Goal: Task Accomplishment & Management: Use online tool/utility

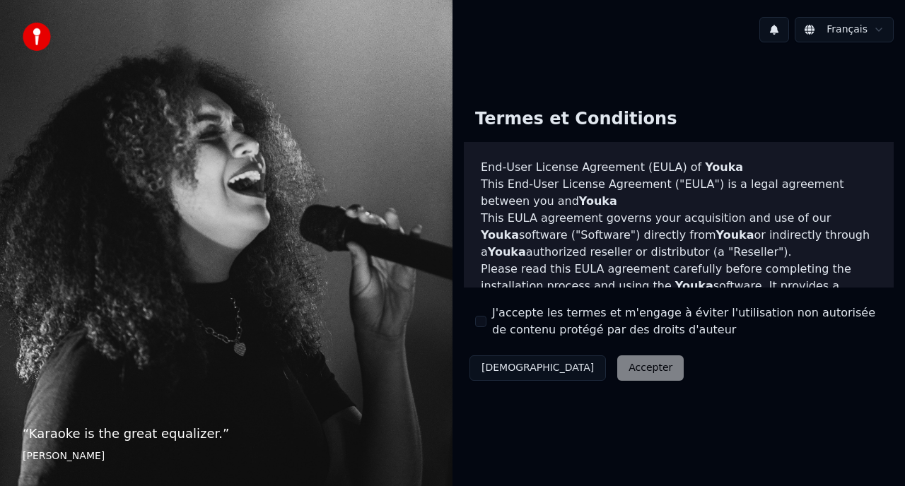
click at [490, 320] on div "J'accepte les termes et m'engage à éviter l'utilisation non autorisée de conten…" at bounding box center [678, 322] width 407 height 34
click at [482, 321] on button "J'accepte les termes et m'engage à éviter l'utilisation non autorisée de conten…" at bounding box center [480, 321] width 11 height 11
click at [617, 366] on button "Accepter" at bounding box center [650, 367] width 66 height 25
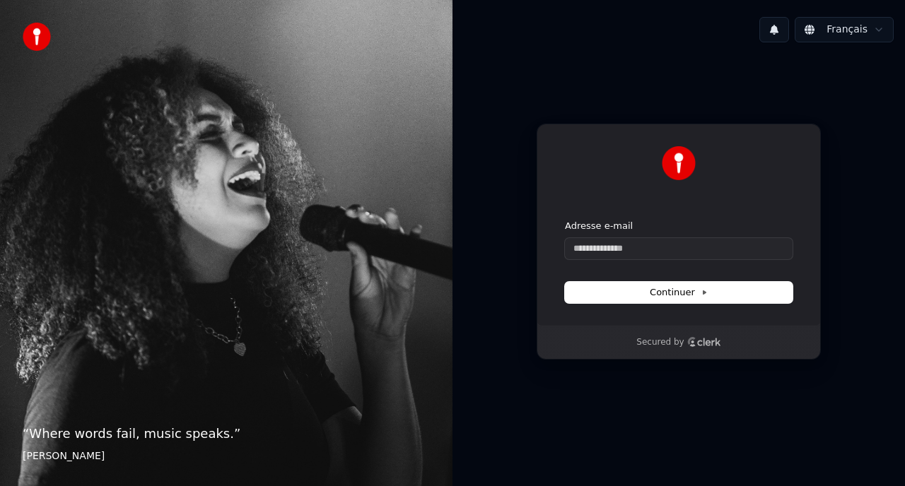
click at [597, 237] on div "Adresse e-mail" at bounding box center [679, 240] width 228 height 40
click at [592, 251] on input "Adresse e-mail" at bounding box center [679, 248] width 228 height 21
click at [565, 220] on button "submit" at bounding box center [565, 220] width 0 height 0
type input "**********"
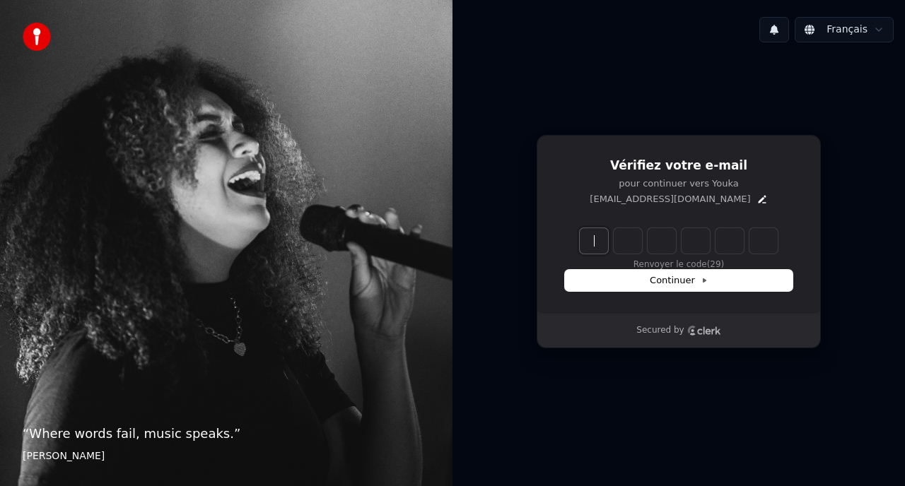
click at [590, 232] on input "Enter verification code" at bounding box center [692, 240] width 226 height 25
type input "*"
click at [613, 246] on input "*" at bounding box center [692, 240] width 226 height 25
click at [624, 247] on input "*" at bounding box center [692, 240] width 226 height 25
type input "*"
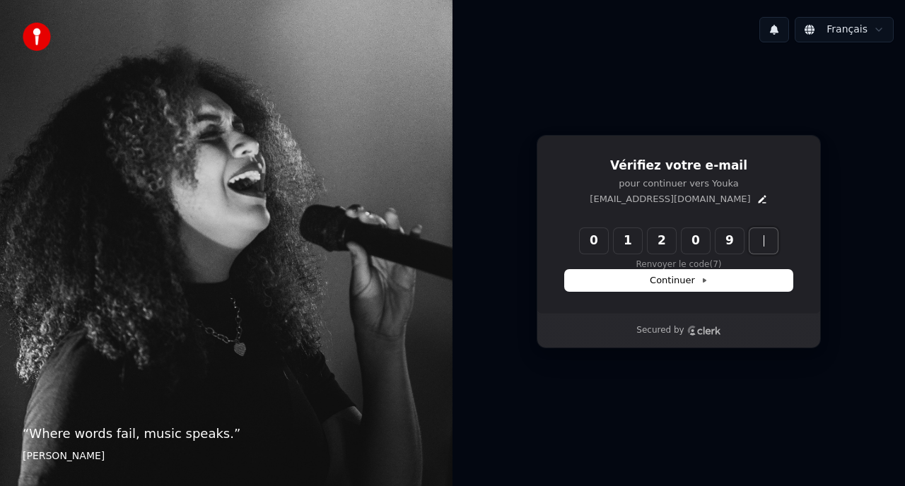
type input "******"
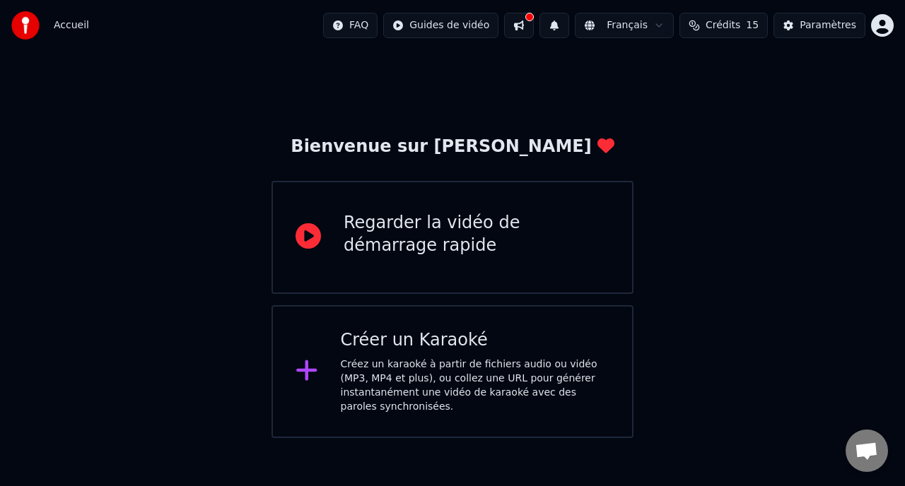
click at [452, 389] on div "Créez un karaoké à partir de fichiers audio ou vidéo (MP3, MP4 et plus), ou col…" at bounding box center [475, 386] width 269 height 57
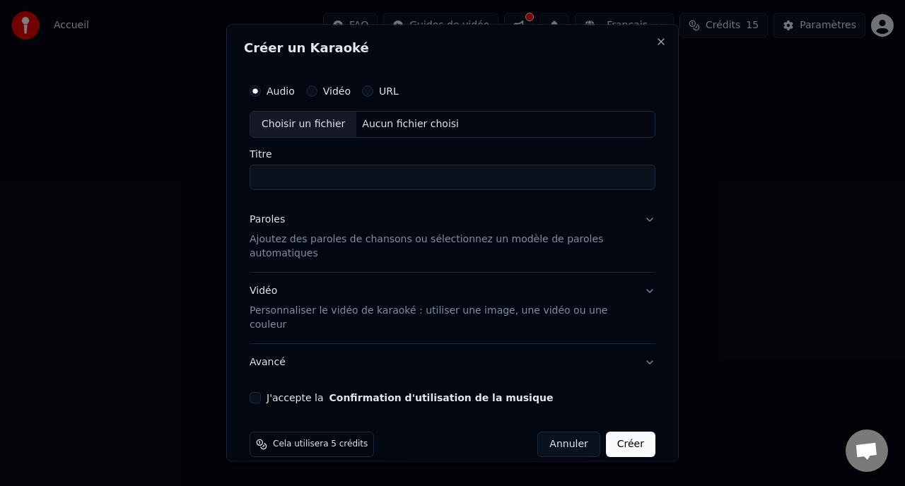
click at [317, 129] on div "Choisir un fichier" at bounding box center [303, 124] width 106 height 25
click at [442, 182] on input "**********" at bounding box center [452, 177] width 406 height 25
drag, startPoint x: 441, startPoint y: 182, endPoint x: 168, endPoint y: 162, distance: 273.5
click at [168, 162] on body "**********" at bounding box center [452, 219] width 905 height 438
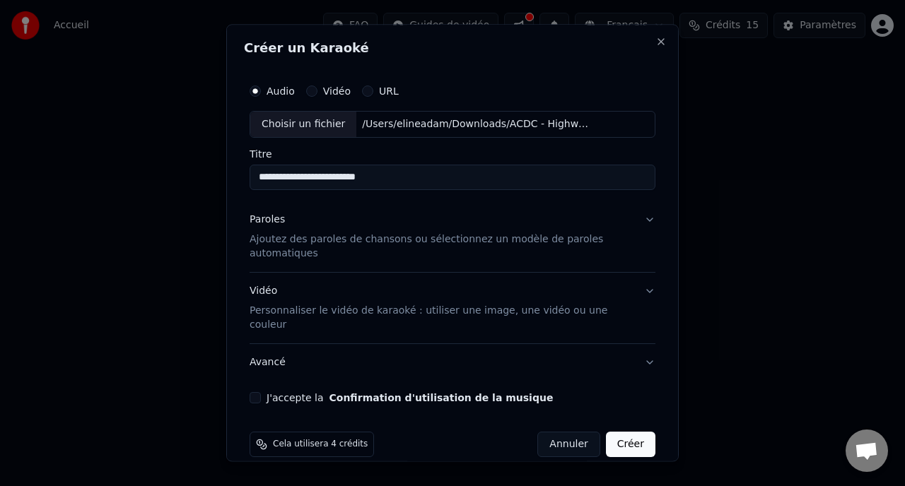
type input "**********"
click at [638, 220] on button "Paroles Ajoutez des paroles de chansons ou sélectionnez un modèle de paroles au…" at bounding box center [452, 236] width 406 height 71
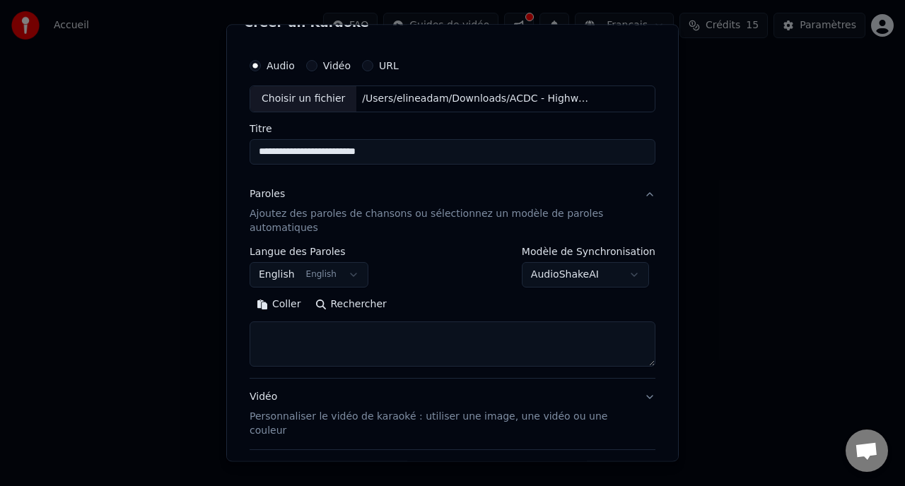
scroll to position [27, 0]
click at [321, 269] on button "English English" at bounding box center [308, 273] width 119 height 25
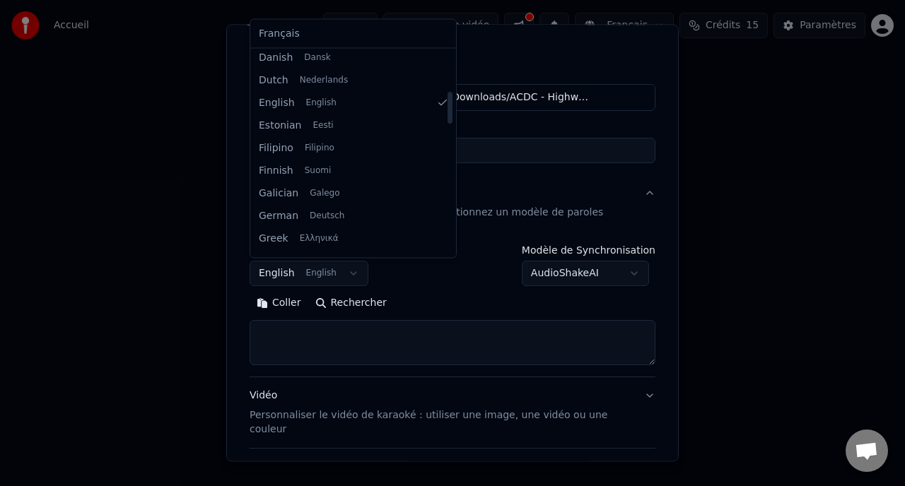
scroll to position [253, 0]
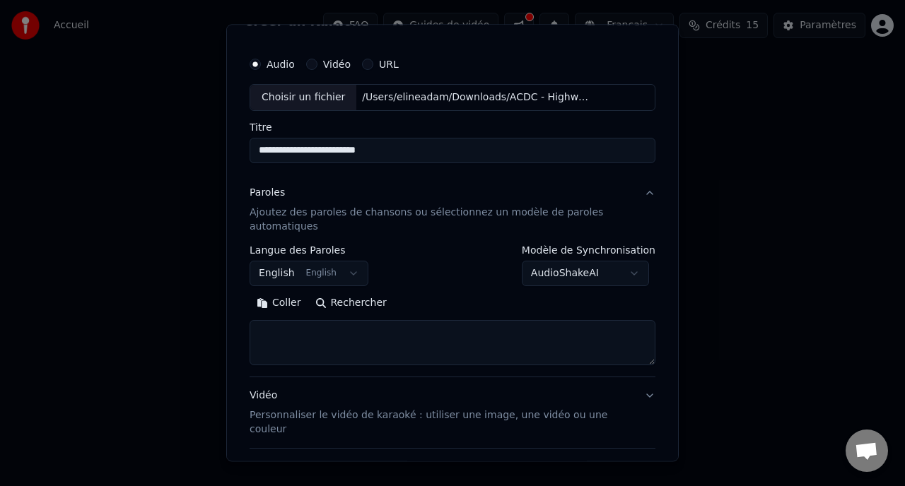
click at [435, 280] on body "**********" at bounding box center [452, 219] width 905 height 438
click at [301, 329] on textarea at bounding box center [452, 342] width 406 height 45
paste textarea "**********"
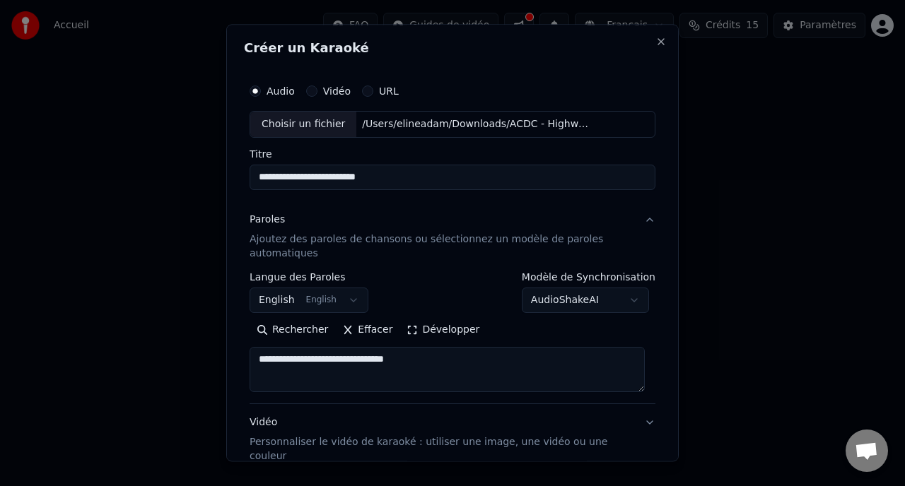
scroll to position [45, 0]
click at [417, 360] on textarea at bounding box center [446, 369] width 395 height 45
click at [320, 372] on textarea at bounding box center [446, 369] width 395 height 45
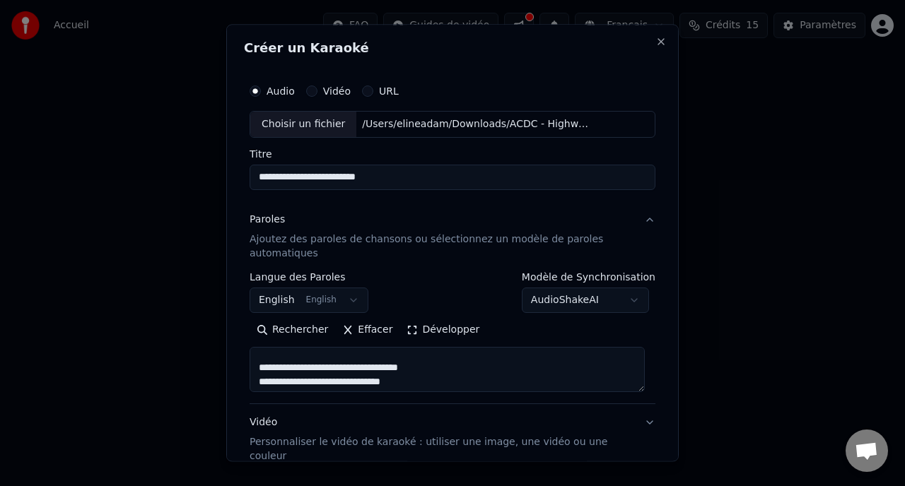
click at [413, 383] on textarea at bounding box center [446, 369] width 395 height 45
drag, startPoint x: 404, startPoint y: 379, endPoint x: 220, endPoint y: 372, distance: 184.6
click at [220, 372] on body "**********" at bounding box center [452, 219] width 905 height 438
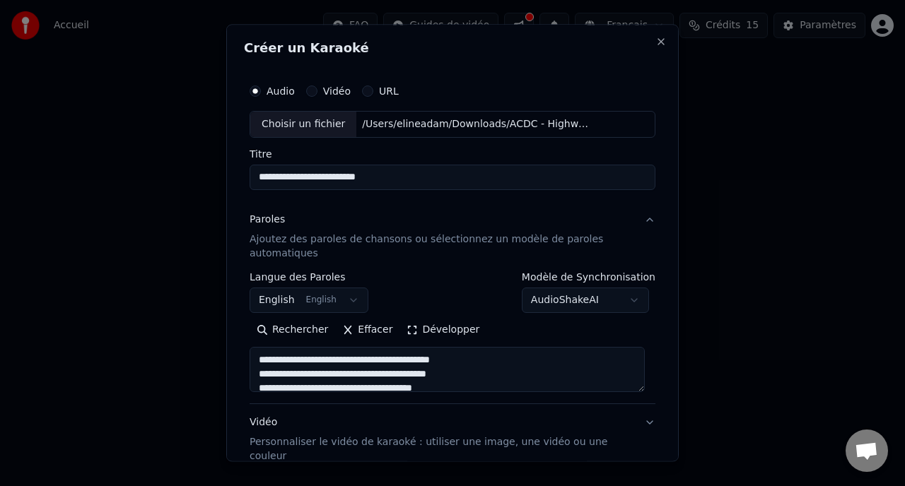
click at [301, 366] on textarea at bounding box center [446, 369] width 395 height 45
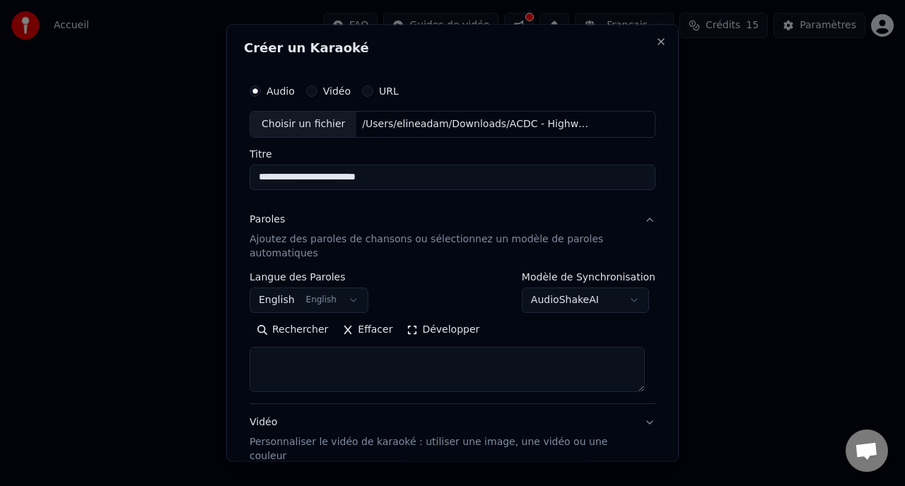
scroll to position [110, 0]
click at [344, 373] on textarea at bounding box center [446, 369] width 395 height 45
drag, startPoint x: 408, startPoint y: 367, endPoint x: 252, endPoint y: 362, distance: 155.6
click at [252, 362] on textarea at bounding box center [446, 369] width 395 height 45
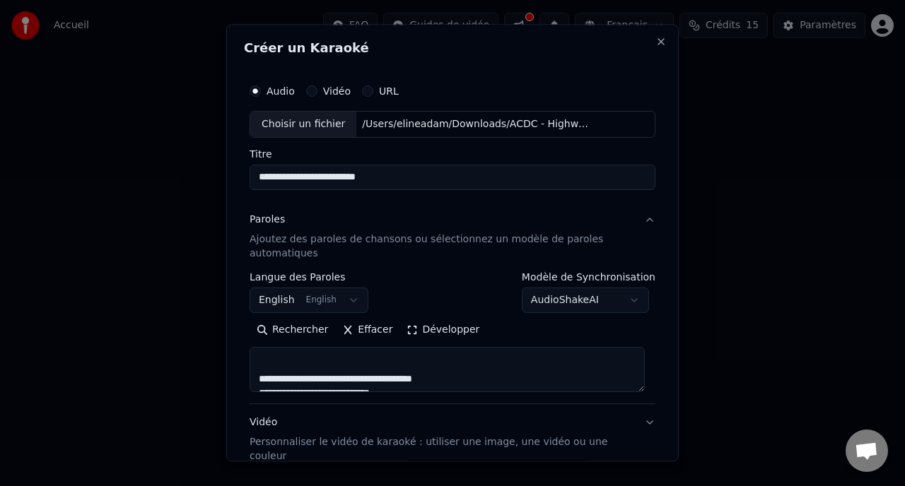
click at [269, 375] on textarea at bounding box center [446, 369] width 395 height 45
drag, startPoint x: 328, startPoint y: 365, endPoint x: 249, endPoint y: 366, distance: 78.5
click at [249, 366] on textarea at bounding box center [446, 369] width 395 height 45
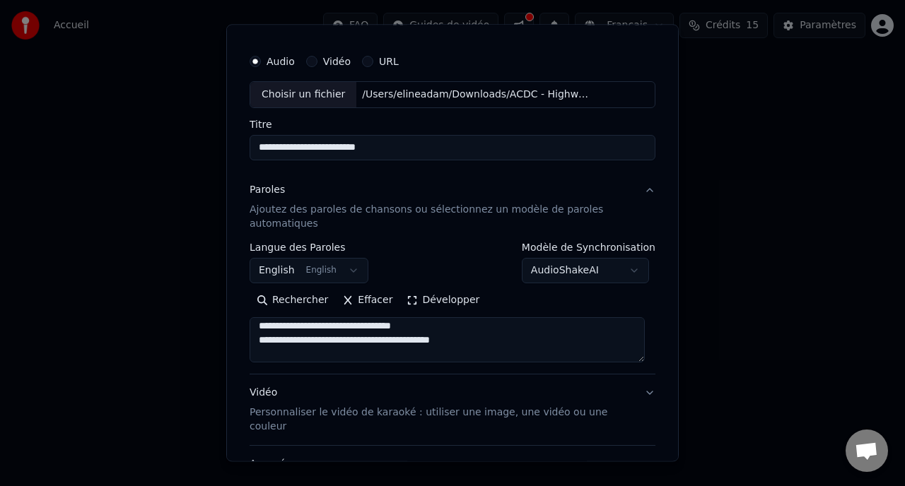
scroll to position [265, 0]
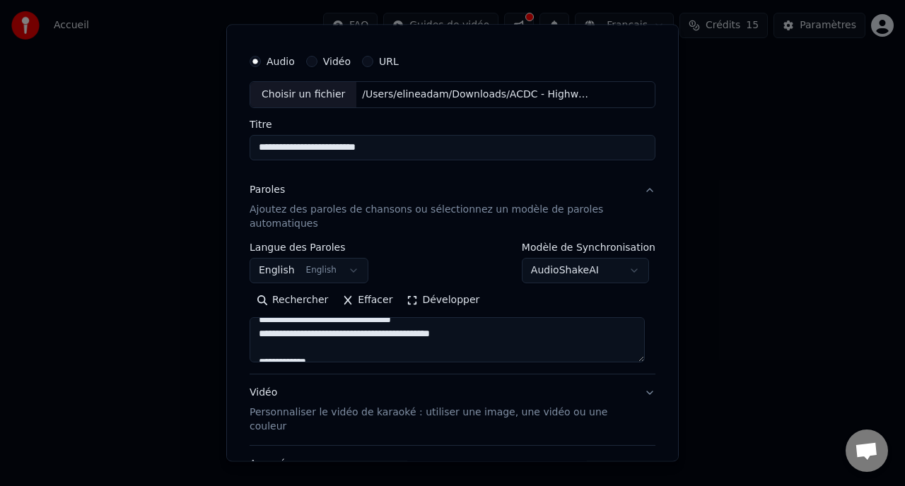
click at [454, 339] on textarea at bounding box center [446, 339] width 395 height 45
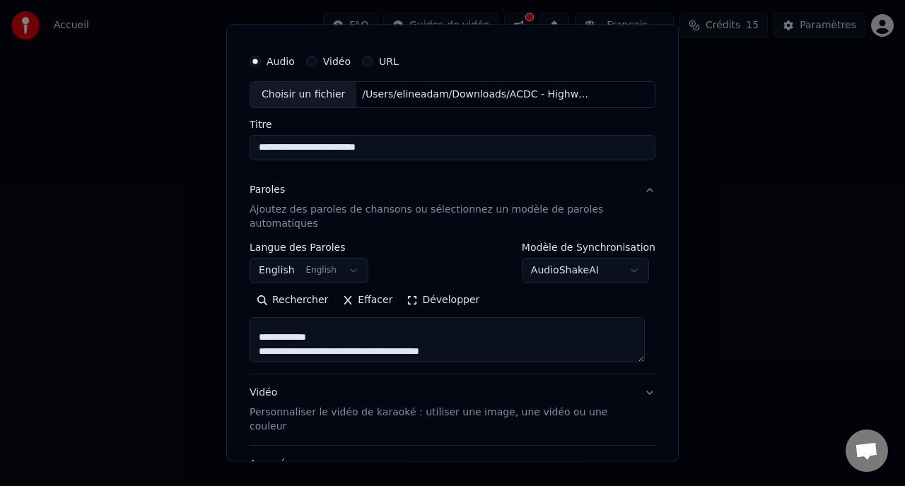
scroll to position [298, 0]
drag, startPoint x: 321, startPoint y: 330, endPoint x: 245, endPoint y: 331, distance: 75.6
click at [245, 331] on div "**********" at bounding box center [452, 276] width 417 height 469
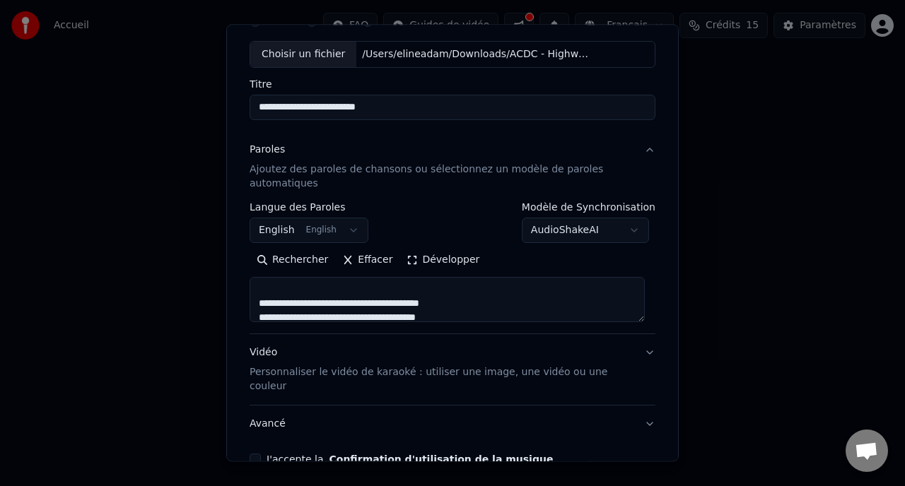
scroll to position [78, 0]
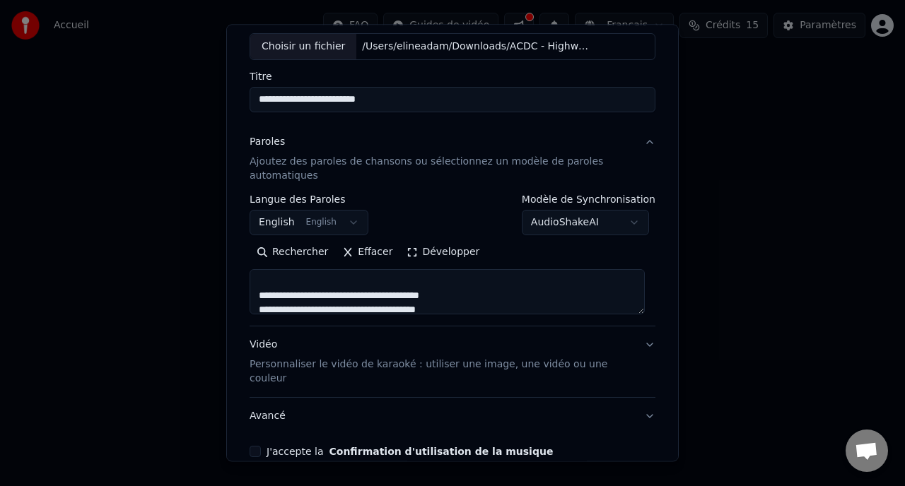
click at [440, 309] on textarea at bounding box center [446, 291] width 395 height 45
drag, startPoint x: 400, startPoint y: 300, endPoint x: 257, endPoint y: 300, distance: 143.5
click at [257, 300] on textarea at bounding box center [446, 291] width 395 height 45
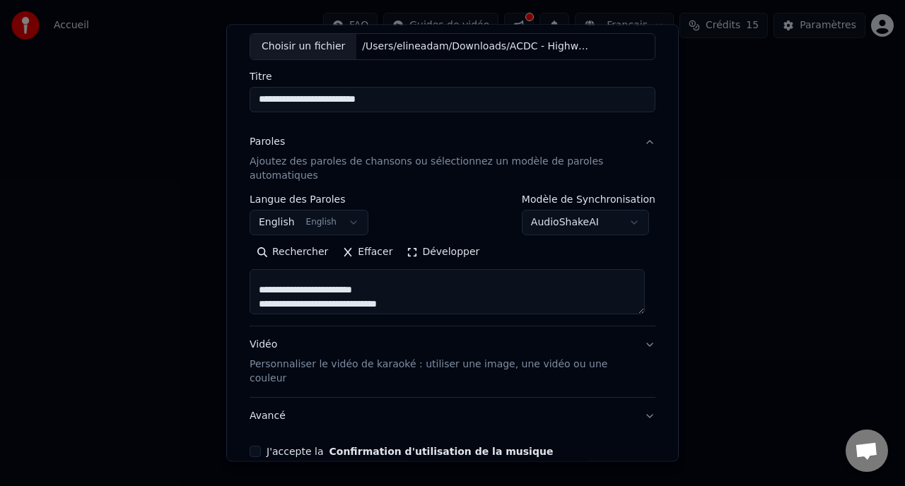
click at [271, 293] on textarea at bounding box center [446, 291] width 395 height 45
drag, startPoint x: 401, startPoint y: 300, endPoint x: 227, endPoint y: 297, distance: 174.6
click at [228, 297] on div "**********" at bounding box center [452, 242] width 452 height 437
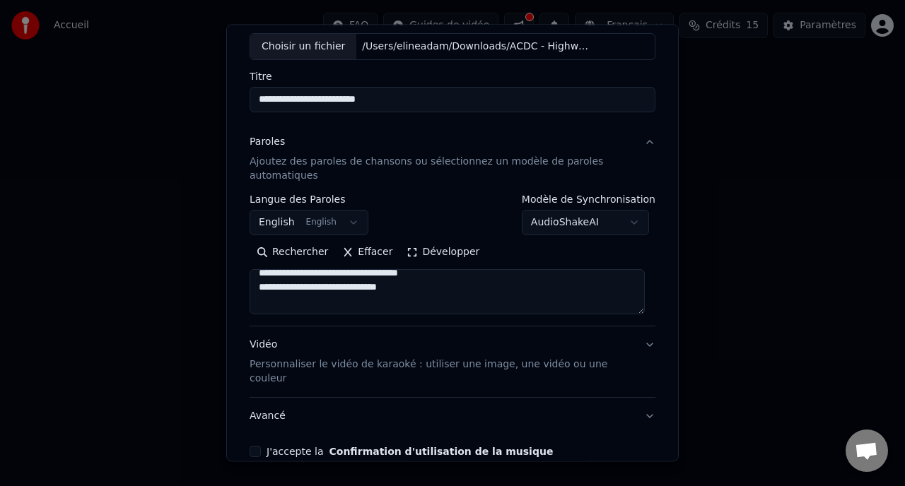
scroll to position [486, 0]
click at [435, 275] on textarea at bounding box center [446, 291] width 395 height 45
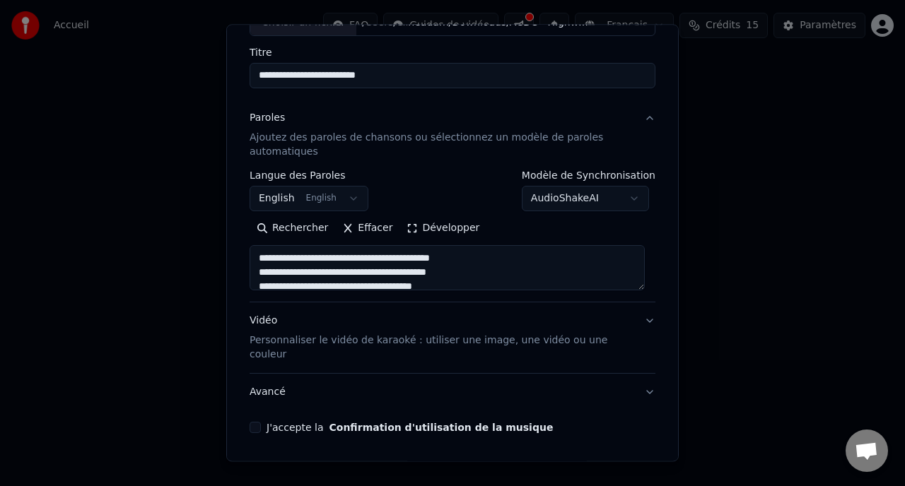
scroll to position [136, 0]
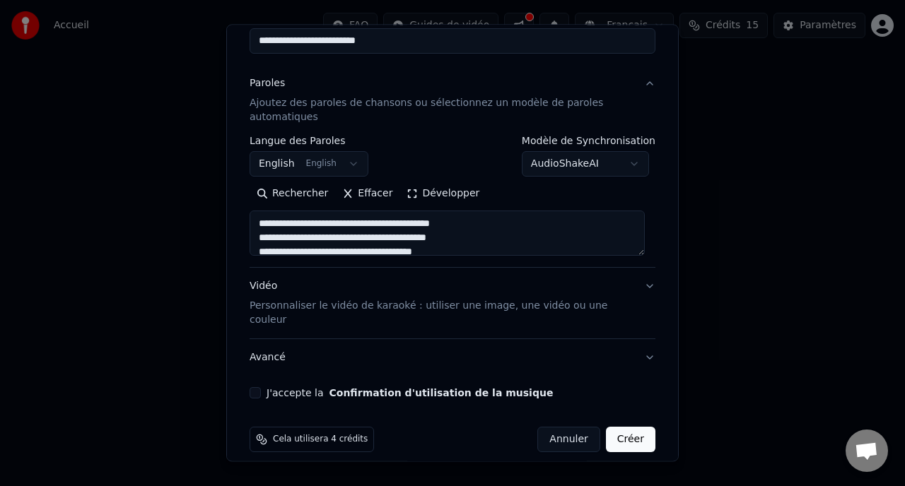
type textarea "**********"
click at [638, 287] on button "Vidéo Personnaliser le vidéo de karaoké : utiliser une image, une vidéo ou une …" at bounding box center [452, 303] width 406 height 71
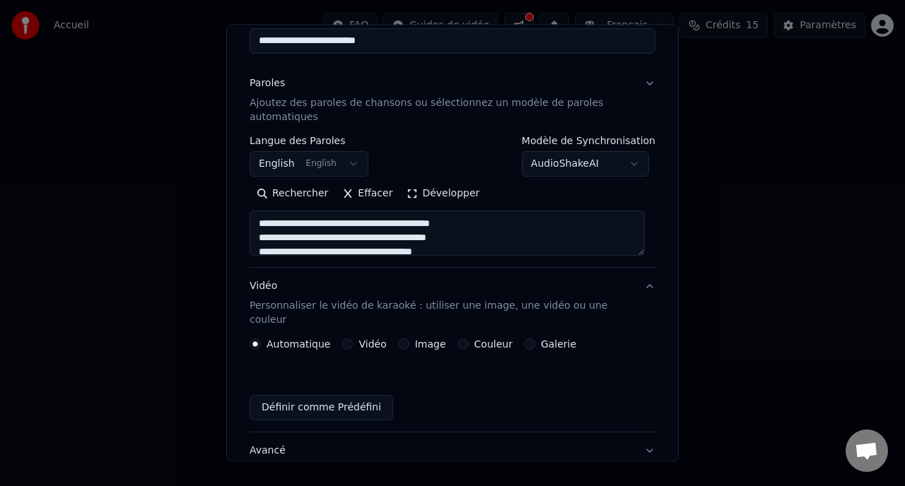
scroll to position [98, 0]
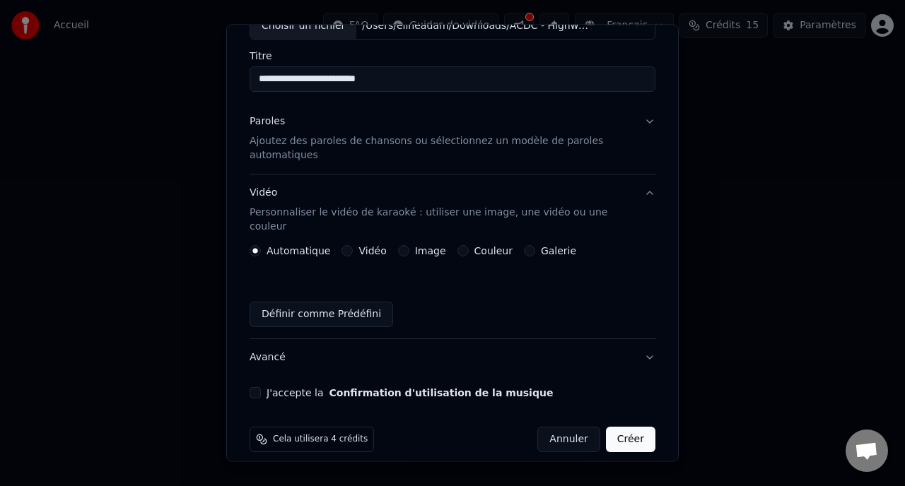
click at [404, 245] on div "Image" at bounding box center [422, 250] width 48 height 11
click at [398, 245] on button "Image" at bounding box center [403, 250] width 11 height 11
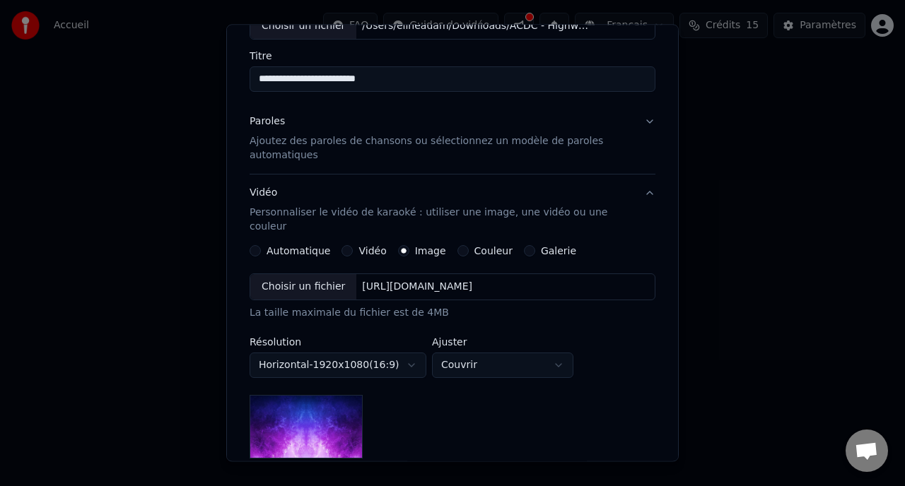
click at [296, 274] on div "Choisir un fichier" at bounding box center [303, 286] width 106 height 25
click at [269, 274] on div "Choisir un fichier" at bounding box center [303, 286] width 106 height 25
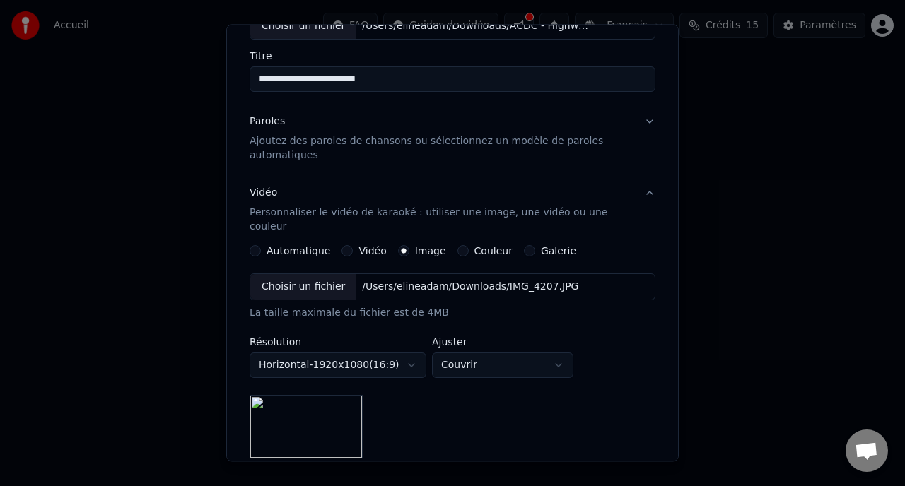
click at [445, 356] on body "**********" at bounding box center [452, 219] width 905 height 438
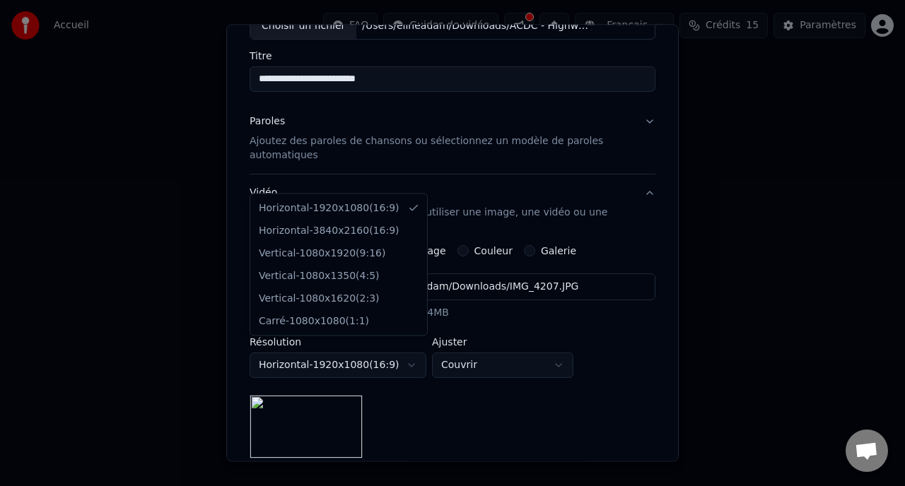
click at [368, 353] on body "**********" at bounding box center [452, 219] width 905 height 438
click at [358, 348] on body "**********" at bounding box center [452, 219] width 905 height 438
select select "*********"
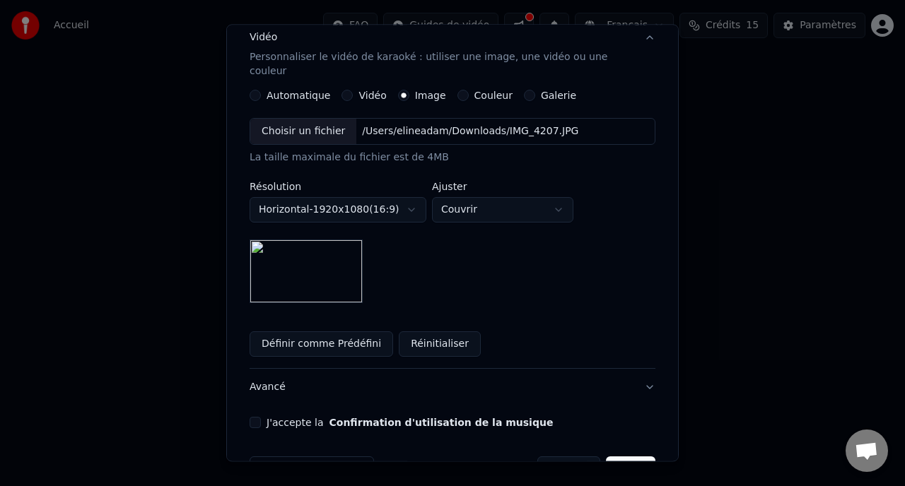
scroll to position [250, 0]
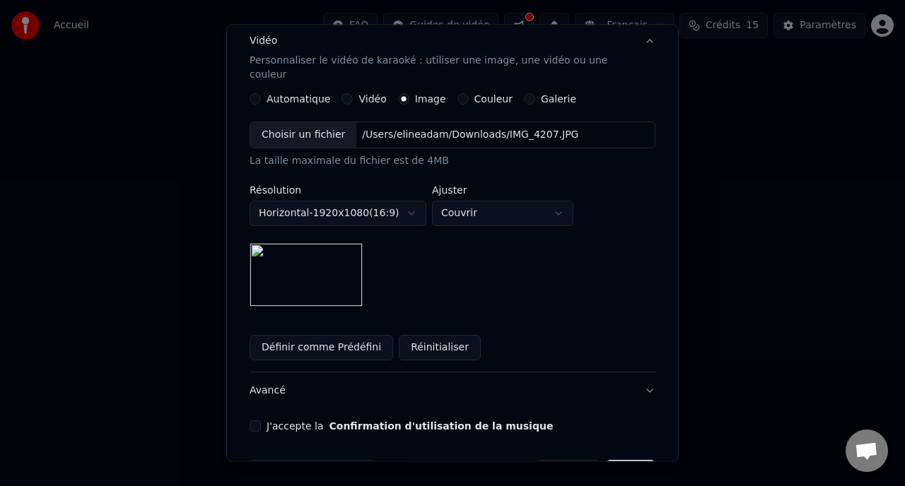
click at [640, 383] on button "Avancé" at bounding box center [452, 390] width 406 height 37
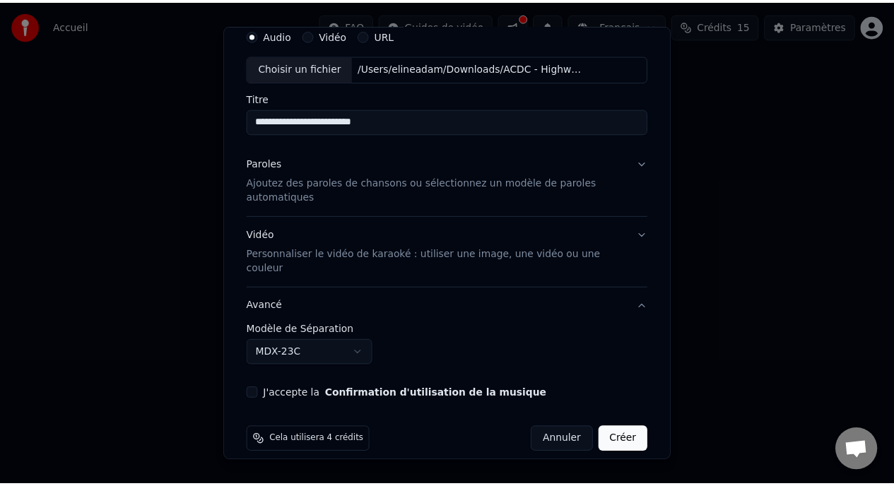
scroll to position [57, 0]
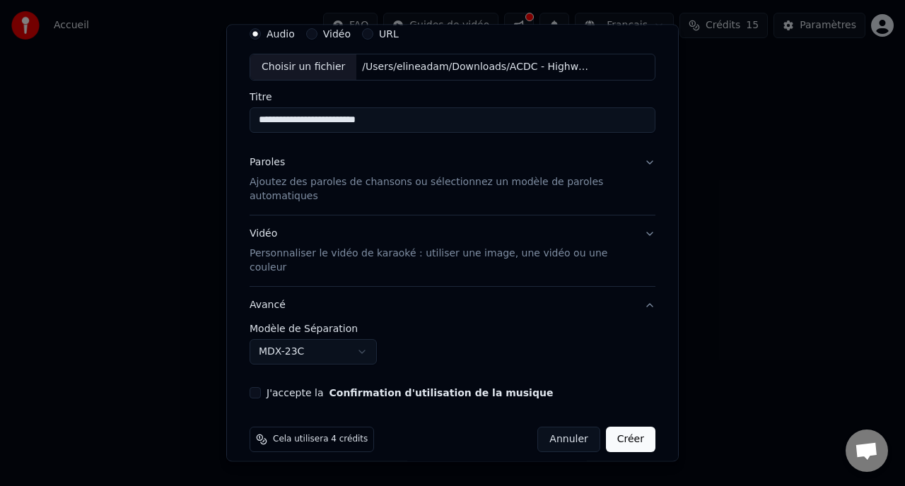
click at [257, 387] on button "J'accepte la Confirmation d'utilisation de la musique" at bounding box center [254, 392] width 11 height 11
click at [622, 434] on button "Créer" at bounding box center [630, 439] width 49 height 25
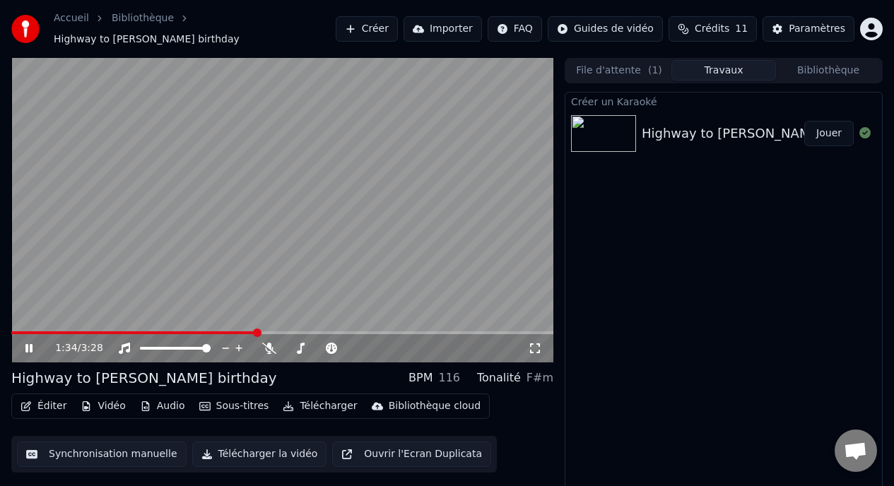
click at [32, 344] on icon at bounding box center [28, 348] width 7 height 8
click at [11, 337] on span at bounding box center [15, 333] width 8 height 8
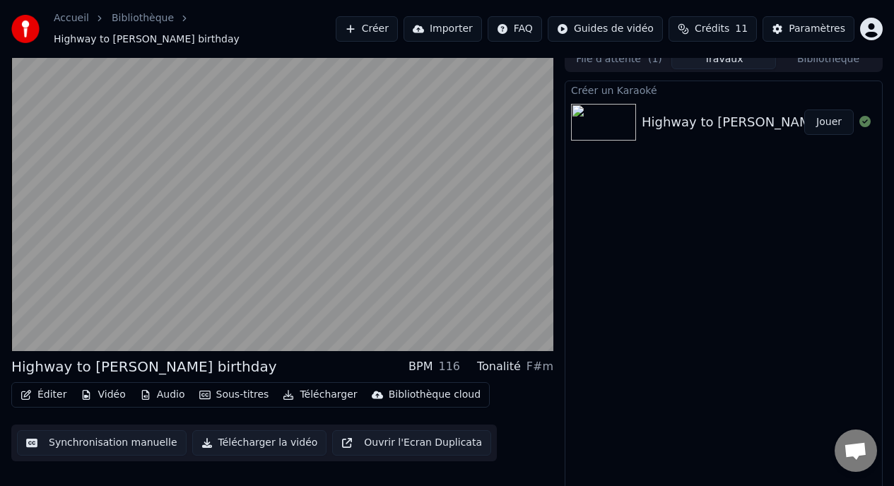
scroll to position [12, 0]
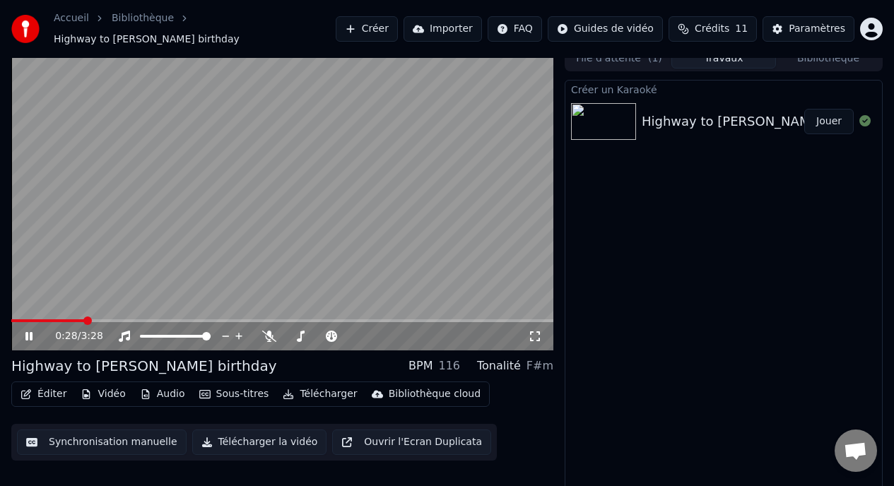
click at [95, 257] on video at bounding box center [282, 198] width 542 height 305
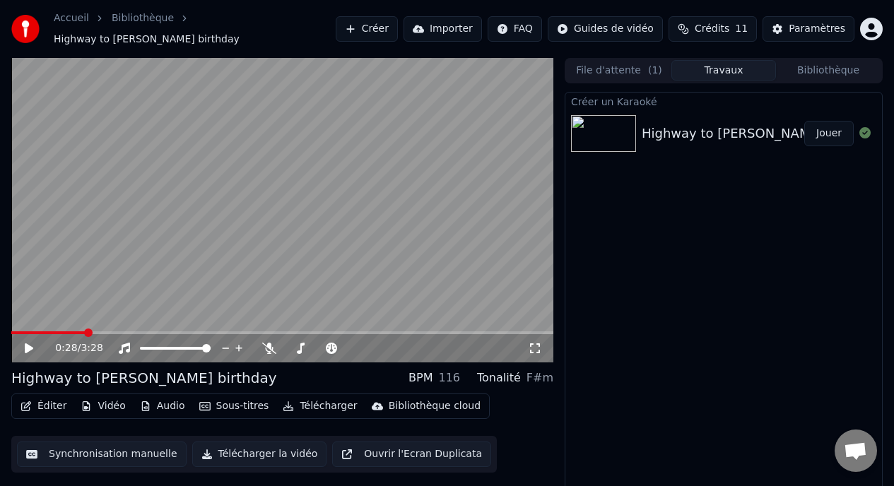
click at [828, 133] on button "Jouer" at bounding box center [828, 133] width 49 height 25
click at [374, 206] on video at bounding box center [282, 210] width 542 height 305
click at [86, 449] on button "Synchronisation manuelle" at bounding box center [102, 454] width 170 height 25
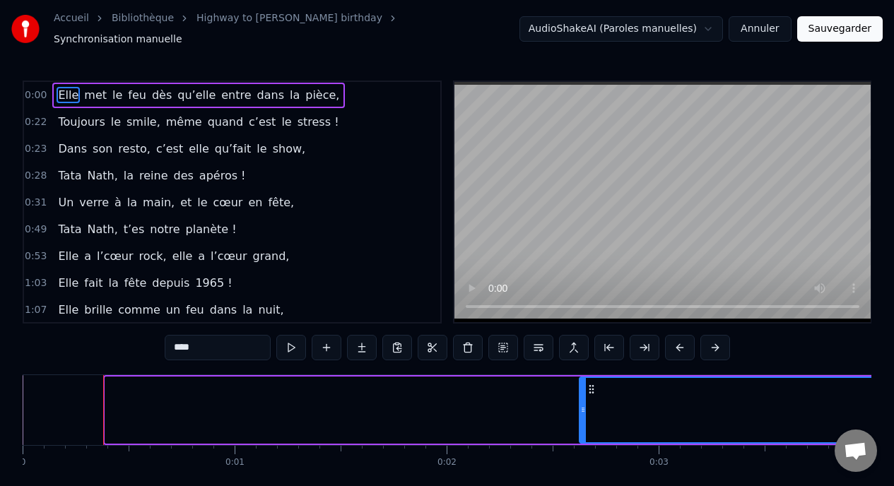
drag, startPoint x: 110, startPoint y: 405, endPoint x: 604, endPoint y: 391, distance: 494.2
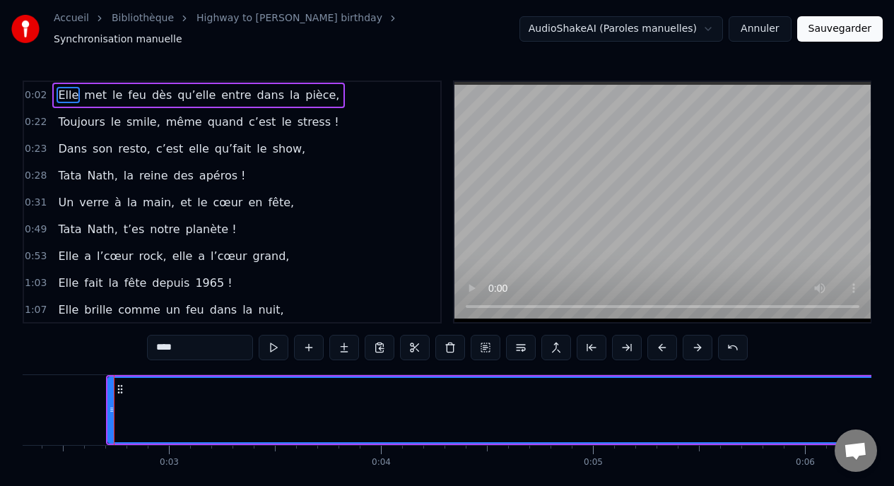
scroll to position [0, 361]
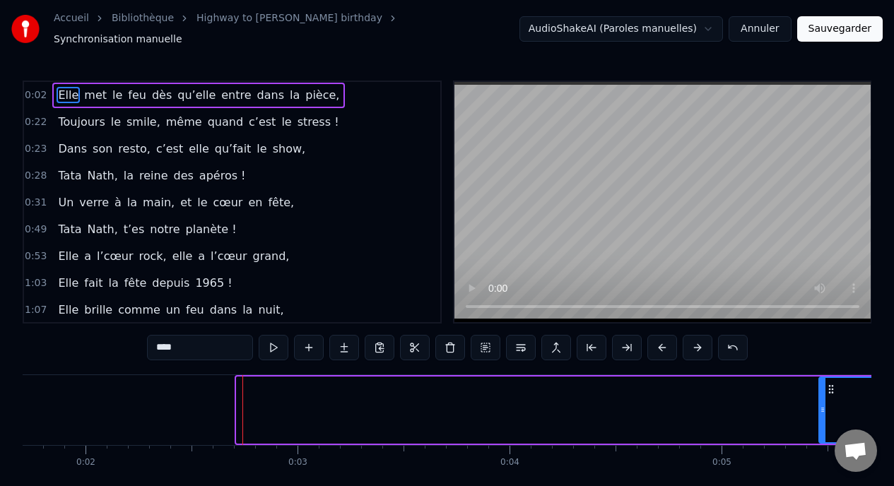
drag, startPoint x: 237, startPoint y: 412, endPoint x: 820, endPoint y: 430, distance: 582.6
click at [820, 430] on div at bounding box center [823, 410] width 6 height 64
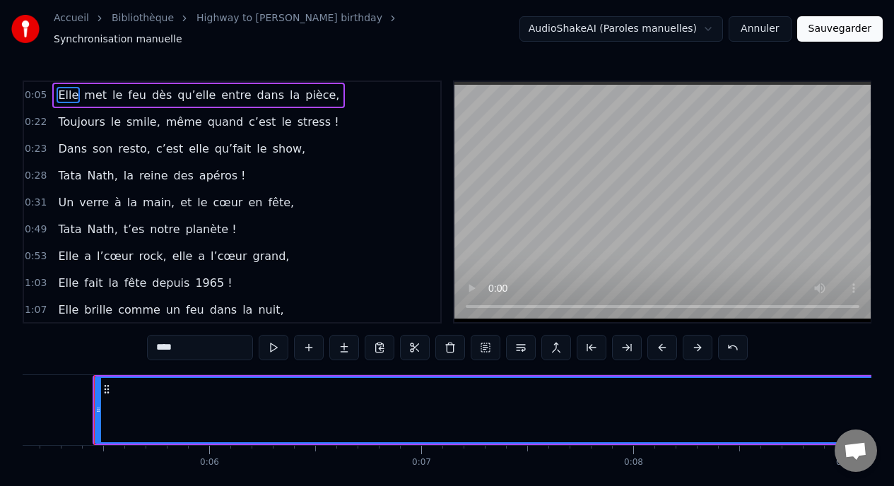
scroll to position [0, 1086]
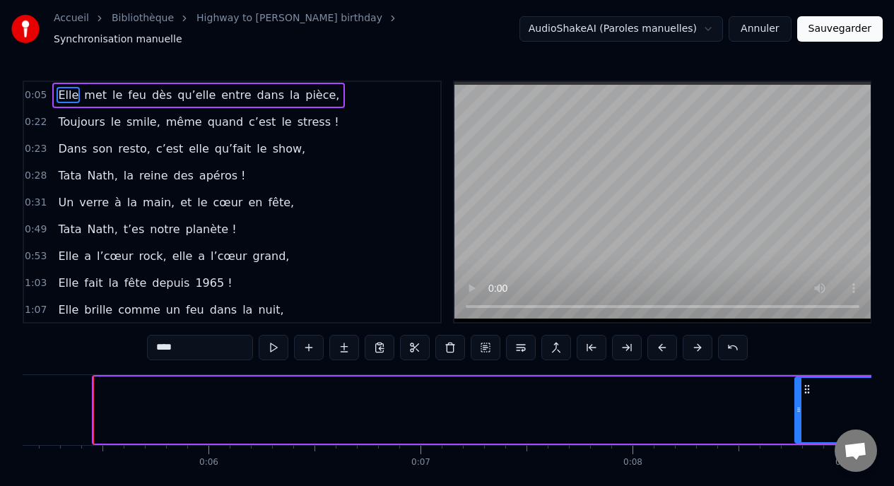
drag, startPoint x: 99, startPoint y: 401, endPoint x: 811, endPoint y: 406, distance: 712.4
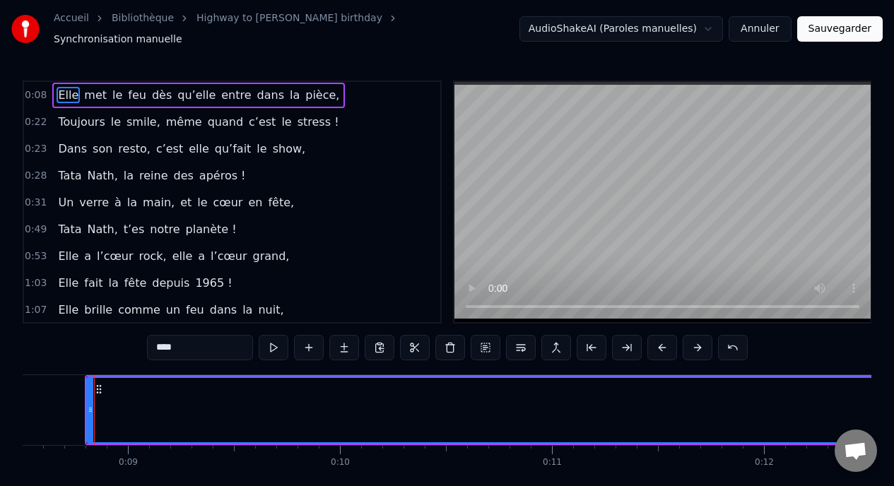
scroll to position [0, 1803]
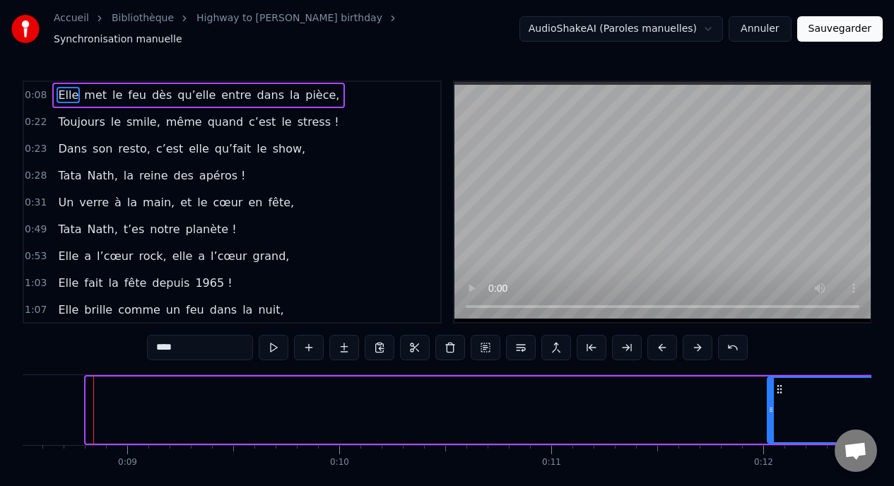
drag, startPoint x: 90, startPoint y: 404, endPoint x: 787, endPoint y: 404, distance: 696.1
click at [774, 404] on icon at bounding box center [771, 409] width 6 height 11
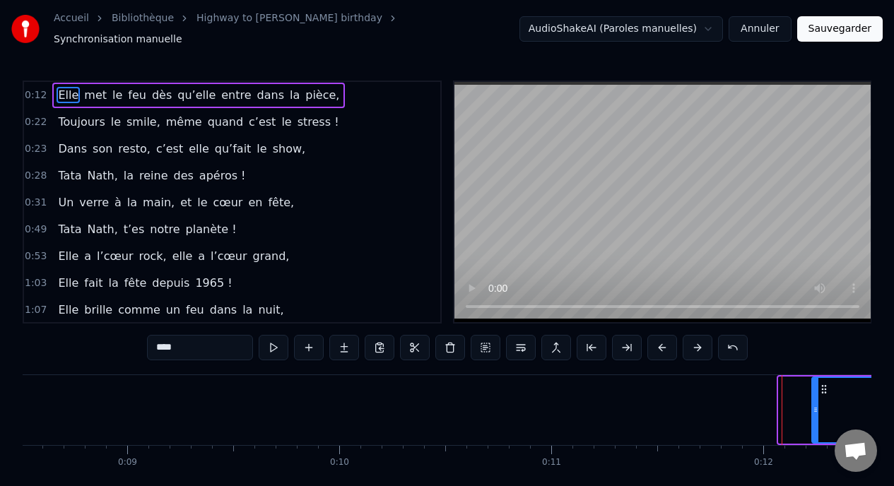
drag, startPoint x: 782, startPoint y: 407, endPoint x: 855, endPoint y: 416, distance: 73.3
click at [818, 416] on div at bounding box center [816, 410] width 6 height 64
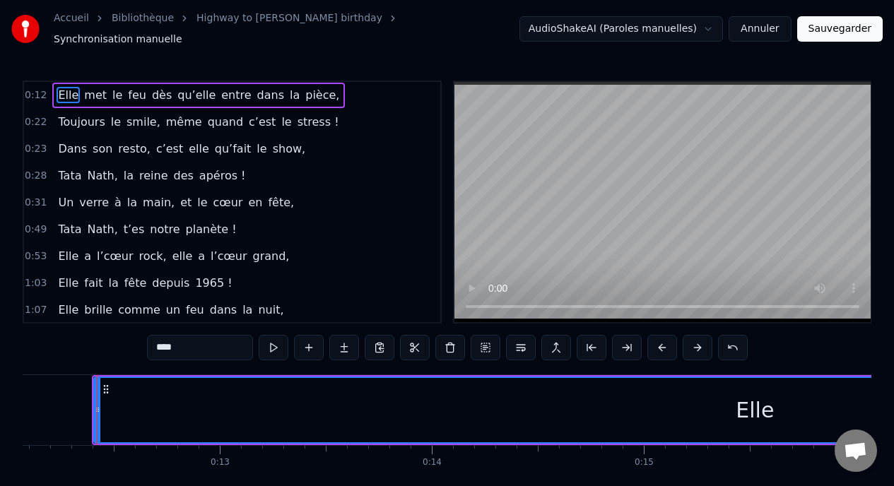
scroll to position [0, 2562]
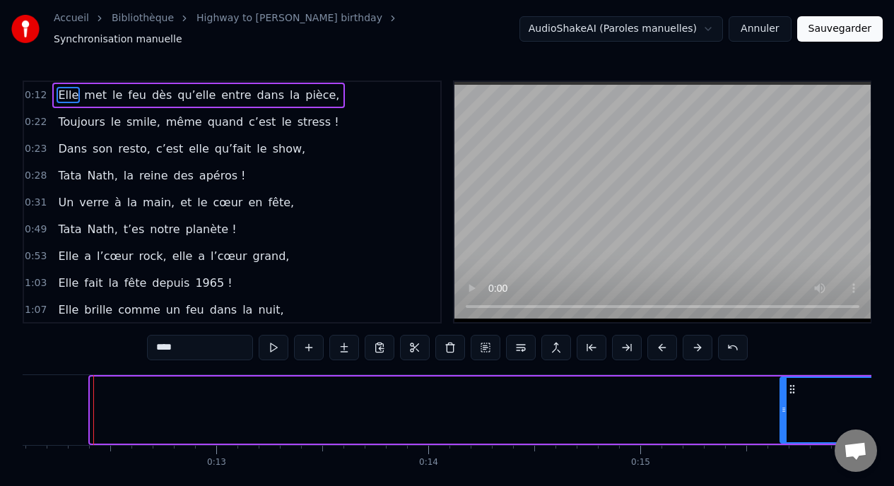
drag, startPoint x: 94, startPoint y: 406, endPoint x: 784, endPoint y: 432, distance: 690.3
click at [784, 432] on div at bounding box center [784, 410] width 6 height 64
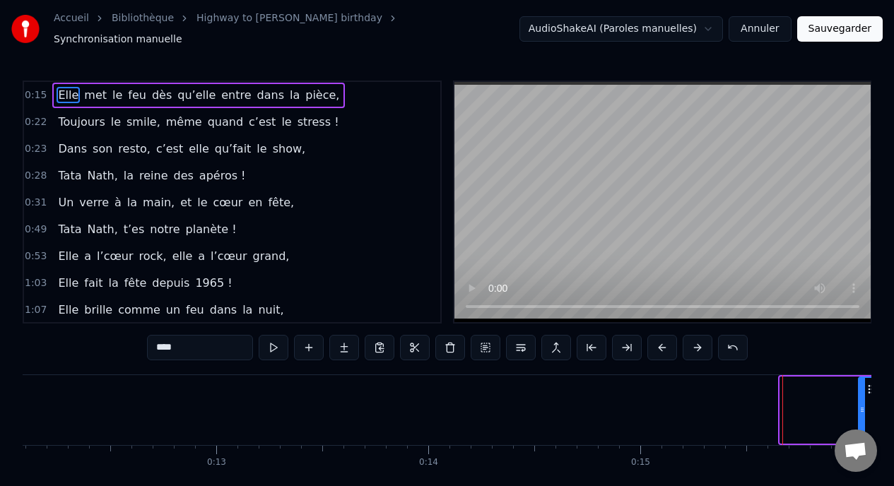
drag, startPoint x: 785, startPoint y: 417, endPoint x: 864, endPoint y: 413, distance: 78.5
click at [864, 413] on div at bounding box center [862, 410] width 6 height 64
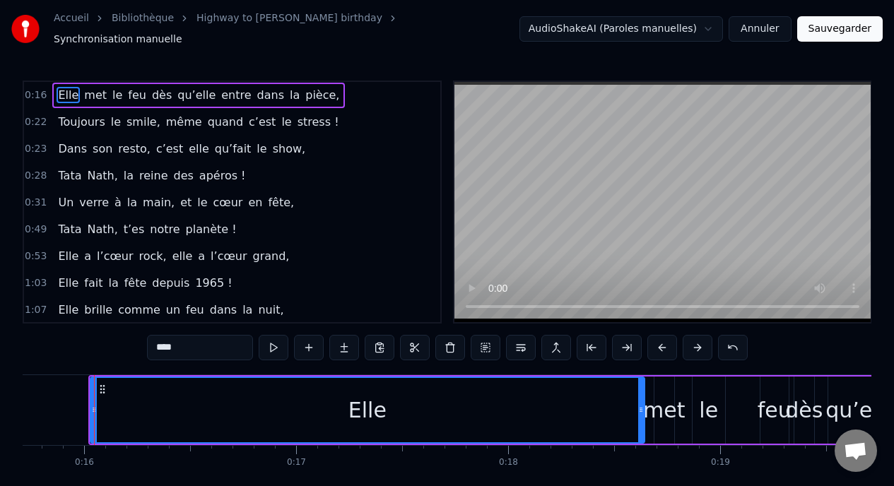
scroll to position [0, 3331]
drag, startPoint x: 93, startPoint y: 405, endPoint x: 511, endPoint y: 427, distance: 418.2
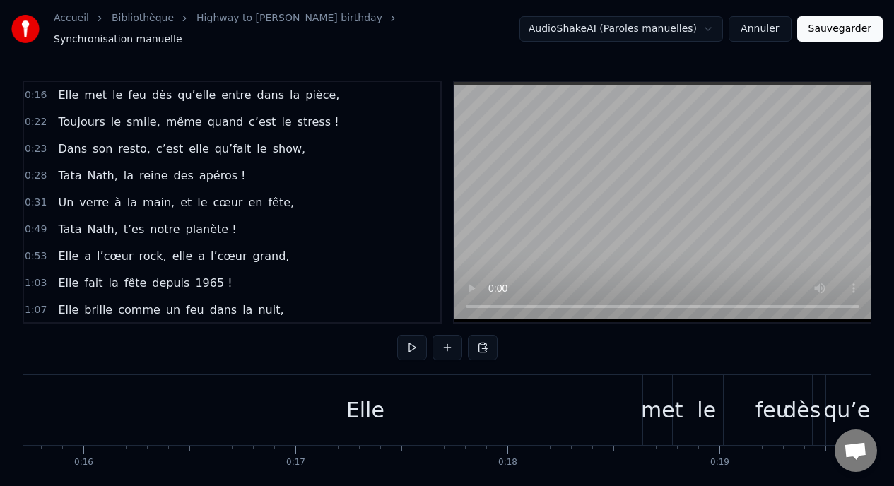
click at [125, 399] on div "Elle" at bounding box center [365, 410] width 554 height 70
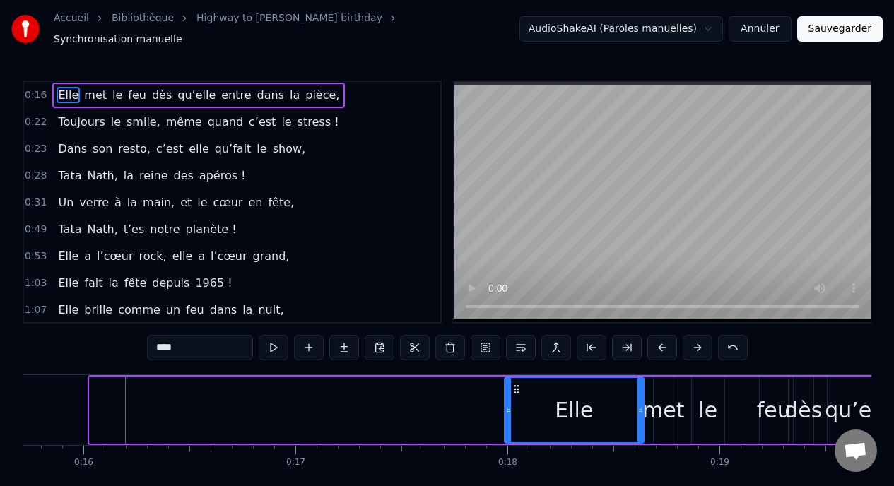
drag, startPoint x: 93, startPoint y: 403, endPoint x: 507, endPoint y: 416, distance: 415.0
click at [507, 416] on div at bounding box center [508, 410] width 6 height 64
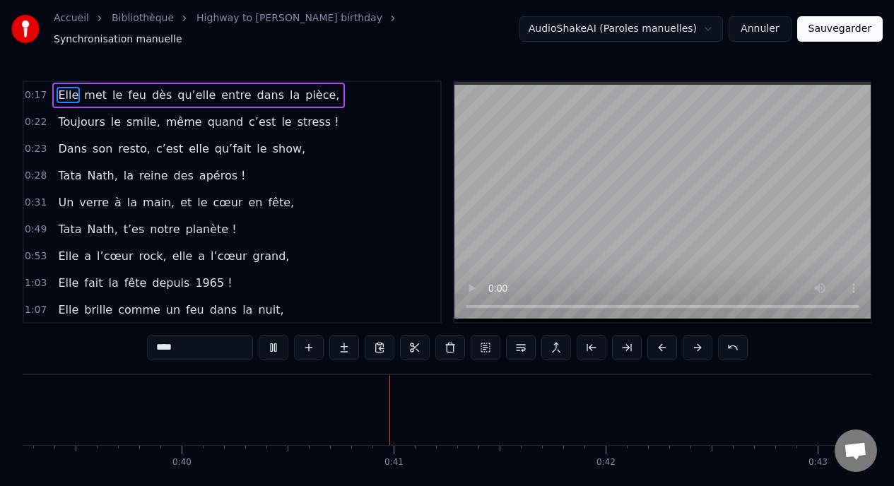
scroll to position [0, 8491]
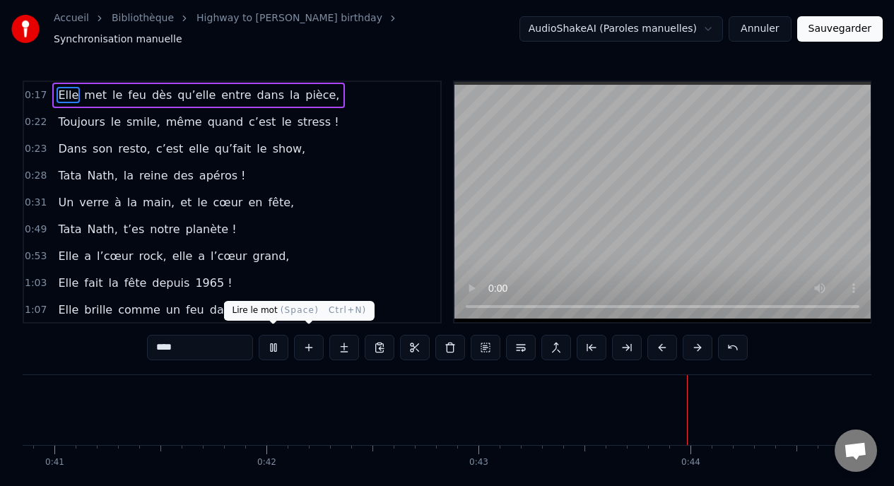
click at [280, 340] on button at bounding box center [274, 347] width 30 height 25
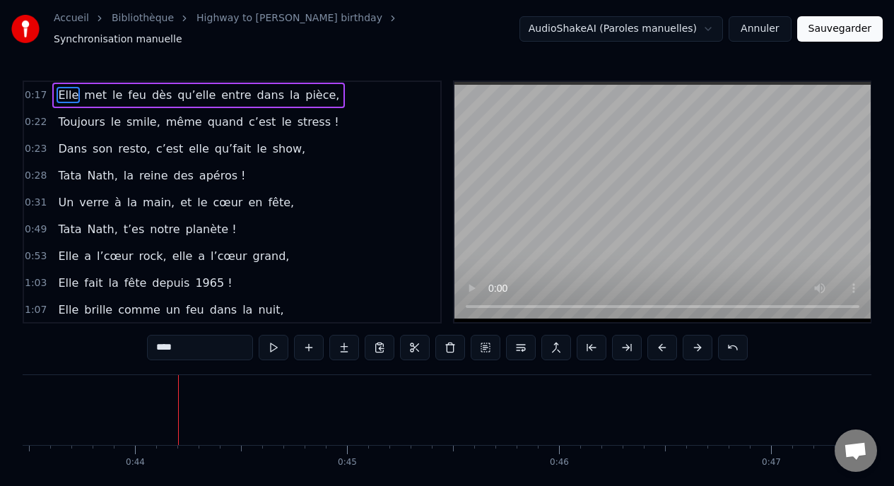
scroll to position [0, 9223]
click at [176, 90] on span "qu’elle" at bounding box center [196, 95] width 41 height 16
type input "*******"
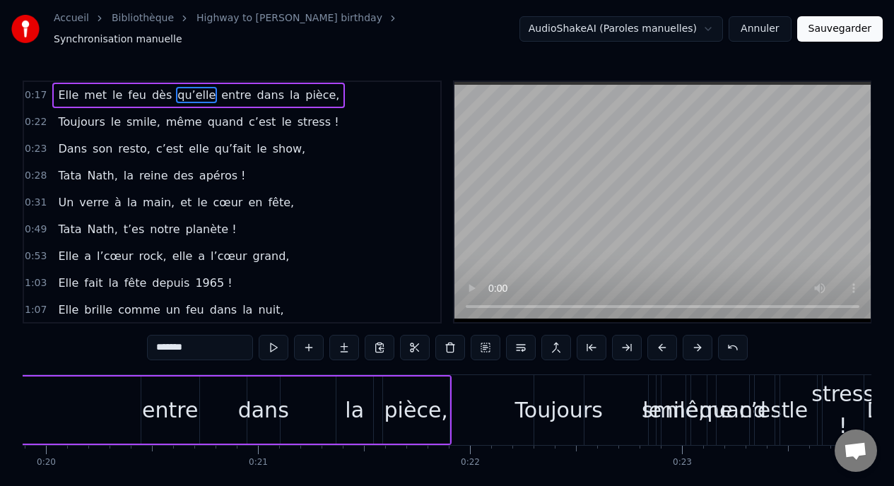
scroll to position [0, 4238]
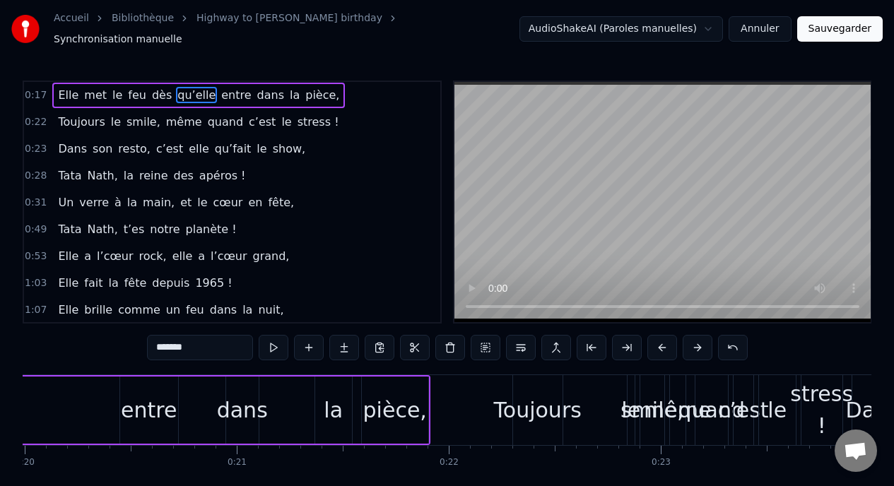
drag, startPoint x: 630, startPoint y: 423, endPoint x: 593, endPoint y: 421, distance: 36.8
click at [593, 421] on div "Toujours le smile, même quand c’est le stress !" at bounding box center [679, 410] width 334 height 70
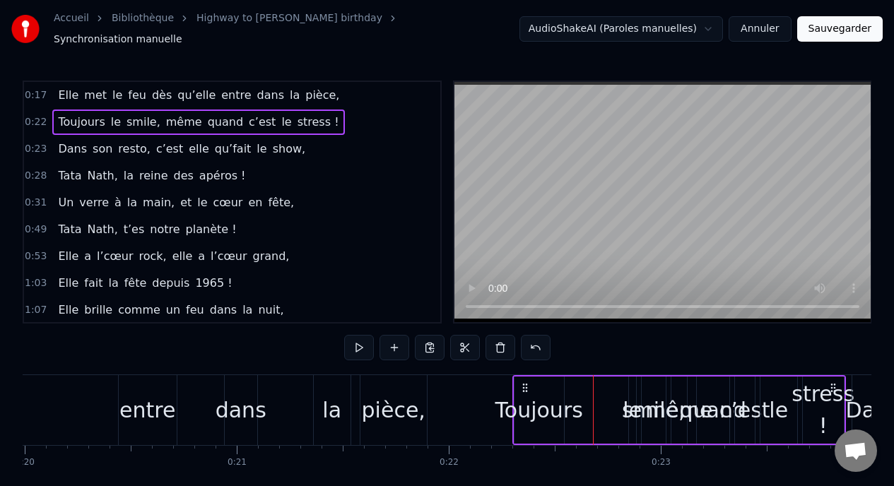
click at [628, 418] on div "smile," at bounding box center [654, 410] width 64 height 32
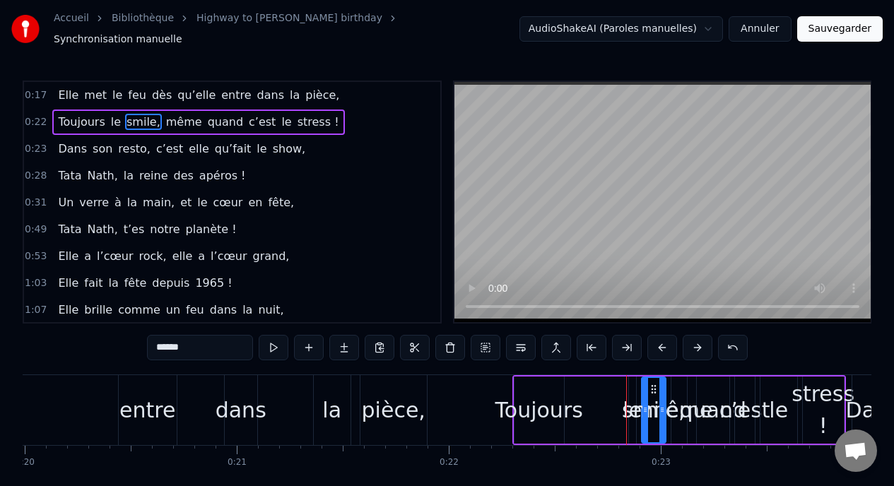
click at [628, 421] on div "le" at bounding box center [632, 410] width 8 height 67
type input "**"
drag, startPoint x: 631, startPoint y: 406, endPoint x: 582, endPoint y: 406, distance: 49.5
click at [582, 406] on div "Toujours le smile, même quand c’est le stress !" at bounding box center [679, 410] width 334 height 70
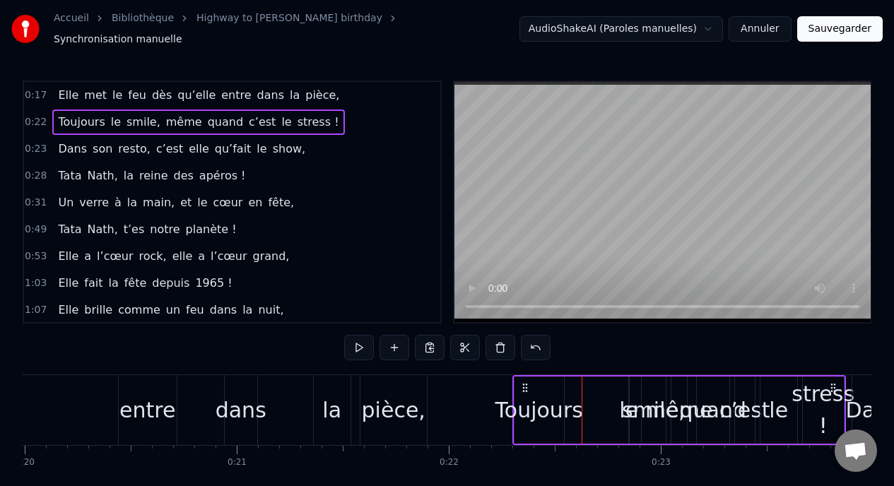
drag, startPoint x: 626, startPoint y: 418, endPoint x: 596, endPoint y: 413, distance: 30.0
click at [596, 413] on div "Toujours le smile, même quand c’est le stress !" at bounding box center [679, 410] width 334 height 70
click at [625, 406] on div "le" at bounding box center [628, 410] width 19 height 32
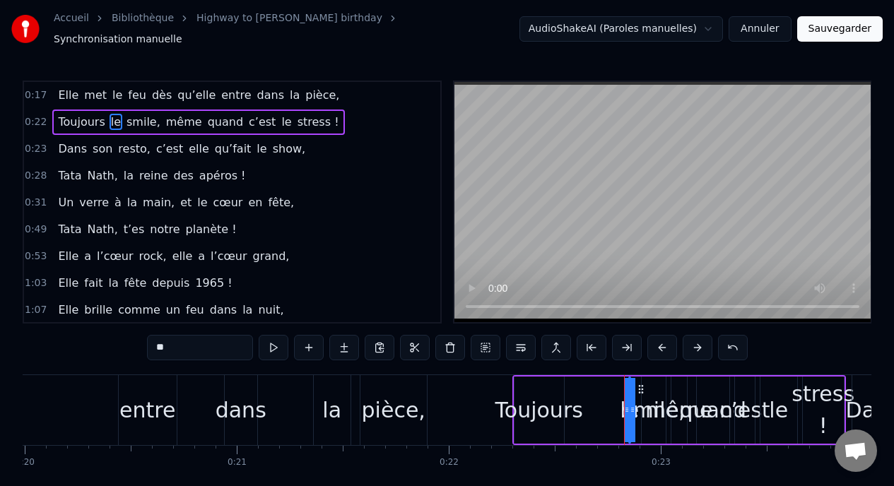
drag, startPoint x: 626, startPoint y: 405, endPoint x: 609, endPoint y: 403, distance: 17.1
click at [609, 403] on div "Toujours le smile, même quand c’est le stress !" at bounding box center [679, 410] width 334 height 70
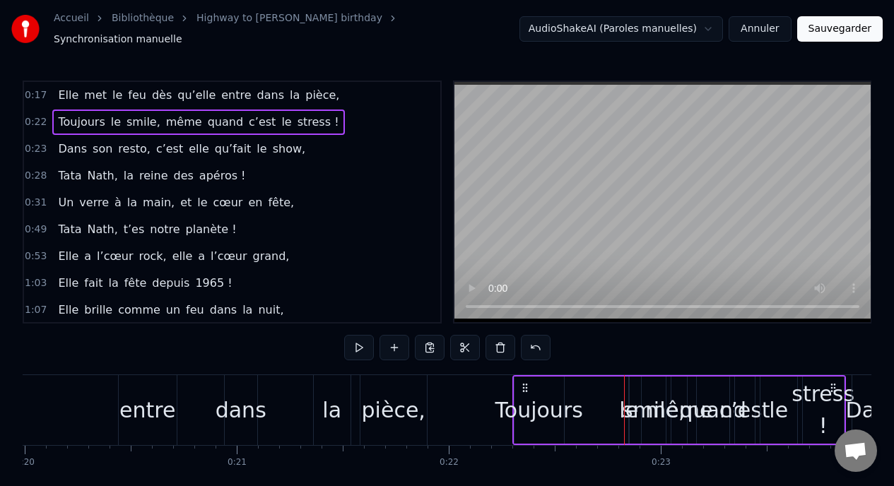
click at [32, 169] on span "0:28" at bounding box center [36, 176] width 22 height 14
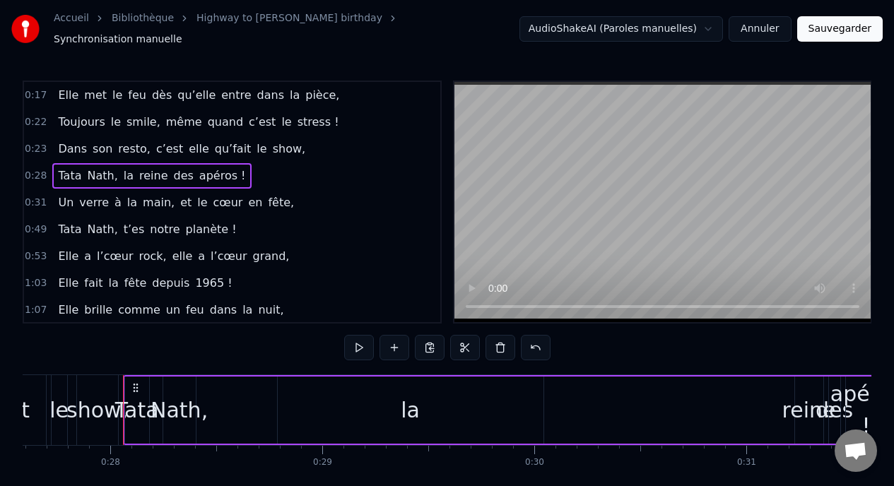
scroll to position [0, 5878]
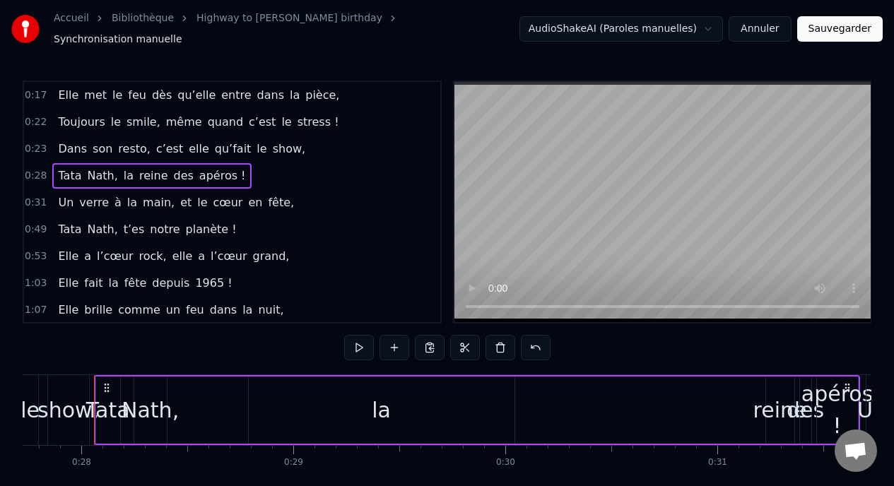
click at [128, 110] on div "Toujours le smile, même quand c’est le stress !" at bounding box center [198, 122] width 292 height 25
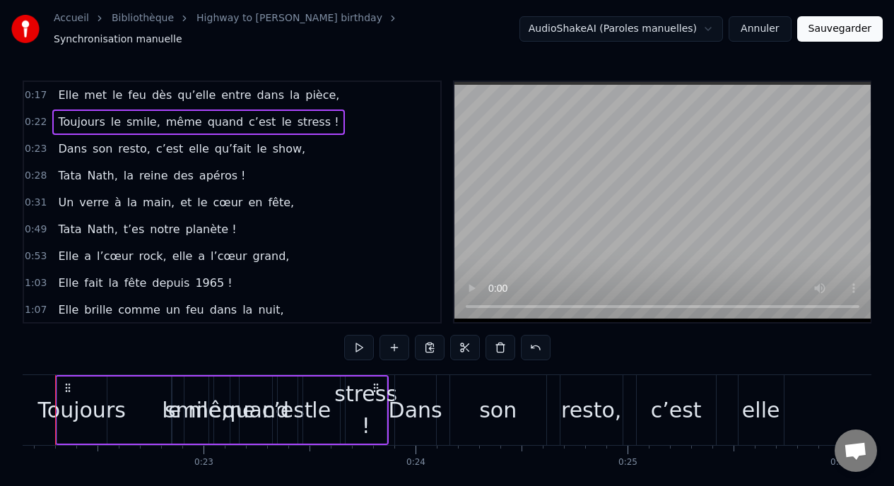
scroll to position [0, 4656]
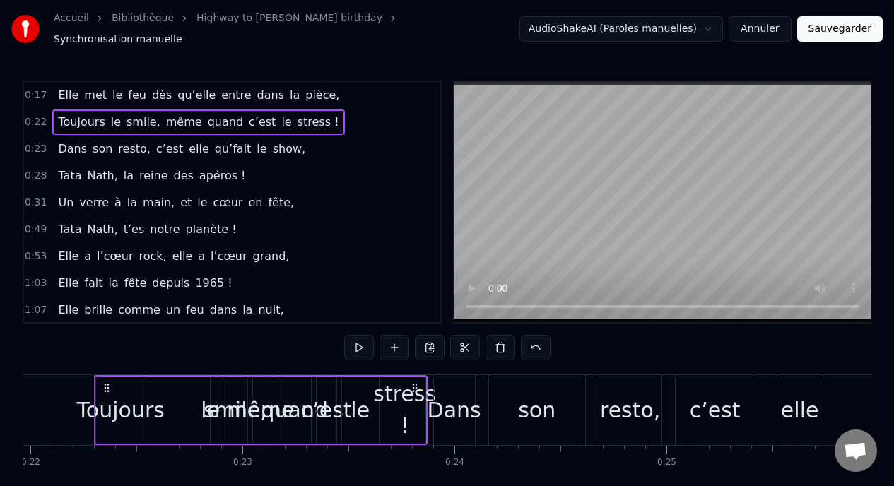
click at [112, 377] on div "Toujours" at bounding box center [120, 410] width 51 height 67
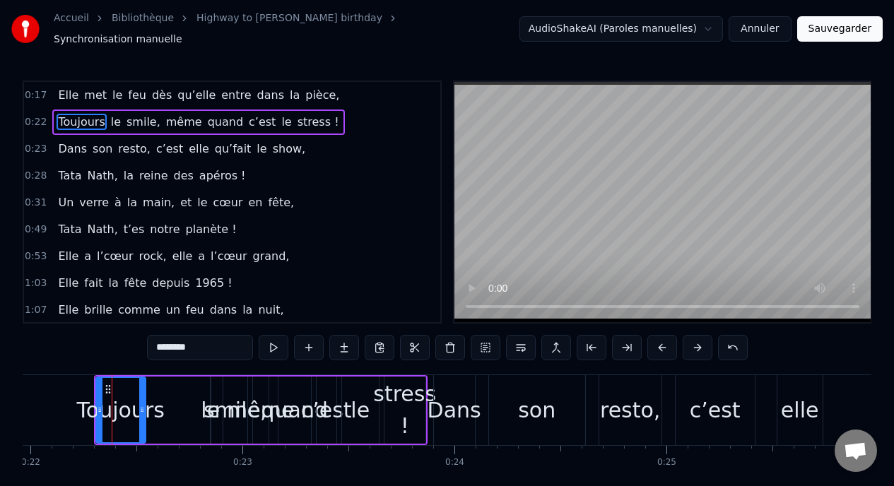
click at [148, 375] on div "Toujours le smile, même quand c’est le stress !" at bounding box center [261, 410] width 334 height 70
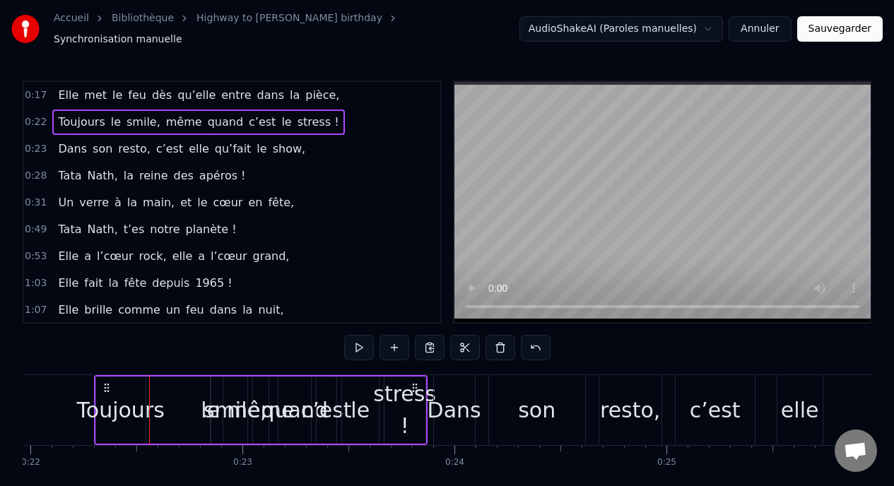
click at [156, 365] on div "0:17 Elle met le feu dès qu’elle entre dans la pièce, 0:22 Toujours le smile, m…" at bounding box center [447, 299] width 849 height 437
click at [153, 375] on div "Toujours le smile, même quand c’est le stress !" at bounding box center [261, 410] width 334 height 70
click at [199, 437] on div "Toujours le smile, même quand c’est le stress !" at bounding box center [261, 410] width 334 height 70
click at [199, 437] on div at bounding box center [199, 410] width 1 height 70
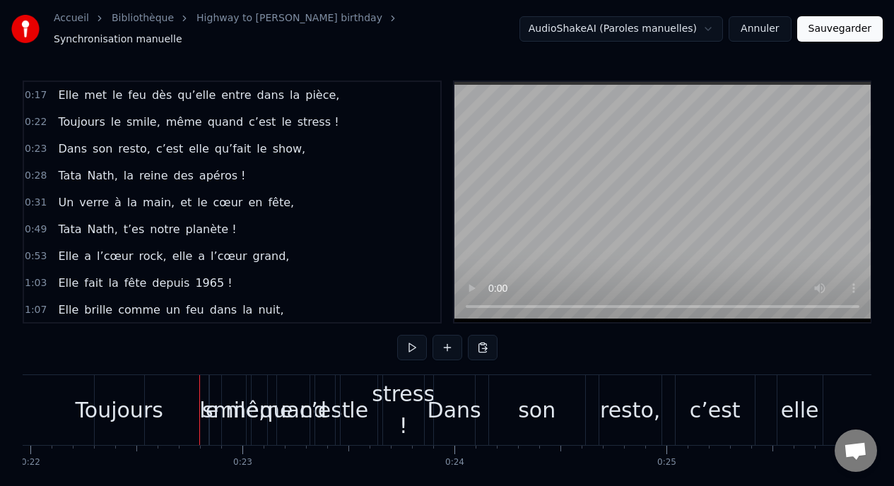
click at [83, 87] on span "met" at bounding box center [95, 95] width 25 height 16
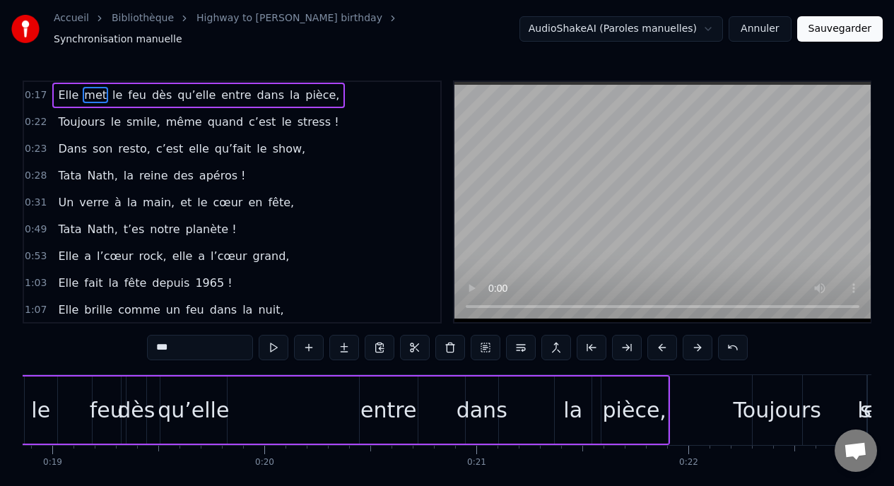
scroll to position [0, 3890]
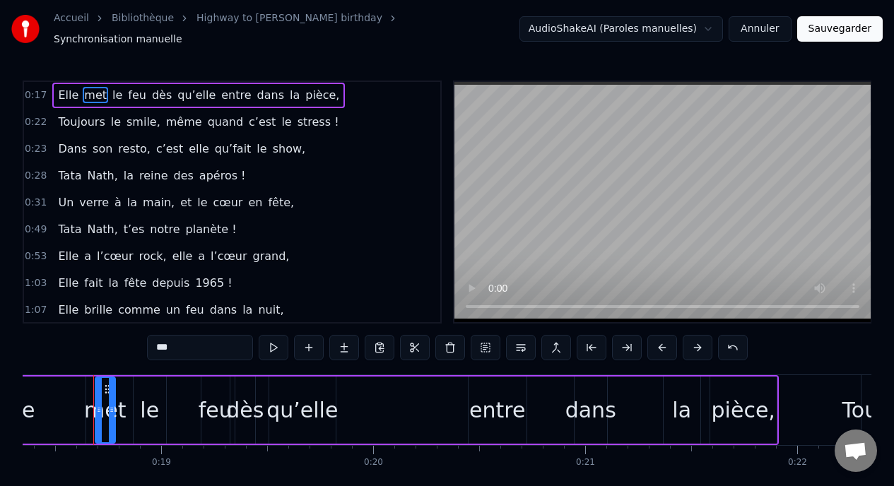
click at [30, 109] on div "0:22 Toujours le smile, même quand c’est le stress !" at bounding box center [232, 122] width 416 height 27
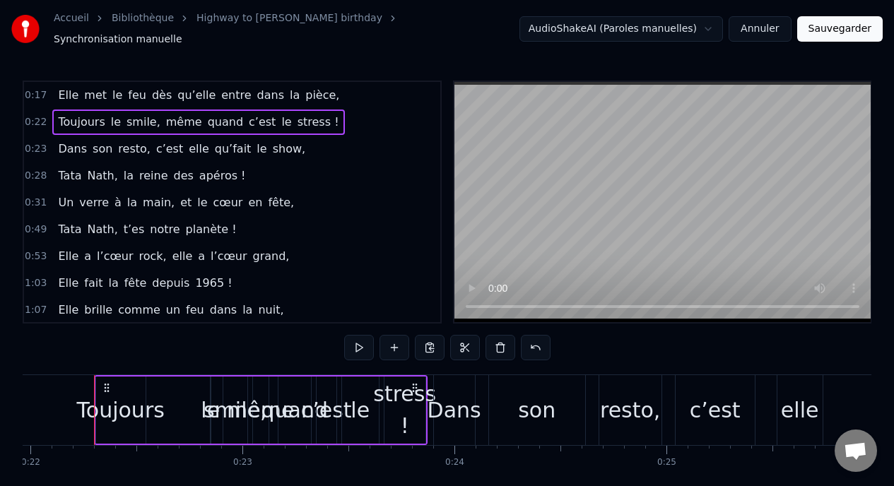
click at [41, 88] on span "0:17" at bounding box center [36, 95] width 22 height 14
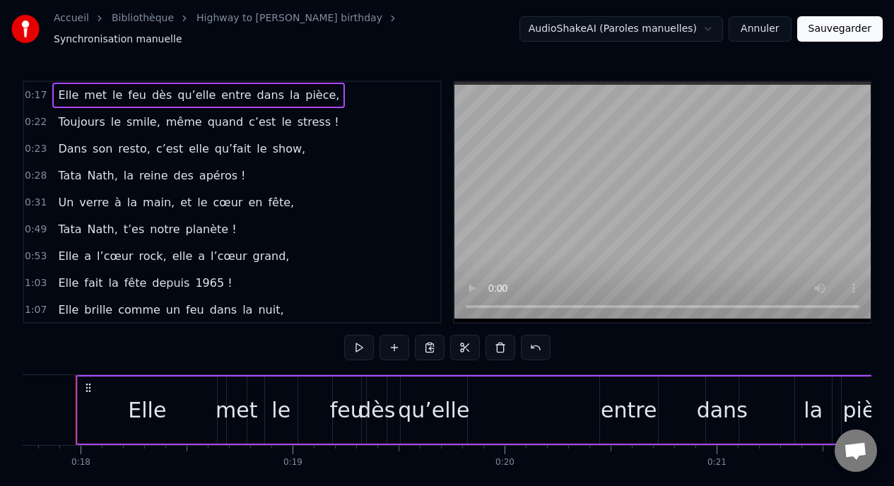
scroll to position [0, 3741]
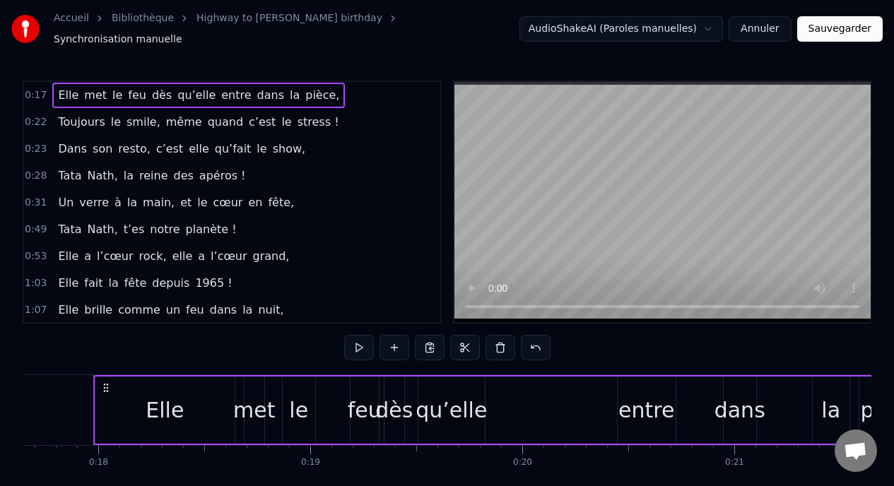
drag, startPoint x: 360, startPoint y: 399, endPoint x: 336, endPoint y: 399, distance: 23.3
click at [336, 399] on div "Elle met le feu dès qu’elle entre dans la pièce," at bounding box center [510, 410] width 835 height 70
click at [365, 394] on div "feu" at bounding box center [365, 410] width 34 height 32
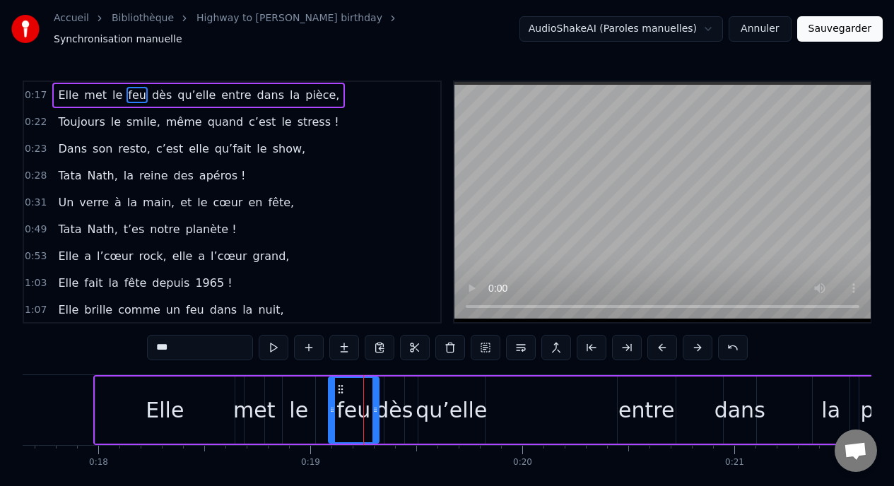
drag, startPoint x: 353, startPoint y: 401, endPoint x: 331, endPoint y: 401, distance: 21.9
click at [331, 408] on circle at bounding box center [331, 408] width 1 height 1
click at [623, 394] on div "entre" at bounding box center [646, 410] width 56 height 32
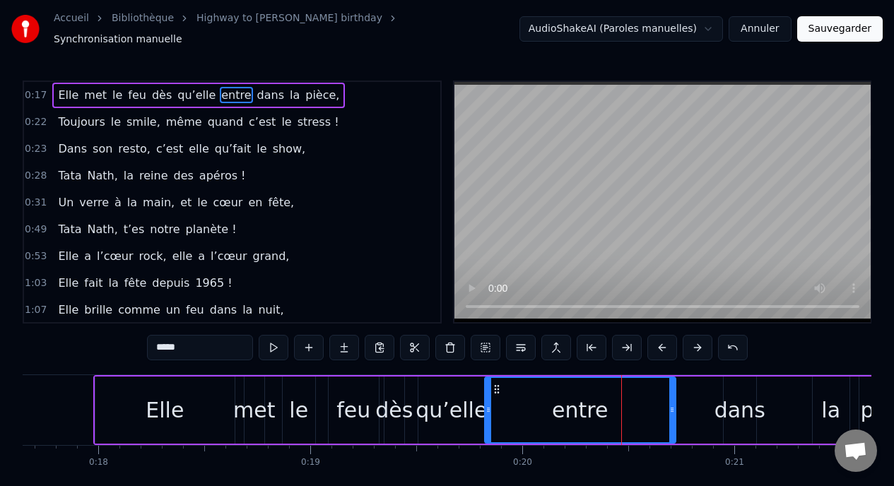
drag, startPoint x: 619, startPoint y: 405, endPoint x: 486, endPoint y: 389, distance: 133.8
click at [486, 389] on div at bounding box center [489, 410] width 6 height 64
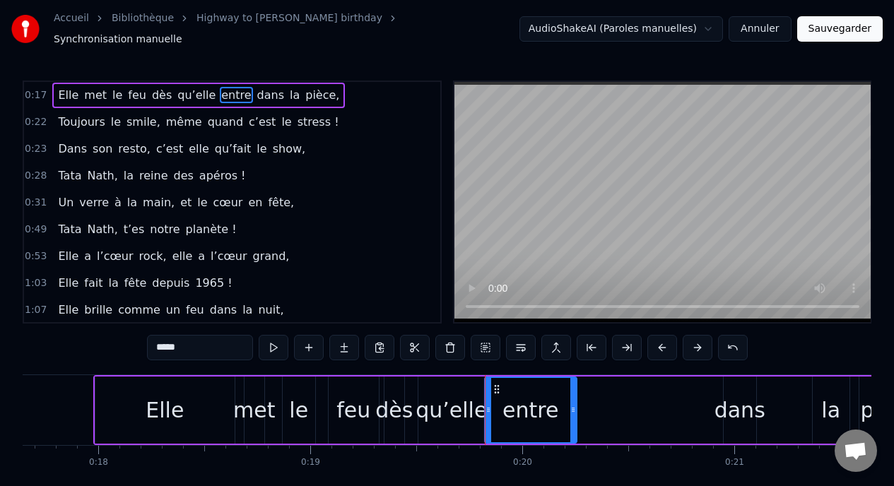
drag, startPoint x: 670, startPoint y: 399, endPoint x: 570, endPoint y: 406, distance: 99.8
click at [570, 406] on icon at bounding box center [573, 409] width 6 height 11
click at [732, 404] on div "dans" at bounding box center [739, 410] width 51 height 32
type input "****"
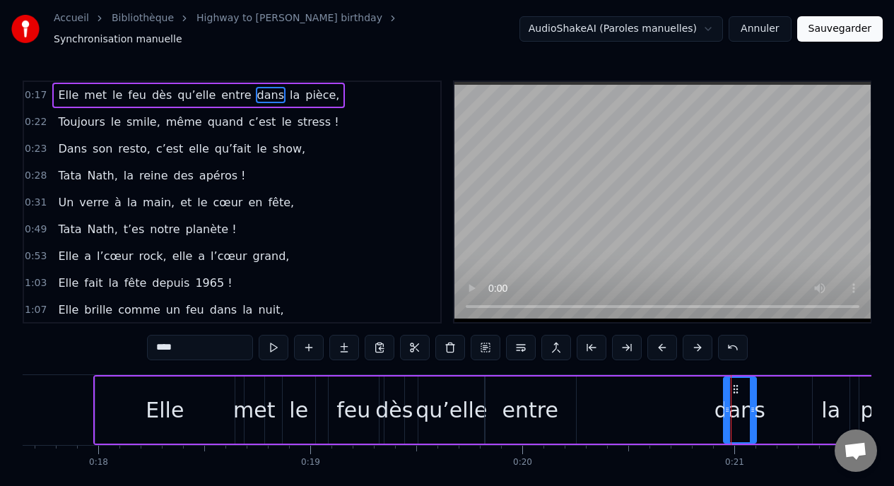
drag, startPoint x: 723, startPoint y: 403, endPoint x: 655, endPoint y: 401, distance: 67.9
click at [655, 401] on div "Elle met le feu dès qu’elle entre dans la pièce," at bounding box center [510, 410] width 835 height 70
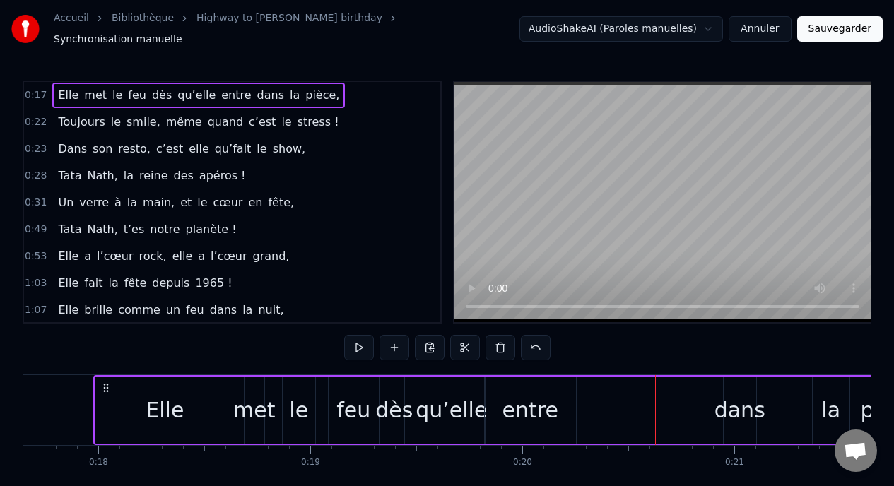
click at [525, 384] on div "entre" at bounding box center [530, 410] width 91 height 67
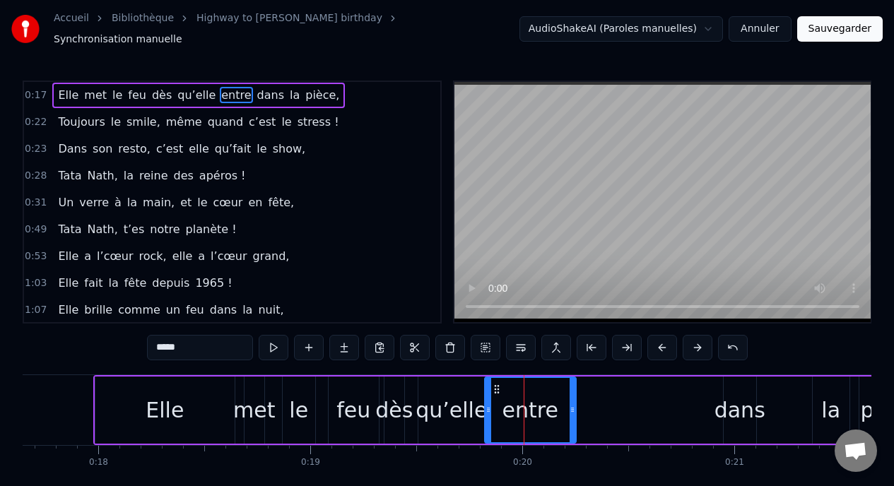
drag, startPoint x: 526, startPoint y: 379, endPoint x: 582, endPoint y: 384, distance: 56.7
click at [582, 384] on div "Elle met le feu dès qu’elle entre dans la pièce," at bounding box center [510, 410] width 835 height 70
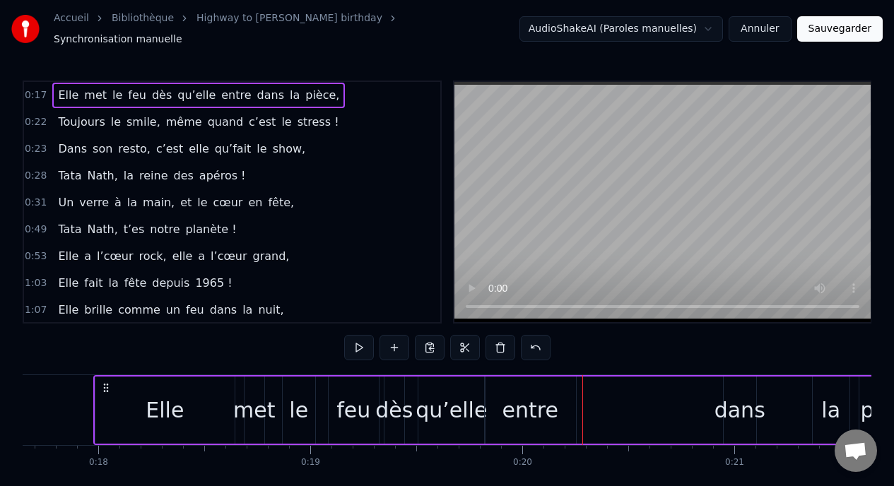
drag, startPoint x: 555, startPoint y: 384, endPoint x: 616, endPoint y: 383, distance: 60.8
click at [616, 383] on div "Elle met le feu dès qu’elle entre dans la pièce," at bounding box center [510, 410] width 835 height 70
drag, startPoint x: 526, startPoint y: 407, endPoint x: 593, endPoint y: 388, distance: 69.1
click at [594, 387] on div "Elle met le feu dès qu’elle entre dans la pièce," at bounding box center [510, 410] width 835 height 70
click at [354, 343] on button at bounding box center [359, 347] width 30 height 25
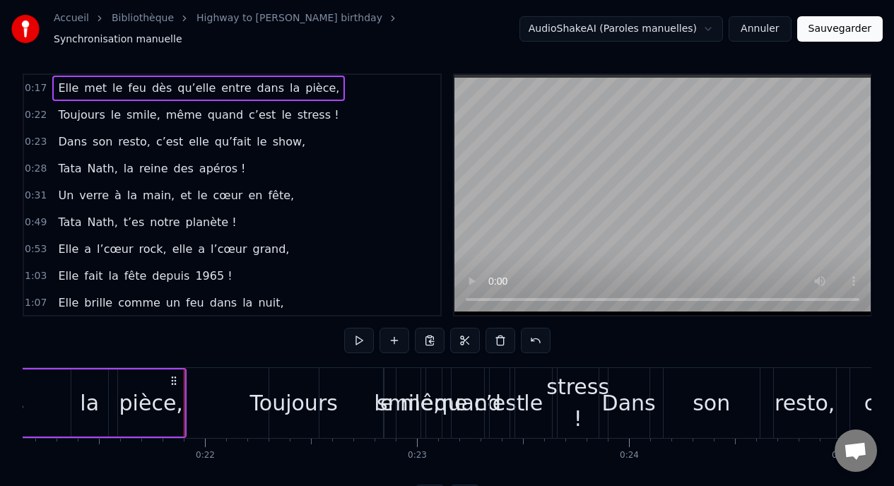
scroll to position [0, 0]
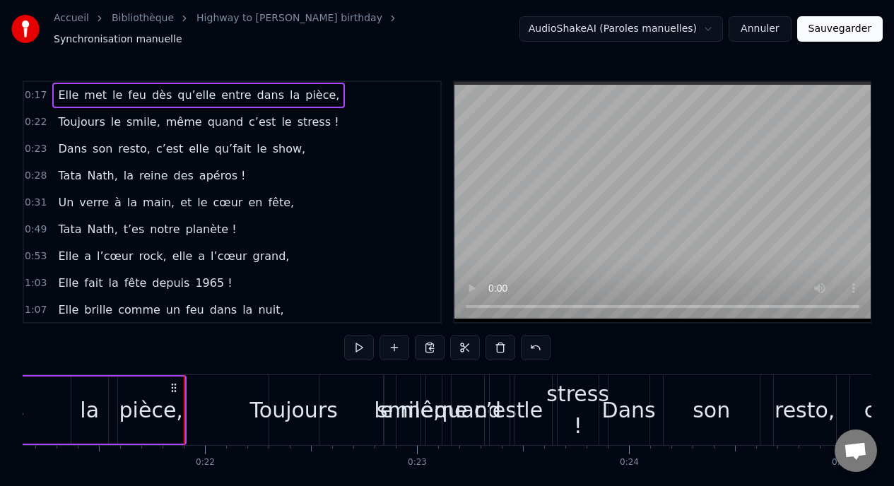
click at [35, 115] on span "0:22" at bounding box center [36, 122] width 22 height 14
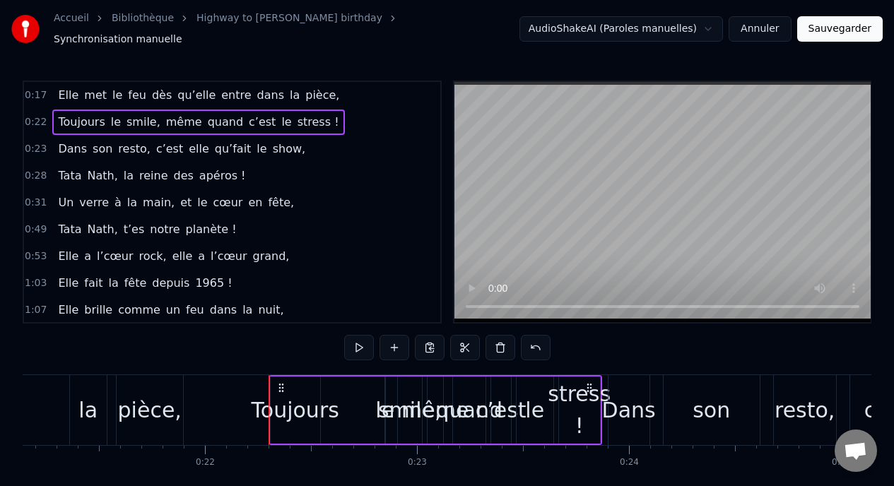
drag, startPoint x: 35, startPoint y: 113, endPoint x: 30, endPoint y: 124, distance: 12.6
click at [30, 125] on div "0:22 Toujours le smile, même quand c’est le stress !" at bounding box center [232, 122] width 416 height 27
click at [43, 175] on span "0:28" at bounding box center [36, 176] width 22 height 14
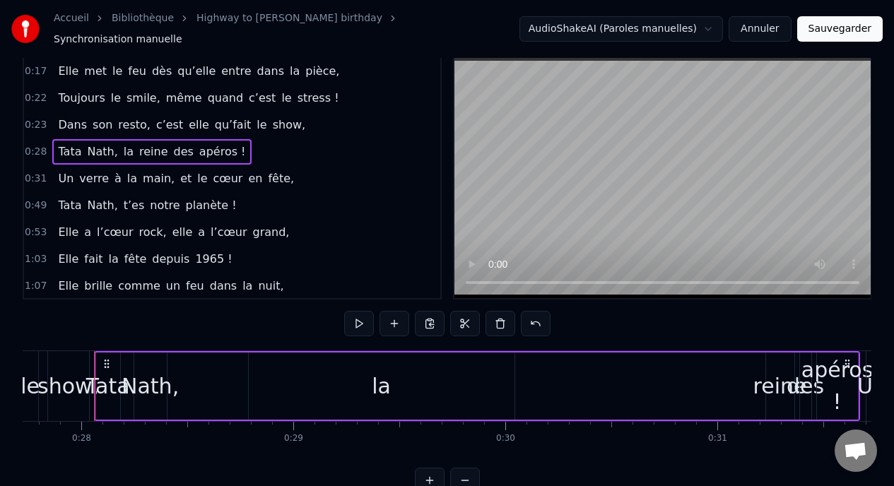
scroll to position [57, 0]
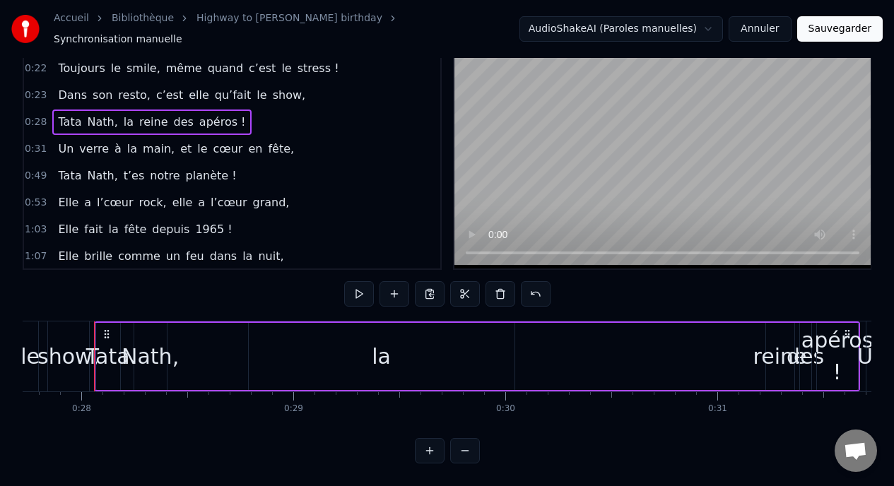
click at [459, 452] on button at bounding box center [465, 450] width 30 height 25
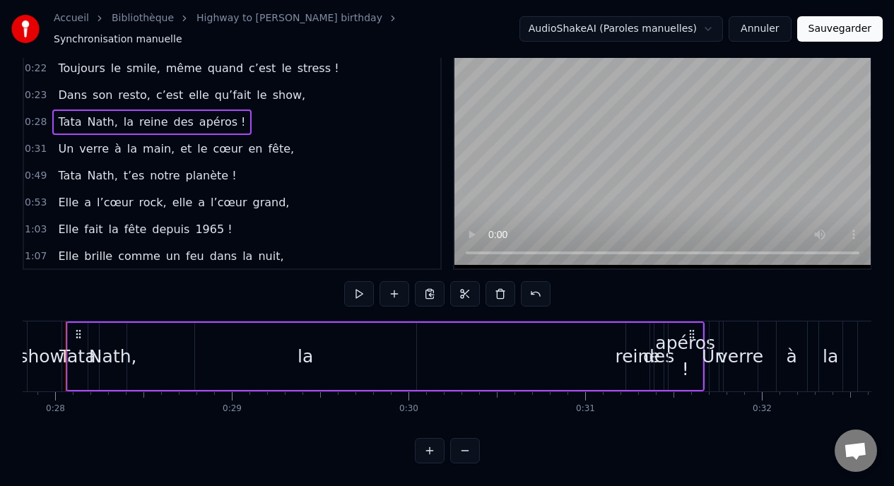
scroll to position [0, 4886]
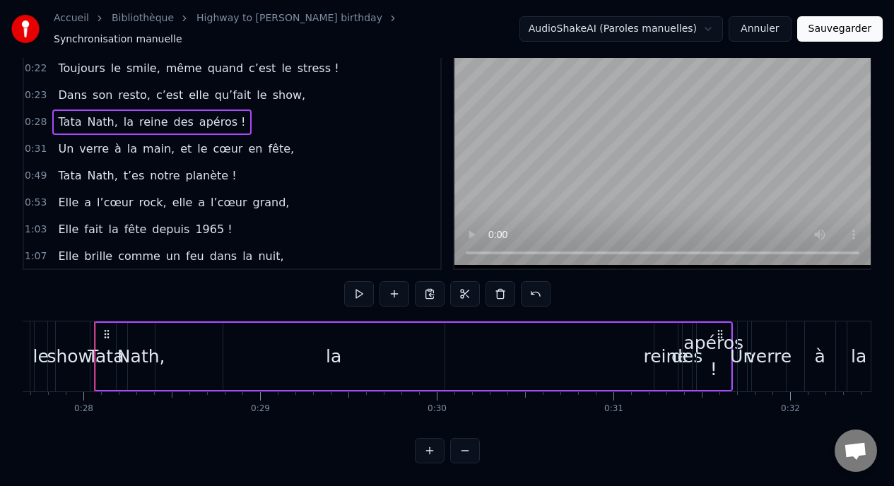
click at [459, 452] on button at bounding box center [465, 450] width 30 height 25
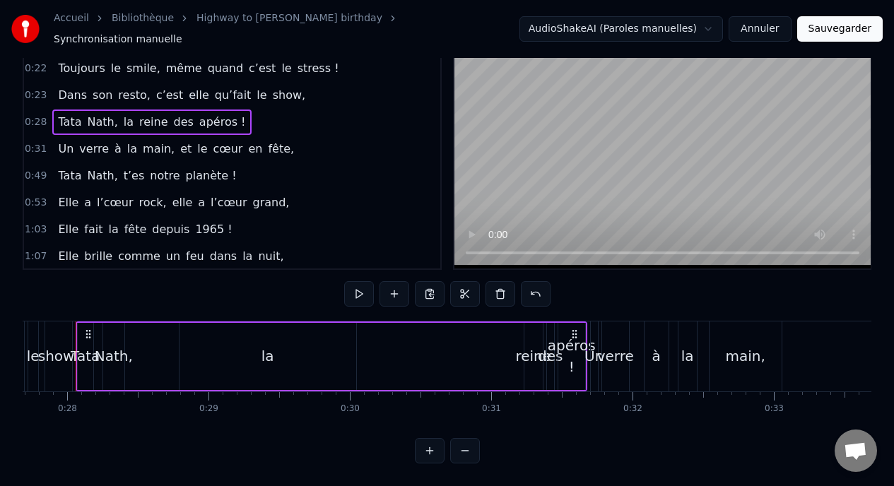
scroll to position [0, 3895]
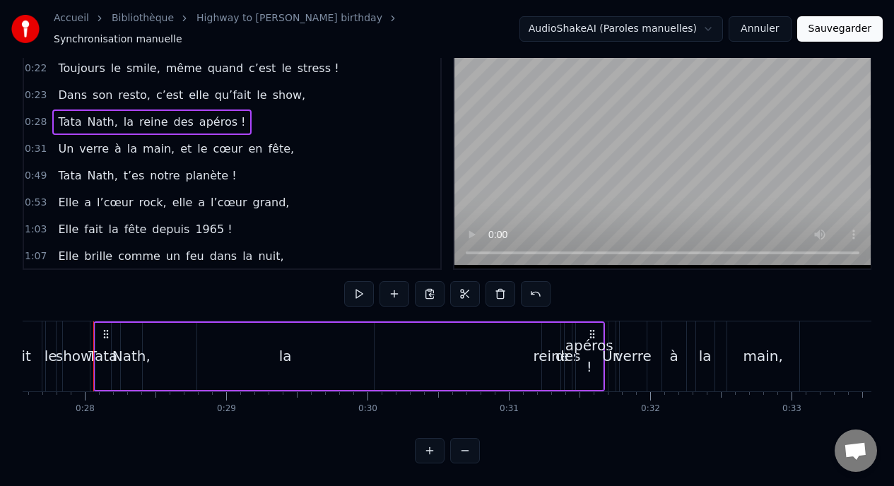
drag, startPoint x: 552, startPoint y: 356, endPoint x: 354, endPoint y: 342, distance: 198.4
click at [354, 342] on div "Tata Nath, la reine des apéros !" at bounding box center [349, 357] width 512 height 70
drag, startPoint x: 601, startPoint y: 381, endPoint x: 634, endPoint y: 383, distance: 33.3
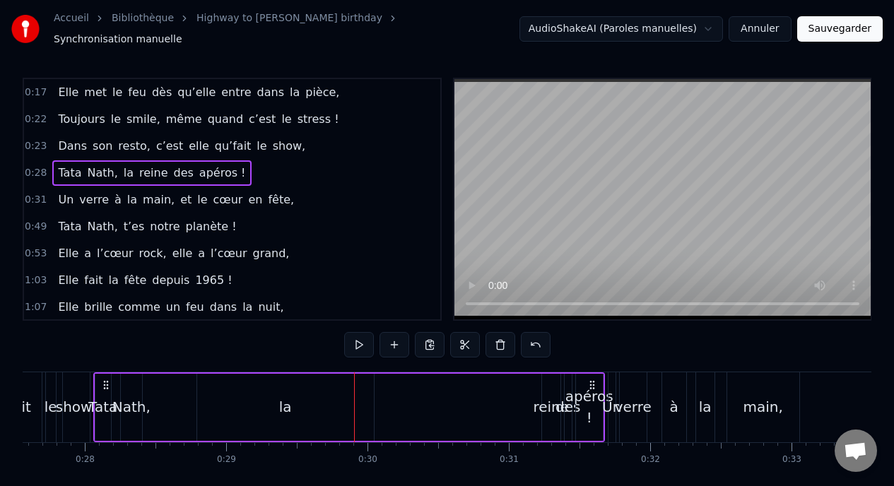
scroll to position [0, 0]
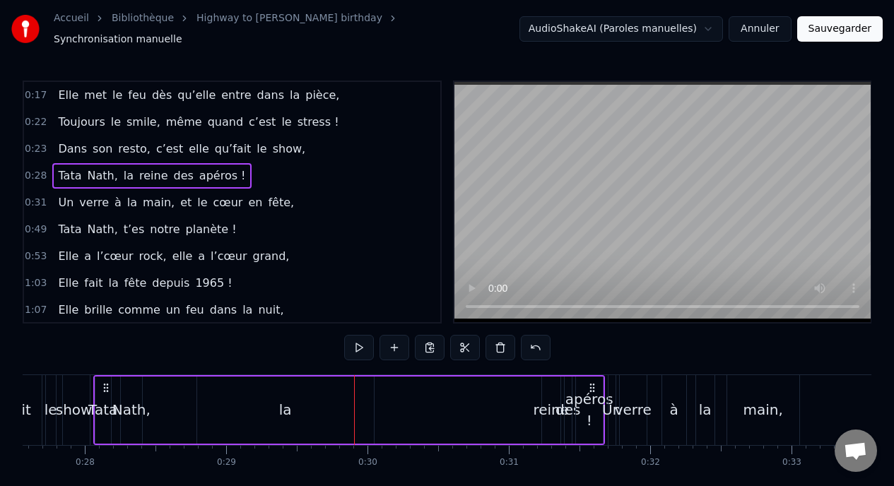
click at [243, 25] on link "Highway to [PERSON_NAME] birthday" at bounding box center [289, 18] width 186 height 14
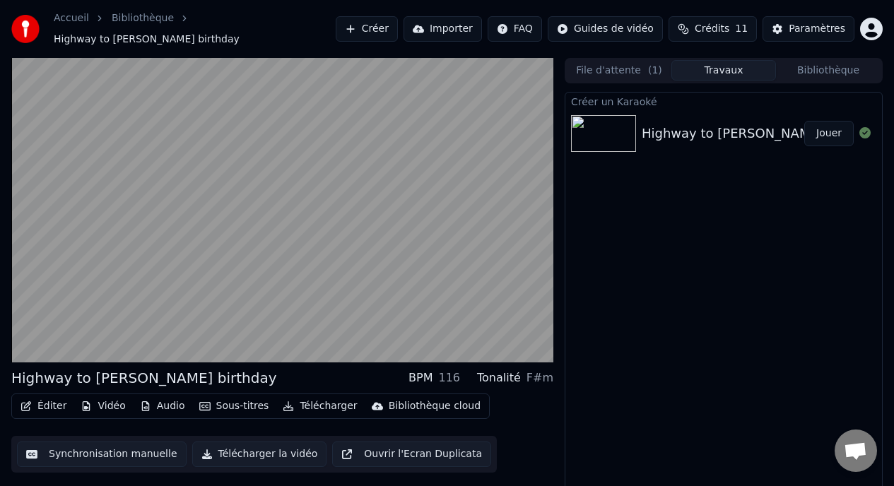
scroll to position [12, 0]
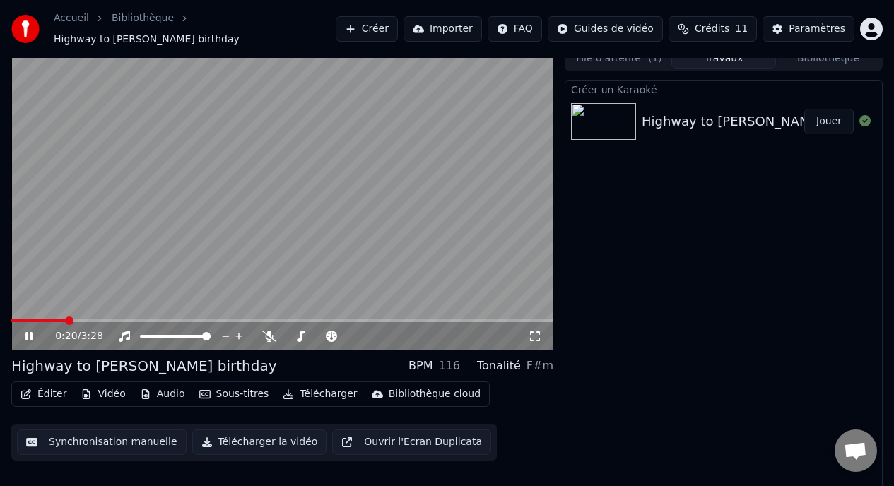
click at [28, 332] on icon at bounding box center [28, 336] width 7 height 8
click at [373, 332] on span at bounding box center [376, 336] width 8 height 8
click at [371, 332] on span at bounding box center [372, 336] width 8 height 8
click at [36, 331] on icon at bounding box center [39, 336] width 33 height 11
click at [380, 332] on span at bounding box center [381, 336] width 8 height 8
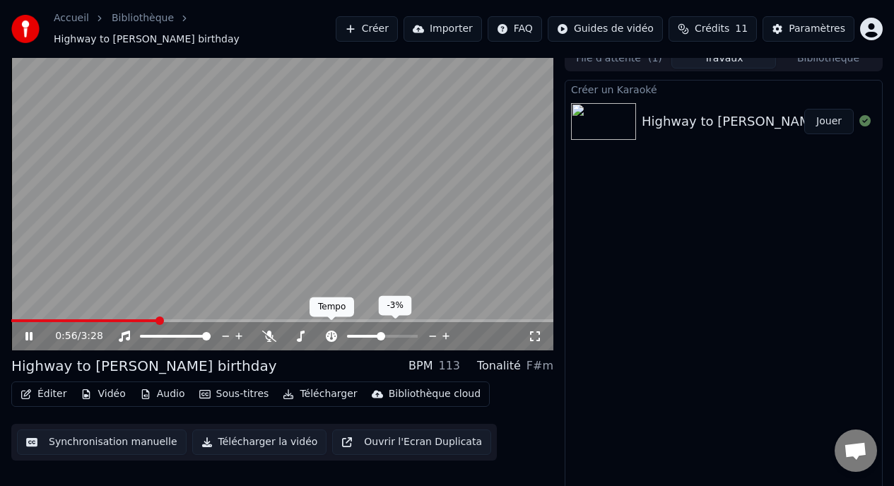
click at [331, 331] on icon at bounding box center [331, 336] width 14 height 11
click at [335, 356] on div "Highway to Nath's birthday BPM 116 Tonalité F#m" at bounding box center [282, 366] width 542 height 20
click at [307, 124] on video at bounding box center [282, 198] width 542 height 305
click at [35, 298] on div "0:18 / 3:28" at bounding box center [282, 198] width 542 height 305
click at [33, 331] on icon at bounding box center [39, 336] width 33 height 11
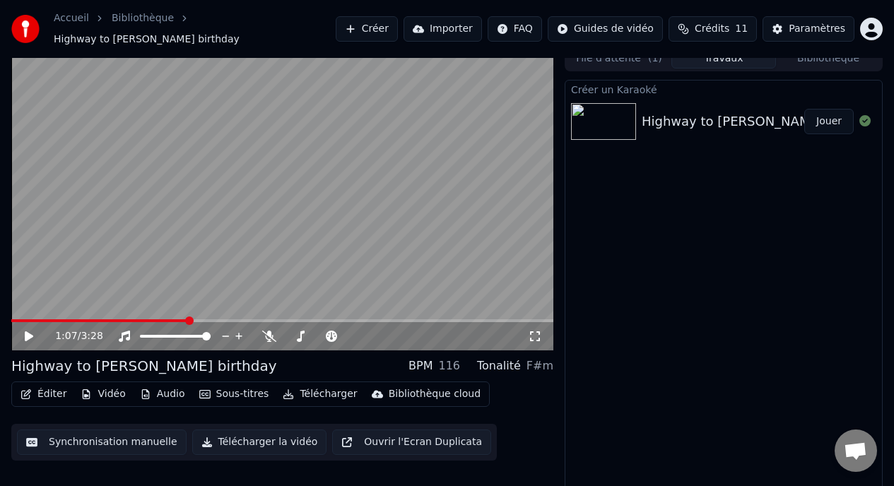
click at [67, 432] on button "Synchronisation manuelle" at bounding box center [102, 442] width 170 height 25
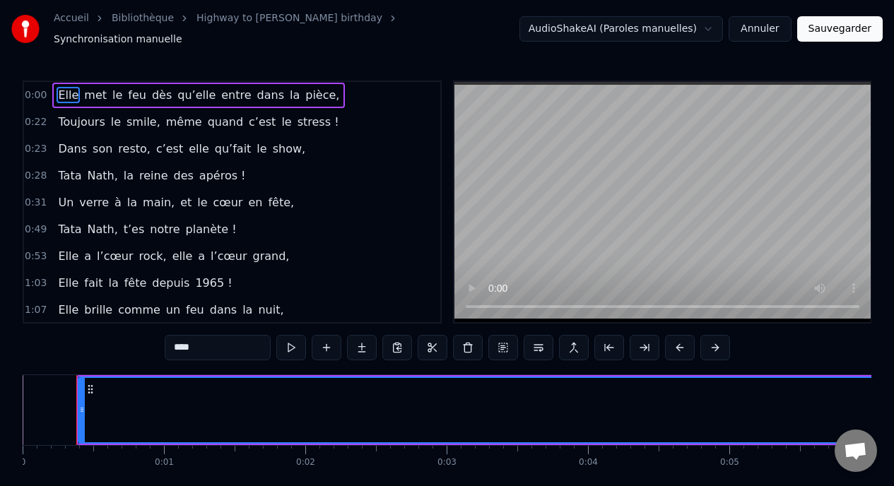
click at [105, 136] on div "0:23 Dans son resto, c’est elle qu’fait le show," at bounding box center [232, 149] width 416 height 27
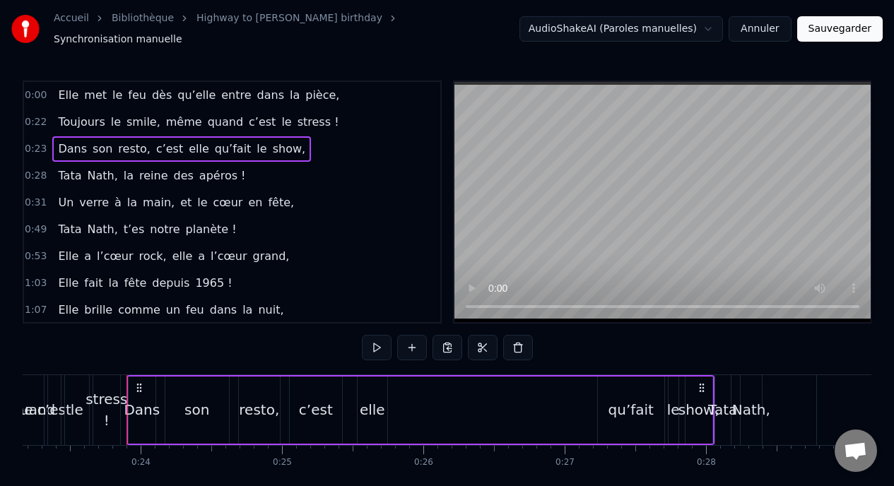
scroll to position [0, 3307]
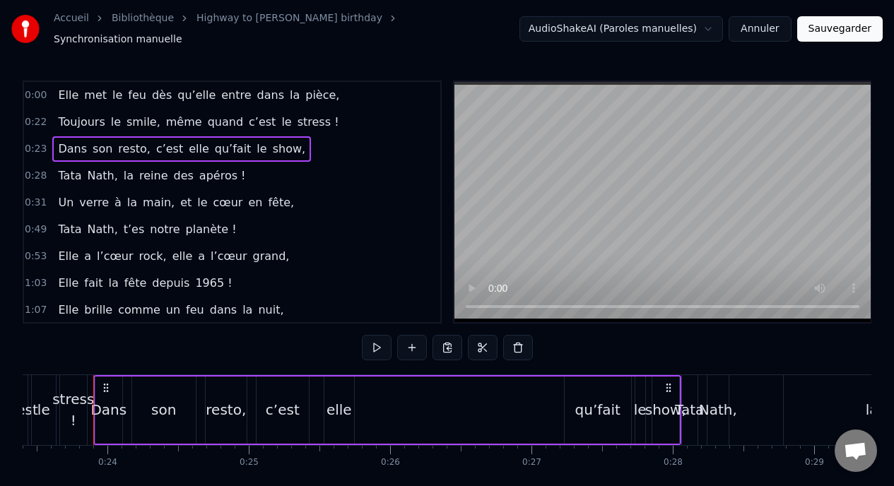
click at [582, 25] on html "Accueil Bibliothèque Highway to Nath's birthday Synchronisation manuelle AudioS…" at bounding box center [447, 270] width 894 height 540
click at [304, 87] on span "pièce," at bounding box center [322, 95] width 37 height 16
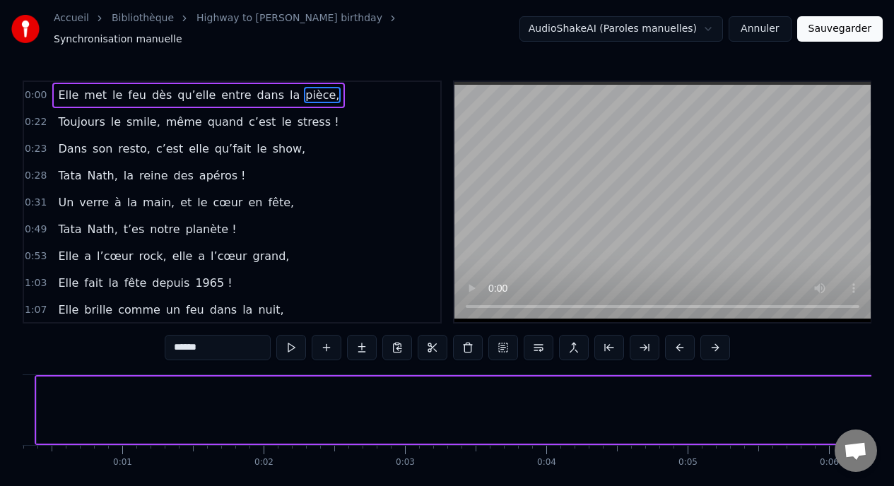
scroll to position [0, 0]
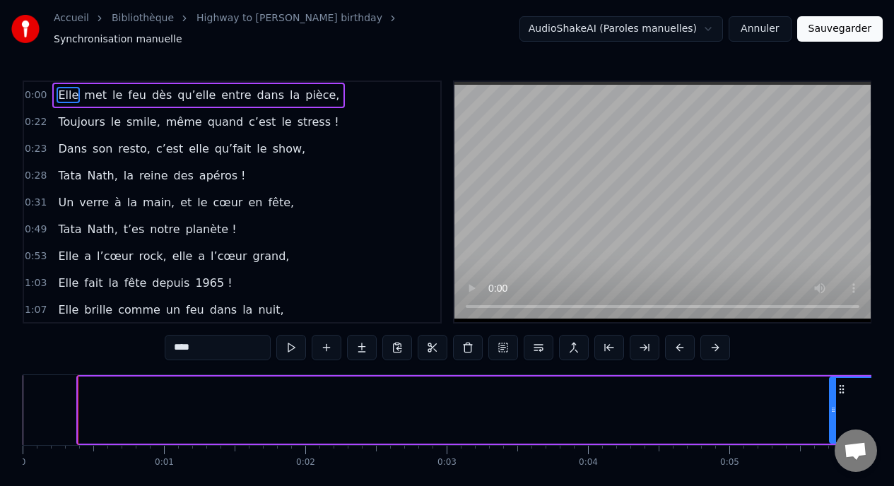
drag, startPoint x: 81, startPoint y: 396, endPoint x: 833, endPoint y: 446, distance: 753.6
click at [833, 446] on div "Elle met le feu dès qu’elle entre dans la pièce, Toujours le smile, même quand …" at bounding box center [447, 428] width 849 height 106
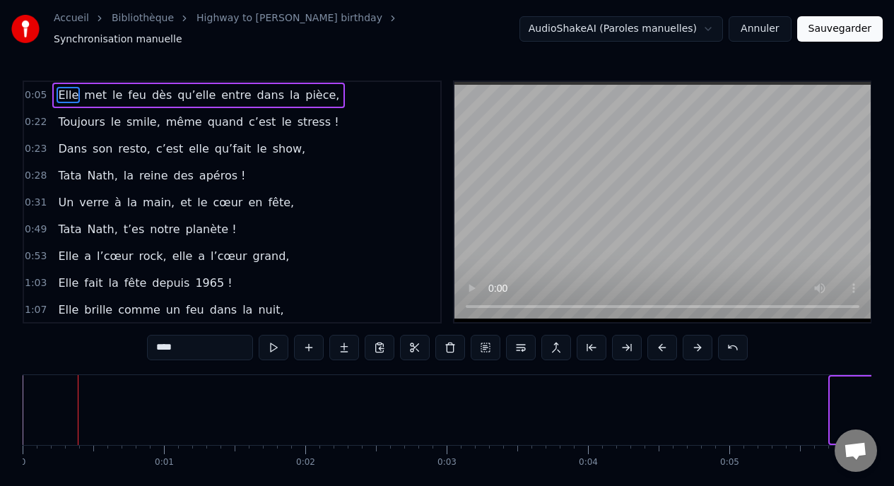
drag, startPoint x: 832, startPoint y: 420, endPoint x: 873, endPoint y: 420, distance: 41.7
click at [873, 420] on div "Accueil Bibliothèque Highway to Nath's birthday Synchronisation manuelle AudioS…" at bounding box center [447, 258] width 894 height 517
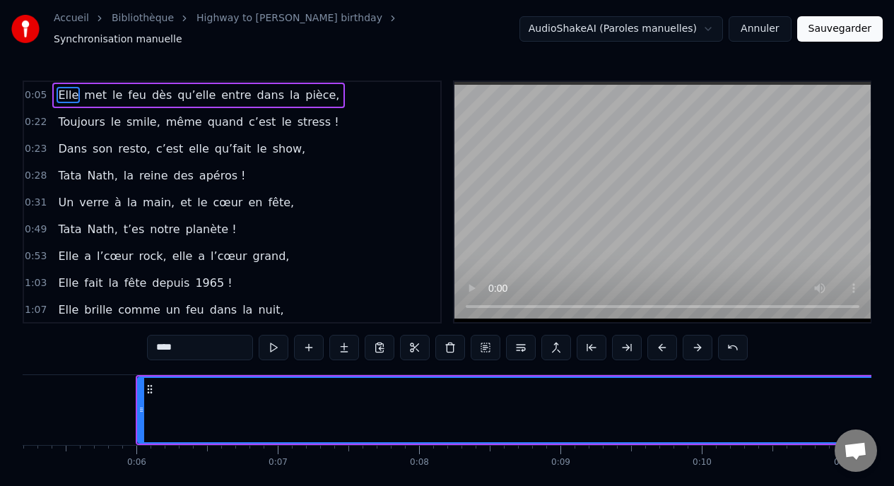
scroll to position [0, 726]
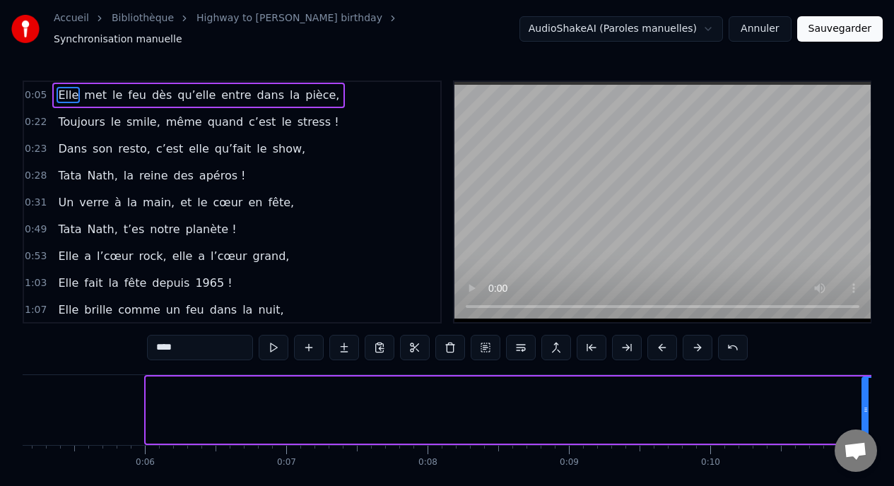
drag, startPoint x: 148, startPoint y: 406, endPoint x: 865, endPoint y: 418, distance: 716.7
click at [864, 418] on div at bounding box center [866, 410] width 6 height 64
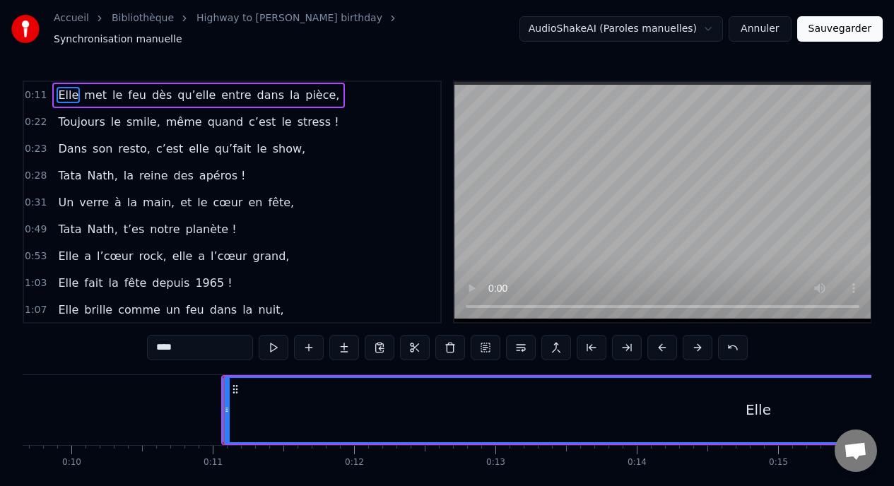
scroll to position [0, 1495]
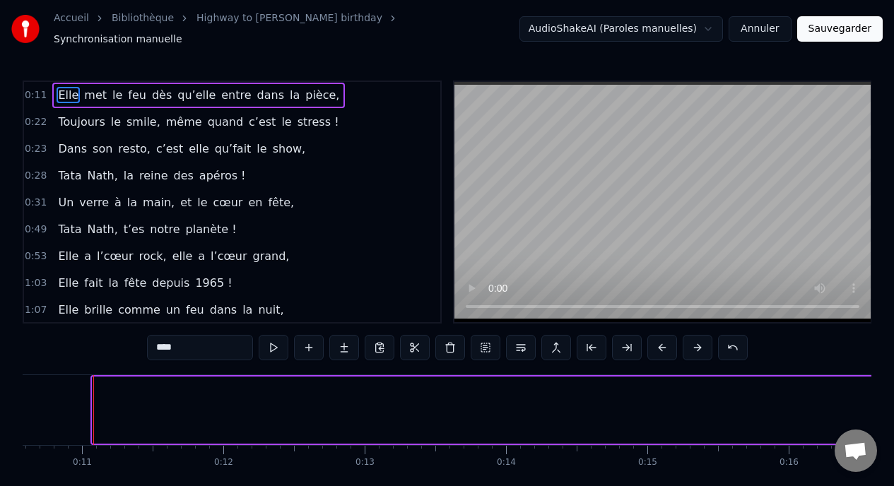
drag, startPoint x: 95, startPoint y: 401, endPoint x: 880, endPoint y: 448, distance: 786.5
click at [880, 449] on div "Accueil Bibliothèque Highway to Nath's birthday Synchronisation manuelle AudioS…" at bounding box center [447, 258] width 894 height 517
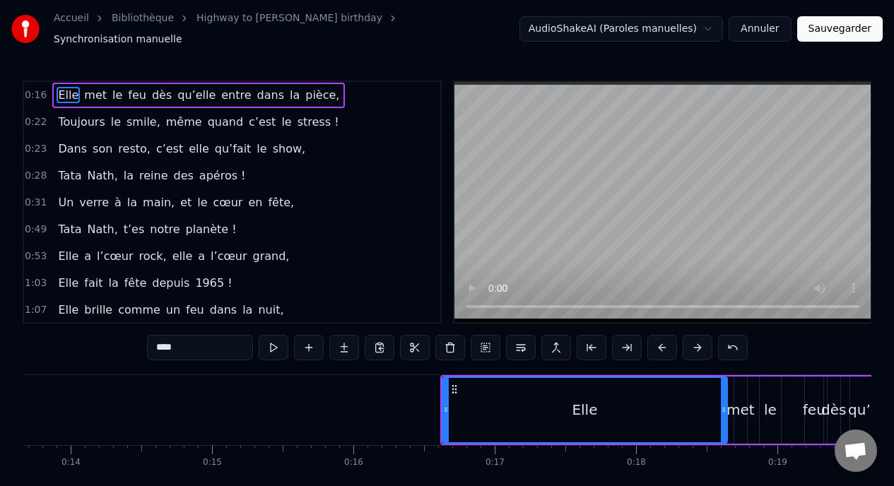
scroll to position [0, 1949]
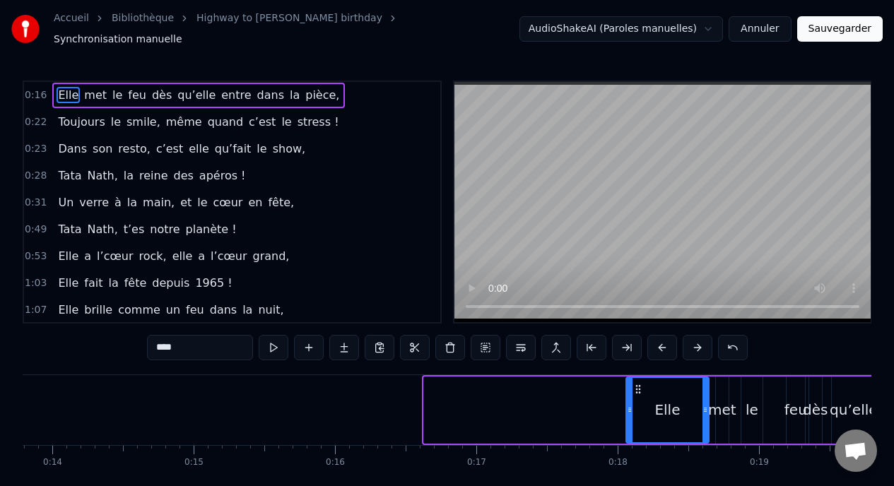
drag, startPoint x: 426, startPoint y: 404, endPoint x: 628, endPoint y: 417, distance: 202.5
click at [628, 417] on div at bounding box center [630, 410] width 6 height 64
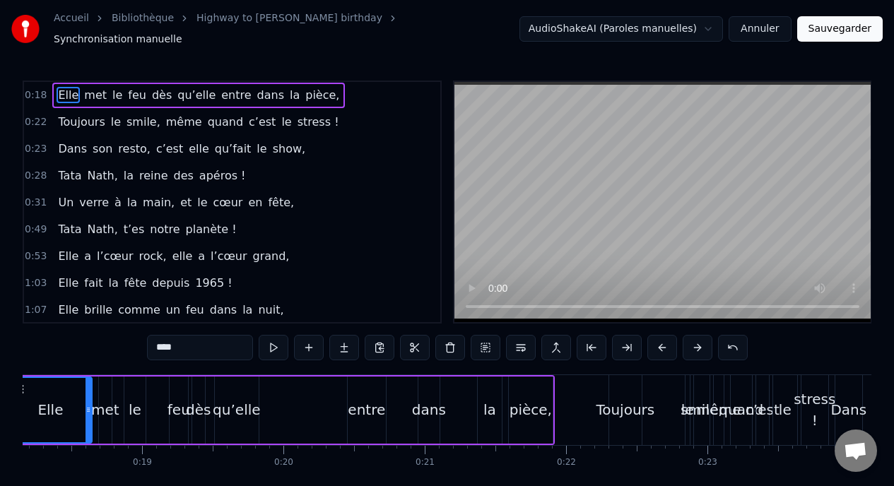
scroll to position [0, 2572]
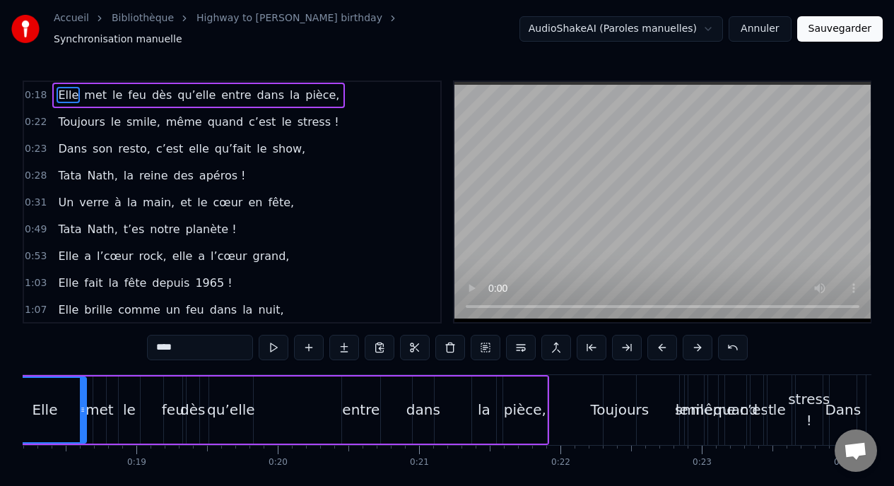
click at [102, 415] on div "met" at bounding box center [99, 410] width 13 height 67
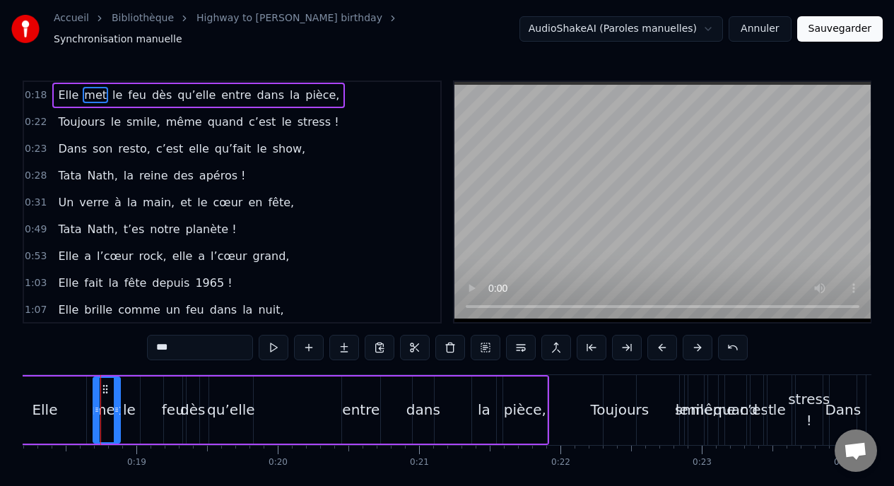
drag, startPoint x: 102, startPoint y: 408, endPoint x: 117, endPoint y: 411, distance: 14.3
click at [117, 411] on div at bounding box center [117, 410] width 6 height 64
click at [132, 411] on div "le" at bounding box center [129, 409] width 13 height 21
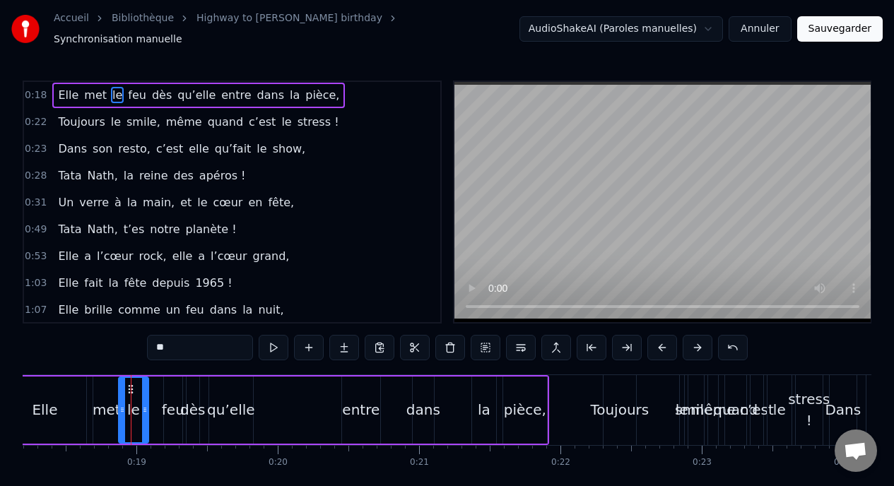
drag, startPoint x: 137, startPoint y: 407, endPoint x: 152, endPoint y: 408, distance: 14.9
click at [148, 408] on icon at bounding box center [145, 409] width 6 height 11
click at [170, 412] on div "feu" at bounding box center [173, 409] width 23 height 21
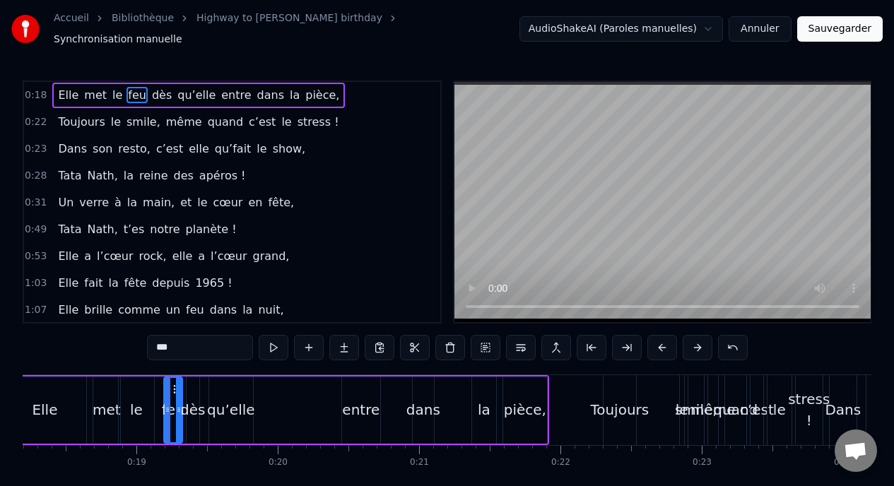
click at [191, 413] on div "dès" at bounding box center [193, 410] width 13 height 67
drag, startPoint x: 197, startPoint y: 404, endPoint x: 217, endPoint y: 406, distance: 19.9
click at [215, 406] on icon at bounding box center [212, 409] width 6 height 11
click at [235, 412] on div "qu’elle" at bounding box center [230, 409] width 47 height 21
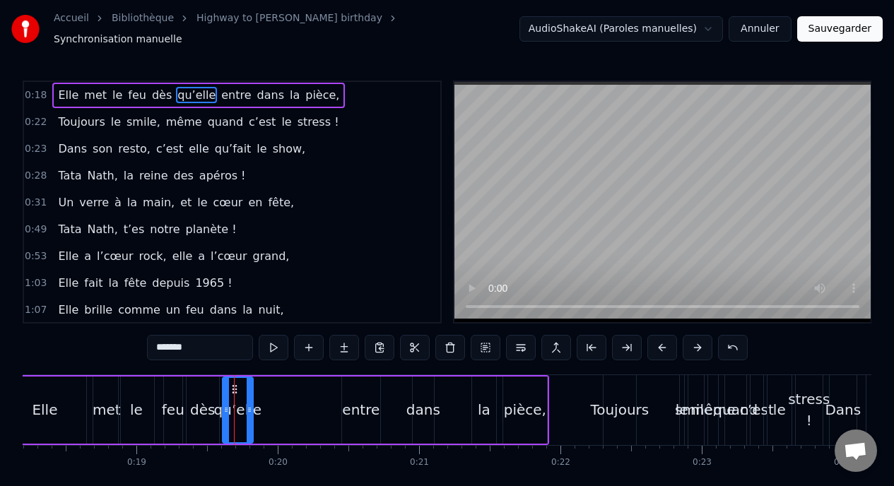
drag, startPoint x: 213, startPoint y: 406, endPoint x: 228, endPoint y: 406, distance: 15.5
click at [228, 406] on icon at bounding box center [226, 409] width 6 height 11
drag, startPoint x: 228, startPoint y: 406, endPoint x: 236, endPoint y: 406, distance: 7.8
click at [236, 406] on icon at bounding box center [236, 409] width 6 height 11
drag, startPoint x: 250, startPoint y: 406, endPoint x: 292, endPoint y: 406, distance: 41.7
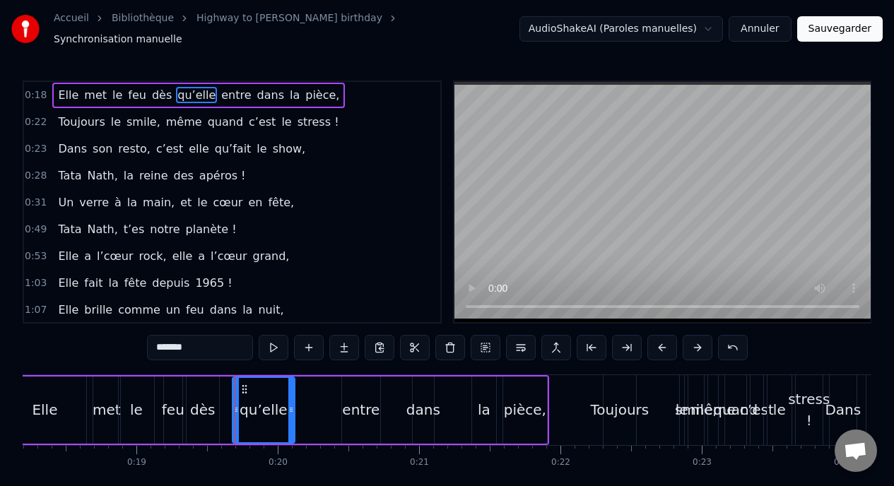
click at [292, 406] on icon at bounding box center [291, 409] width 6 height 11
click at [353, 412] on div "entre" at bounding box center [360, 409] width 37 height 21
type input "*****"
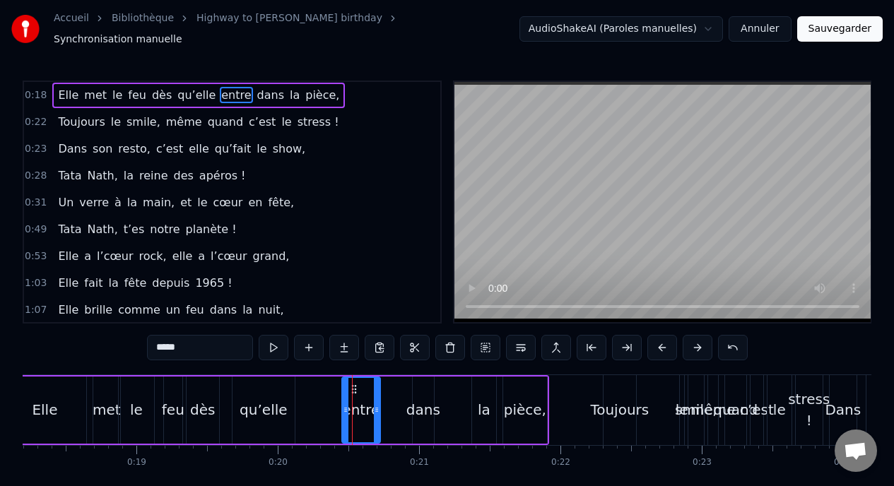
drag, startPoint x: 359, startPoint y: 418, endPoint x: 319, endPoint y: 418, distance: 39.6
click at [319, 418] on div "Elle met le feu dès qu’elle entre dans la pièce," at bounding box center [275, 410] width 548 height 70
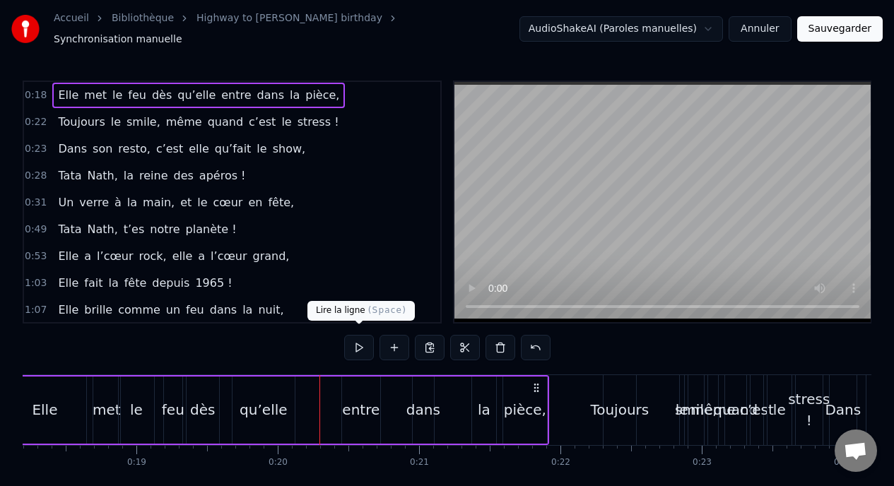
click at [355, 340] on button at bounding box center [359, 347] width 30 height 25
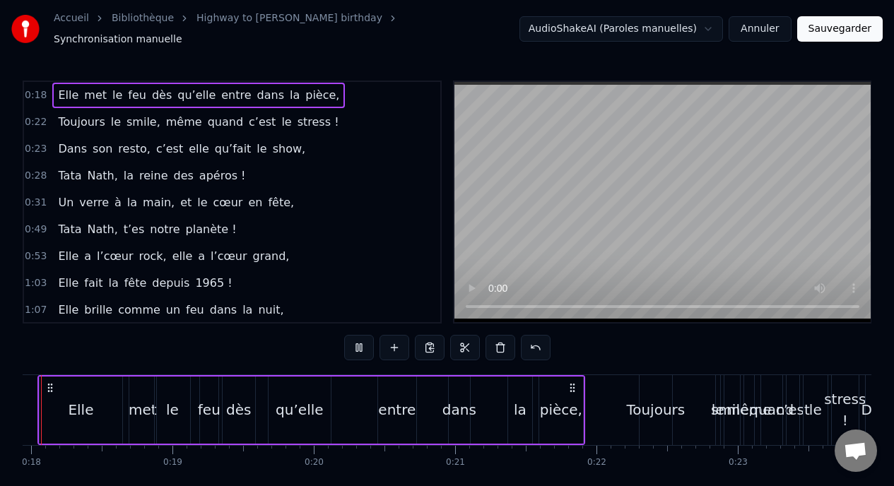
scroll to position [0, 2485]
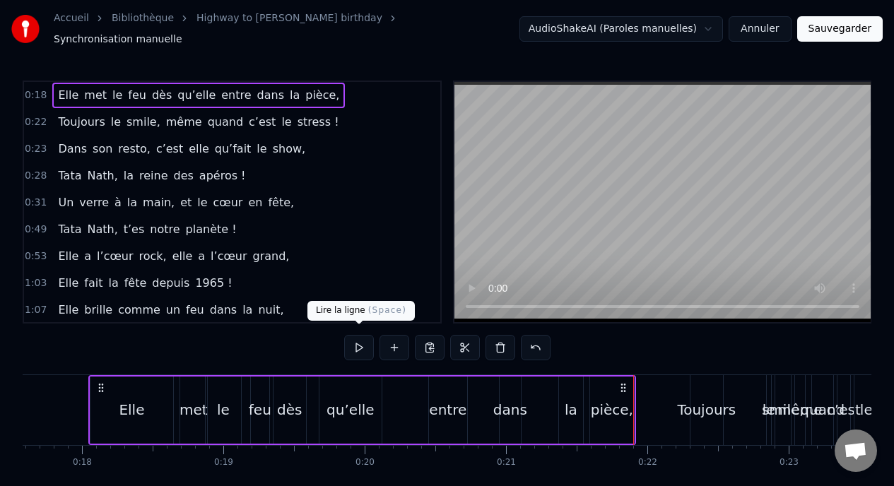
click at [355, 339] on button at bounding box center [359, 347] width 30 height 25
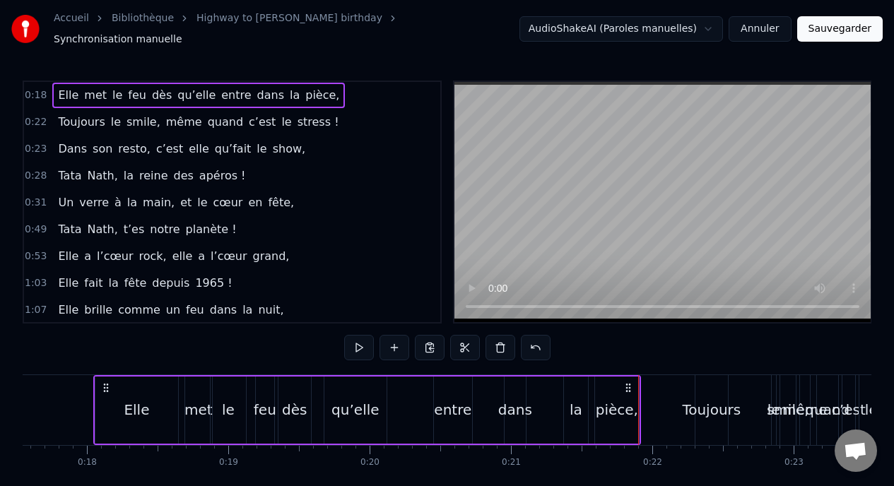
click at [459, 404] on div "entre" at bounding box center [452, 409] width 37 height 21
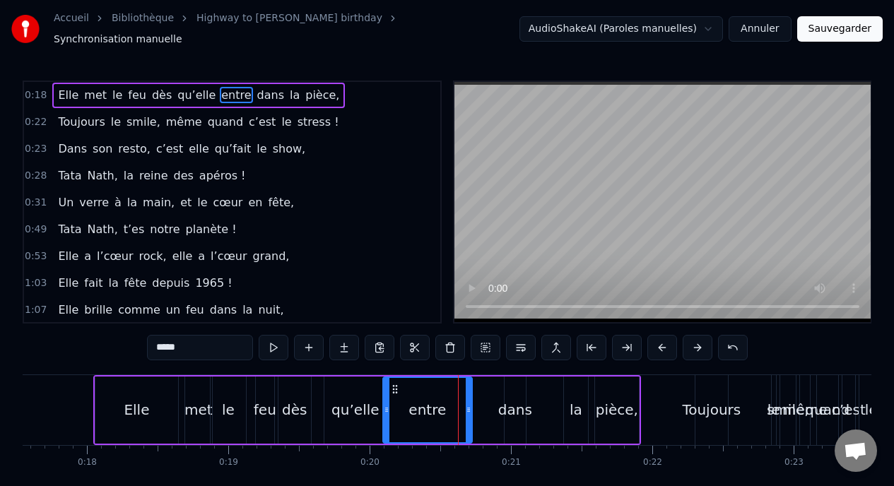
drag, startPoint x: 438, startPoint y: 403, endPoint x: 384, endPoint y: 403, distance: 53.7
click at [384, 404] on icon at bounding box center [387, 409] width 6 height 11
drag, startPoint x: 466, startPoint y: 401, endPoint x: 437, endPoint y: 398, distance: 29.9
click at [435, 404] on icon at bounding box center [435, 409] width 6 height 11
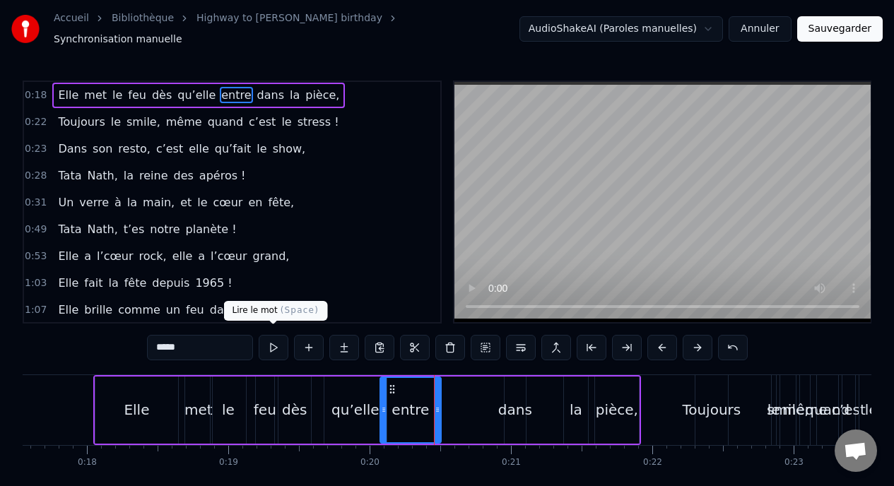
click at [268, 343] on button at bounding box center [274, 347] width 30 height 25
click at [163, 387] on div "Elle" at bounding box center [136, 410] width 83 height 67
type input "****"
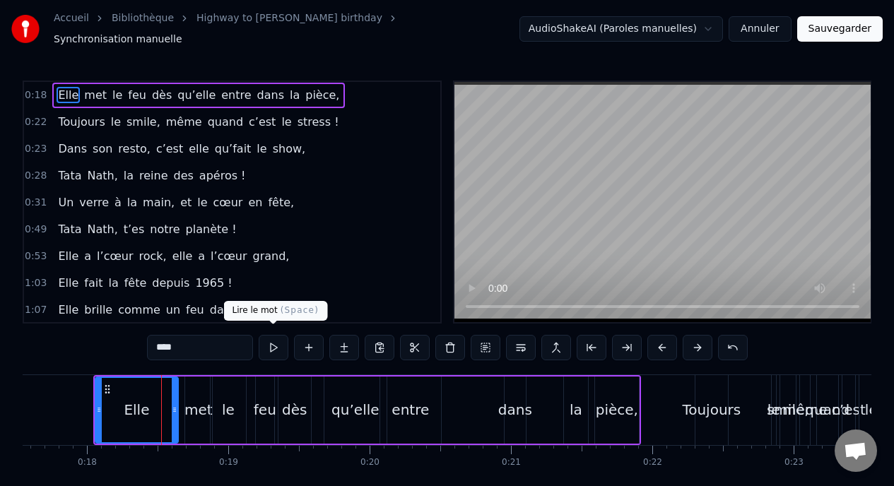
click at [269, 336] on button at bounding box center [274, 347] width 30 height 25
click at [275, 83] on div "Elle met le feu dès qu’elle entre dans la pièce," at bounding box center [198, 95] width 293 height 25
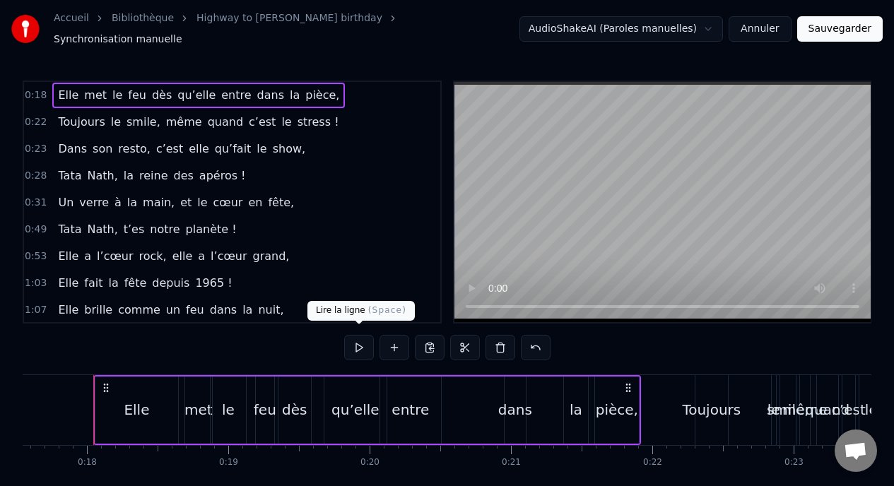
click at [362, 349] on button at bounding box center [359, 347] width 30 height 25
click at [640, 405] on div "Elle met le feu dès qu’elle entre dans la pièce," at bounding box center [367, 410] width 548 height 70
click at [630, 382] on icon at bounding box center [628, 387] width 11 height 11
click at [628, 382] on icon at bounding box center [628, 387] width 11 height 11
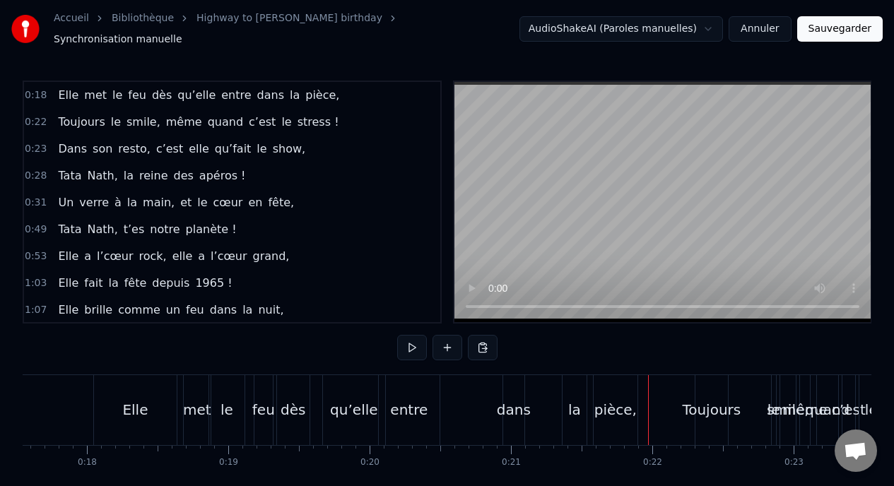
click at [235, 90] on div "Elle met le feu dès qu’elle entre dans la pièce," at bounding box center [198, 95] width 293 height 25
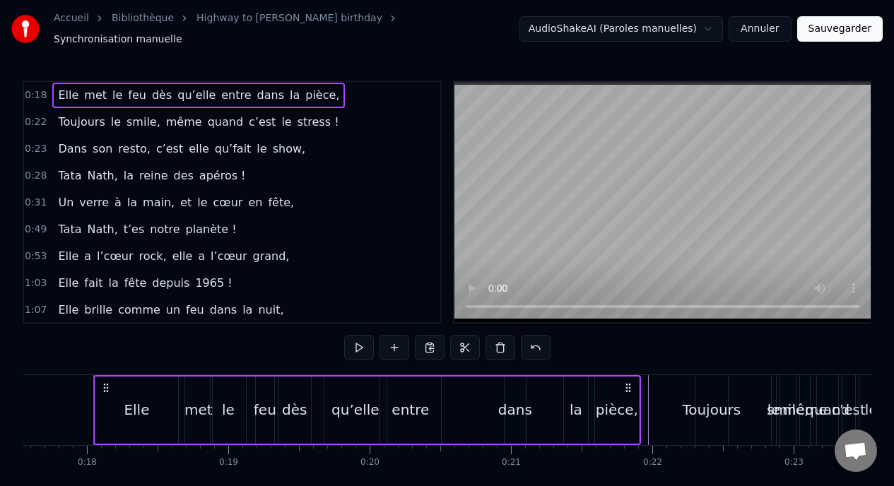
drag, startPoint x: 319, startPoint y: 102, endPoint x: 331, endPoint y: 106, distance: 13.4
click at [331, 109] on div "0:22 Toujours le smile, même quand c’est le stress !" at bounding box center [232, 122] width 416 height 27
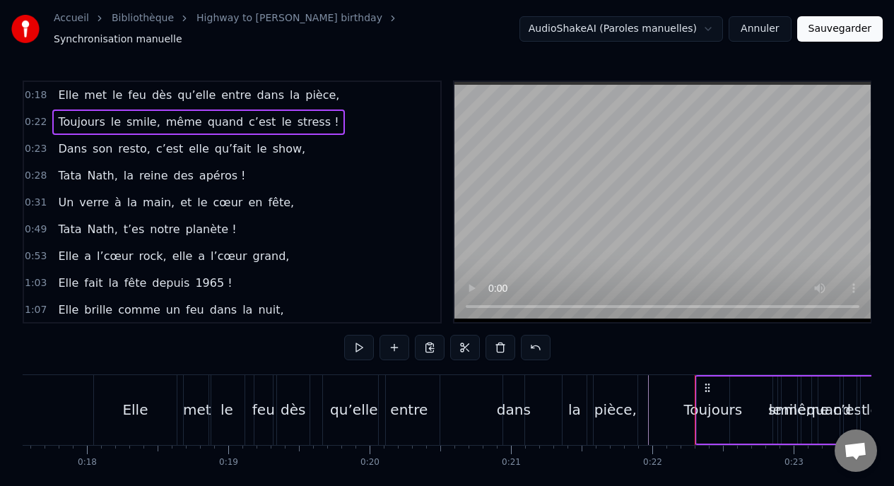
click at [288, 93] on span "la" at bounding box center [294, 95] width 13 height 16
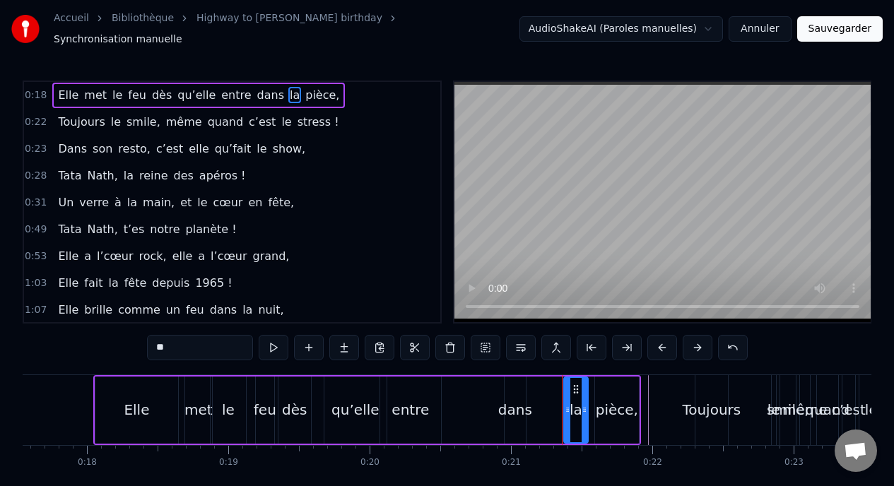
click at [628, 377] on div "pièce," at bounding box center [616, 410] width 45 height 67
type input "******"
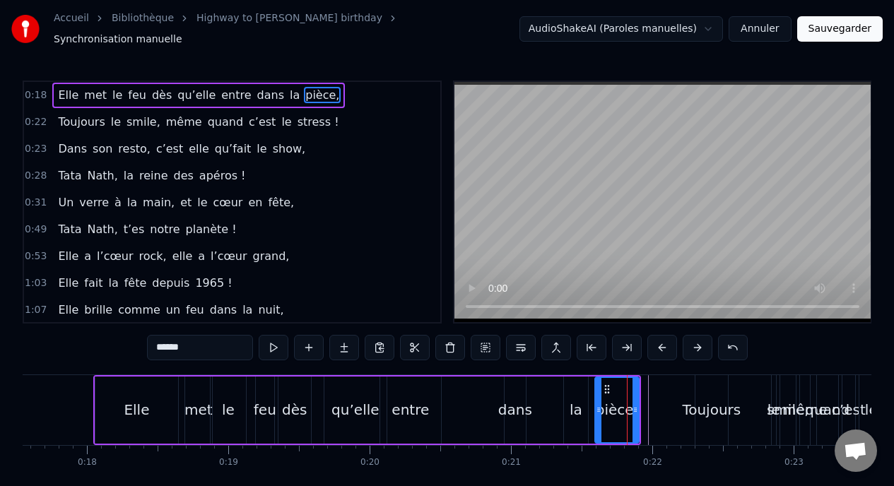
click at [636, 377] on div "pièce," at bounding box center [616, 410] width 45 height 67
click at [587, 437] on div "Elle met le feu dès qu’elle entre dans la pièce," at bounding box center [367, 410] width 548 height 70
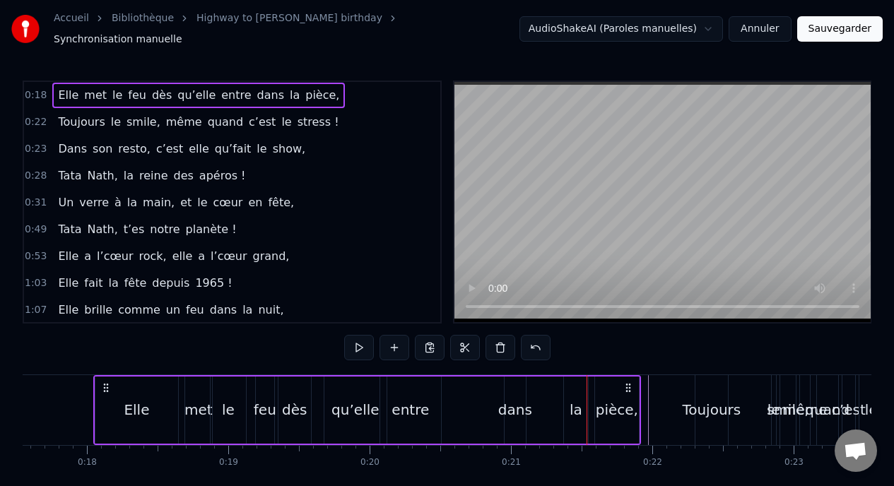
drag, startPoint x: 637, startPoint y: 439, endPoint x: 648, endPoint y: 448, distance: 14.0
click at [306, 91] on span "pièce," at bounding box center [322, 95] width 37 height 16
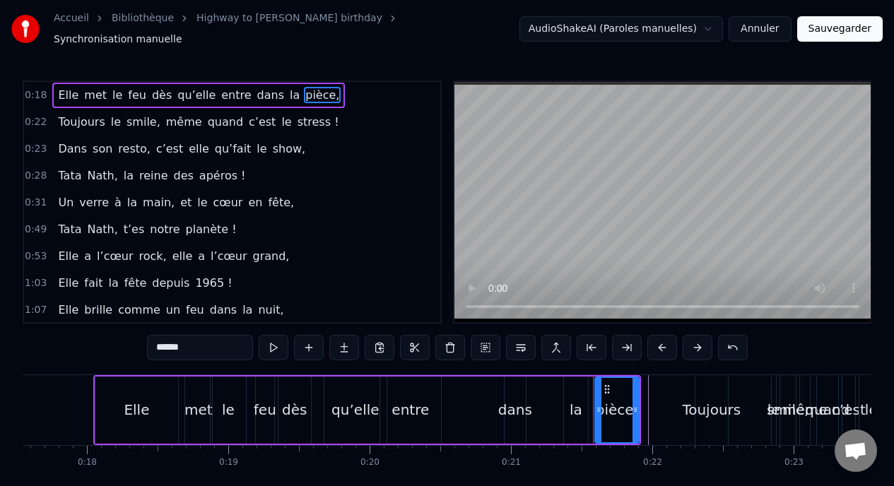
click at [238, 339] on input "******" at bounding box center [200, 347] width 106 height 25
click at [486, 338] on button at bounding box center [486, 347] width 30 height 25
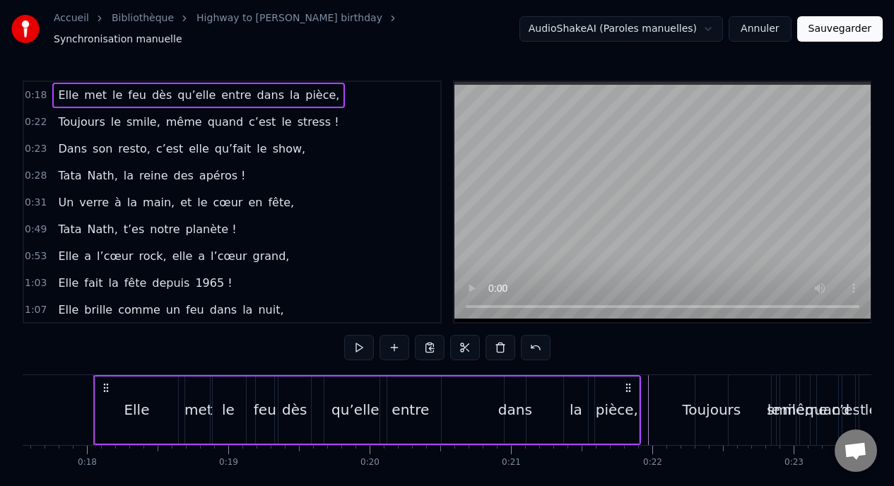
drag, startPoint x: 559, startPoint y: 370, endPoint x: 672, endPoint y: 363, distance: 113.3
click at [672, 363] on div "0:18 Elle met le feu dès qu’elle entre dans la pièce, 0:22 Toujours le smile, m…" at bounding box center [447, 299] width 849 height 437
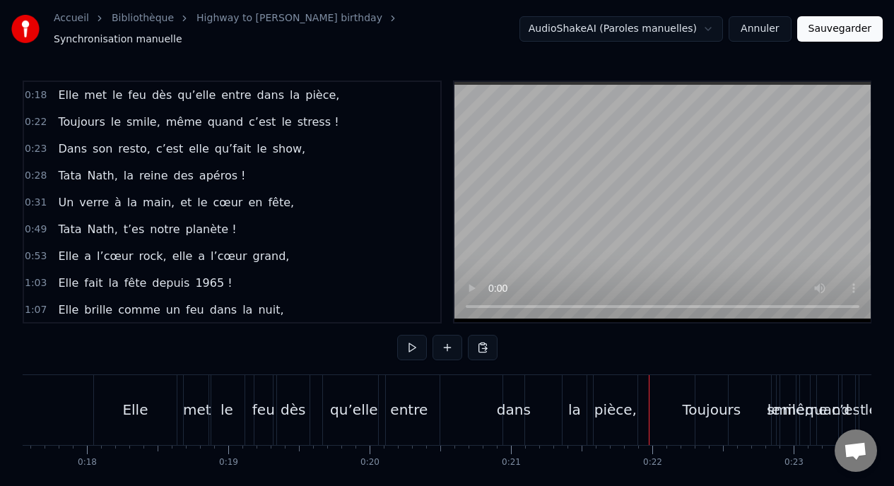
drag, startPoint x: 647, startPoint y: 392, endPoint x: 699, endPoint y: 396, distance: 51.8
drag, startPoint x: 652, startPoint y: 438, endPoint x: 686, endPoint y: 438, distance: 34.6
click at [408, 342] on button at bounding box center [412, 347] width 30 height 25
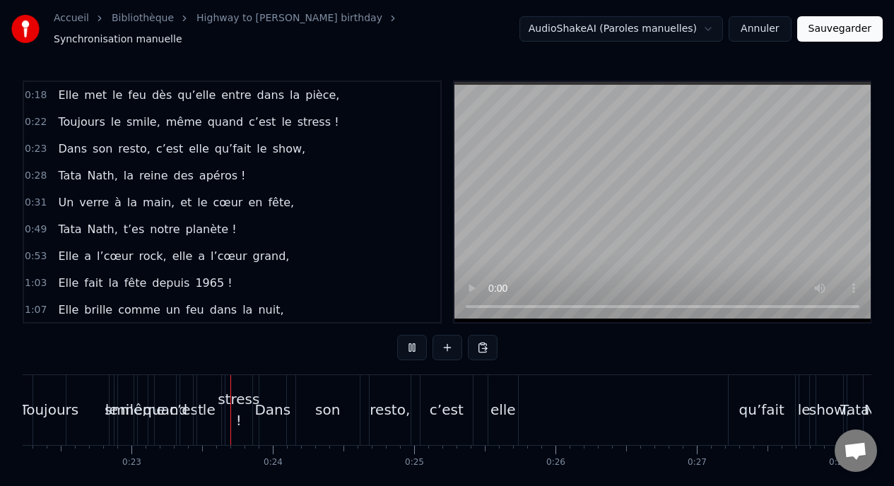
scroll to position [0, 3195]
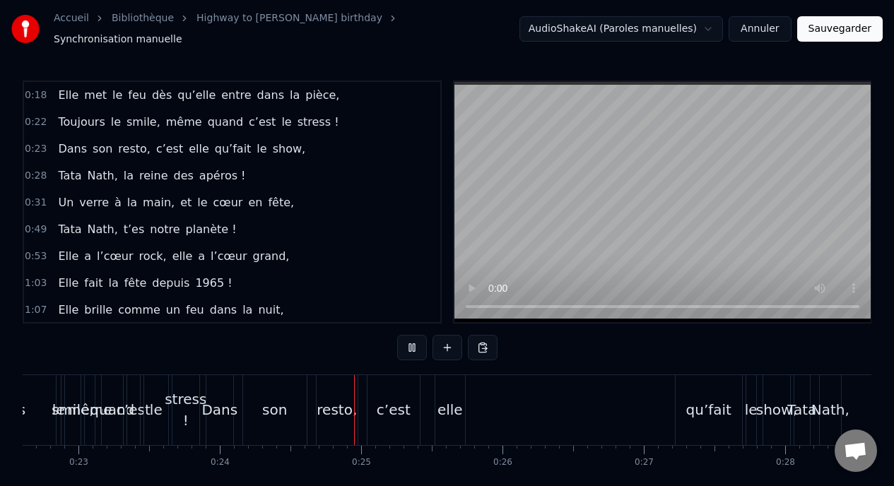
click at [408, 343] on button at bounding box center [412, 347] width 30 height 25
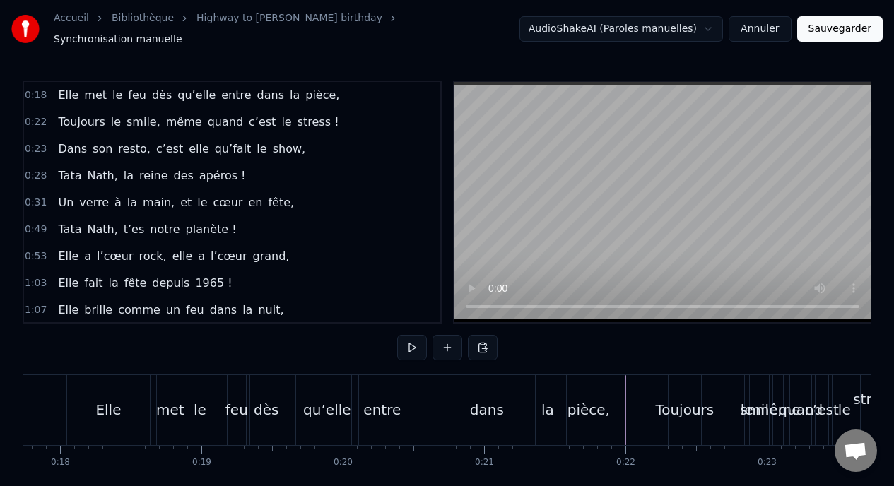
scroll to position [0, 2501]
click at [100, 87] on span "met" at bounding box center [95, 95] width 25 height 16
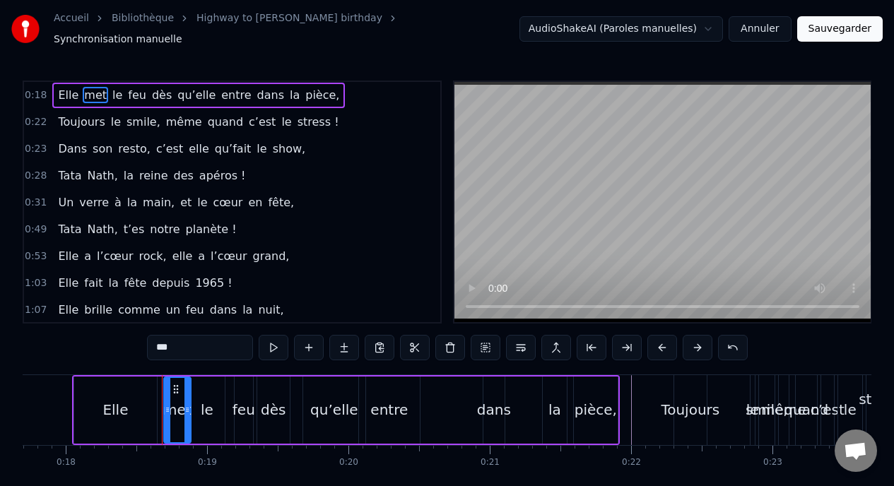
click at [187, 83] on div "Elle met le feu dès qu’elle entre dans la pièce," at bounding box center [198, 95] width 293 height 25
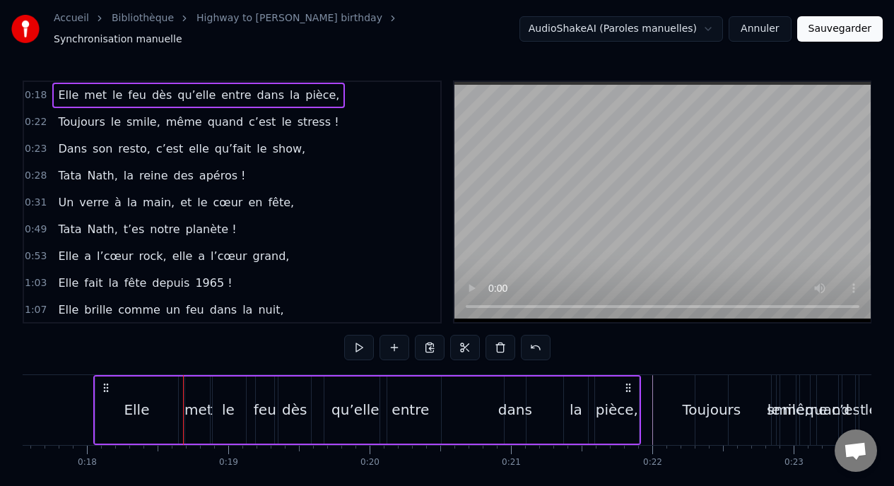
scroll to position [0, 2480]
click at [355, 342] on button at bounding box center [359, 347] width 30 height 25
click at [247, 117] on span "c’est" at bounding box center [262, 122] width 30 height 16
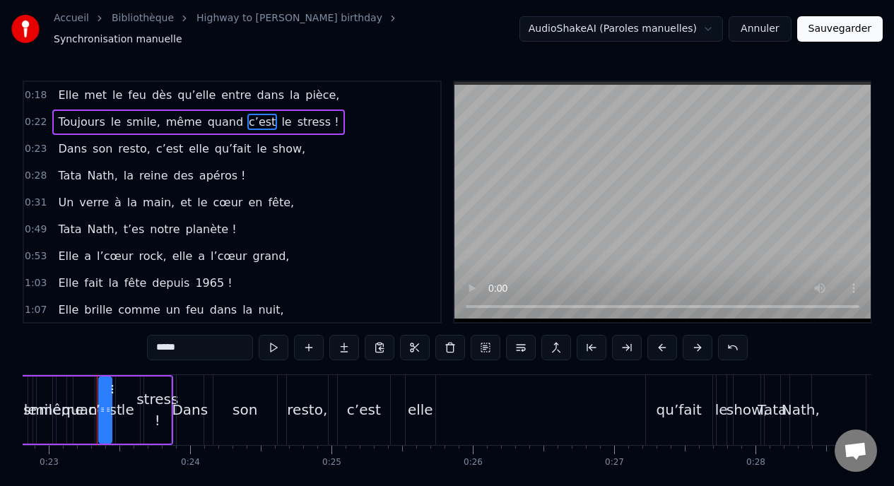
click at [199, 110] on div "Toujours le smile, même quand c’est le stress !" at bounding box center [198, 122] width 292 height 25
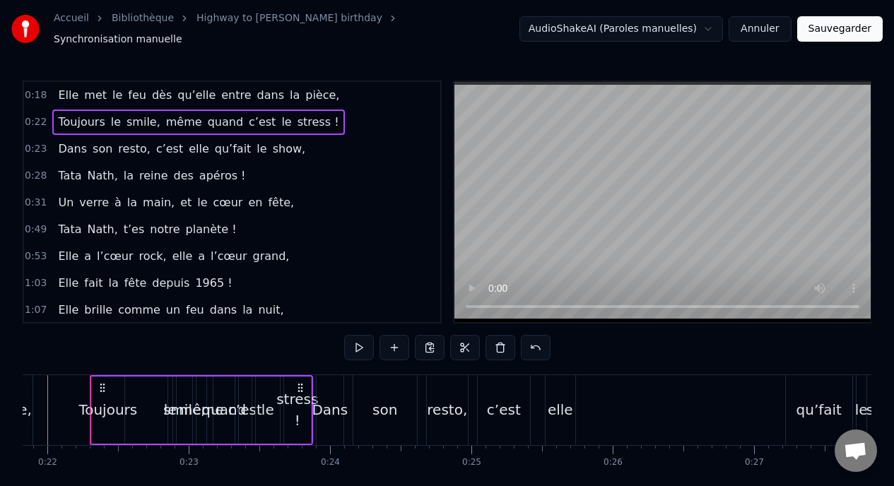
scroll to position [0, 3081]
click at [78, 114] on span "Toujours" at bounding box center [81, 122] width 49 height 16
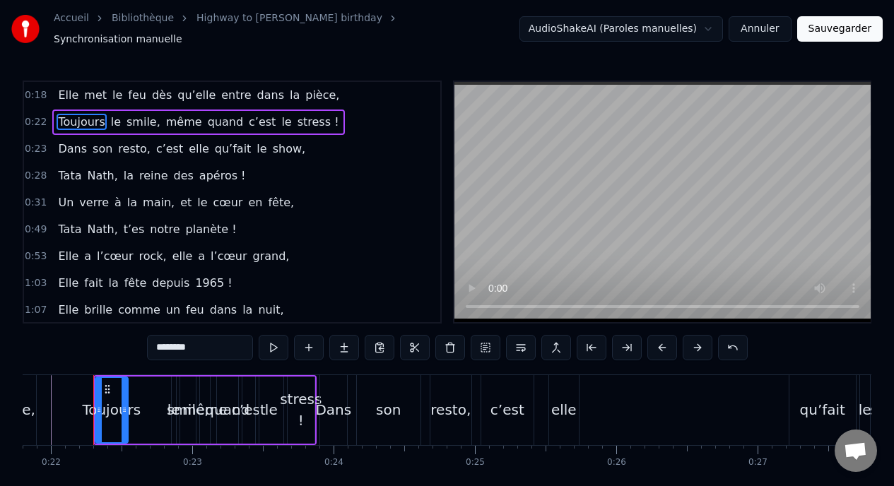
click at [81, 110] on div "Toujours le smile, même quand c’est le stress !" at bounding box center [198, 122] width 292 height 25
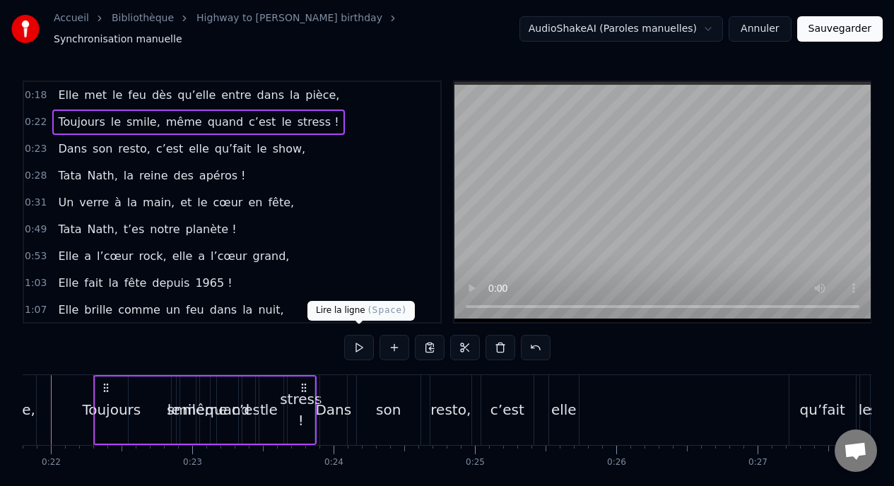
click at [353, 335] on button at bounding box center [359, 347] width 30 height 25
drag, startPoint x: 315, startPoint y: 387, endPoint x: 544, endPoint y: 415, distance: 230.6
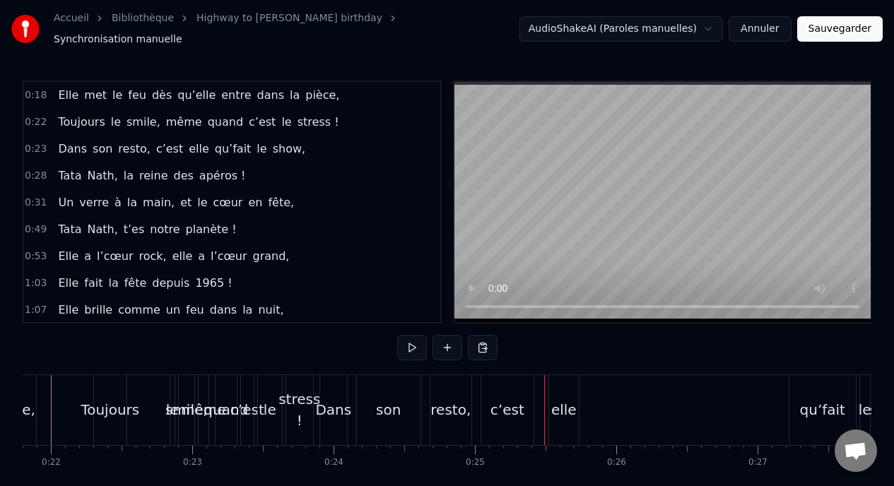
click at [170, 411] on div "smile," at bounding box center [186, 409] width 42 height 21
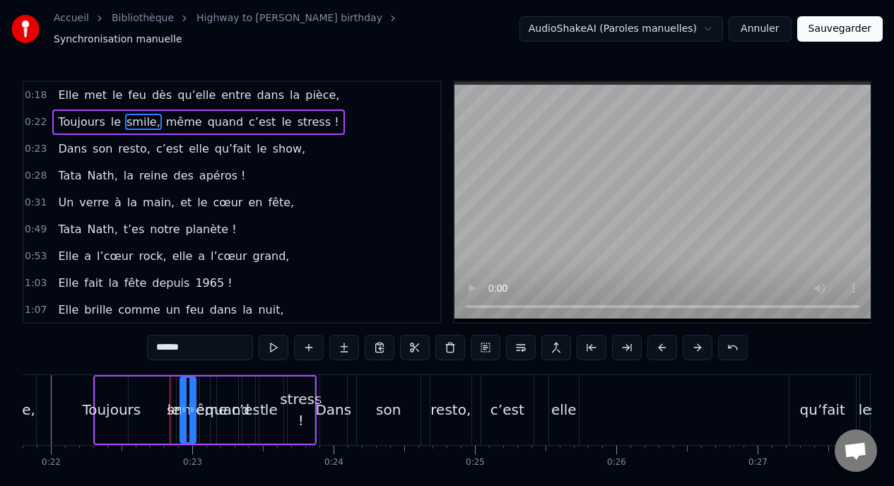
click at [168, 404] on div "le" at bounding box center [173, 409] width 13 height 21
type input "**"
click at [171, 404] on icon at bounding box center [173, 409] width 6 height 11
drag, startPoint x: 172, startPoint y: 402, endPoint x: 125, endPoint y: 390, distance: 48.2
click at [126, 392] on div "Toujours le smile, même quand c’est le stress !" at bounding box center [204, 410] width 223 height 70
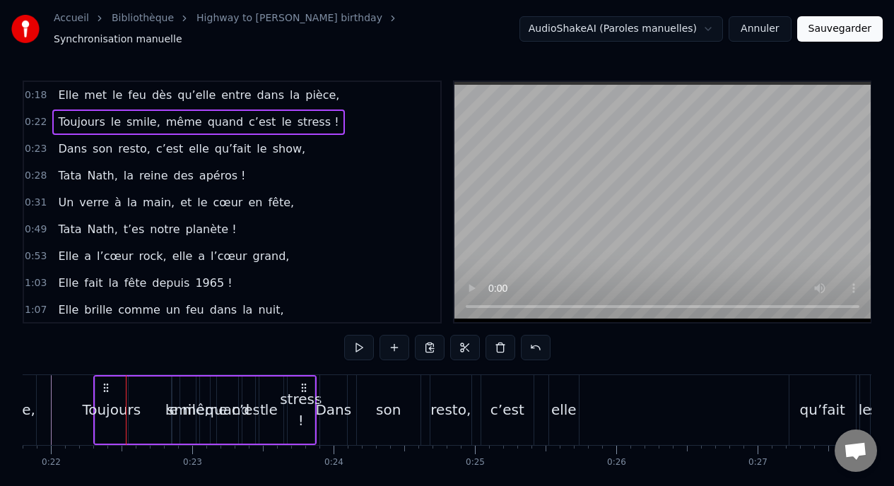
click at [180, 408] on div "smile," at bounding box center [188, 409] width 42 height 21
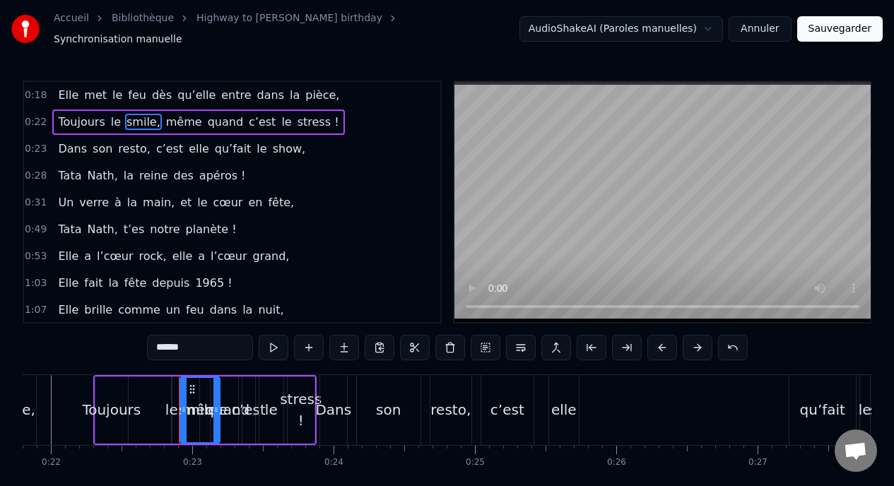
drag, startPoint x: 193, startPoint y: 404, endPoint x: 217, endPoint y: 403, distance: 24.1
click at [217, 404] on icon at bounding box center [216, 409] width 6 height 11
click at [220, 415] on div "quand" at bounding box center [227, 410] width 21 height 67
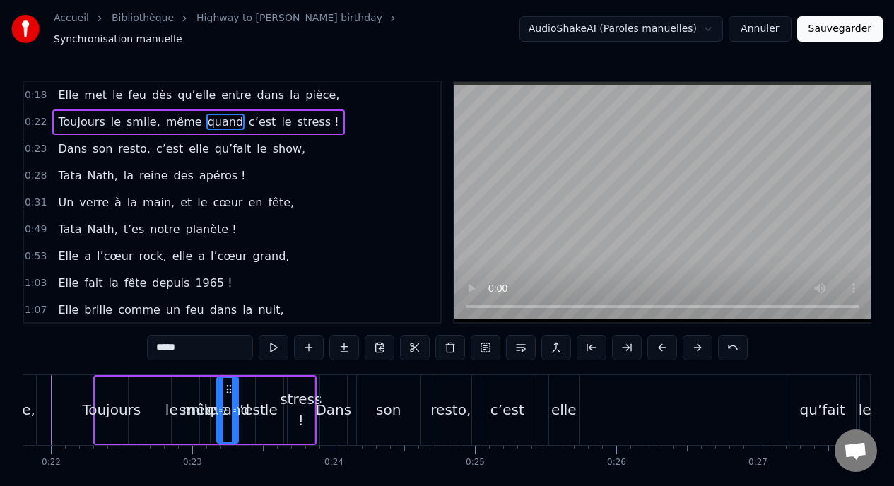
click at [130, 115] on span "smile," at bounding box center [143, 122] width 37 height 16
type input "******"
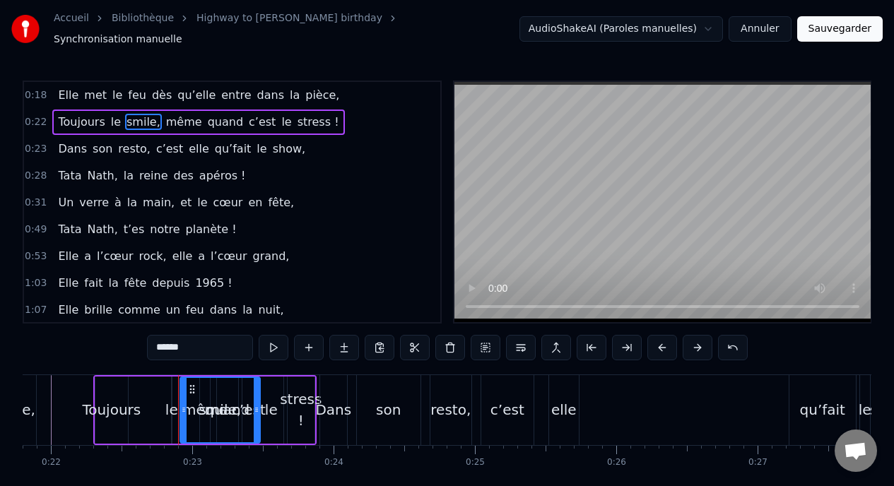
drag, startPoint x: 215, startPoint y: 404, endPoint x: 256, endPoint y: 406, distance: 41.0
click at [256, 406] on icon at bounding box center [257, 409] width 6 height 11
drag, startPoint x: 182, startPoint y: 401, endPoint x: 223, endPoint y: 397, distance: 41.9
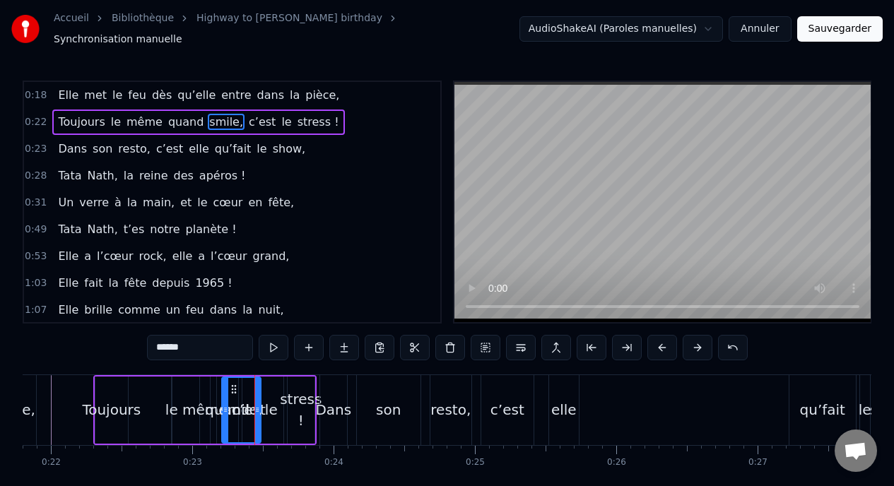
drag, startPoint x: 171, startPoint y: 115, endPoint x: 214, endPoint y: 117, distance: 43.2
click at [214, 117] on div "Toujours le même quand smile, c’est le stress !" at bounding box center [198, 122] width 292 height 25
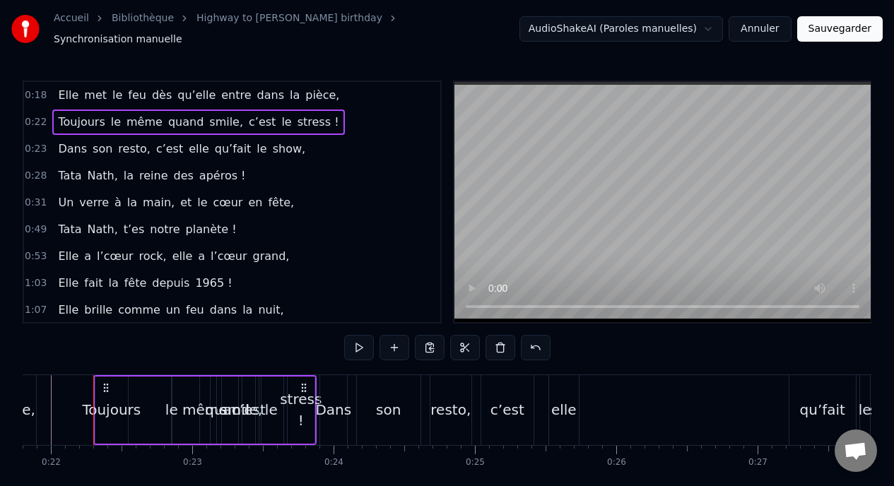
drag, startPoint x: 214, startPoint y: 117, endPoint x: 117, endPoint y: 117, distance: 96.8
click at [117, 117] on div "Toujours le même quand smile, c’est le stress !" at bounding box center [198, 122] width 292 height 25
drag, startPoint x: 188, startPoint y: 413, endPoint x: 212, endPoint y: 413, distance: 24.0
click at [212, 413] on div "smile," at bounding box center [200, 410] width 40 height 67
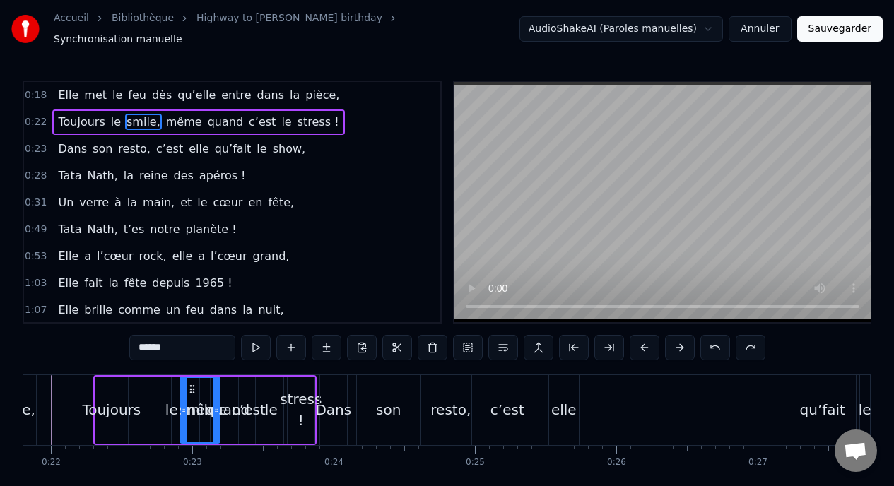
click at [201, 400] on div "smile," at bounding box center [200, 409] width 42 height 21
click at [208, 401] on div "smile," at bounding box center [200, 409] width 42 height 21
click at [218, 404] on icon at bounding box center [216, 409] width 6 height 11
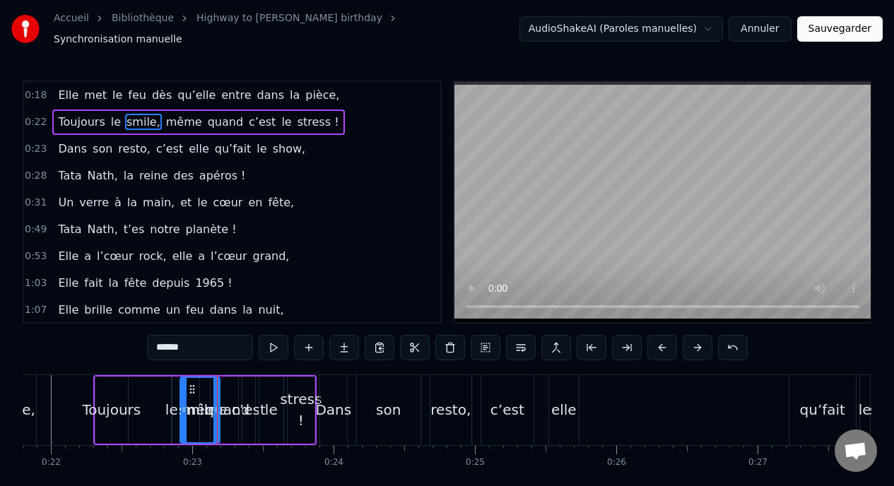
click at [172, 116] on span "même" at bounding box center [184, 122] width 39 height 16
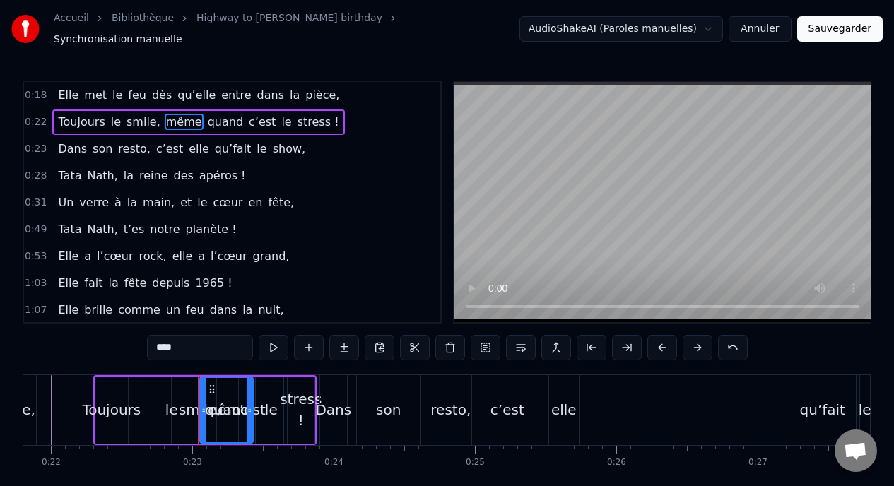
drag, startPoint x: 208, startPoint y: 403, endPoint x: 251, endPoint y: 402, distance: 43.1
click at [251, 404] on icon at bounding box center [250, 409] width 6 height 11
click at [208, 116] on span "quand" at bounding box center [225, 122] width 38 height 16
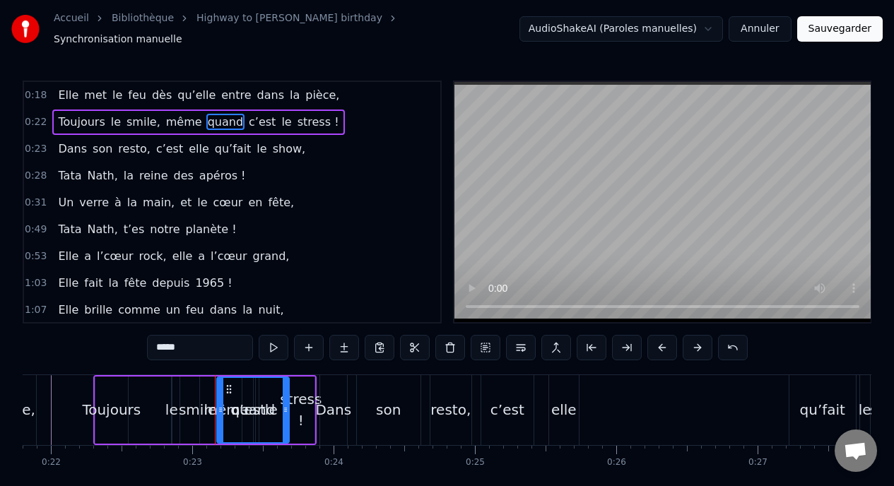
drag, startPoint x: 233, startPoint y: 406, endPoint x: 296, endPoint y: 406, distance: 63.6
click at [288, 406] on icon at bounding box center [286, 409] width 6 height 11
drag, startPoint x: 220, startPoint y: 404, endPoint x: 247, endPoint y: 404, distance: 26.9
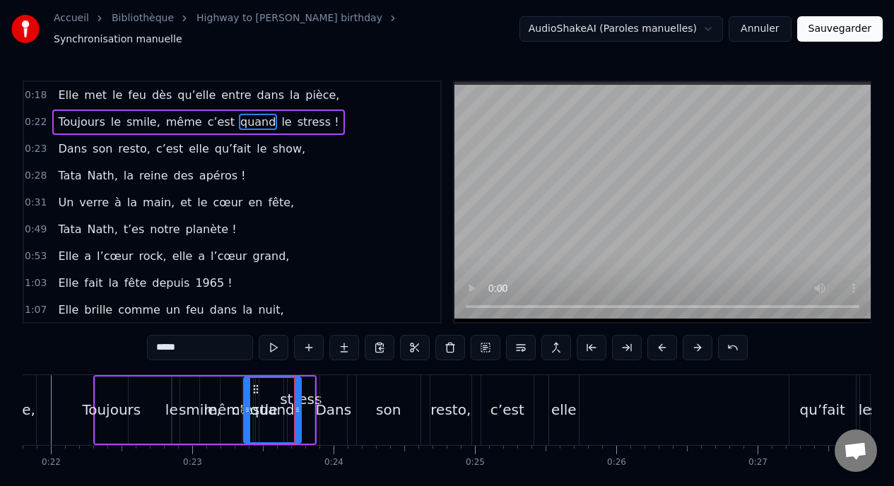
click at [206, 114] on span "c’est" at bounding box center [221, 122] width 30 height 16
drag, startPoint x: 254, startPoint y: 404, endPoint x: 287, endPoint y: 404, distance: 33.2
click at [287, 404] on div "c’est" at bounding box center [265, 410] width 47 height 67
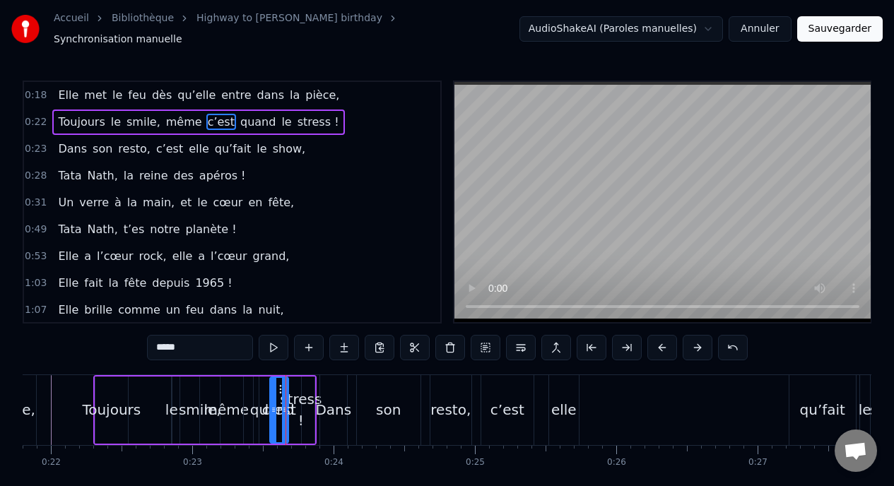
drag, startPoint x: 245, startPoint y: 401, endPoint x: 272, endPoint y: 402, distance: 27.6
drag, startPoint x: 284, startPoint y: 406, endPoint x: 294, endPoint y: 406, distance: 9.9
click at [294, 406] on icon at bounding box center [295, 409] width 6 height 11
click at [247, 117] on span "le" at bounding box center [253, 122] width 13 height 16
type input "**"
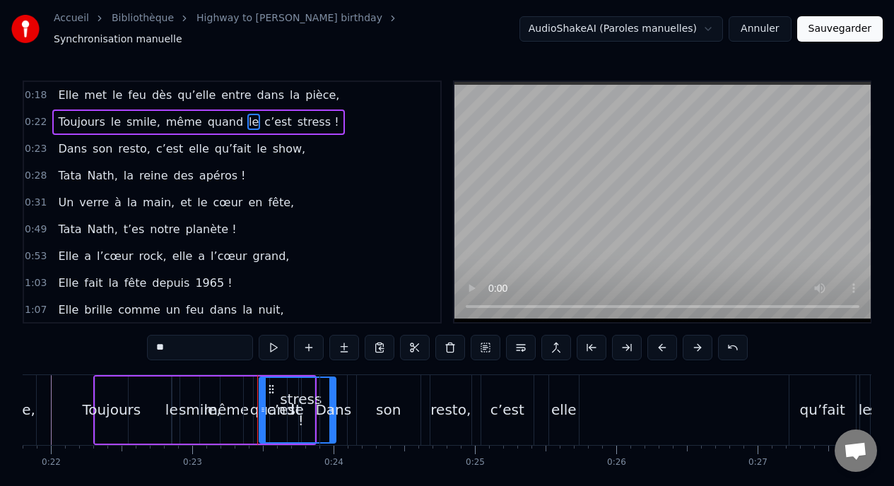
drag, startPoint x: 278, startPoint y: 397, endPoint x: 336, endPoint y: 387, distance: 58.8
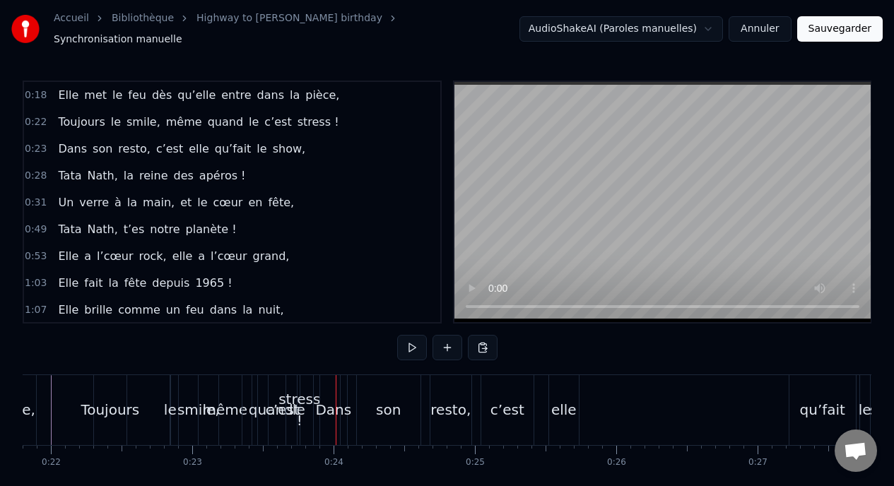
click at [247, 117] on span "le" at bounding box center [253, 122] width 13 height 16
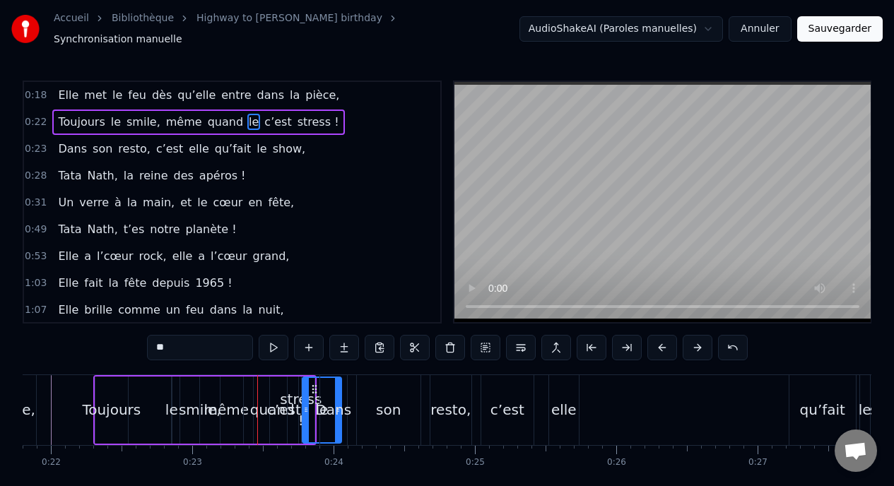
drag, startPoint x: 263, startPoint y: 401, endPoint x: 306, endPoint y: 399, distance: 43.2
click at [280, 114] on span "stress !" at bounding box center [302, 122] width 45 height 16
type input "********"
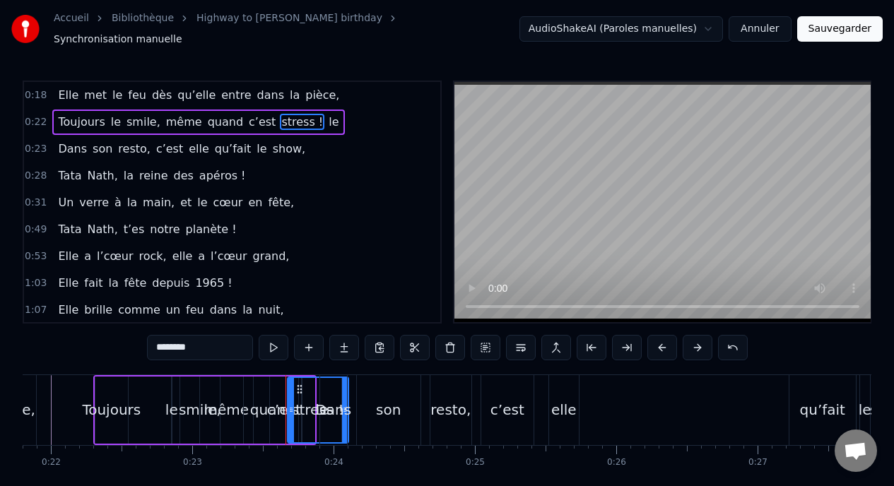
drag, startPoint x: 312, startPoint y: 398, endPoint x: 346, endPoint y: 395, distance: 34.0
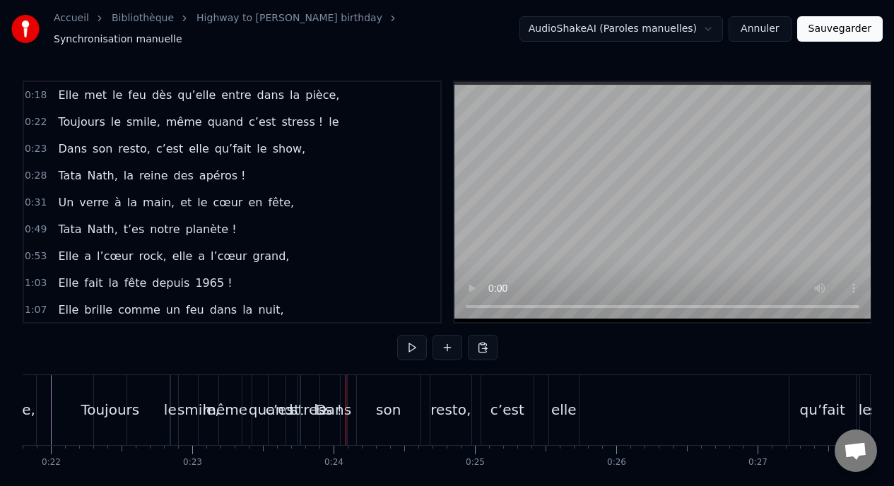
click at [280, 119] on span "stress !" at bounding box center [302, 122] width 45 height 16
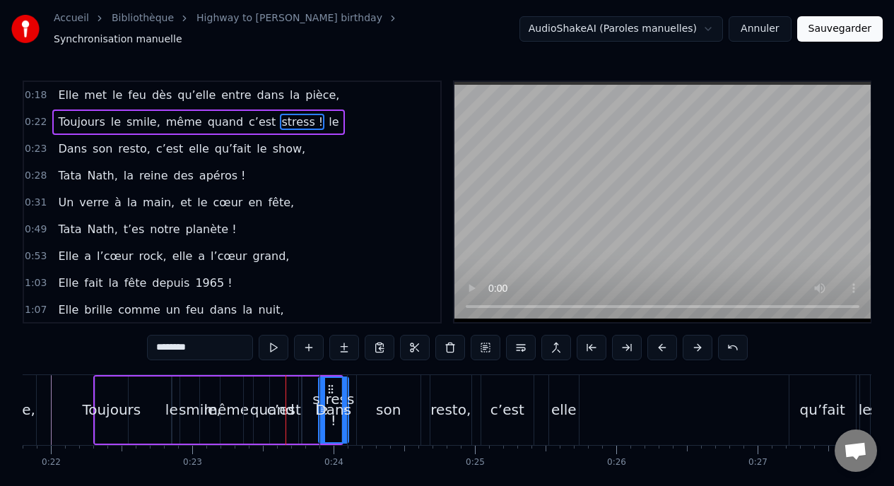
drag, startPoint x: 290, startPoint y: 401, endPoint x: 321, endPoint y: 401, distance: 31.1
click at [336, 418] on div "Dans" at bounding box center [333, 410] width 27 height 70
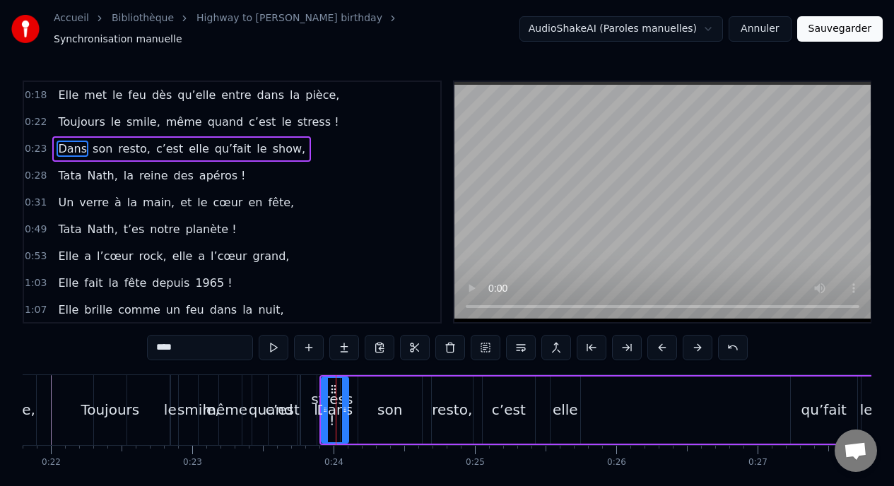
click at [306, 114] on span "stress !" at bounding box center [318, 122] width 45 height 16
type input "********"
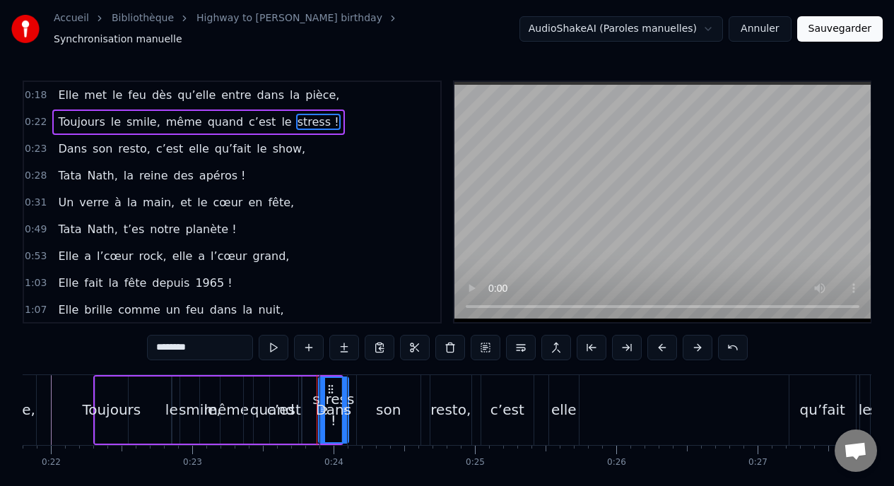
drag, startPoint x: 343, startPoint y: 402, endPoint x: 377, endPoint y: 400, distance: 34.0
click at [377, 400] on div "Dans son resto, c’est elle qu’fait le show," at bounding box center [613, 410] width 588 height 70
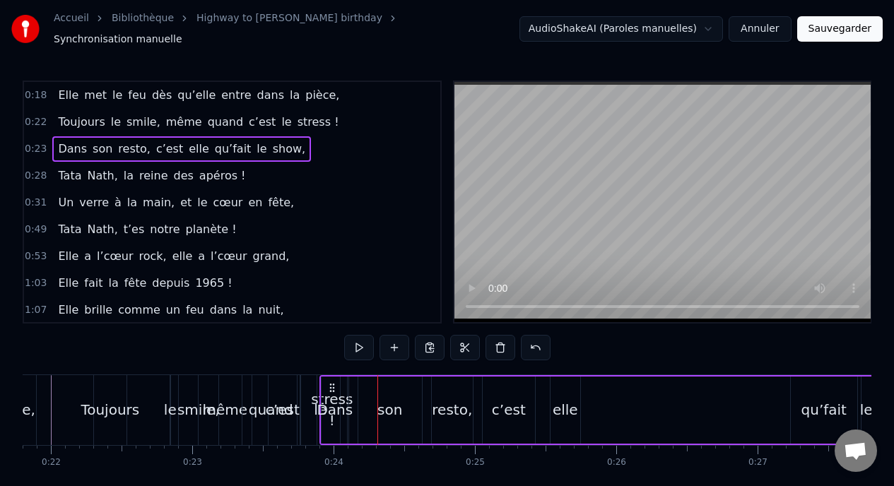
click at [296, 119] on span "stress !" at bounding box center [318, 122] width 45 height 16
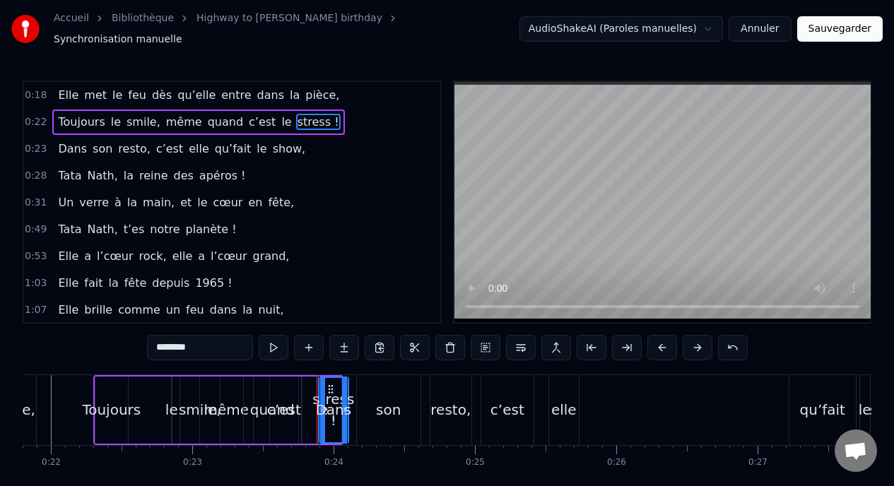
drag, startPoint x: 323, startPoint y: 404, endPoint x: 364, endPoint y: 404, distance: 41.0
click at [364, 404] on div "Dans son resto, c’est elle qu’fait le show," at bounding box center [613, 410] width 588 height 70
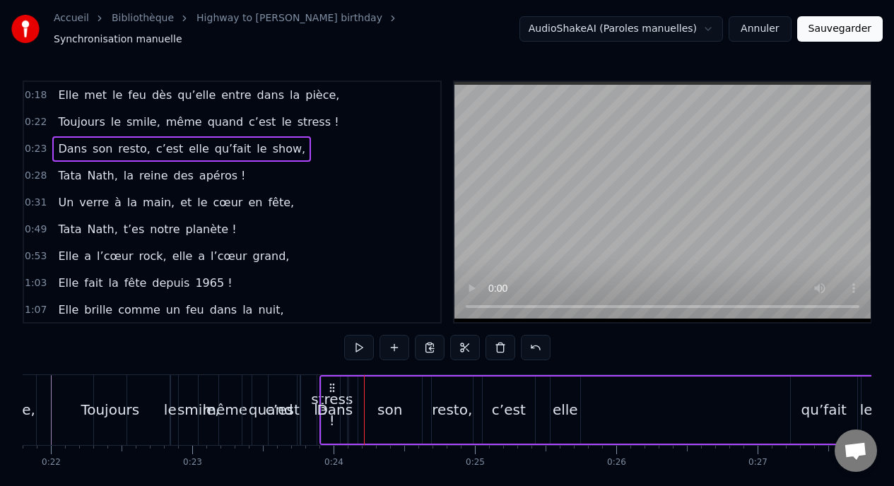
click at [258, 114] on div "Toujours le smile, même quand c’est le stress !" at bounding box center [198, 122] width 292 height 25
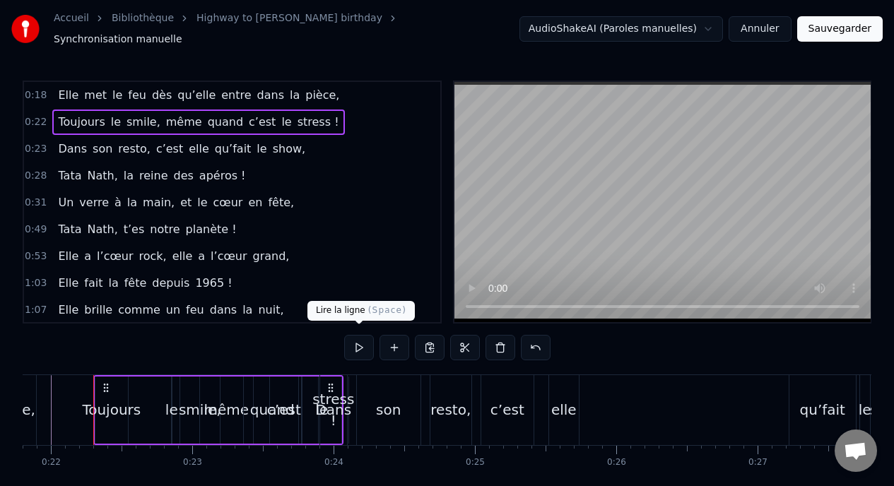
click at [361, 348] on button at bounding box center [359, 347] width 30 height 25
click at [335, 416] on div "Dans" at bounding box center [333, 410] width 27 height 70
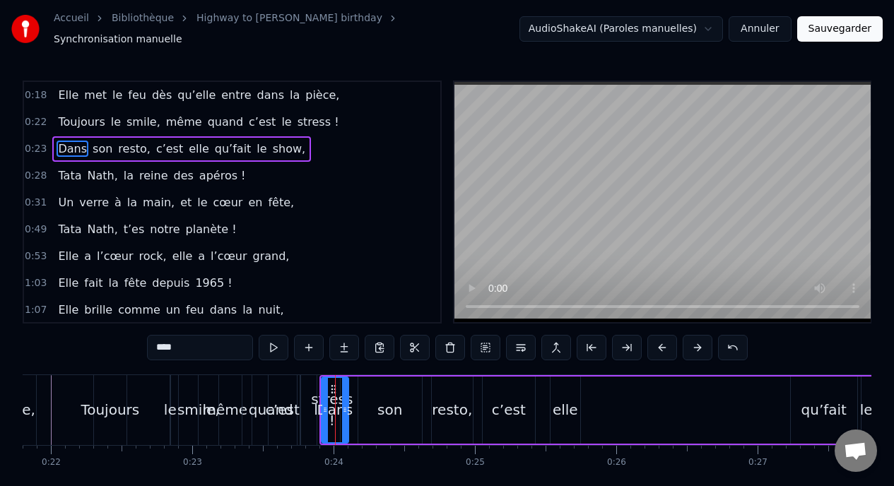
click at [280, 114] on span "le" at bounding box center [286, 122] width 13 height 16
type input "**"
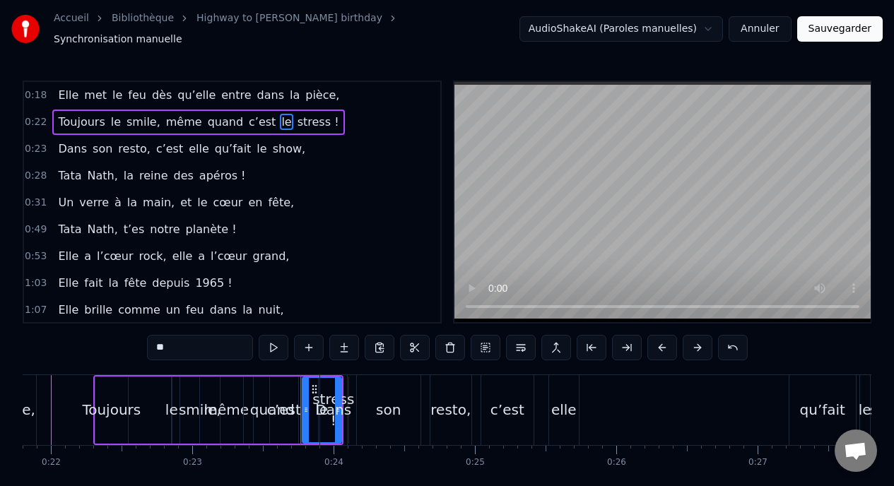
click at [41, 120] on span "0:22" at bounding box center [36, 122] width 22 height 14
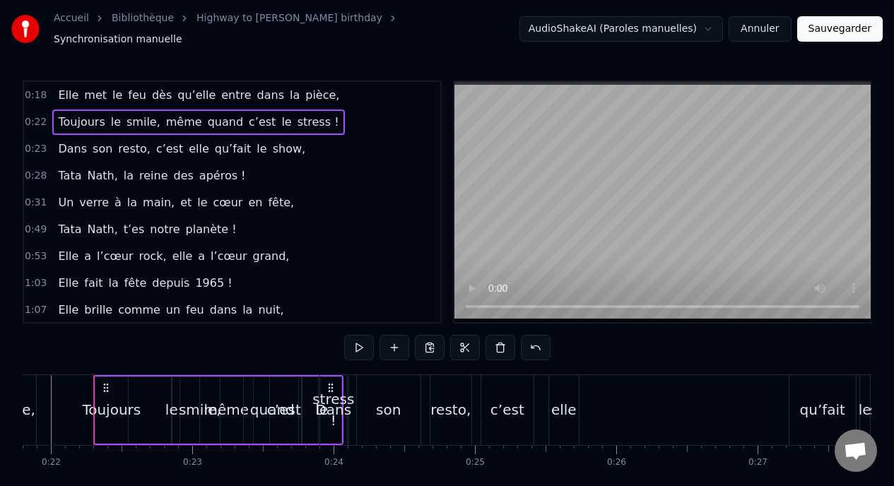
click at [41, 117] on span "0:22" at bounding box center [36, 122] width 22 height 14
drag, startPoint x: 334, startPoint y: 446, endPoint x: 379, endPoint y: 451, distance: 46.2
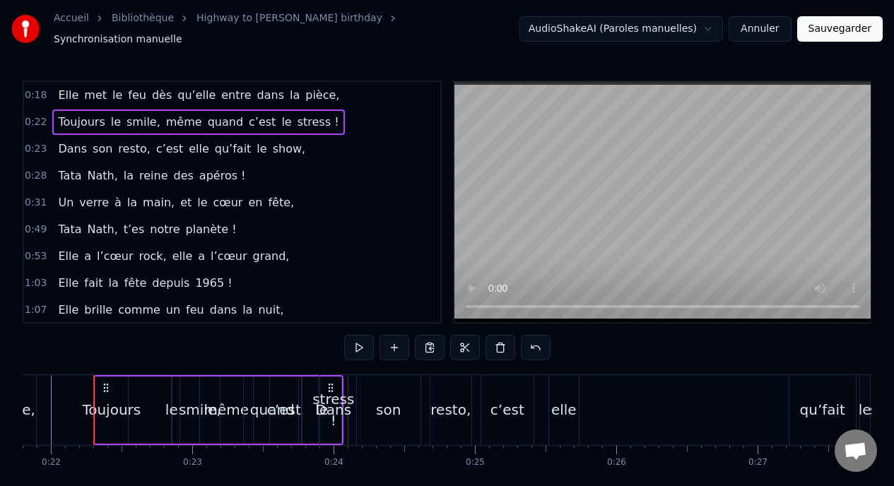
click at [867, 448] on span "Ouvrir le chat" at bounding box center [856, 451] width 42 height 42
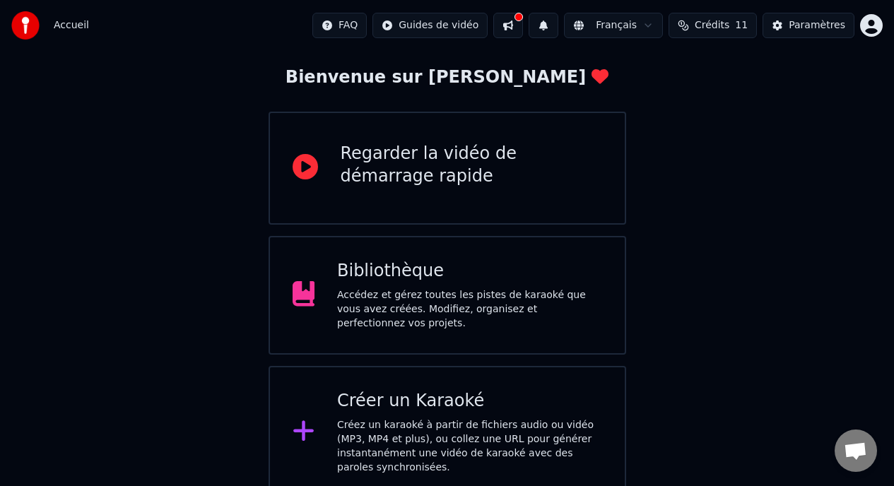
scroll to position [82, 0]
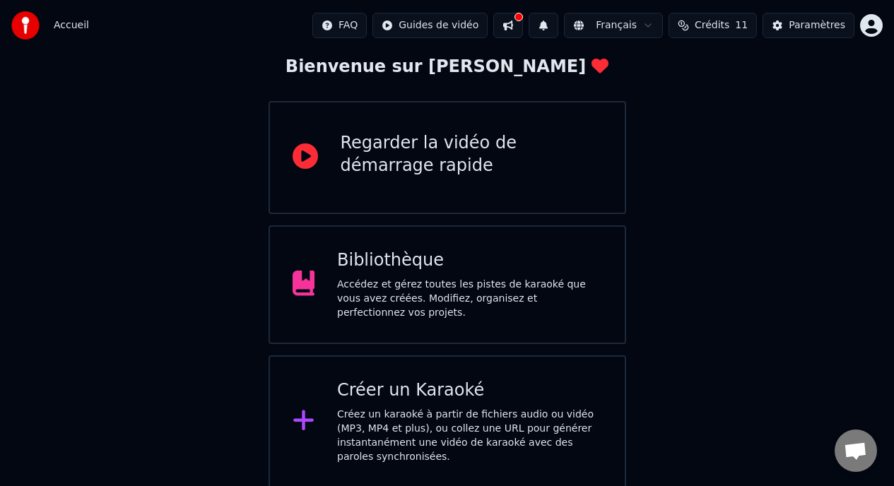
click at [361, 291] on div "Accédez et gérez toutes les pistes de karaoké que vous avez créées. Modifiez, o…" at bounding box center [469, 299] width 265 height 42
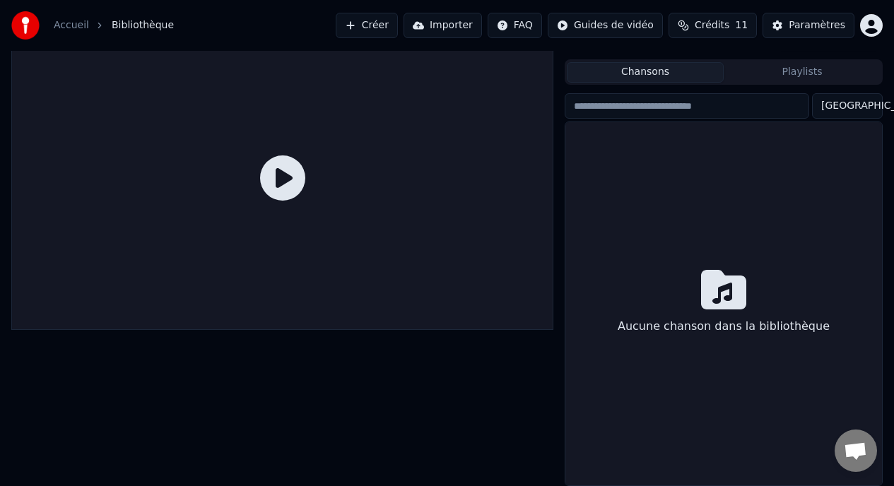
scroll to position [25, 0]
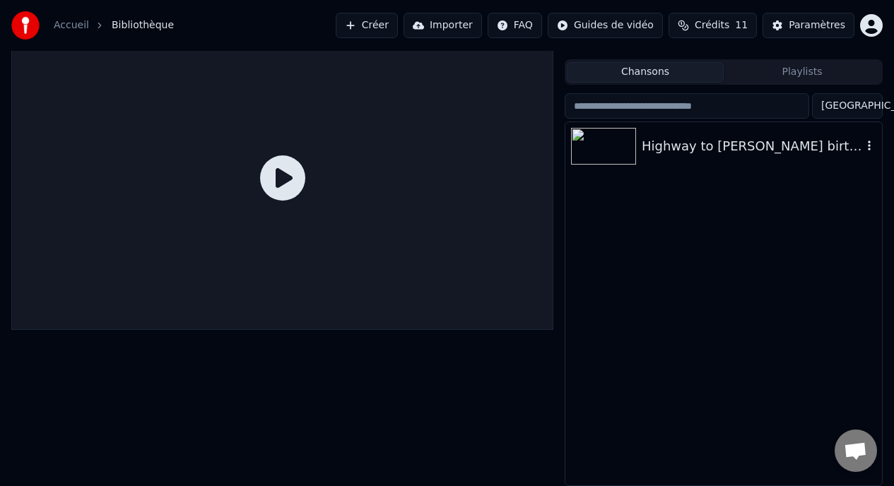
click at [596, 143] on img at bounding box center [603, 146] width 65 height 37
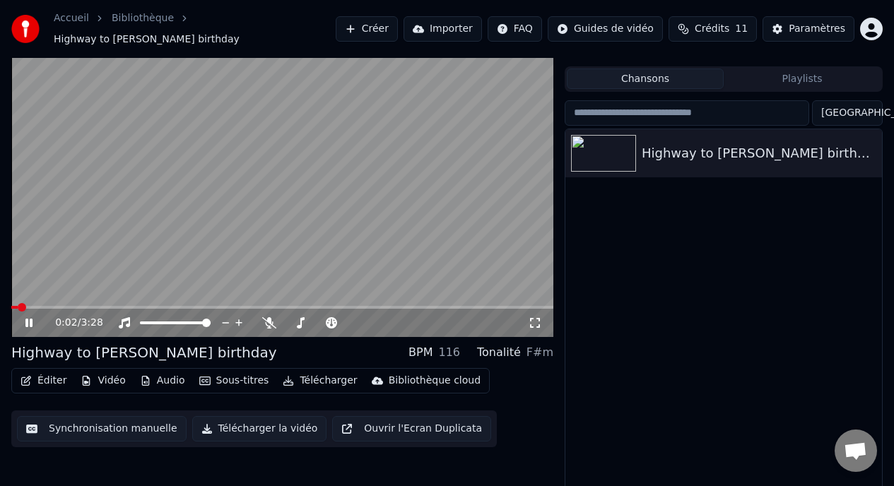
click at [24, 317] on icon at bounding box center [39, 322] width 33 height 11
click at [91, 418] on button "Synchronisation manuelle" at bounding box center [102, 428] width 170 height 25
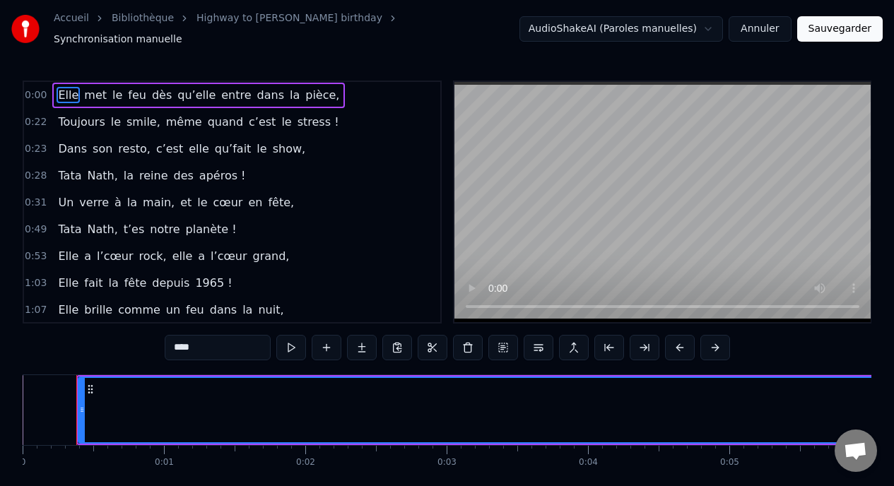
click at [90, 384] on icon at bounding box center [90, 389] width 11 height 11
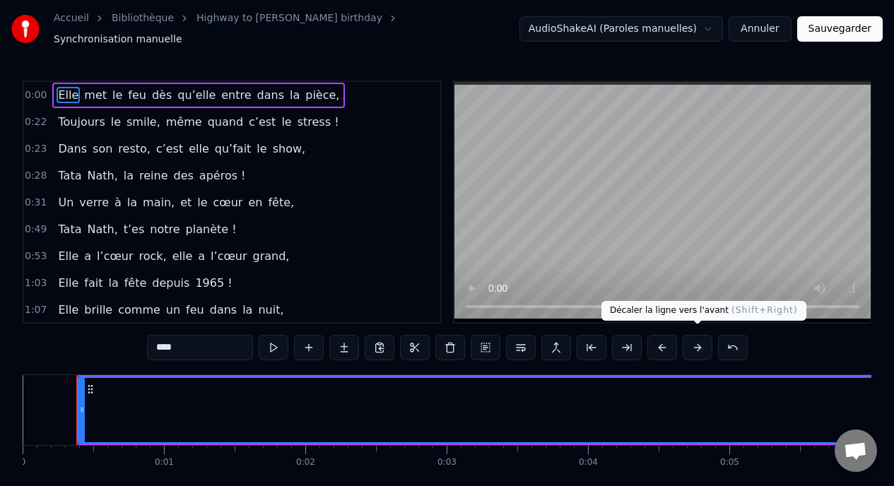
click at [694, 341] on button at bounding box center [698, 347] width 30 height 25
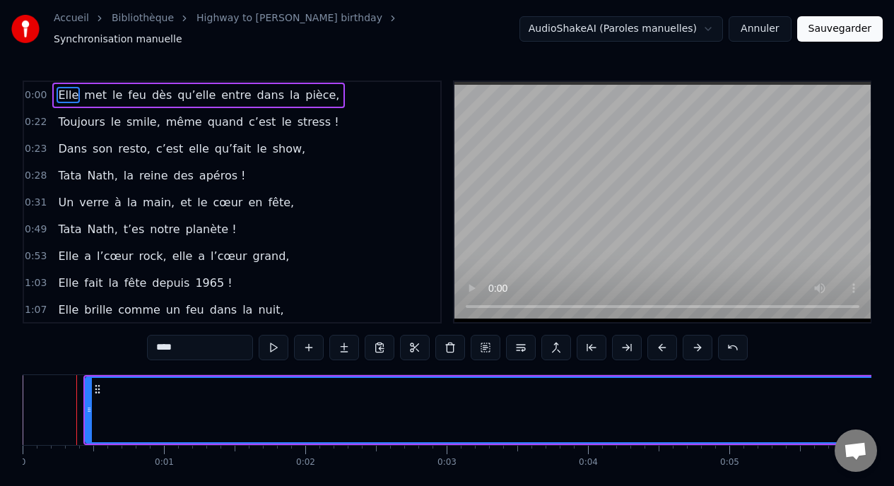
click at [693, 341] on button at bounding box center [698, 347] width 30 height 25
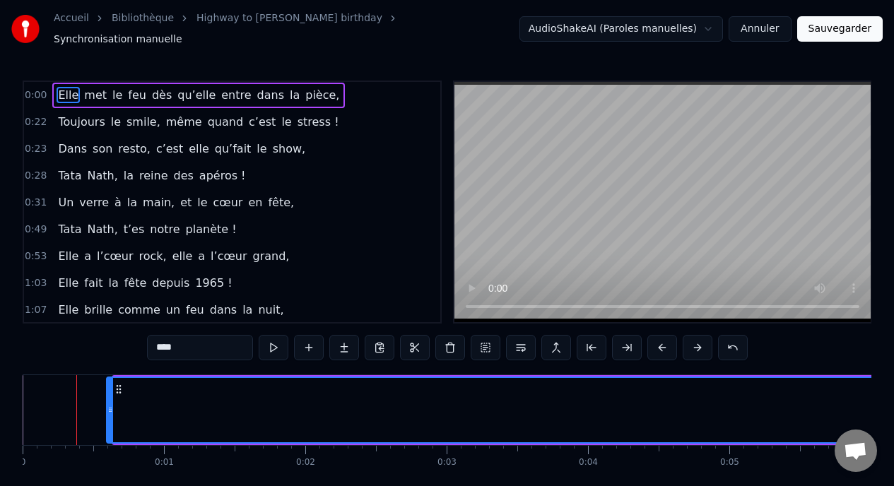
click at [693, 341] on button at bounding box center [698, 347] width 30 height 25
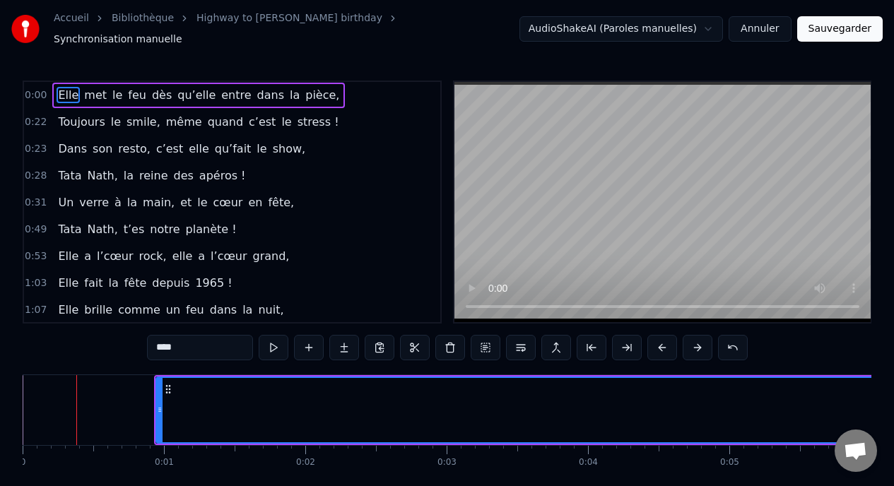
click at [693, 341] on button at bounding box center [698, 347] width 30 height 25
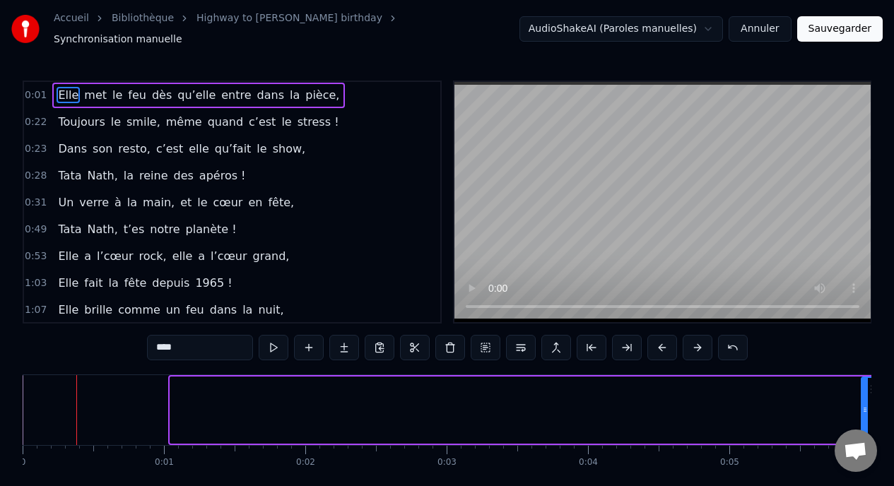
drag, startPoint x: 174, startPoint y: 406, endPoint x: 865, endPoint y: 422, distance: 691.3
click at [865, 422] on div at bounding box center [865, 410] width 6 height 64
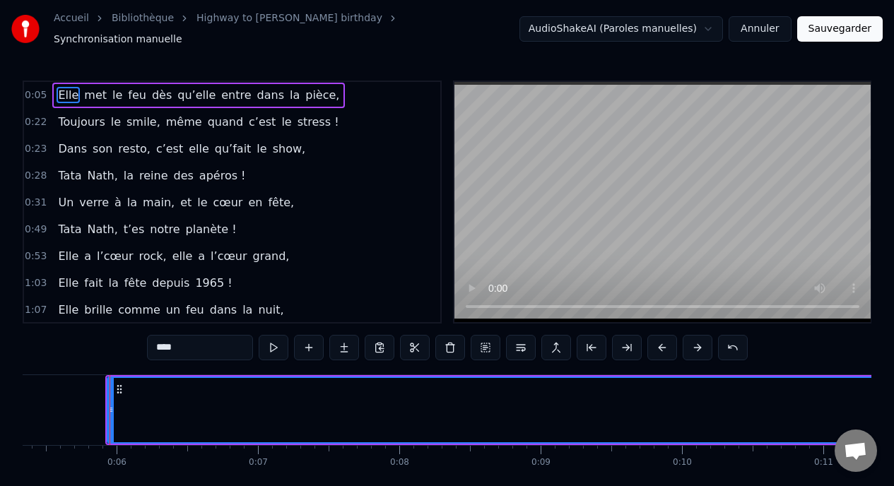
scroll to position [0, 752]
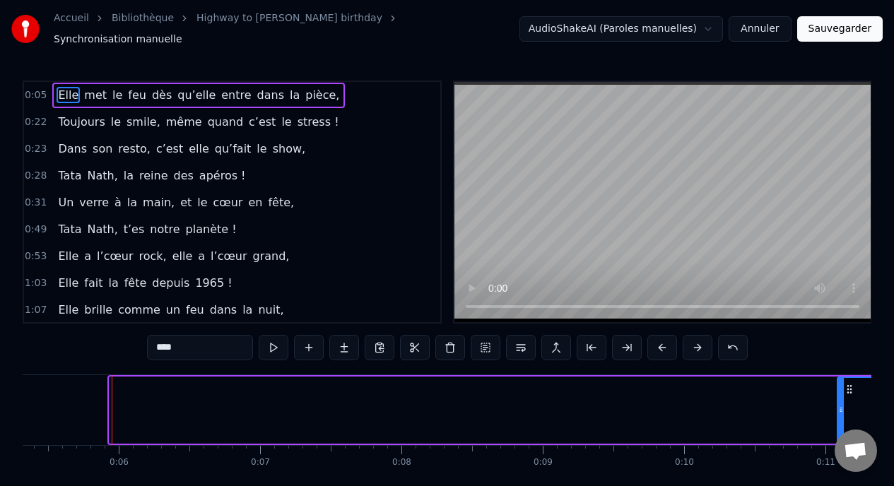
drag, startPoint x: 111, startPoint y: 390, endPoint x: 839, endPoint y: 395, distance: 727.9
click at [839, 395] on div at bounding box center [841, 410] width 6 height 64
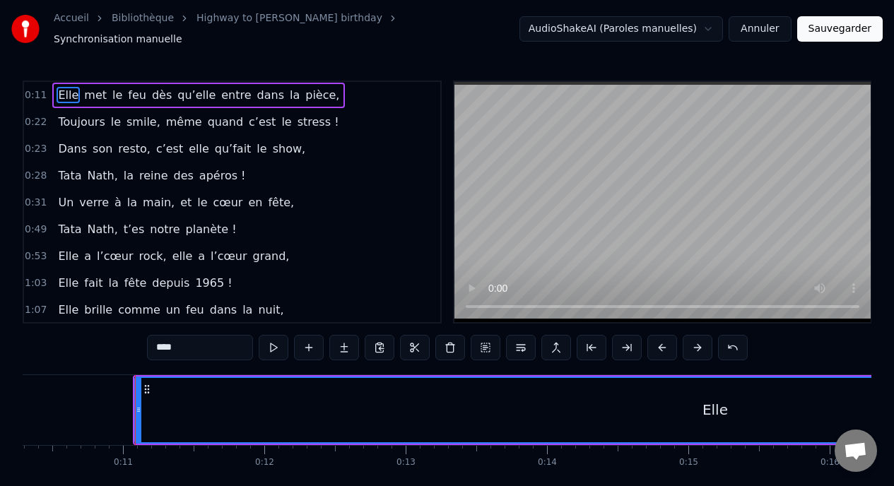
scroll to position [0, 1496]
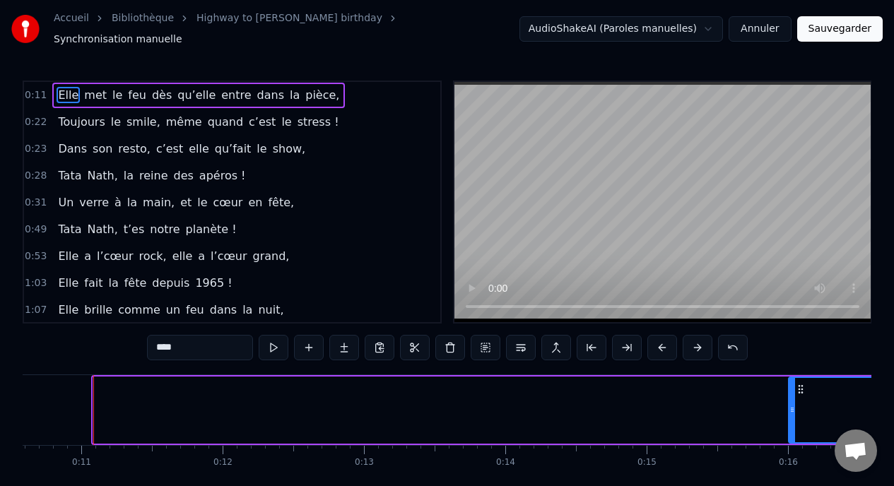
drag, startPoint x: 95, startPoint y: 409, endPoint x: 799, endPoint y: 435, distance: 703.6
click at [795, 433] on div at bounding box center [792, 410] width 6 height 64
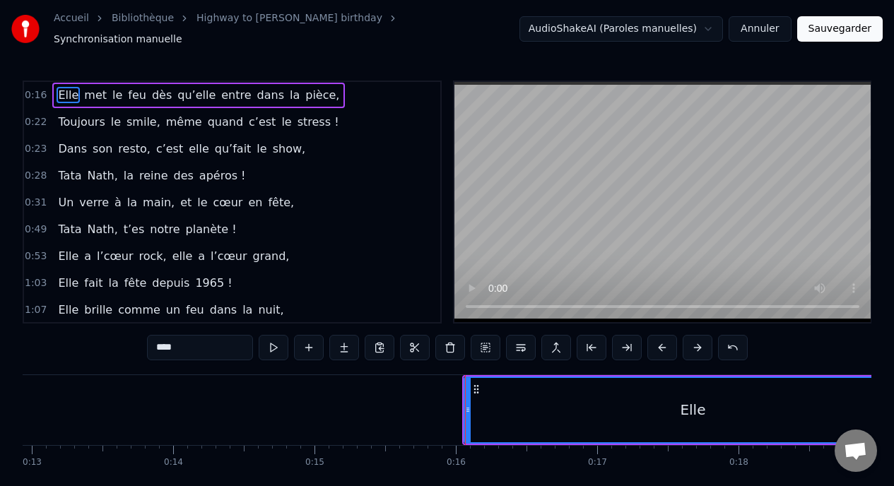
scroll to position [0, 1835]
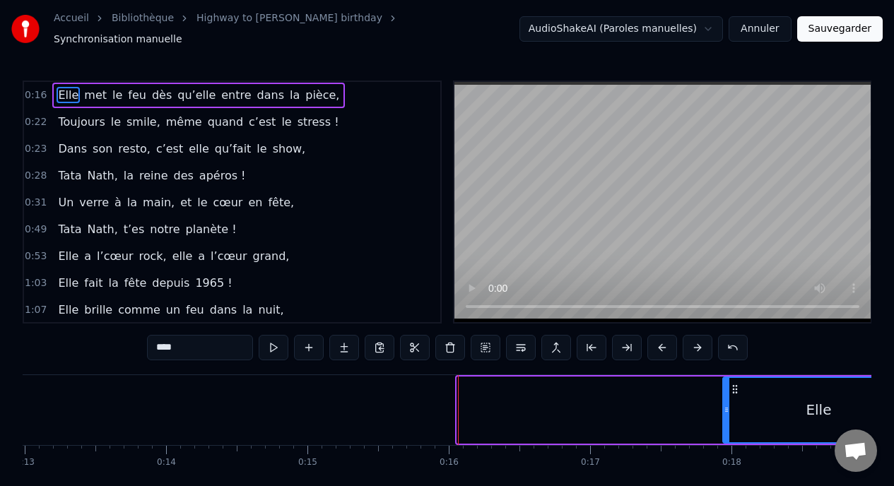
drag, startPoint x: 459, startPoint y: 397, endPoint x: 727, endPoint y: 392, distance: 267.9
click at [727, 392] on div at bounding box center [727, 410] width 6 height 64
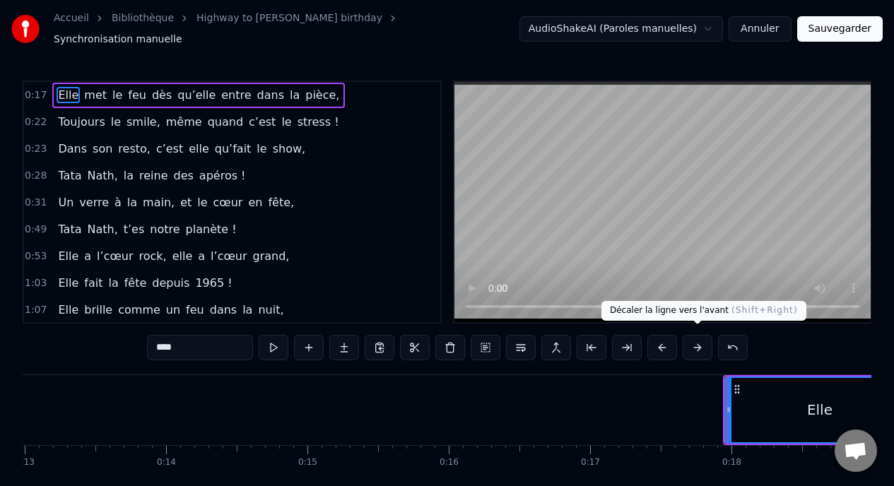
click at [694, 348] on button at bounding box center [698, 347] width 30 height 25
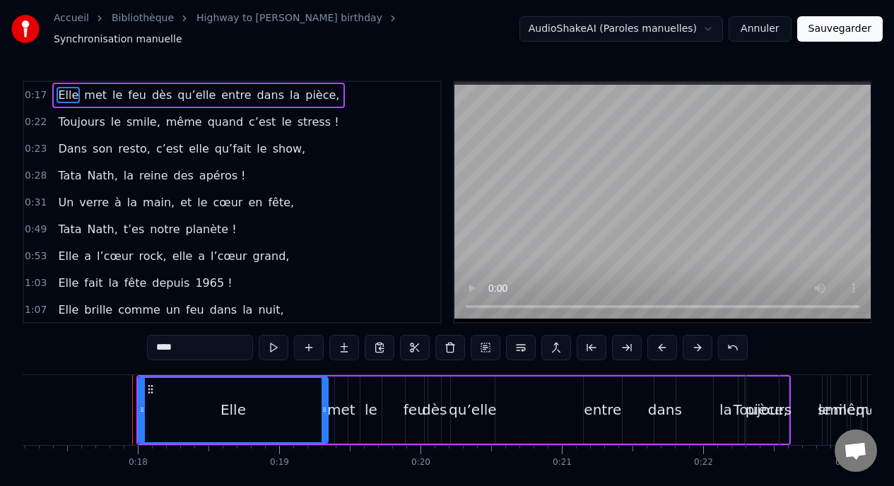
scroll to position [0, 2431]
click at [206, 114] on span "quand" at bounding box center [225, 122] width 38 height 16
type input "*****"
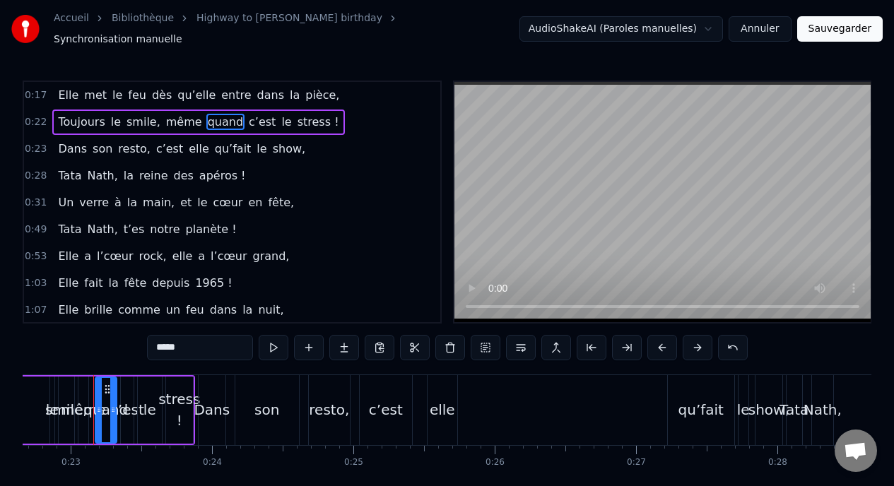
click at [189, 110] on div "Toujours le smile, même quand c’est le stress !" at bounding box center [198, 122] width 292 height 25
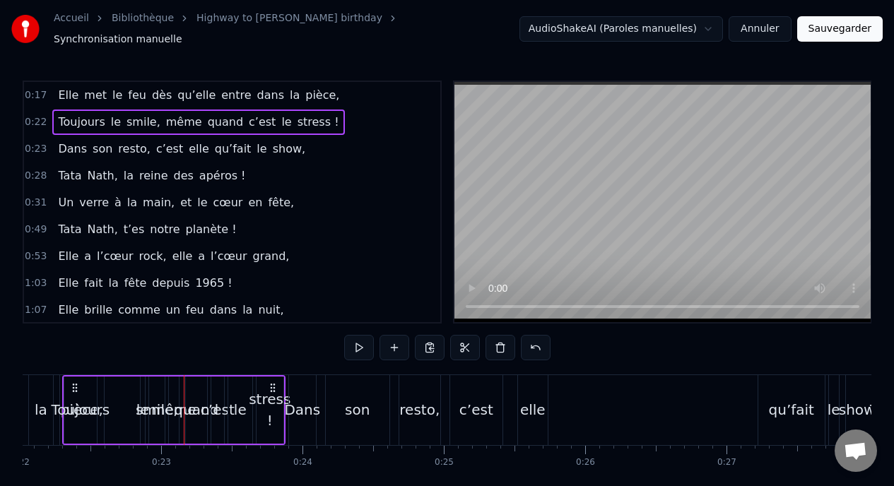
scroll to position [0, 3081]
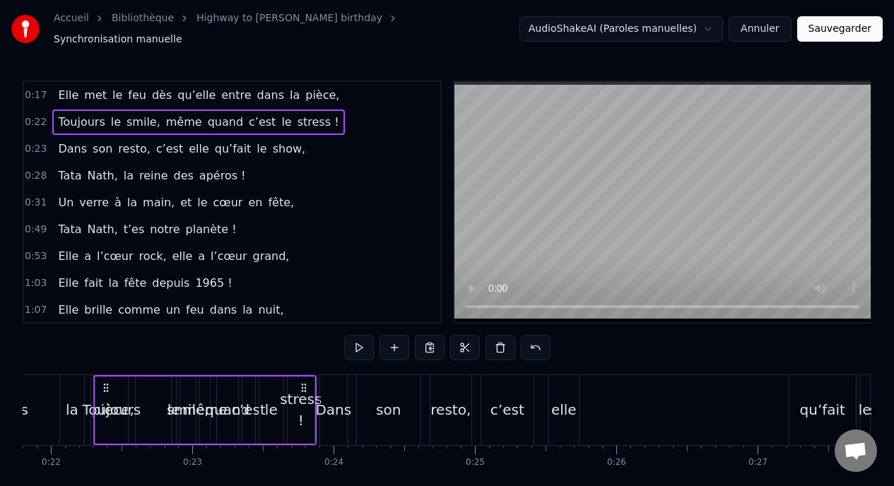
click at [187, 110] on div "Toujours le smile, même quand c’est le stress !" at bounding box center [198, 122] width 292 height 25
click at [64, 91] on span "Elle" at bounding box center [68, 95] width 23 height 16
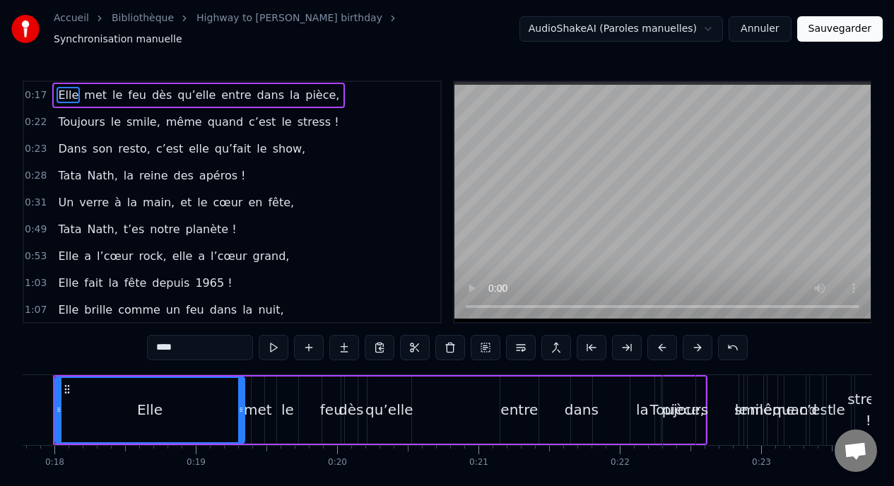
scroll to position [0, 2472]
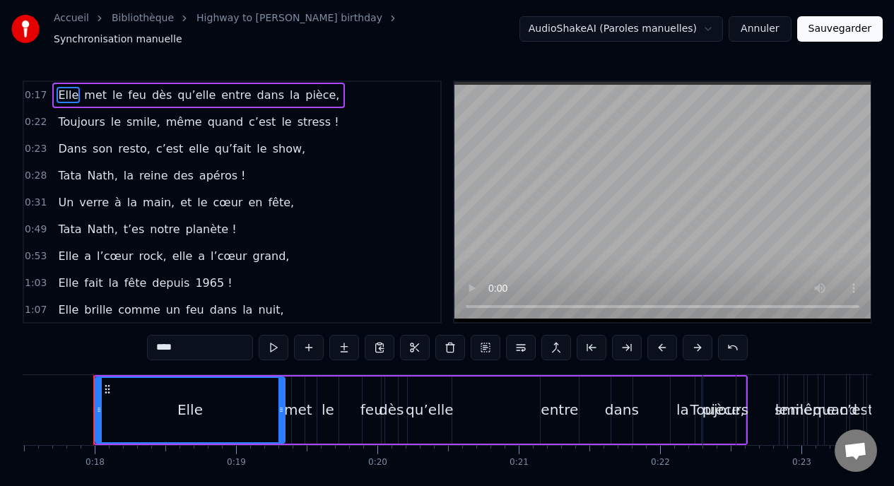
click at [76, 83] on div "Elle met le feu dès qu’elle entre dans la pièce," at bounding box center [198, 95] width 293 height 25
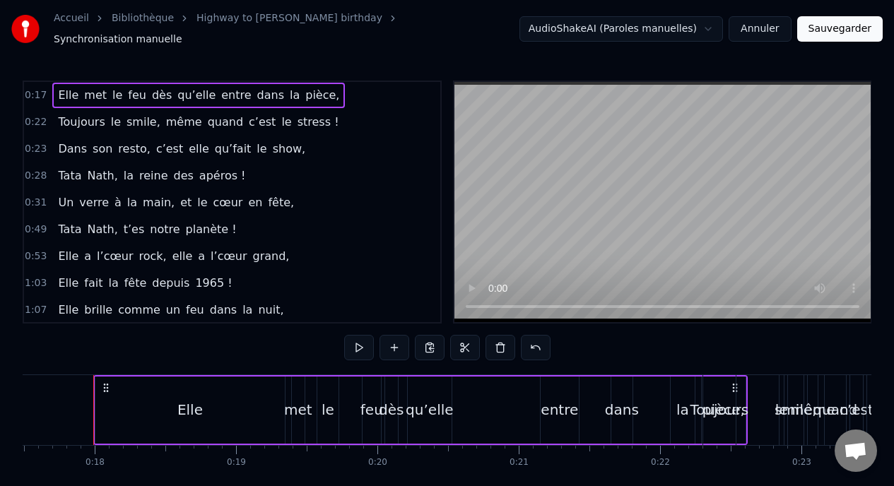
click at [71, 119] on span "Toujours" at bounding box center [81, 122] width 49 height 16
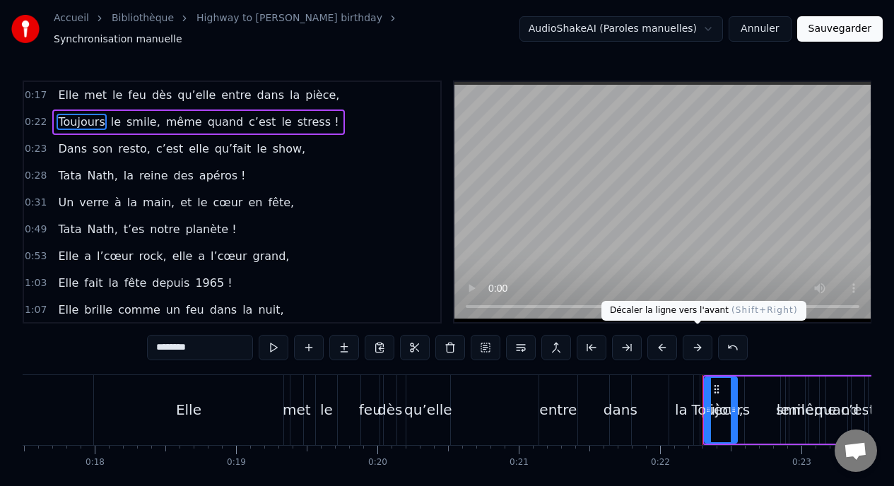
click at [694, 336] on button at bounding box center [698, 347] width 30 height 25
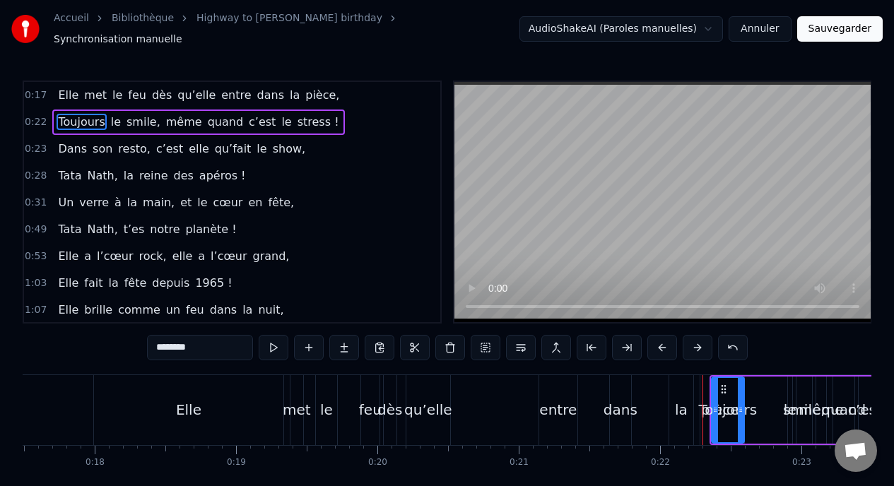
click at [694, 336] on button at bounding box center [698, 347] width 30 height 25
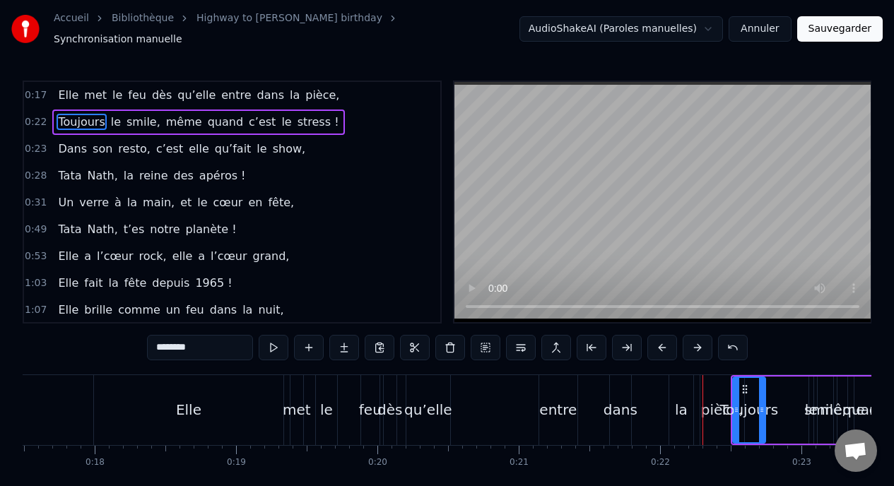
click at [694, 336] on button at bounding box center [698, 347] width 30 height 25
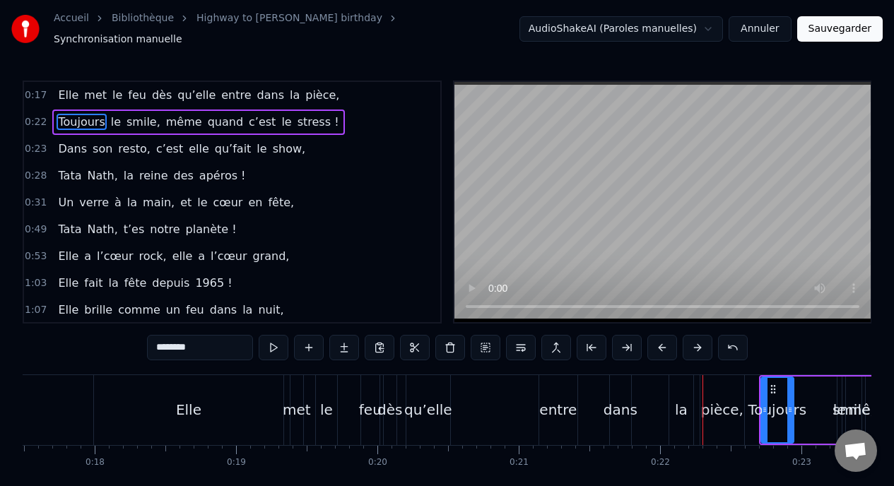
click at [694, 336] on button at bounding box center [698, 347] width 30 height 25
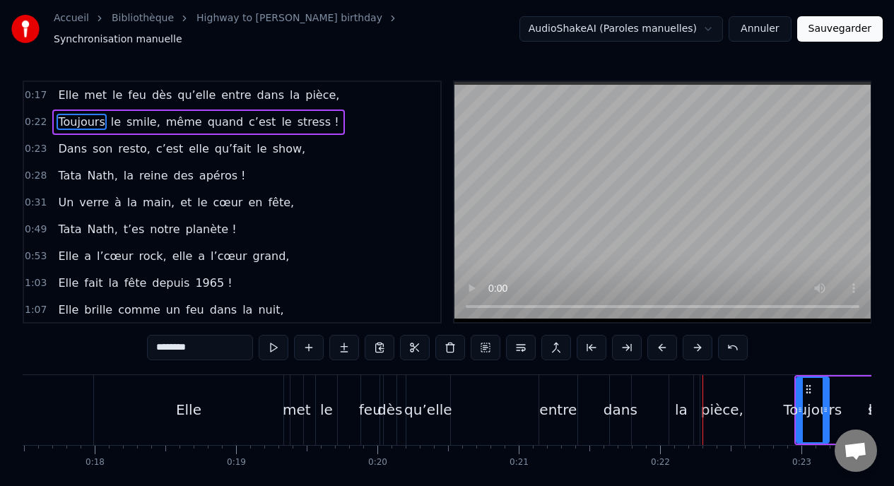
click at [694, 336] on button at bounding box center [698, 347] width 30 height 25
click at [59, 87] on span "Elle" at bounding box center [68, 95] width 23 height 16
type input "****"
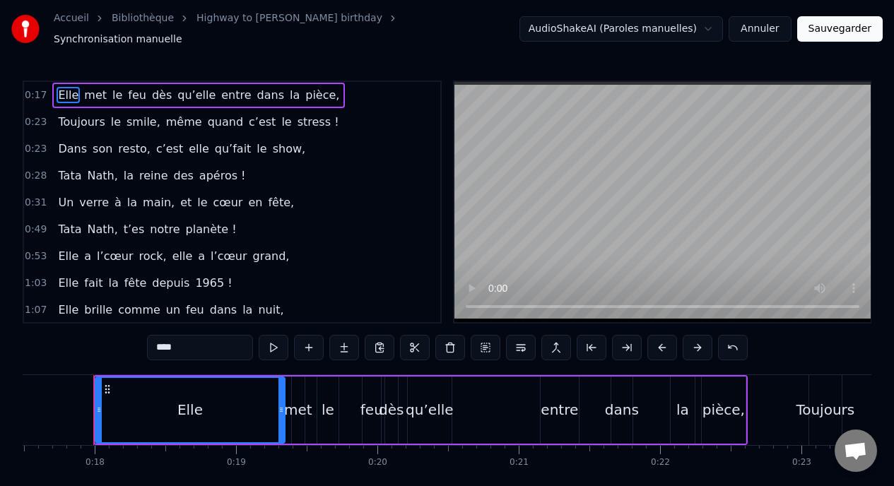
click at [61, 81] on div "0:17 Elle met le feu dès qu’elle entre dans la pièce, 0:23 Toujours le smile, m…" at bounding box center [232, 202] width 419 height 243
click at [69, 83] on div "Elle met le feu dès qu’elle entre dans la pièce," at bounding box center [198, 95] width 293 height 25
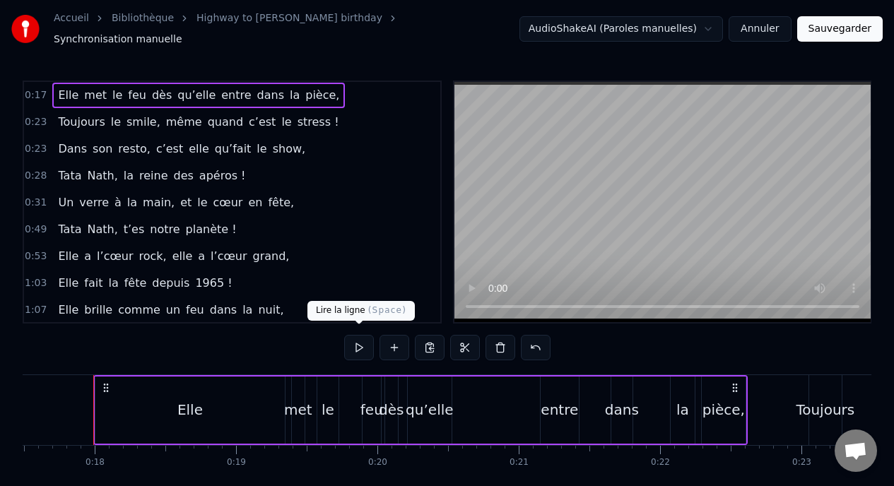
click at [360, 347] on button at bounding box center [359, 347] width 30 height 25
click at [575, 375] on div "Elle met le feu dès qu’elle entre dans la pièce," at bounding box center [420, 410] width 654 height 70
click at [175, 396] on div "Elle" at bounding box center [189, 410] width 189 height 67
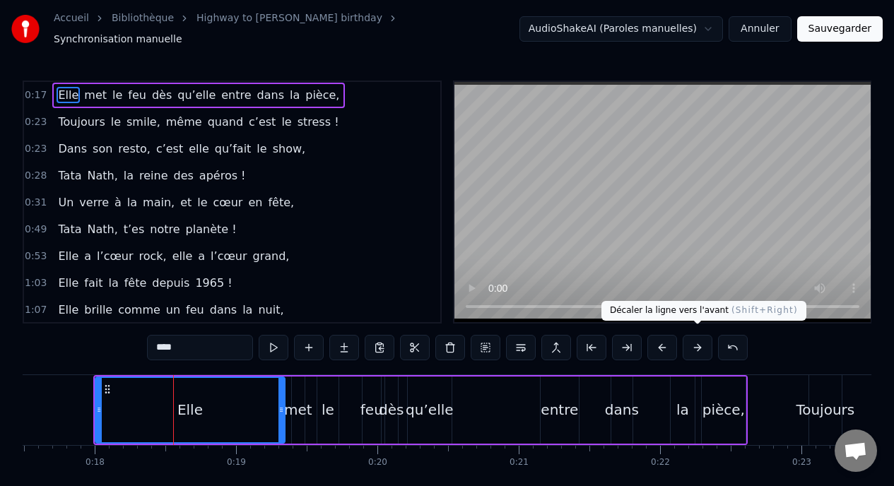
click at [702, 345] on button at bounding box center [698, 347] width 30 height 25
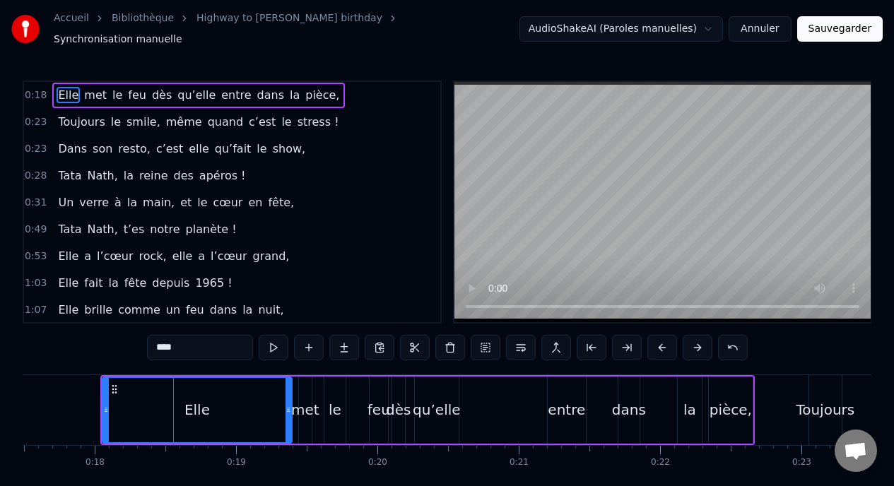
click at [702, 345] on button at bounding box center [698, 347] width 30 height 25
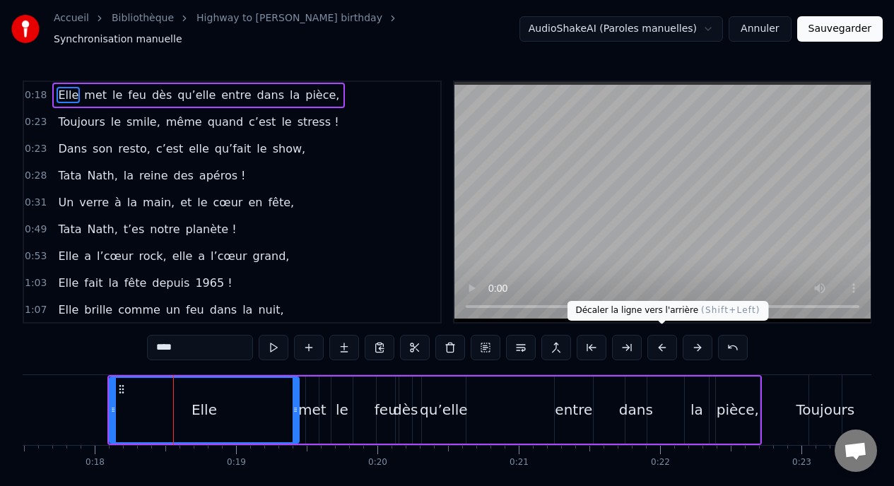
click at [655, 338] on button at bounding box center [662, 347] width 30 height 25
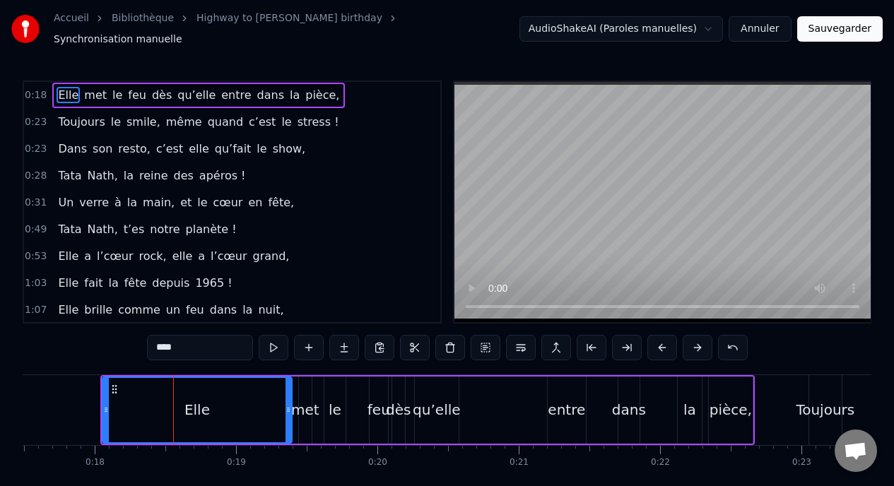
click at [655, 338] on button at bounding box center [662, 347] width 30 height 25
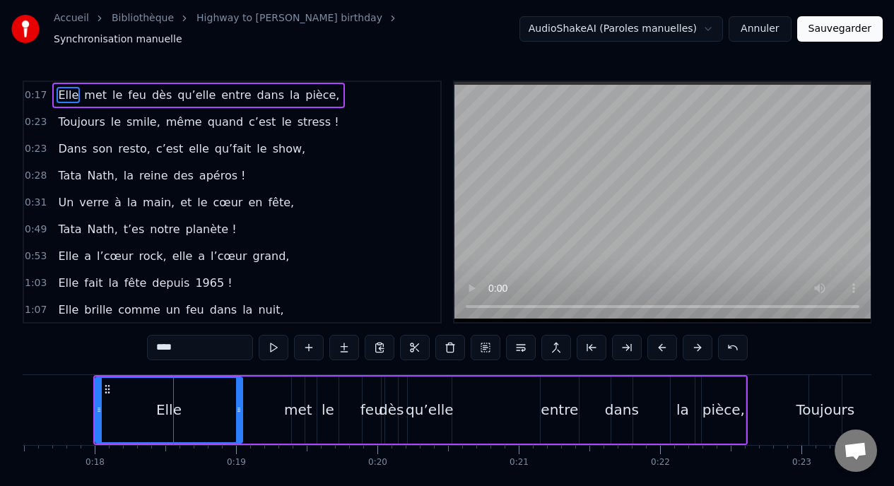
drag, startPoint x: 280, startPoint y: 404, endPoint x: 237, endPoint y: 404, distance: 42.4
click at [237, 404] on icon at bounding box center [239, 409] width 6 height 11
click at [296, 403] on div "met" at bounding box center [298, 409] width 28 height 21
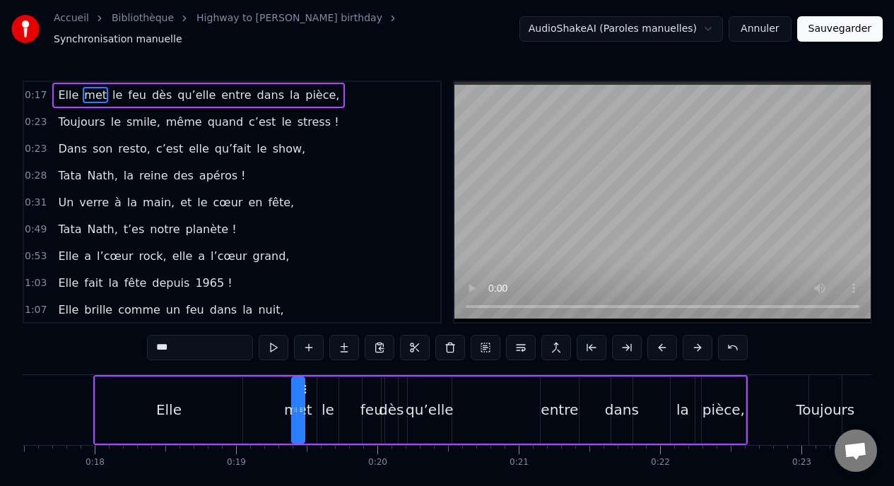
click at [290, 403] on div "met" at bounding box center [298, 409] width 28 height 21
drag, startPoint x: 294, startPoint y: 403, endPoint x: 258, endPoint y: 403, distance: 36.0
click at [258, 404] on icon at bounding box center [260, 409] width 6 height 11
click at [375, 410] on div "feu" at bounding box center [371, 409] width 23 height 21
type input "***"
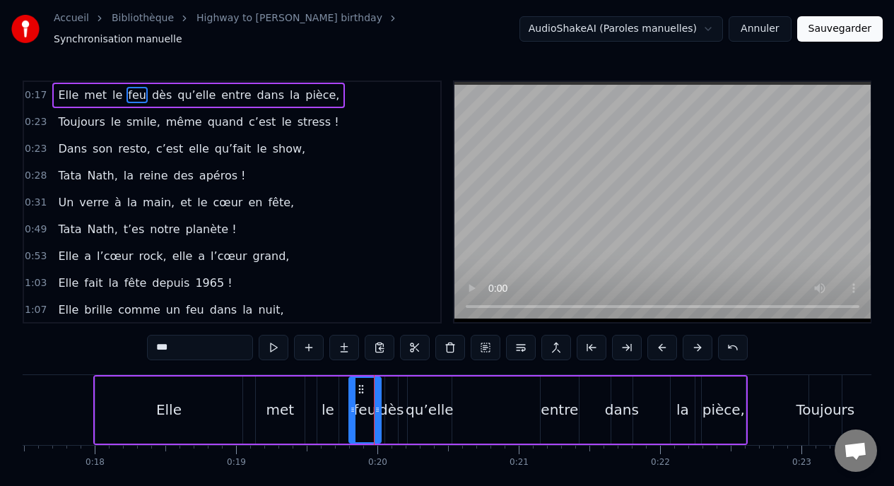
drag, startPoint x: 365, startPoint y: 401, endPoint x: 347, endPoint y: 401, distance: 17.7
click at [350, 404] on icon at bounding box center [353, 409] width 6 height 11
click at [491, 407] on div "Elle met le feu dès qu’elle entre dans la pièce," at bounding box center [420, 410] width 654 height 70
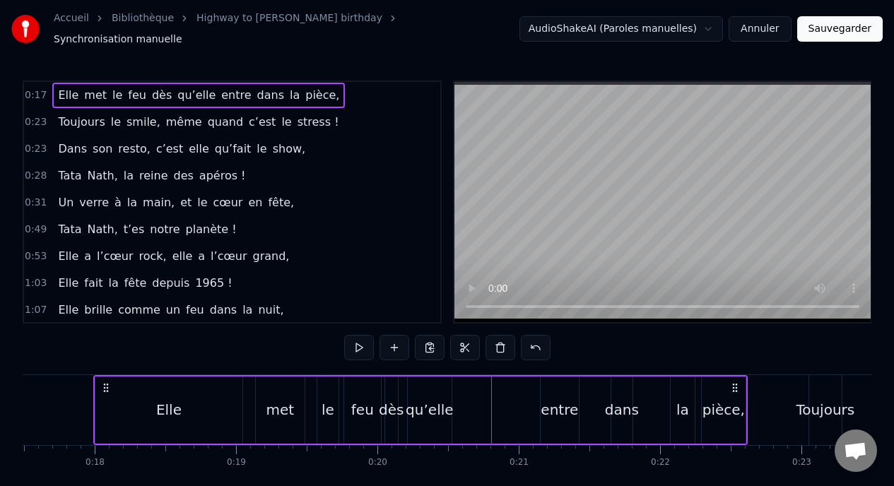
click at [699, 385] on div "Elle met le feu dès qu’elle entre dans la pièce," at bounding box center [420, 410] width 654 height 70
click at [714, 386] on div "pièce," at bounding box center [724, 410] width 44 height 67
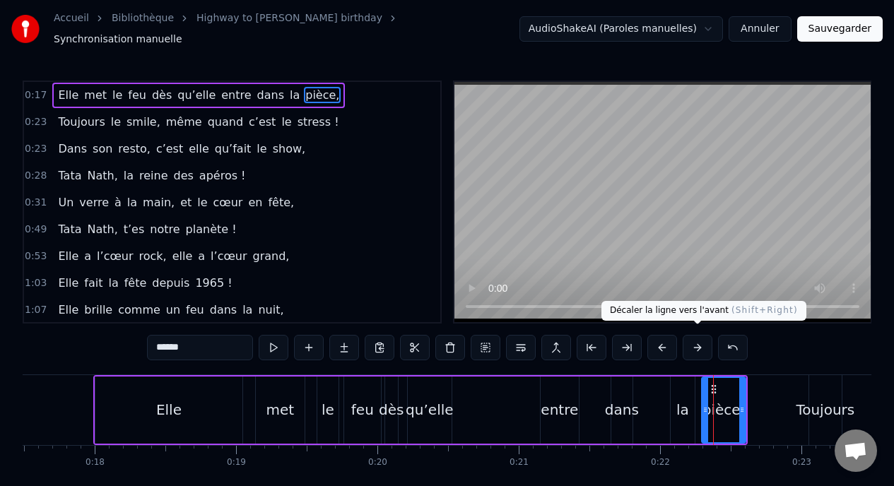
click at [700, 345] on button at bounding box center [698, 347] width 30 height 25
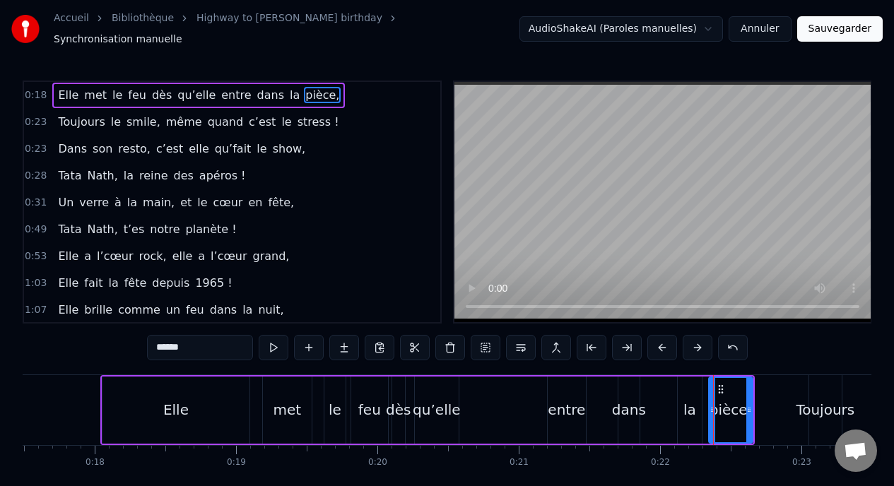
click at [700, 345] on button at bounding box center [698, 347] width 30 height 25
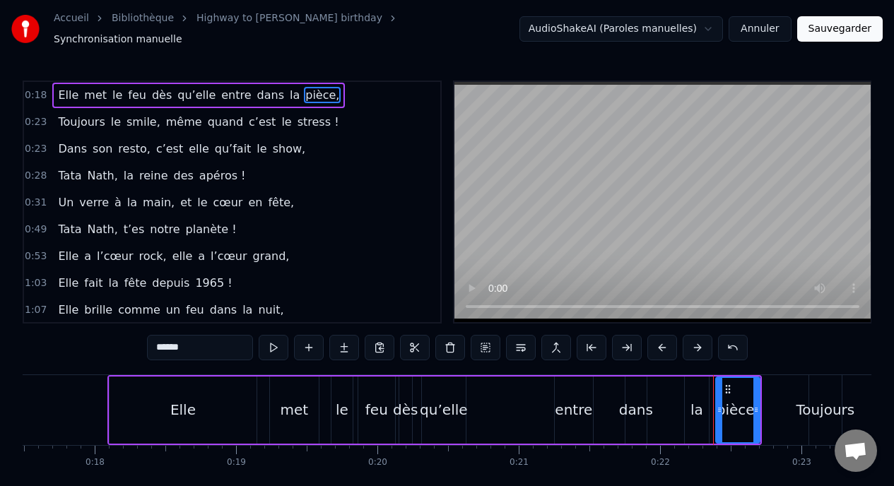
click at [700, 345] on button at bounding box center [698, 347] width 30 height 25
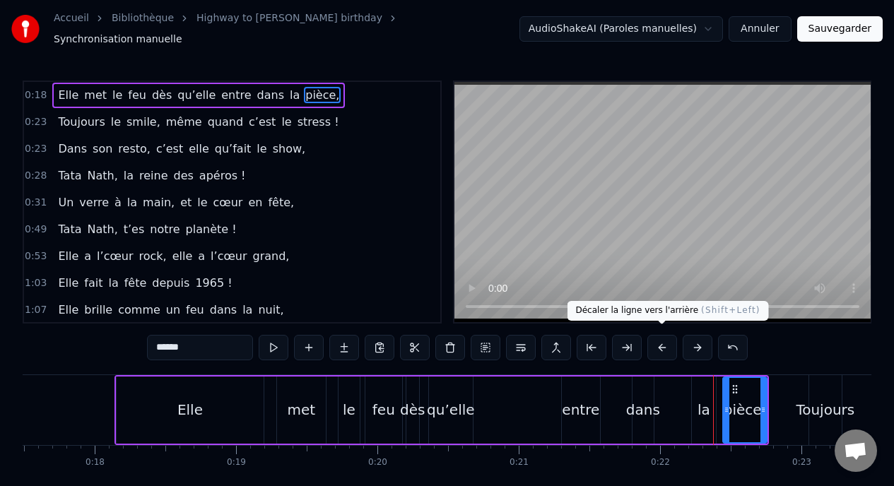
click at [663, 340] on button at bounding box center [662, 347] width 30 height 25
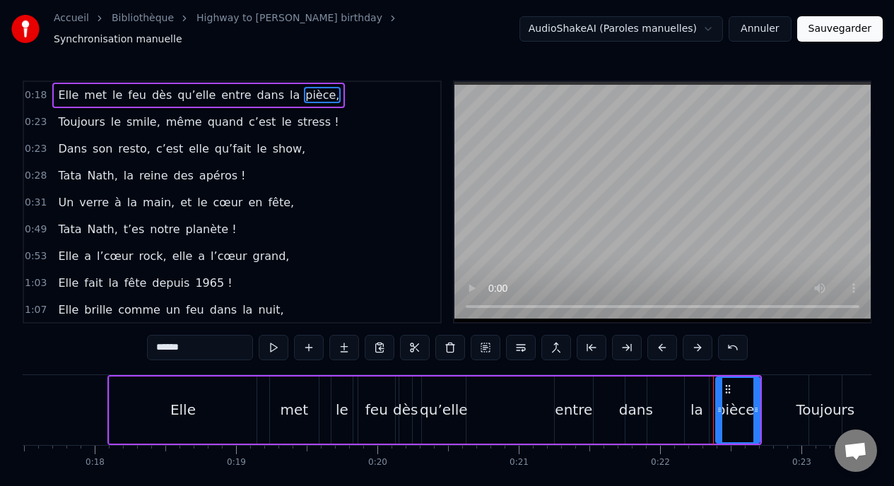
click at [663, 339] on button at bounding box center [662, 347] width 30 height 25
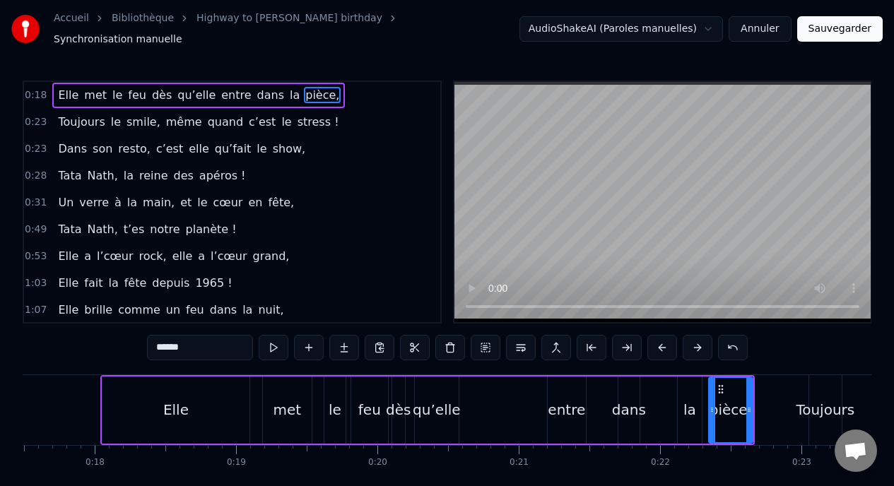
click at [663, 339] on button at bounding box center [662, 347] width 30 height 25
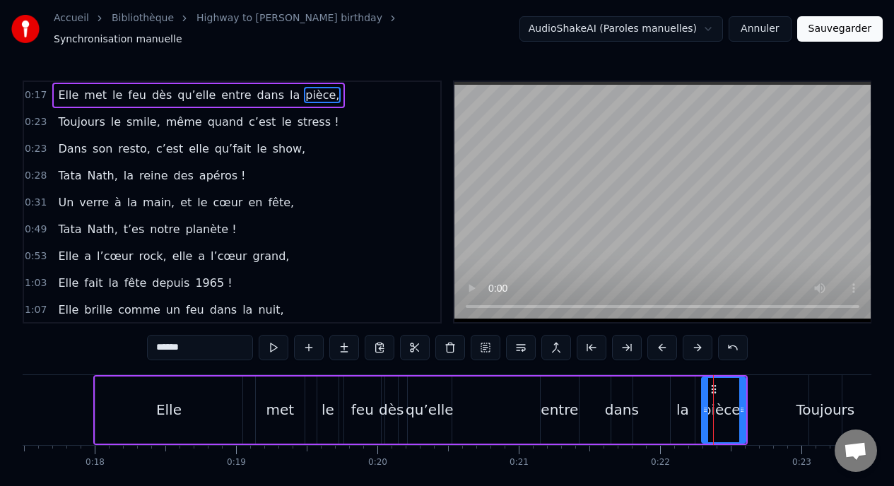
click at [678, 400] on div "la" at bounding box center [682, 409] width 13 height 21
type input "**"
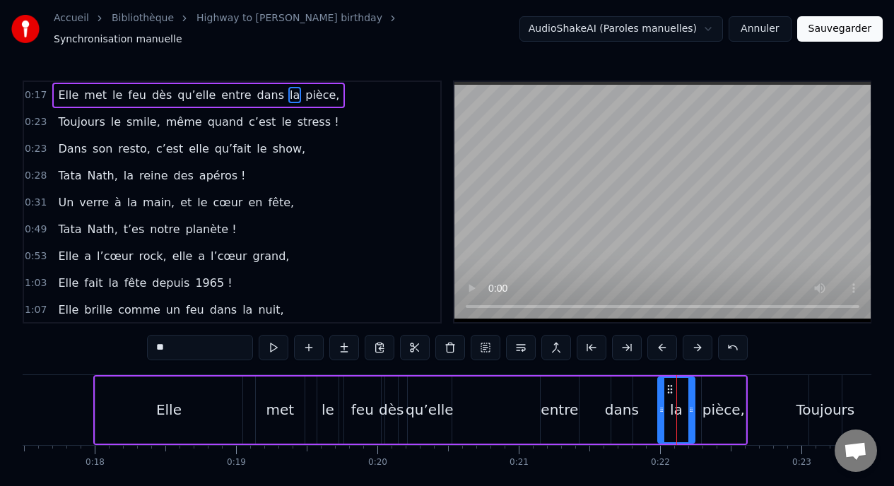
drag, startPoint x: 673, startPoint y: 404, endPoint x: 660, endPoint y: 404, distance: 12.7
click at [660, 404] on icon at bounding box center [662, 409] width 6 height 11
click at [172, 83] on div "Elle met le feu dès qu’elle entre dans la pièce," at bounding box center [198, 95] width 293 height 25
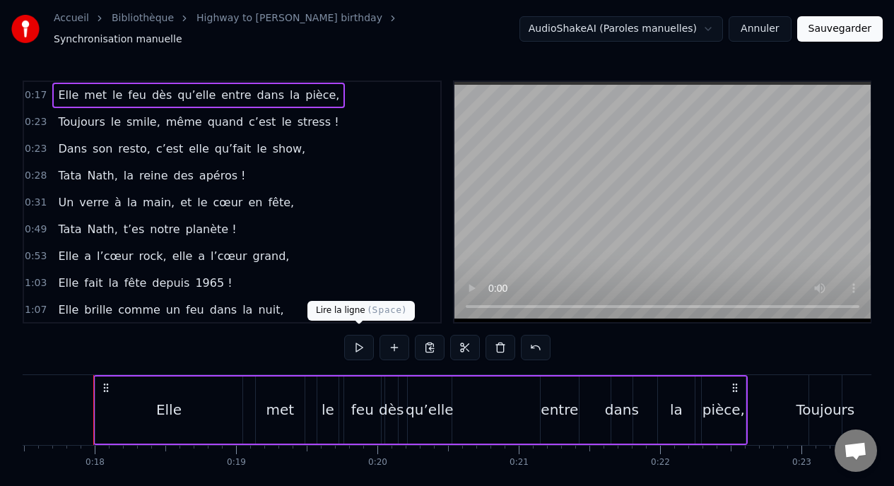
click at [365, 343] on button at bounding box center [359, 347] width 30 height 25
click at [557, 419] on div "entre" at bounding box center [560, 410] width 38 height 67
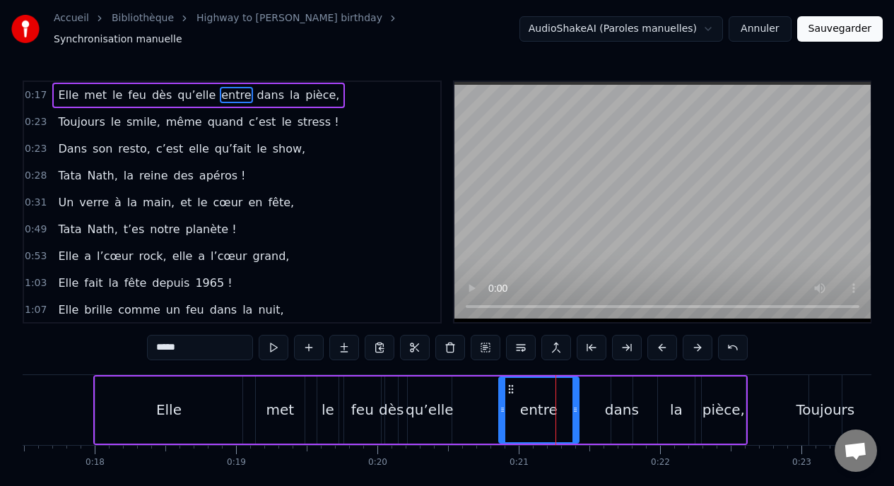
drag, startPoint x: 543, startPoint y: 403, endPoint x: 500, endPoint y: 403, distance: 43.1
click at [500, 404] on icon at bounding box center [503, 409] width 6 height 11
click at [578, 403] on div "entre" at bounding box center [538, 410] width 83 height 67
drag, startPoint x: 575, startPoint y: 403, endPoint x: 558, endPoint y: 401, distance: 17.7
click at [559, 404] on icon at bounding box center [562, 409] width 6 height 11
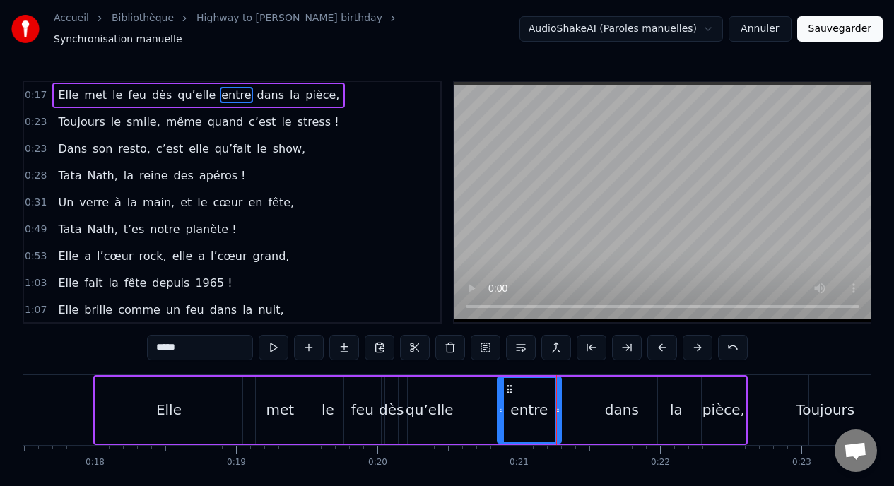
click at [611, 409] on div "dans" at bounding box center [622, 409] width 34 height 21
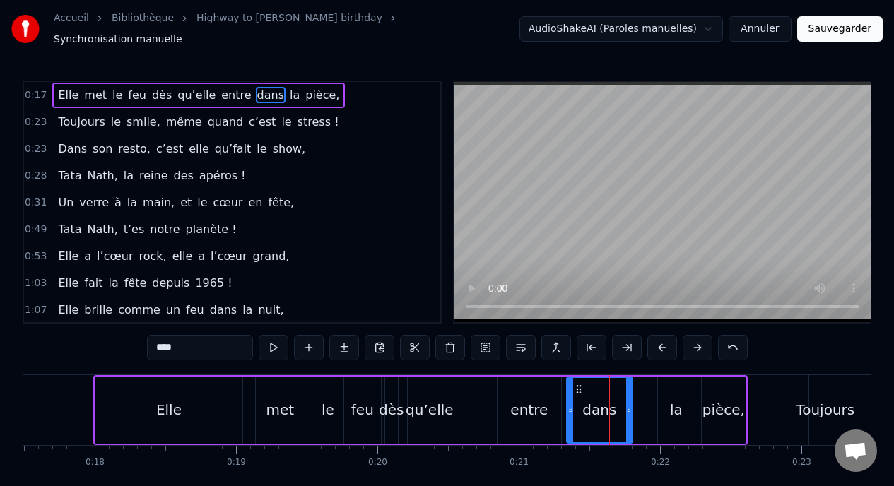
drag, startPoint x: 613, startPoint y: 402, endPoint x: 563, endPoint y: 399, distance: 49.5
click at [567, 404] on icon at bounding box center [570, 409] width 6 height 11
drag, startPoint x: 630, startPoint y: 407, endPoint x: 611, endPoint y: 404, distance: 19.3
click at [611, 404] on icon at bounding box center [611, 409] width 6 height 11
click at [667, 410] on div "la" at bounding box center [676, 410] width 37 height 67
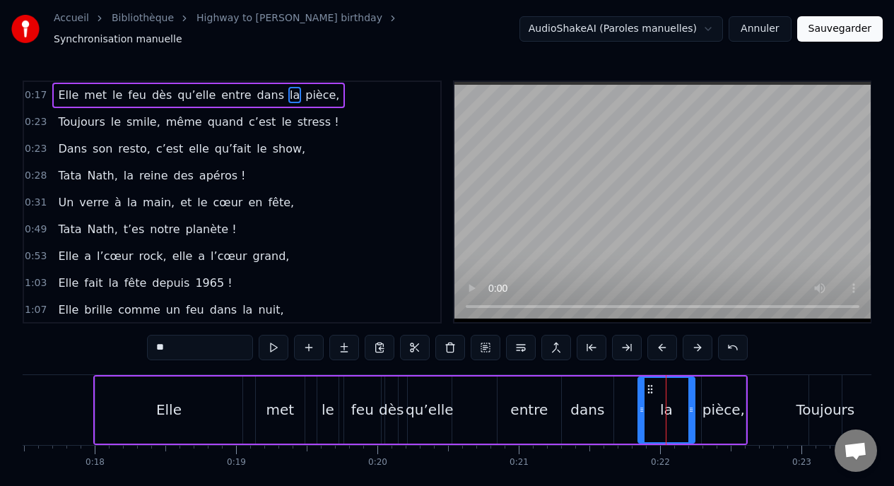
drag, startPoint x: 661, startPoint y: 405, endPoint x: 640, endPoint y: 405, distance: 21.2
click at [640, 405] on icon at bounding box center [642, 409] width 6 height 11
drag, startPoint x: 693, startPoint y: 405, endPoint x: 654, endPoint y: 404, distance: 38.2
click at [664, 404] on icon at bounding box center [667, 409] width 6 height 11
click at [705, 401] on div "pièce," at bounding box center [723, 409] width 42 height 21
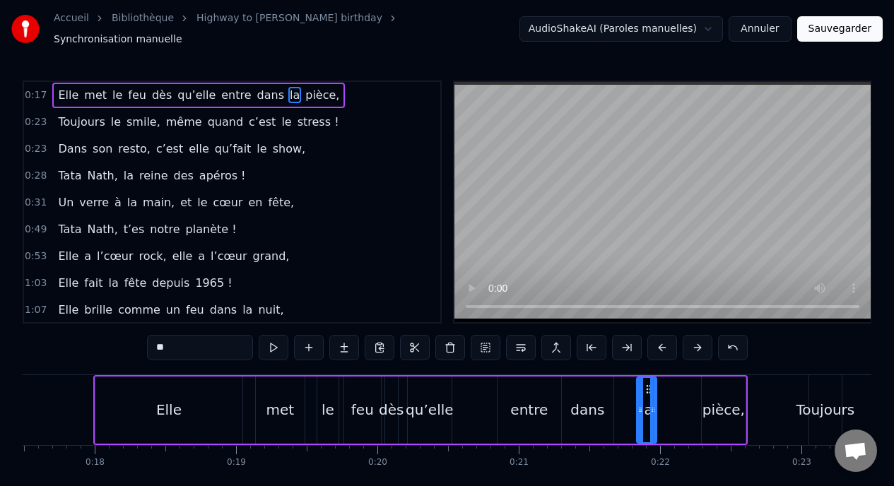
type input "******"
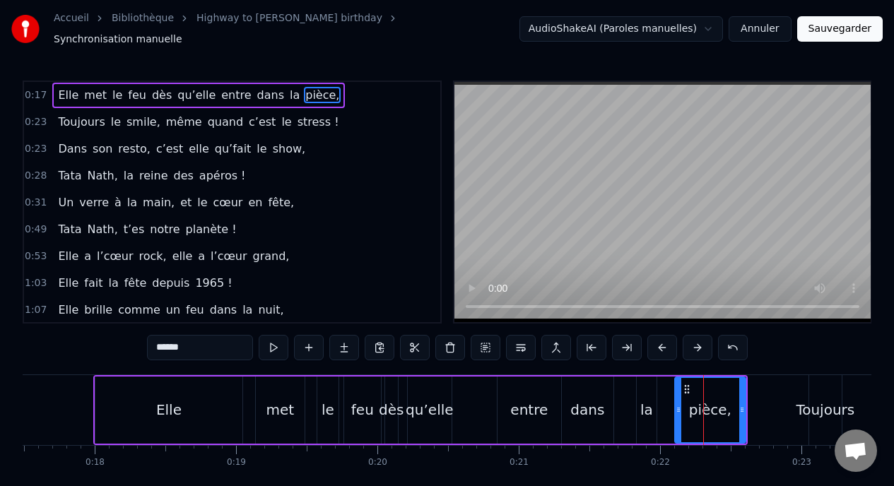
drag, startPoint x: 704, startPoint y: 403, endPoint x: 665, endPoint y: 401, distance: 38.9
click at [676, 404] on icon at bounding box center [679, 409] width 6 height 11
drag, startPoint x: 743, startPoint y: 408, endPoint x: 726, endPoint y: 407, distance: 16.3
click at [726, 407] on icon at bounding box center [726, 409] width 6 height 11
drag, startPoint x: 726, startPoint y: 406, endPoint x: 748, endPoint y: 406, distance: 21.9
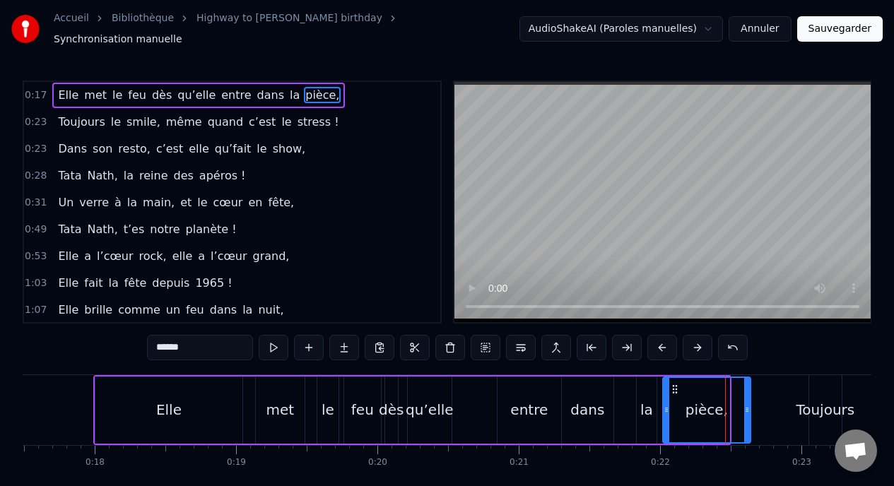
click at [748, 406] on icon at bounding box center [747, 409] width 6 height 11
click at [73, 83] on div "Elle met le feu dès qu’elle entre dans la pièce," at bounding box center [198, 95] width 293 height 25
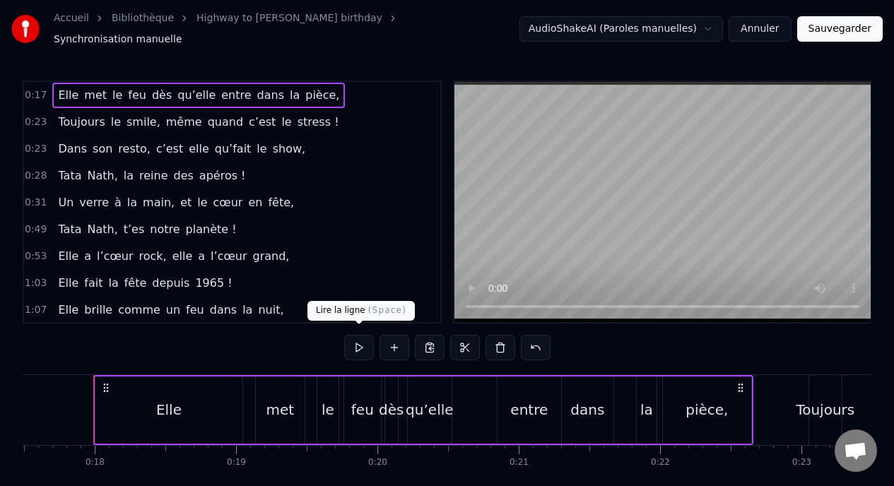
click at [353, 335] on button at bounding box center [359, 347] width 30 height 25
click at [351, 335] on button at bounding box center [359, 347] width 30 height 25
click at [254, 406] on div "Elle met le feu dès qu’elle entre dans la pièce," at bounding box center [423, 410] width 660 height 70
click at [226, 402] on div "Elle" at bounding box center [168, 410] width 147 height 67
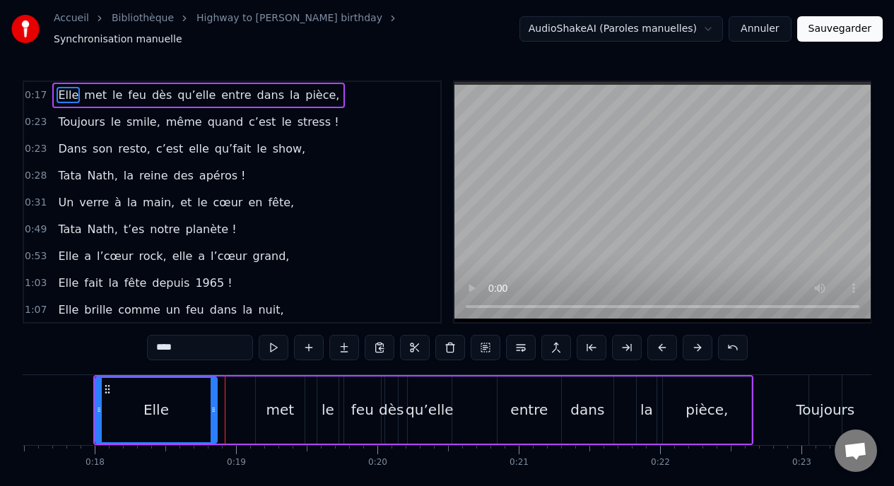
drag, startPoint x: 240, startPoint y: 406, endPoint x: 214, endPoint y: 405, distance: 25.5
click at [214, 406] on icon at bounding box center [214, 409] width 6 height 11
click at [263, 407] on div "met" at bounding box center [280, 410] width 49 height 67
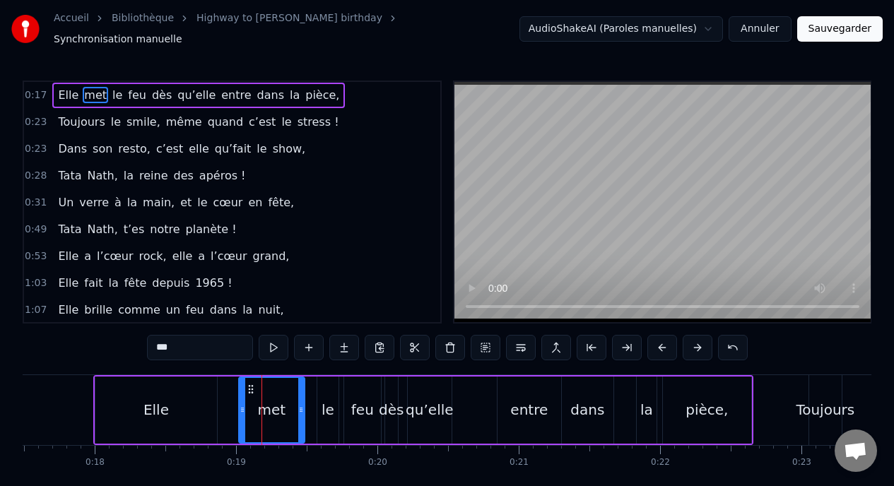
drag, startPoint x: 259, startPoint y: 404, endPoint x: 233, endPoint y: 403, distance: 26.2
click at [240, 404] on icon at bounding box center [243, 409] width 6 height 11
click at [318, 401] on div "le" at bounding box center [327, 410] width 21 height 67
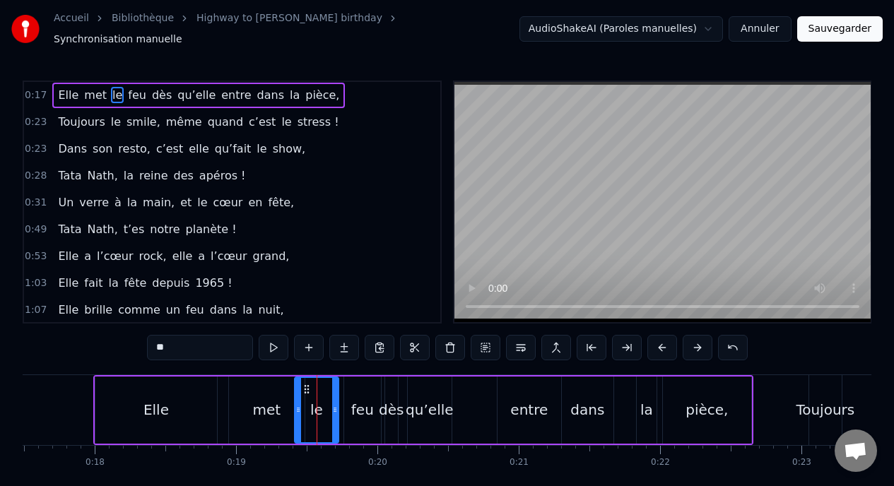
drag, startPoint x: 319, startPoint y: 401, endPoint x: 296, endPoint y: 401, distance: 22.6
click at [296, 404] on icon at bounding box center [298, 409] width 6 height 11
click at [371, 402] on div "feu" at bounding box center [362, 409] width 23 height 21
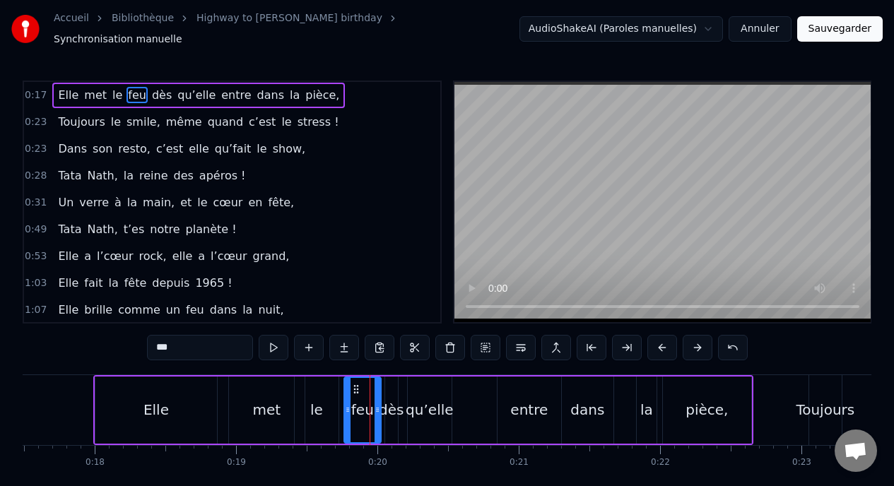
click at [351, 404] on div "feu" at bounding box center [362, 410] width 35 height 64
click at [234, 377] on div "met" at bounding box center [266, 410] width 77 height 67
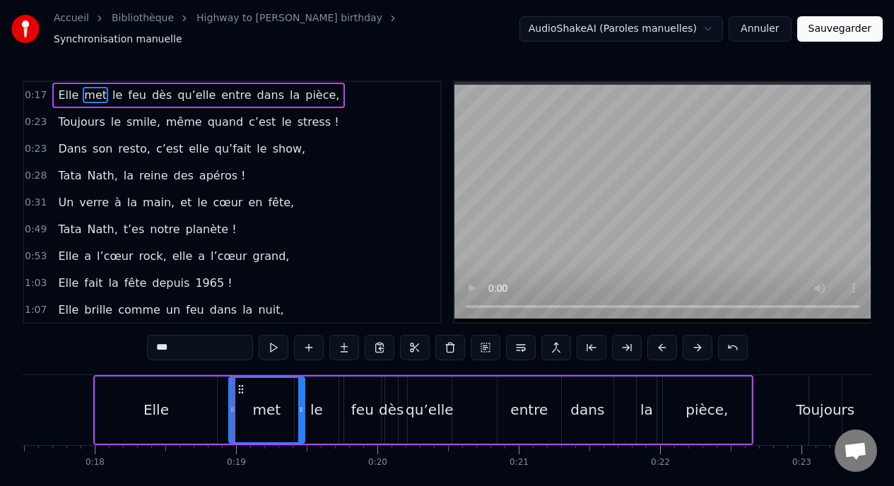
click at [207, 403] on div "Elle" at bounding box center [156, 410] width 122 height 67
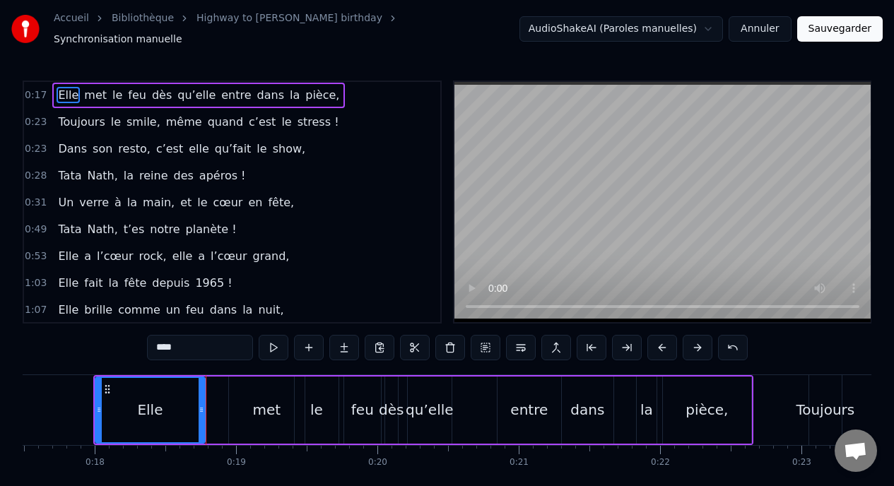
drag, startPoint x: 213, startPoint y: 402, endPoint x: 192, endPoint y: 402, distance: 21.2
click at [199, 404] on icon at bounding box center [202, 409] width 6 height 11
click at [247, 400] on div "met" at bounding box center [267, 410] width 76 height 67
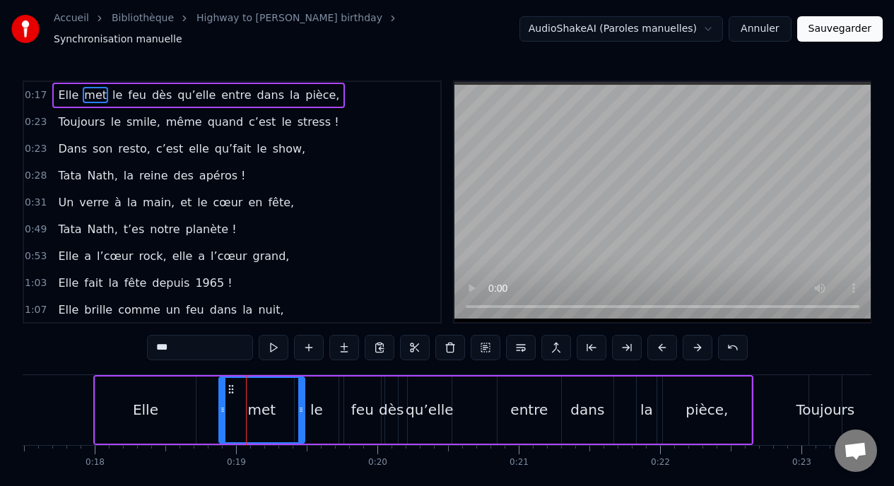
drag, startPoint x: 232, startPoint y: 403, endPoint x: 207, endPoint y: 403, distance: 24.7
click at [220, 404] on icon at bounding box center [223, 409] width 6 height 11
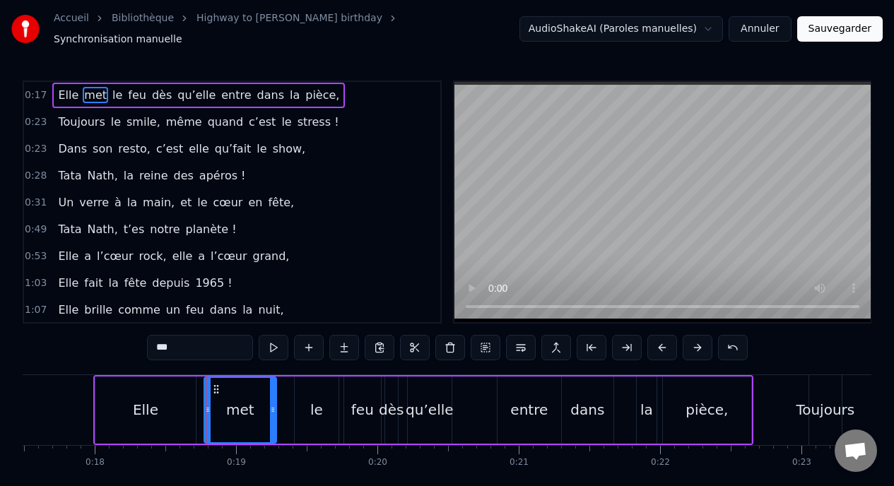
drag, startPoint x: 300, startPoint y: 404, endPoint x: 271, endPoint y: 404, distance: 28.3
click at [271, 404] on icon at bounding box center [273, 409] width 6 height 11
click at [311, 405] on div "le" at bounding box center [316, 409] width 13 height 21
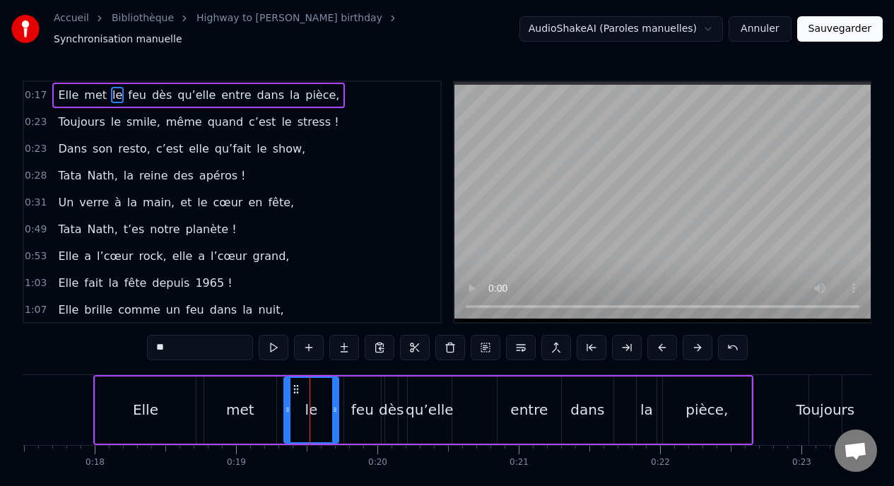
drag, startPoint x: 297, startPoint y: 405, endPoint x: 276, endPoint y: 404, distance: 21.2
click at [285, 405] on icon at bounding box center [288, 409] width 6 height 11
drag, startPoint x: 334, startPoint y: 404, endPoint x: 308, endPoint y: 403, distance: 25.5
click at [303, 404] on icon at bounding box center [301, 409] width 6 height 11
click at [358, 408] on div "feu" at bounding box center [362, 409] width 23 height 21
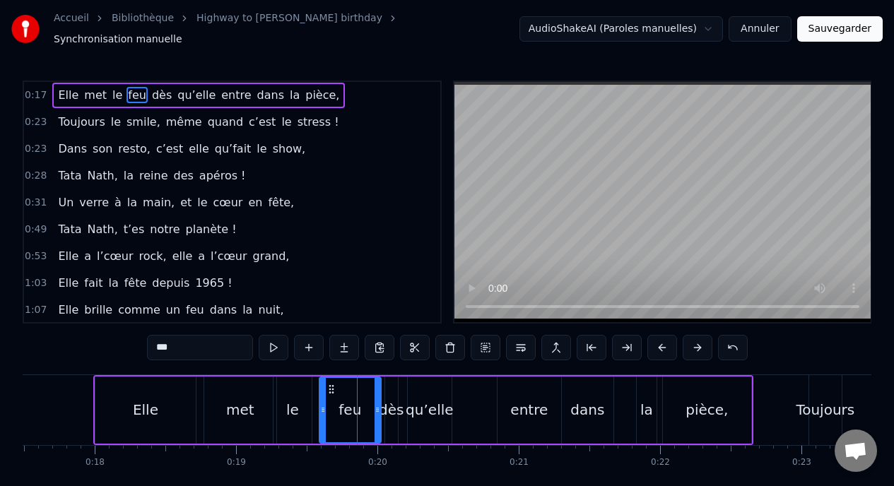
drag, startPoint x: 350, startPoint y: 406, endPoint x: 322, endPoint y: 406, distance: 27.6
click at [324, 406] on icon at bounding box center [323, 409] width 6 height 11
drag, startPoint x: 376, startPoint y: 403, endPoint x: 358, endPoint y: 404, distance: 18.4
click at [357, 404] on icon at bounding box center [356, 409] width 6 height 11
click at [392, 411] on div "dès" at bounding box center [391, 409] width 25 height 21
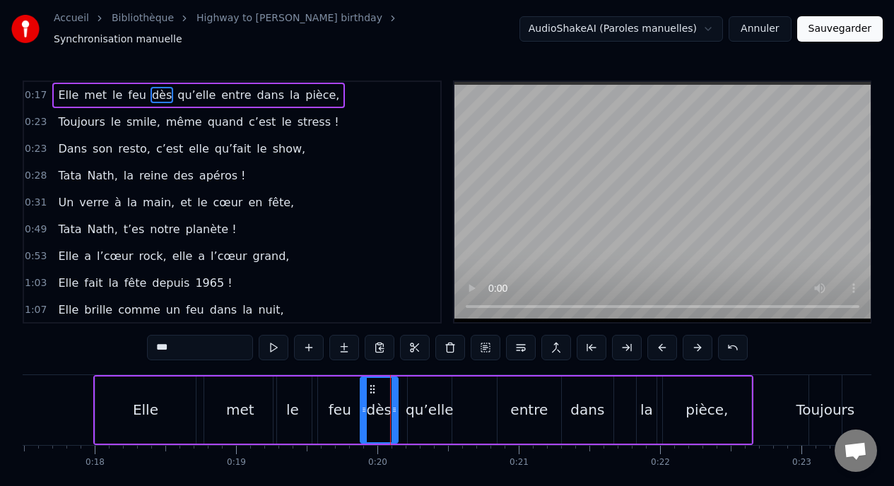
drag, startPoint x: 387, startPoint y: 402, endPoint x: 360, endPoint y: 399, distance: 27.0
click at [361, 404] on icon at bounding box center [364, 409] width 6 height 11
click at [412, 399] on div "qu’elle" at bounding box center [429, 409] width 47 height 21
type input "*******"
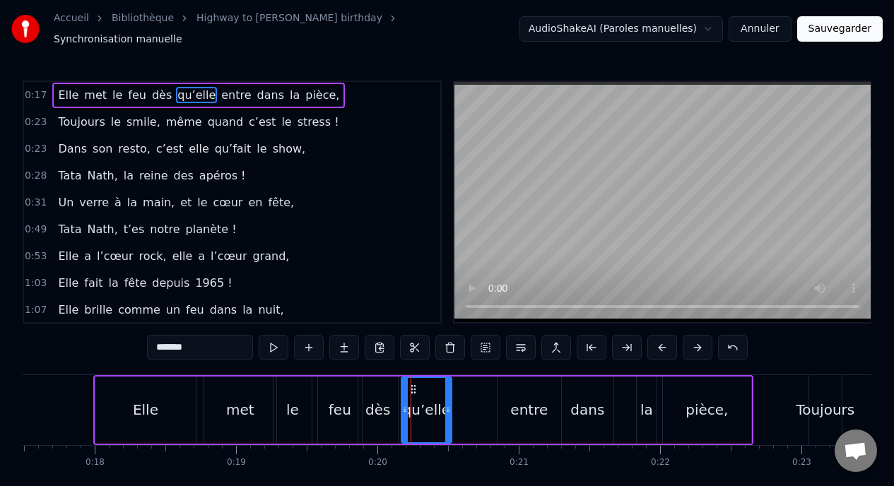
drag, startPoint x: 412, startPoint y: 403, endPoint x: 395, endPoint y: 402, distance: 17.0
click at [402, 404] on icon at bounding box center [405, 409] width 6 height 11
click at [160, 83] on div "Elle met le feu dès qu’elle entre dans la pièce," at bounding box center [198, 95] width 293 height 25
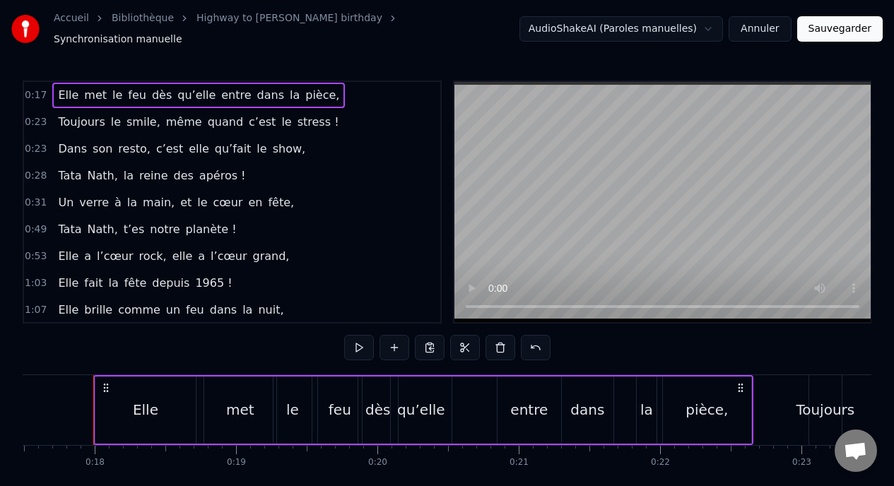
click at [160, 83] on div "Elle met le feu dès qu’elle entre dans la pièce," at bounding box center [198, 95] width 293 height 25
click at [358, 339] on button at bounding box center [359, 347] width 30 height 25
click at [251, 110] on div "Toujours le smile, même quand c’est le stress !" at bounding box center [198, 122] width 292 height 25
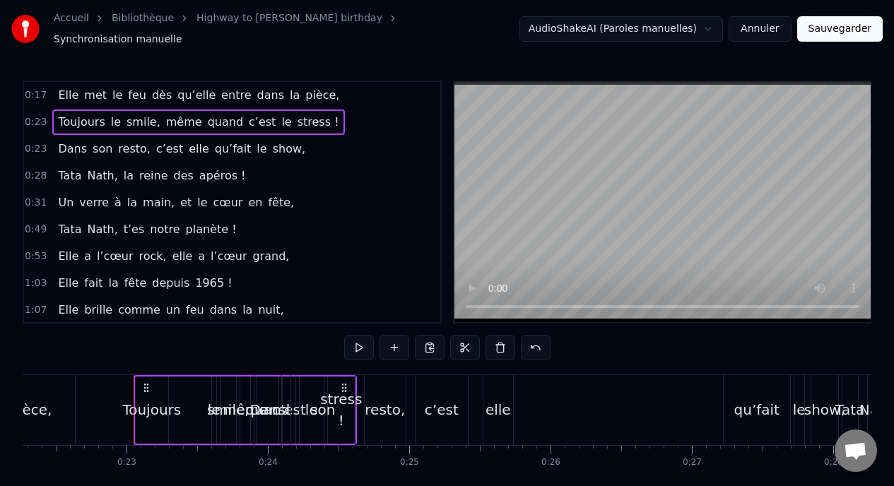
scroll to position [0, 3187]
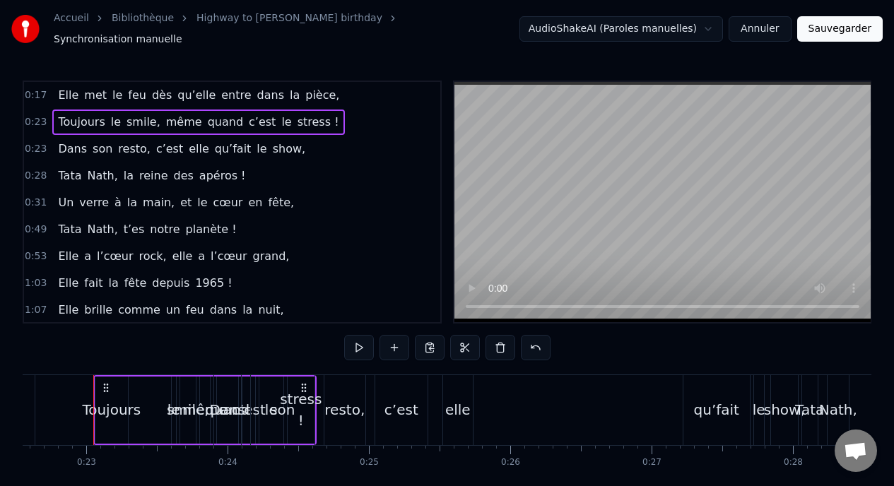
click at [158, 399] on div "Toujours le smile, même quand c’est le stress !" at bounding box center [204, 410] width 223 height 70
click at [107, 408] on div "Toujours" at bounding box center [111, 409] width 59 height 21
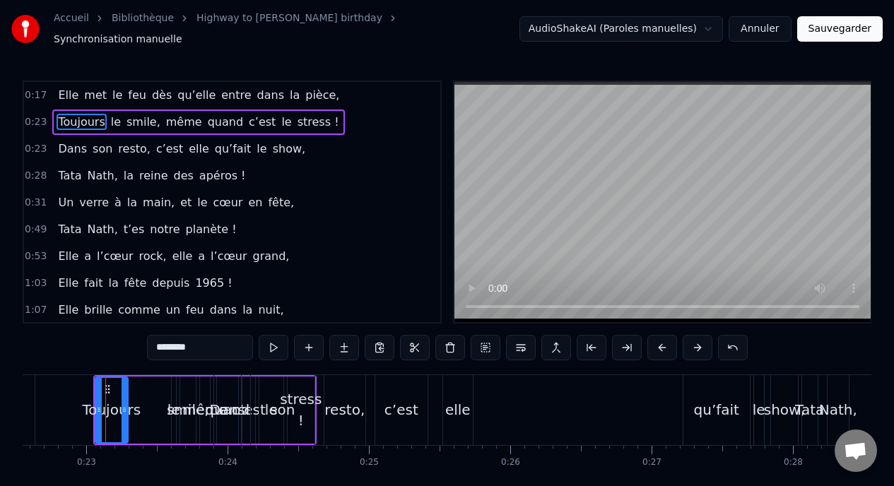
click at [172, 408] on div "smile," at bounding box center [188, 409] width 42 height 21
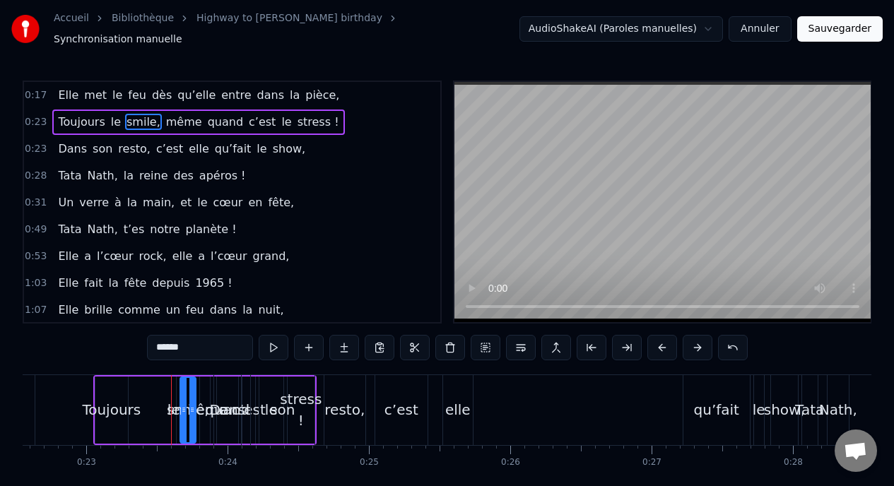
click at [168, 408] on div "le" at bounding box center [173, 409] width 13 height 21
type input "**"
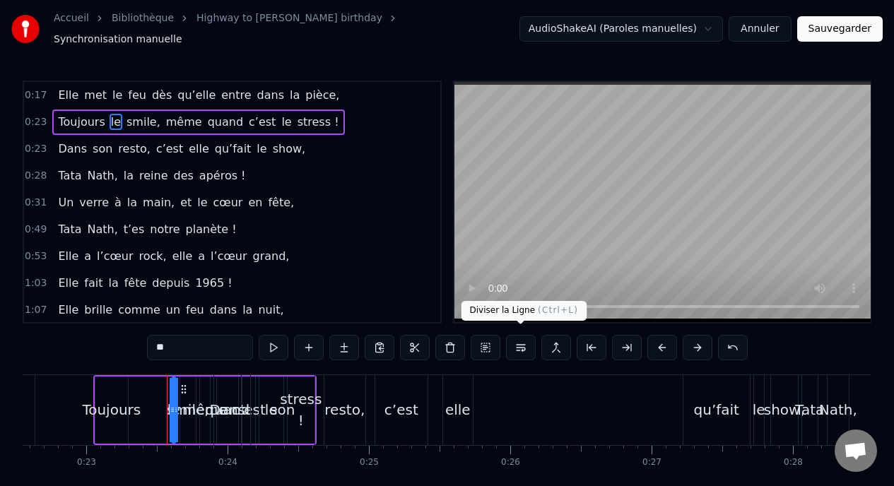
click at [510, 336] on button at bounding box center [521, 347] width 30 height 25
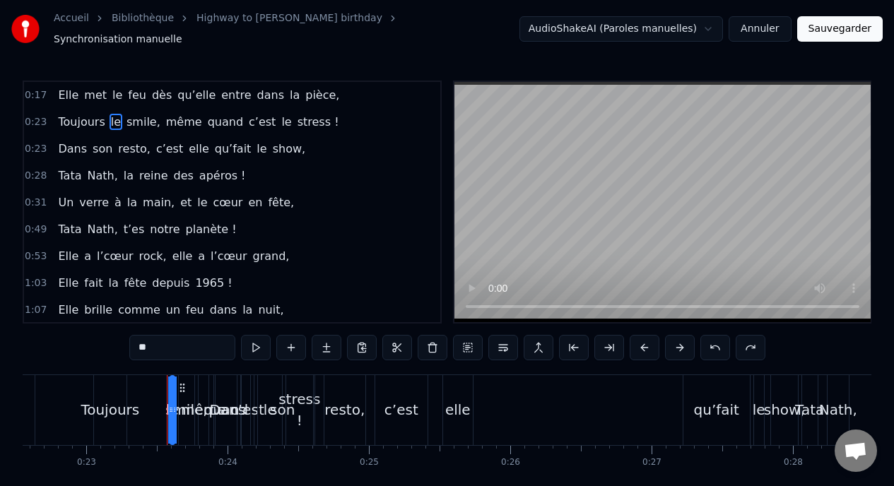
click at [160, 404] on div "Toujours le smile, même quand c’est le stress !" at bounding box center [204, 410] width 223 height 70
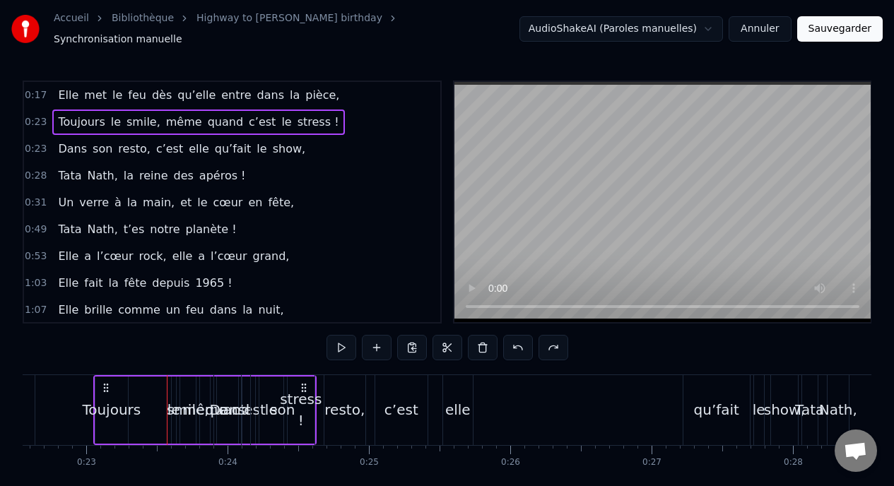
click at [168, 406] on div "le" at bounding box center [173, 409] width 13 height 21
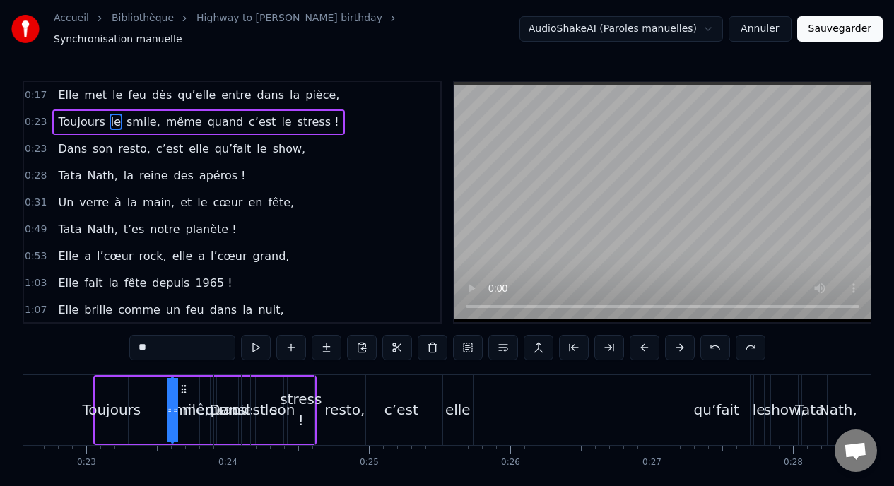
drag, startPoint x: 172, startPoint y: 401, endPoint x: 151, endPoint y: 398, distance: 21.5
click at [151, 398] on div "Toujours le smile, même quand c’est le stress !" at bounding box center [204, 410] width 223 height 70
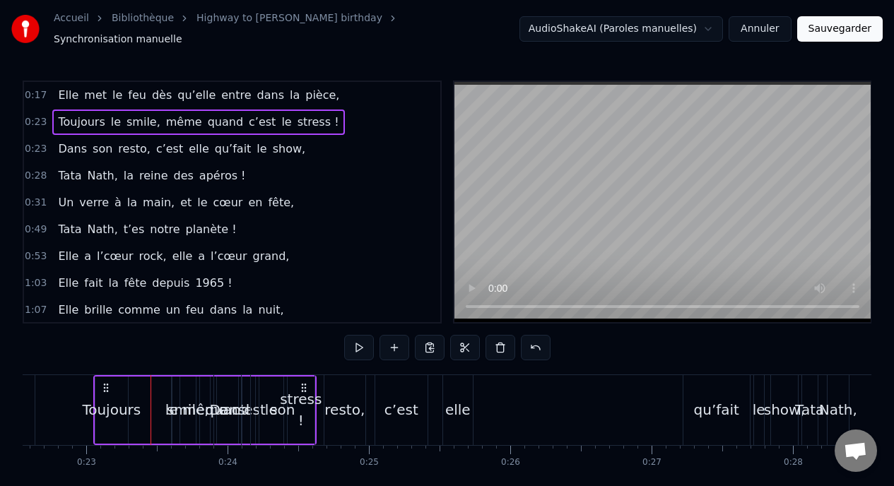
click at [158, 391] on div "Toujours le smile, même quand c’est le stress !" at bounding box center [204, 410] width 223 height 70
click at [172, 387] on div "le" at bounding box center [171, 410] width 1 height 67
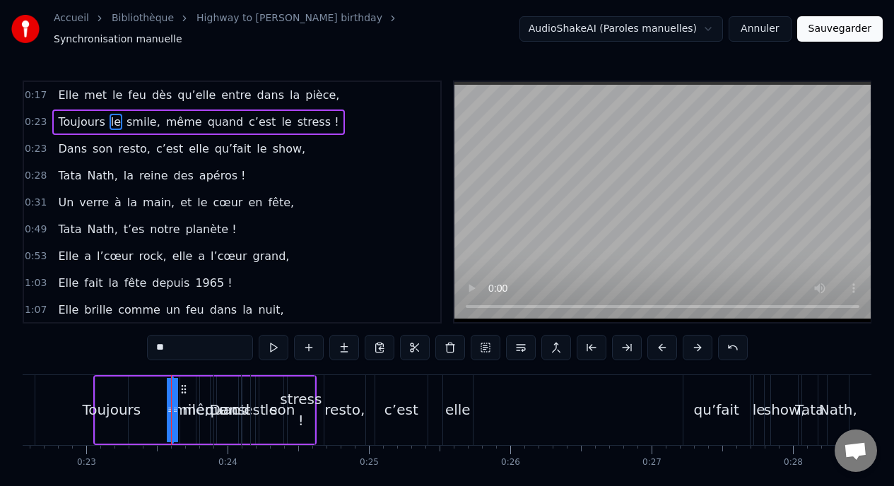
click at [146, 384] on div "Toujours le smile, même quand c’est le stress !" at bounding box center [204, 410] width 223 height 70
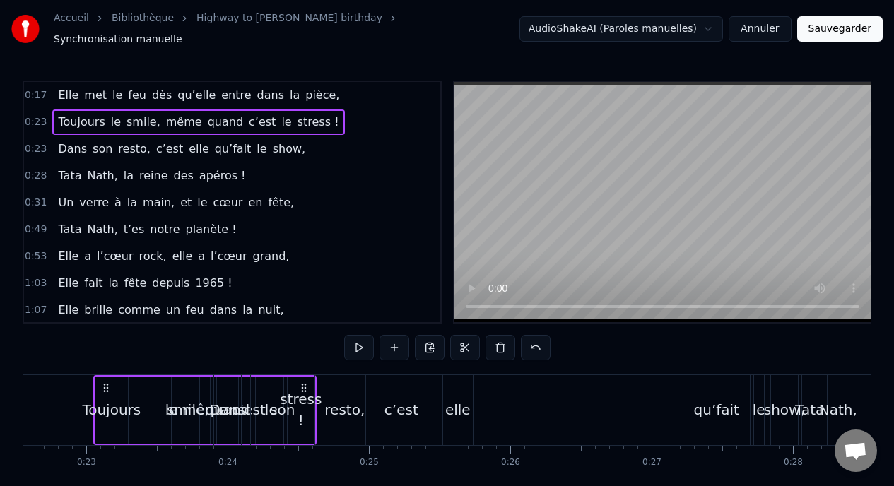
click at [146, 384] on div at bounding box center [146, 410] width 1 height 70
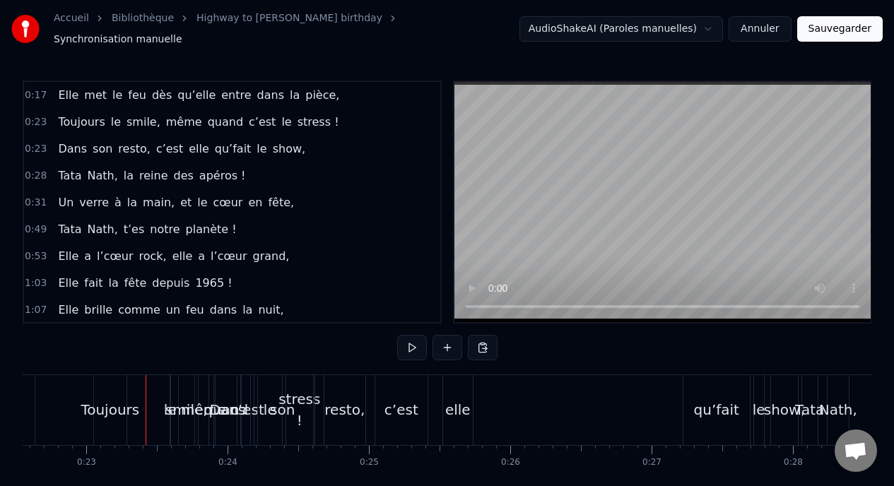
click at [170, 399] on div "smile," at bounding box center [186, 409] width 42 height 21
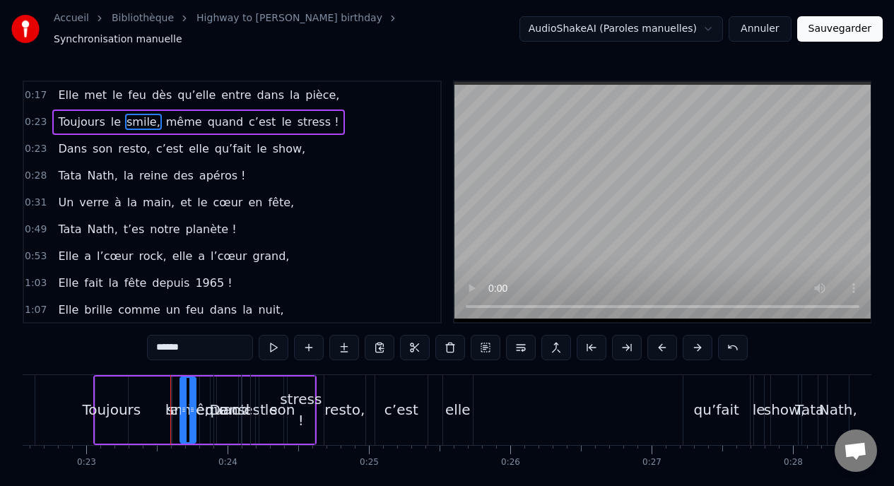
click at [136, 388] on div "Toujours le smile, même quand c’est le stress !" at bounding box center [204, 410] width 223 height 70
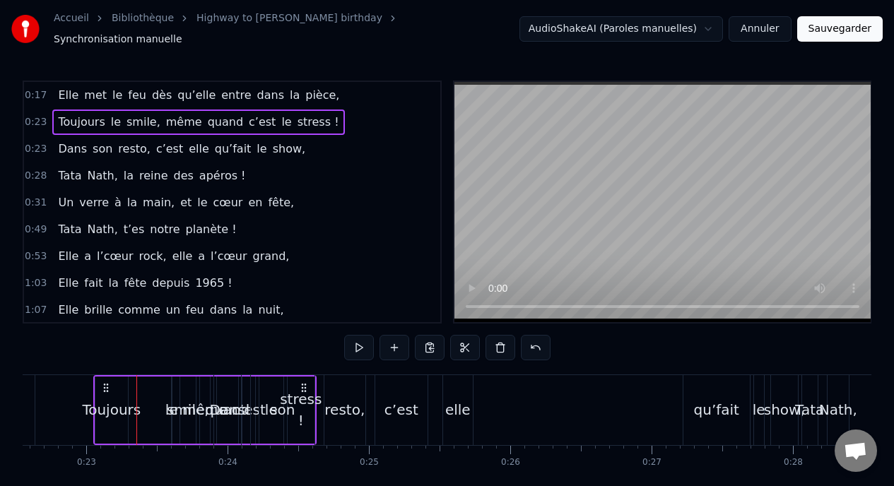
click at [167, 405] on div "le" at bounding box center [171, 409] width 13 height 21
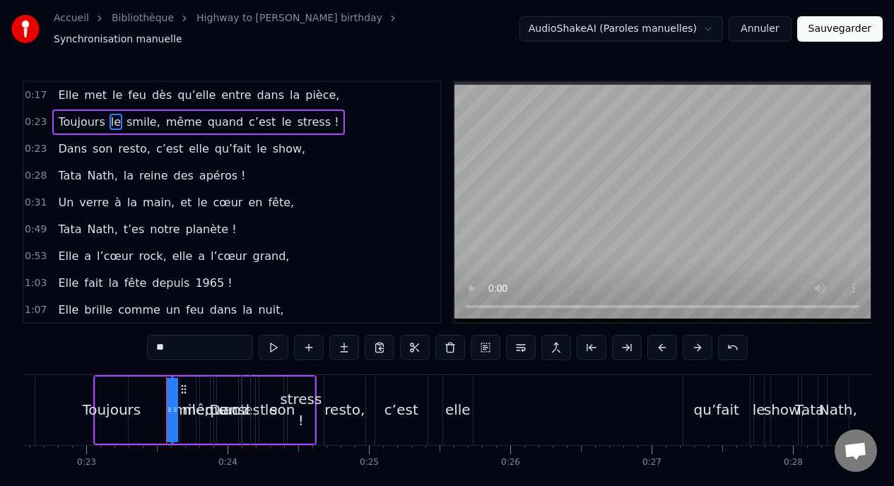
drag, startPoint x: 167, startPoint y: 405, endPoint x: 150, endPoint y: 398, distance: 19.0
click at [149, 398] on div "Toujours le smile, même quand c’est le stress !" at bounding box center [204, 410] width 223 height 70
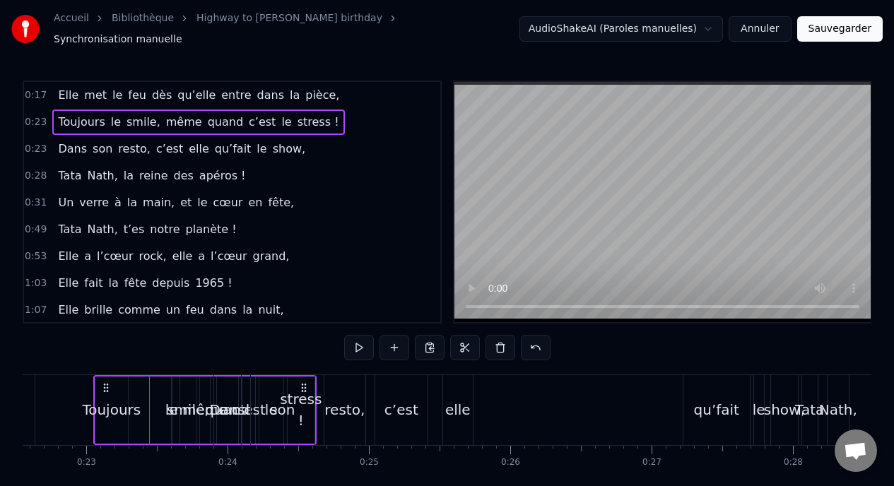
click at [172, 390] on div "le" at bounding box center [171, 410] width 1 height 67
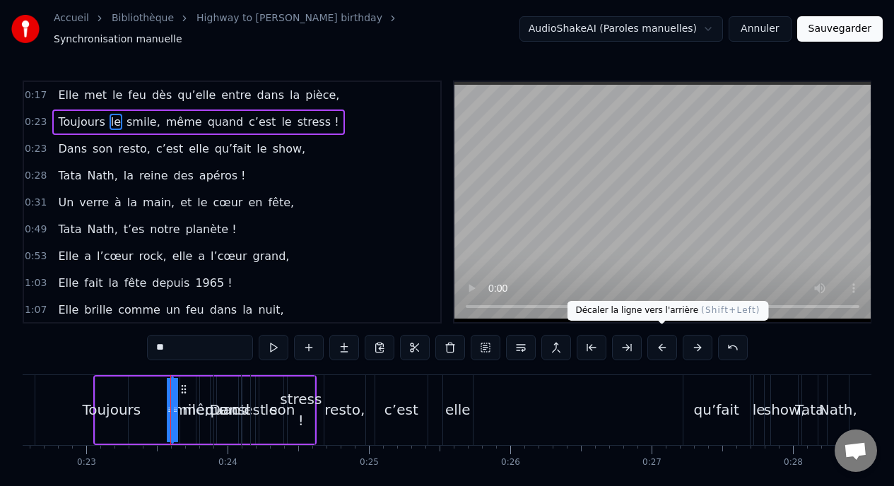
click at [657, 348] on button at bounding box center [662, 347] width 30 height 25
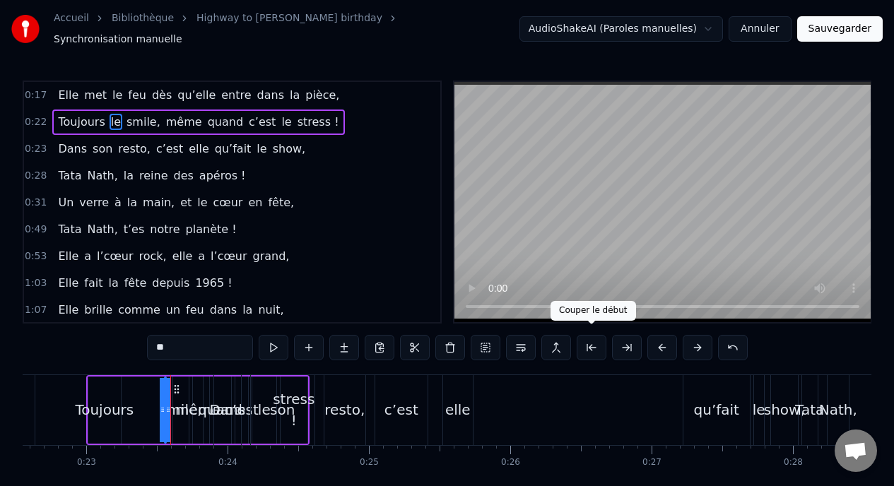
click at [591, 344] on button at bounding box center [592, 347] width 30 height 25
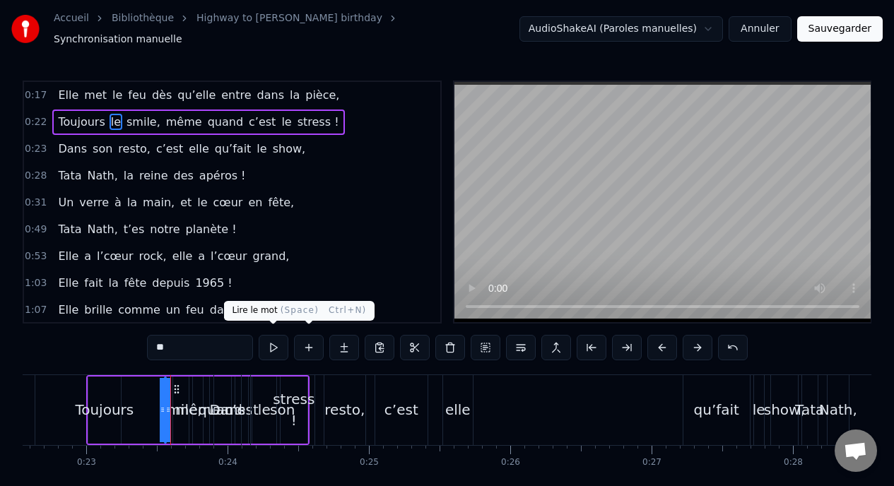
click at [273, 339] on button at bounding box center [274, 347] width 30 height 25
click at [156, 100] on div "Elle met le feu dès qu’elle entre dans la pièce," at bounding box center [198, 95] width 293 height 25
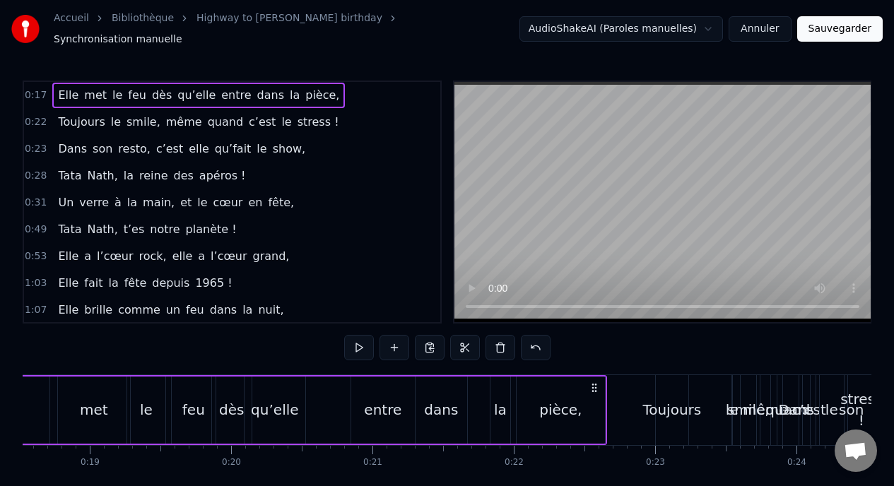
click at [156, 110] on div "Toujours le smile, même quand c’est le stress !" at bounding box center [198, 122] width 292 height 25
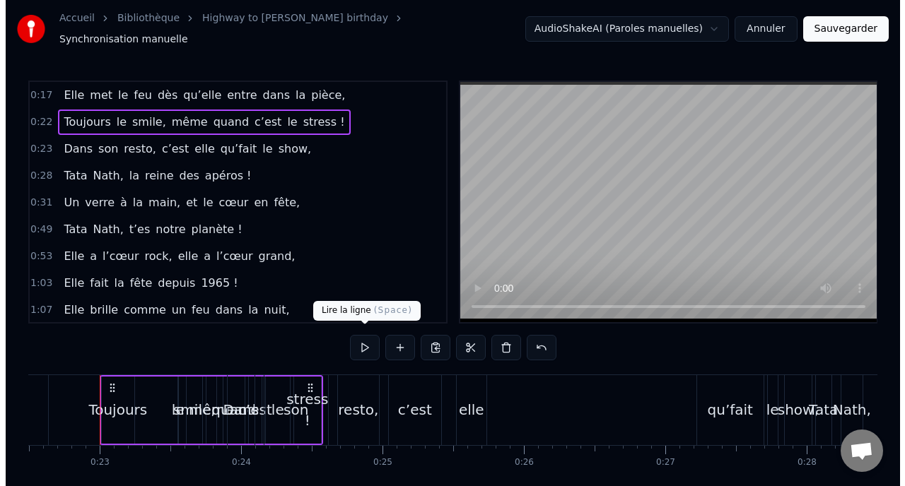
scroll to position [0, 3180]
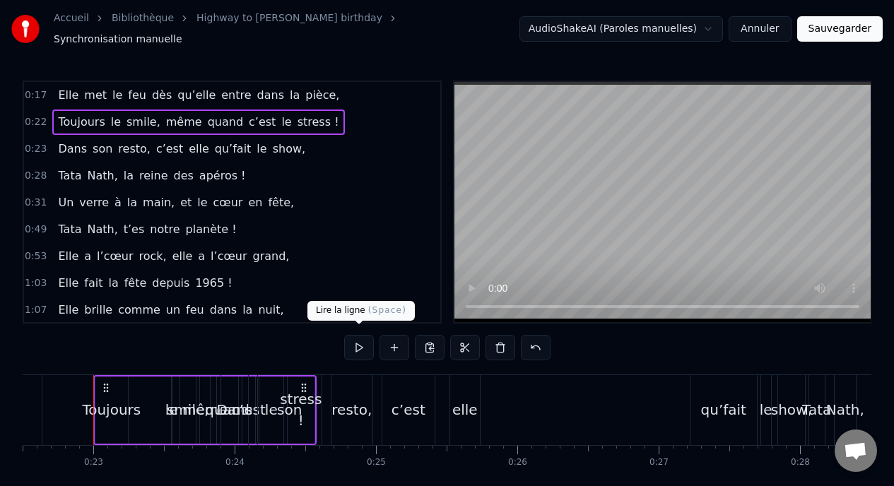
click at [351, 335] on button at bounding box center [359, 347] width 30 height 25
drag, startPoint x: 172, startPoint y: 420, endPoint x: 141, endPoint y: 418, distance: 31.2
click at [141, 418] on div "Toujours le smile, même quand c’est le stress !" at bounding box center [204, 410] width 223 height 70
click at [107, 382] on icon at bounding box center [105, 387] width 11 height 11
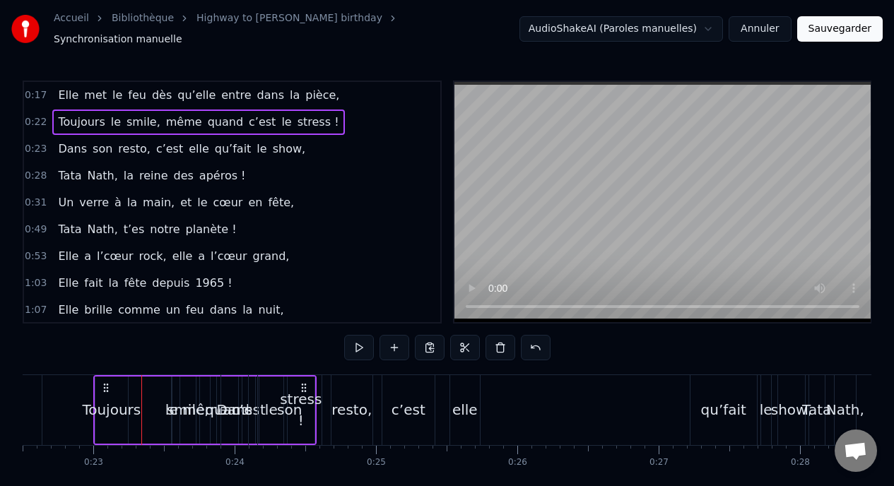
click at [107, 382] on icon at bounding box center [105, 387] width 11 height 11
click at [264, 22] on link "Highway to [PERSON_NAME] birthday" at bounding box center [289, 18] width 186 height 14
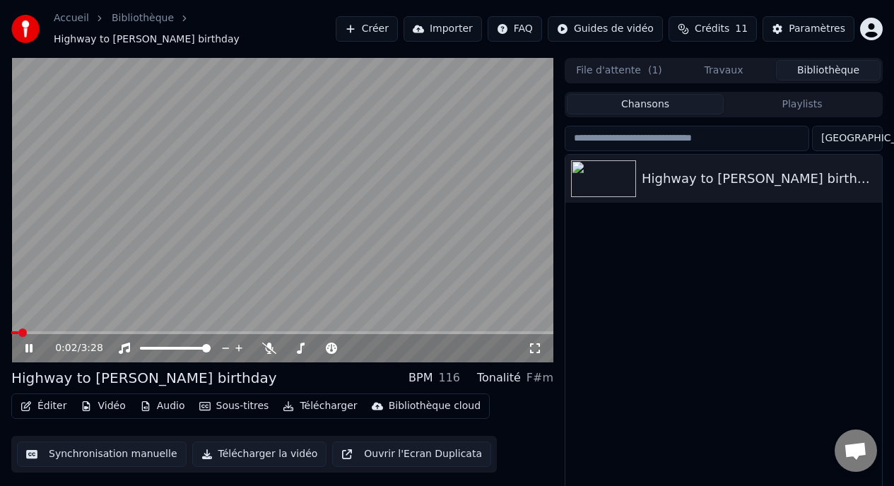
click at [24, 343] on icon at bounding box center [39, 348] width 33 height 11
click at [31, 396] on button "Éditer" at bounding box center [43, 406] width 57 height 20
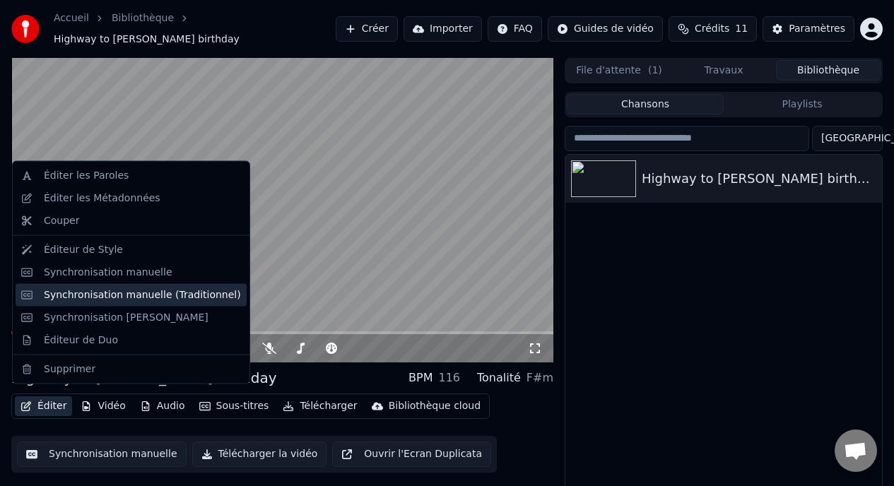
click at [86, 300] on div "Synchronisation manuelle (Traditionnel)" at bounding box center [142, 295] width 197 height 14
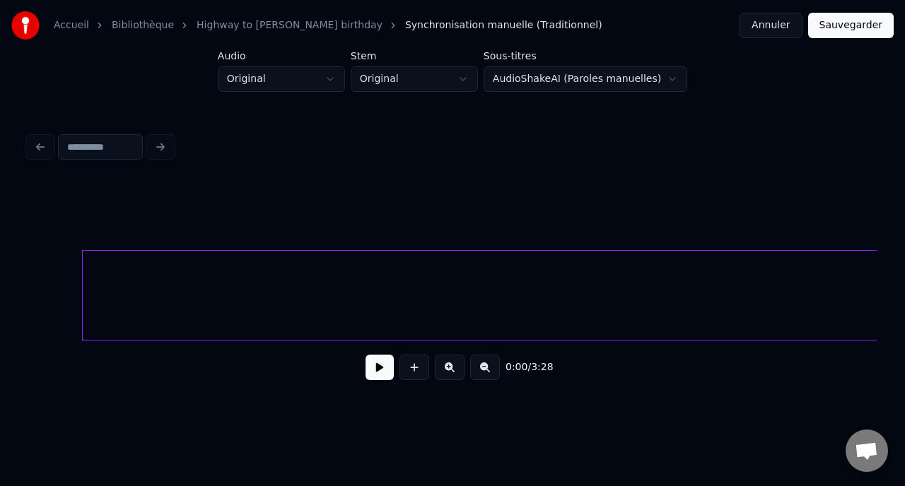
click at [381, 374] on button at bounding box center [379, 367] width 28 height 25
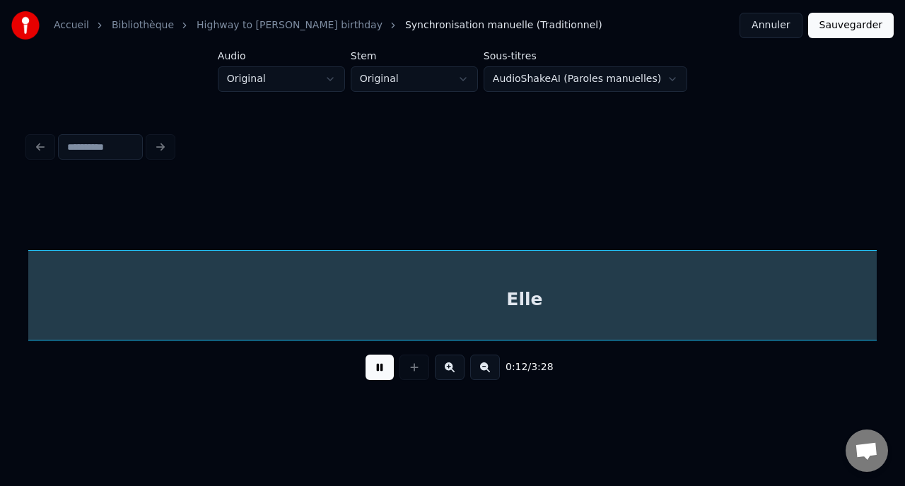
scroll to position [0, 1697]
click at [265, 74] on html "Accueil Bibliothèque Highway to Nath's birthday Synchronisation manuelle (Tradi…" at bounding box center [452, 214] width 905 height 429
click at [346, 75] on html "Accueil Bibliothèque Highway to Nath's birthday Synchronisation manuelle (Tradi…" at bounding box center [452, 214] width 905 height 429
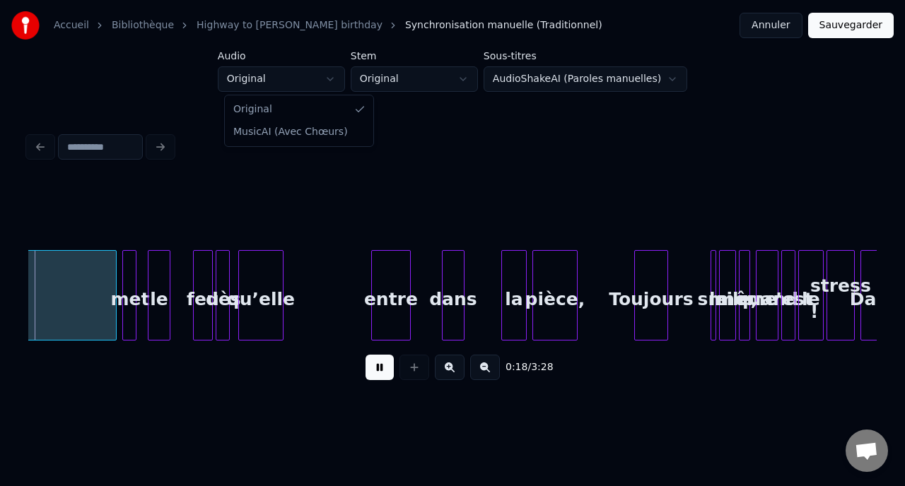
click at [384, 73] on html "Accueil Bibliothèque Highway to Nath's birthday Synchronisation manuelle (Tradi…" at bounding box center [452, 214] width 905 height 429
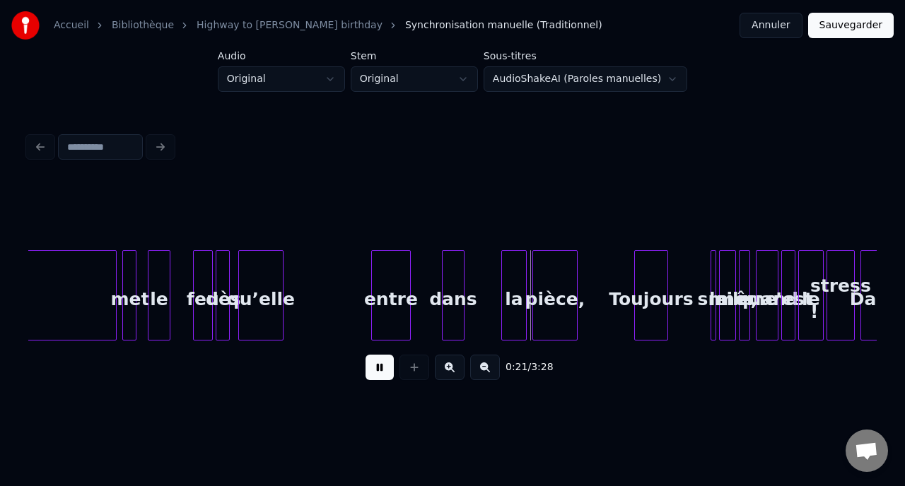
click at [375, 370] on button at bounding box center [379, 367] width 28 height 25
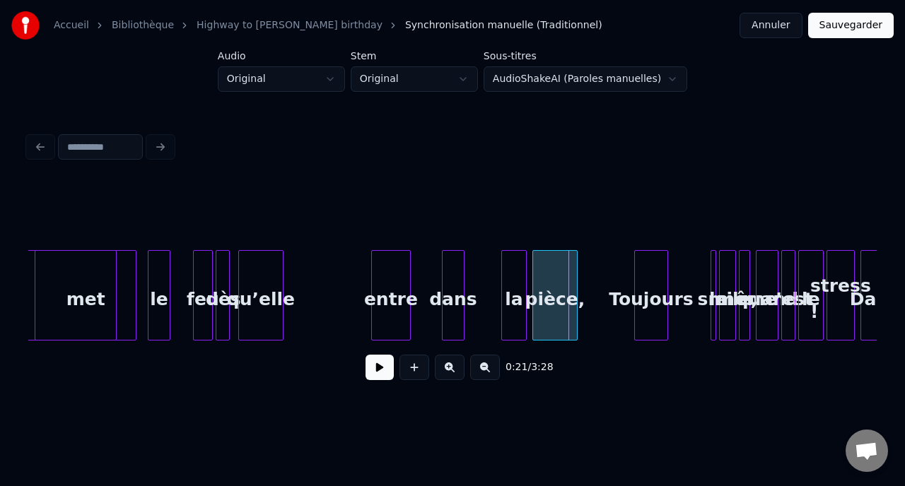
click at [24, 309] on div "0:21 / 3:28" at bounding box center [452, 260] width 859 height 280
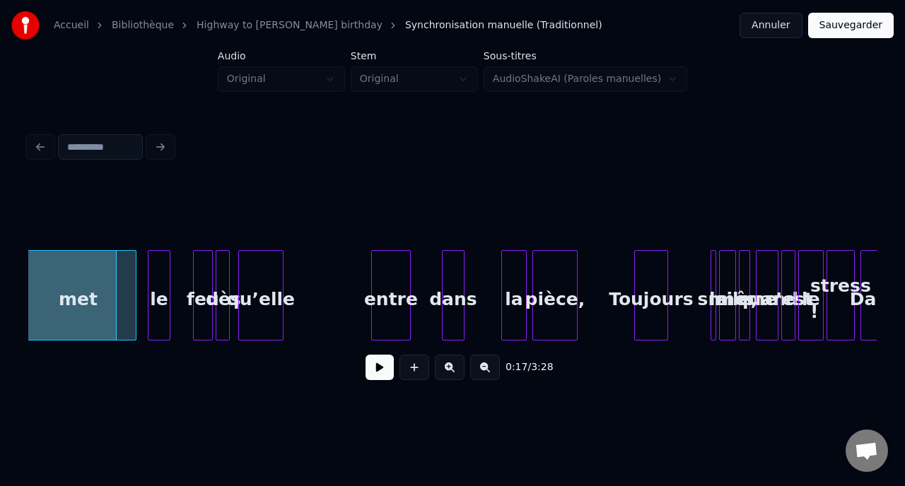
scroll to position [0, 2538]
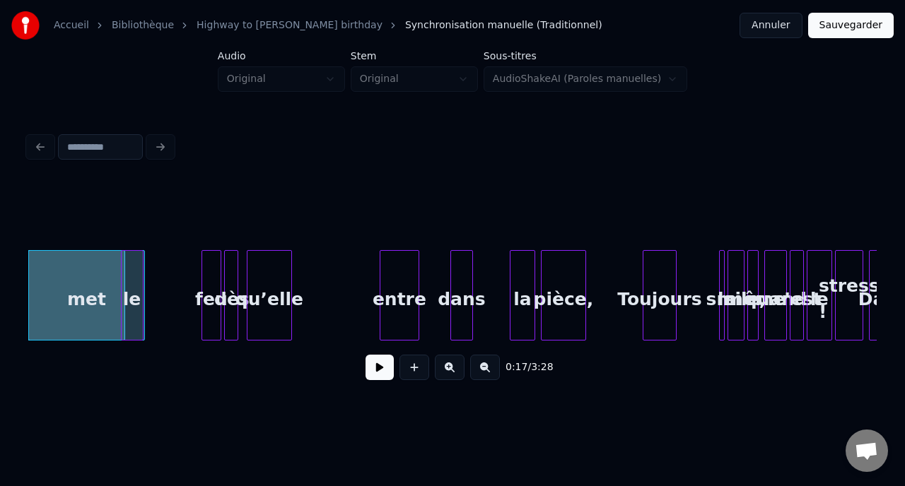
click at [131, 308] on div "le" at bounding box center [132, 299] width 21 height 96
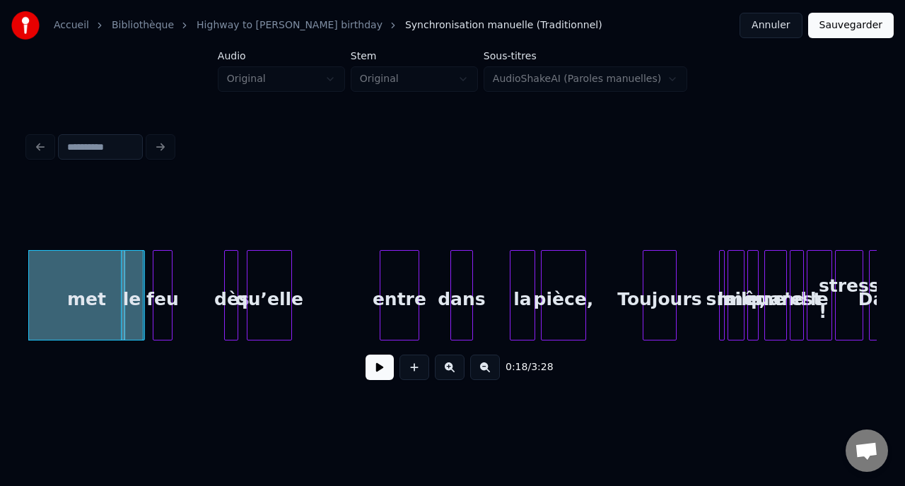
click at [157, 309] on div "feu" at bounding box center [162, 299] width 18 height 96
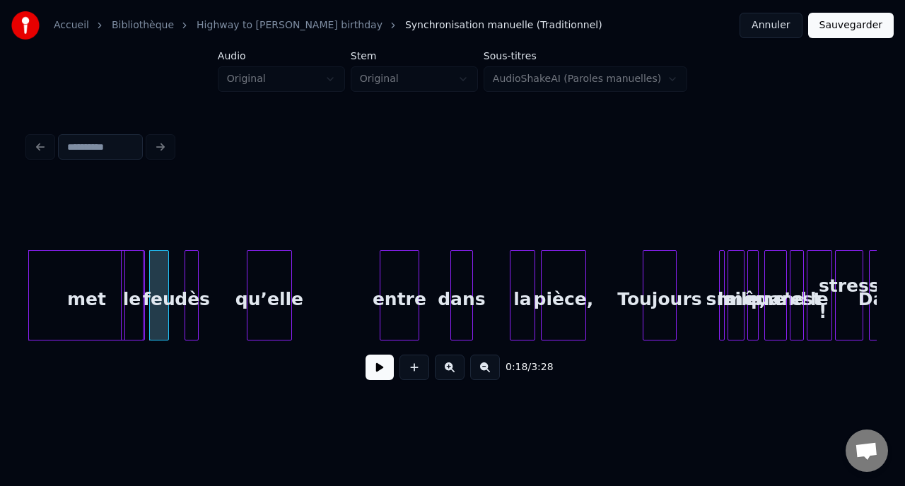
click at [193, 323] on div "dès" at bounding box center [192, 299] width 14 height 96
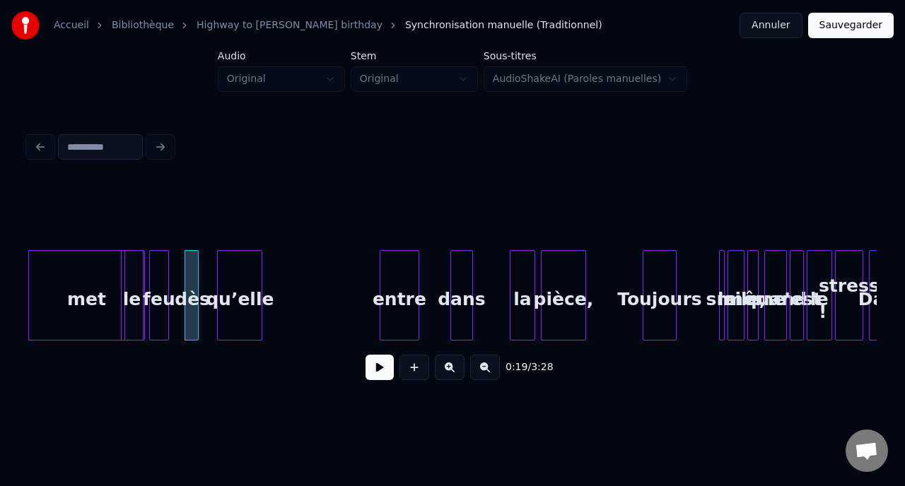
click at [234, 313] on div "qu’elle" at bounding box center [240, 299] width 44 height 96
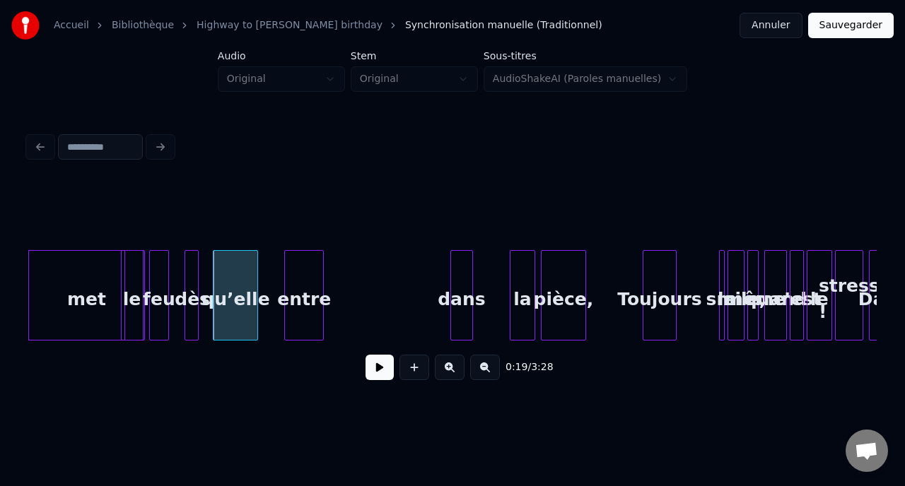
click at [298, 309] on div "entre" at bounding box center [304, 299] width 38 height 96
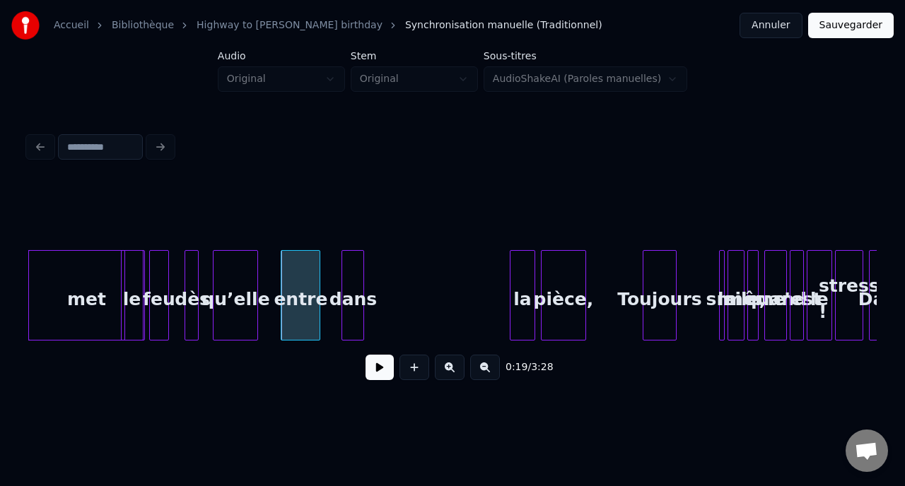
click at [351, 310] on div "dans" at bounding box center [352, 299] width 21 height 96
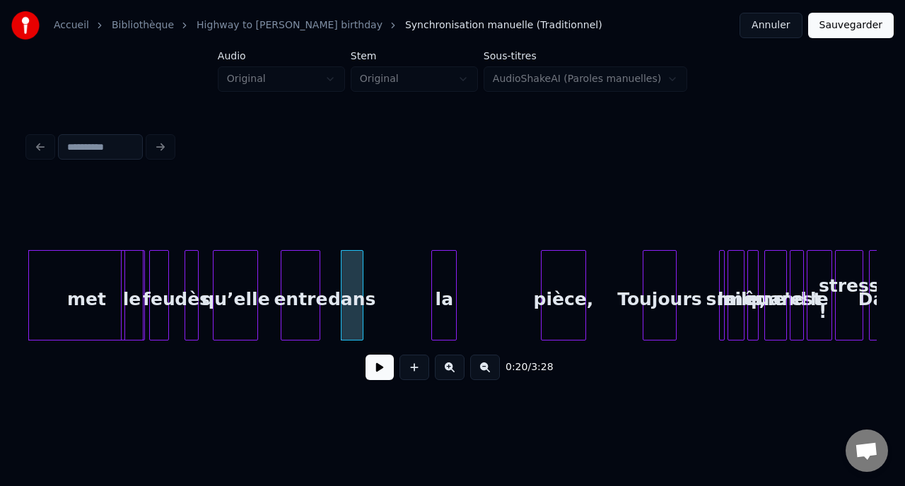
click at [432, 310] on div "la" at bounding box center [444, 299] width 24 height 96
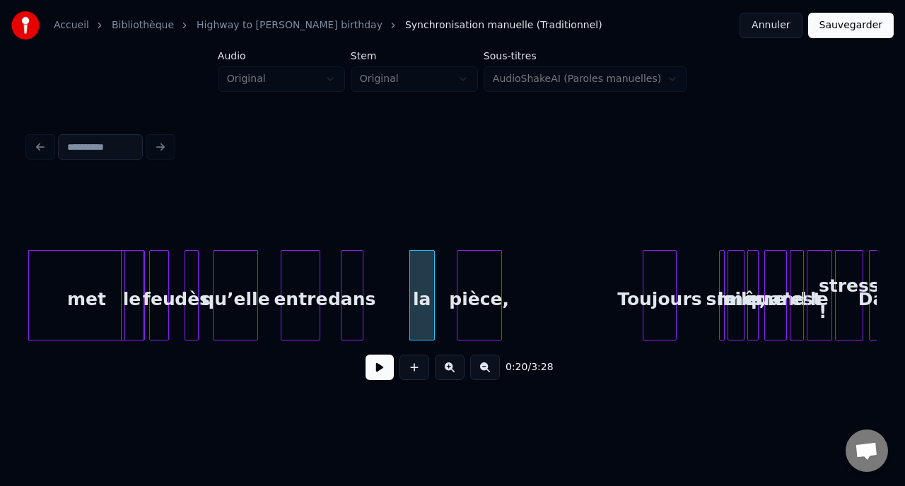
click at [485, 317] on div "pièce," at bounding box center [479, 299] width 44 height 96
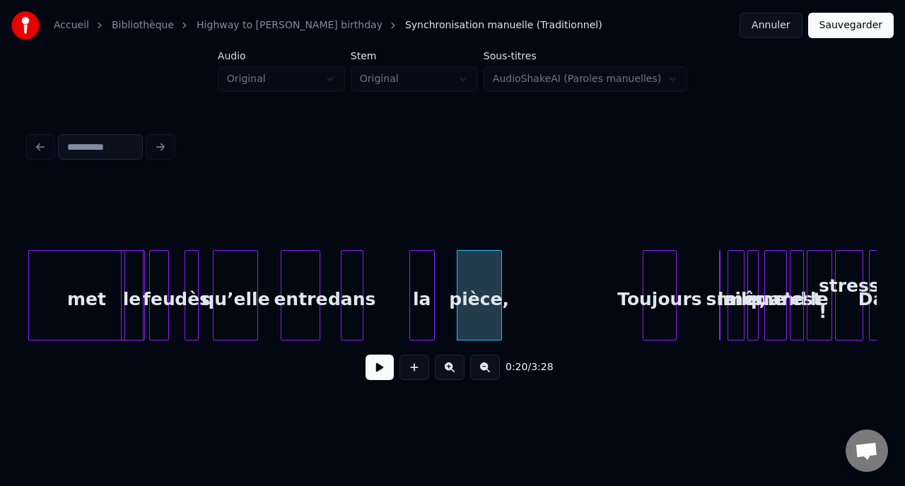
click at [721, 314] on div at bounding box center [721, 295] width 4 height 89
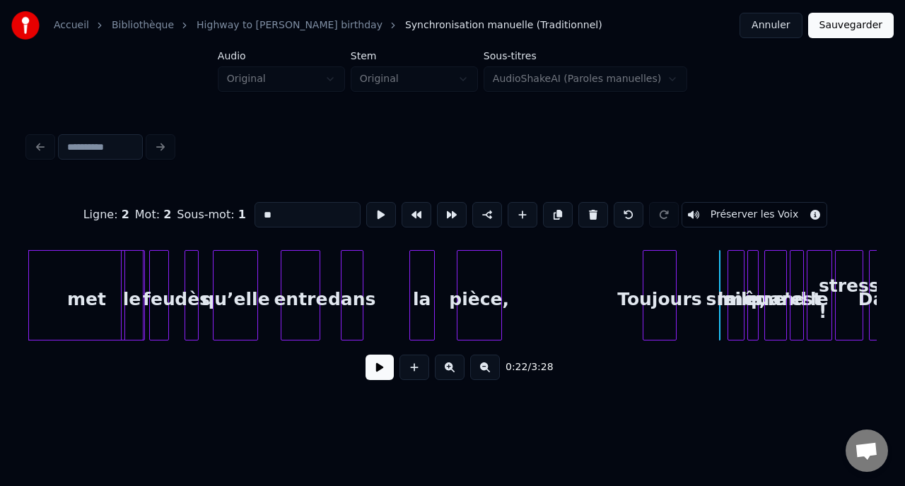
click at [726, 311] on div "le" at bounding box center [726, 299] width 14 height 96
click at [705, 307] on div "le" at bounding box center [706, 299] width 14 height 96
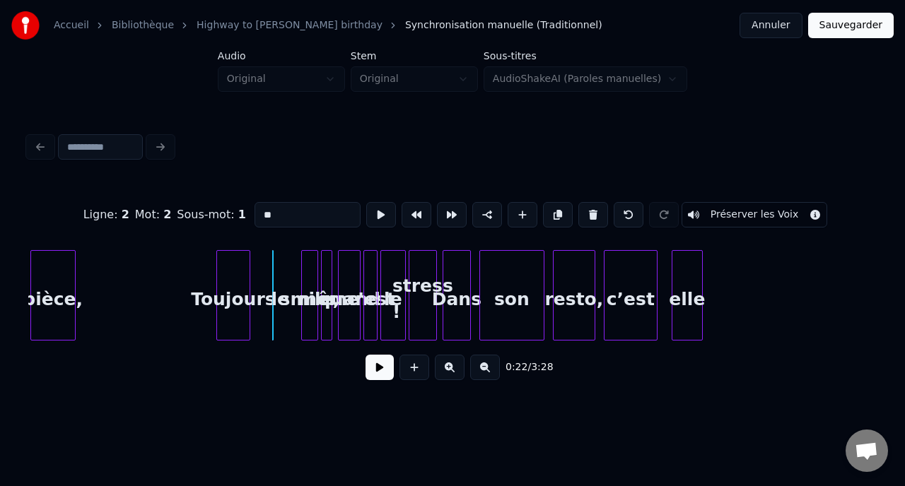
scroll to position [0, 2965]
click at [854, 321] on div "elle" at bounding box center [845, 299] width 30 height 96
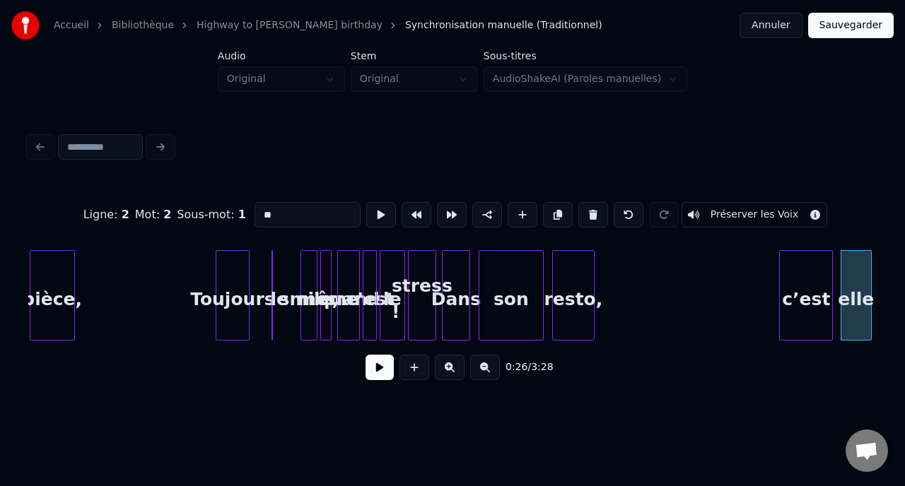
click at [809, 319] on div "c’est" at bounding box center [805, 299] width 52 height 96
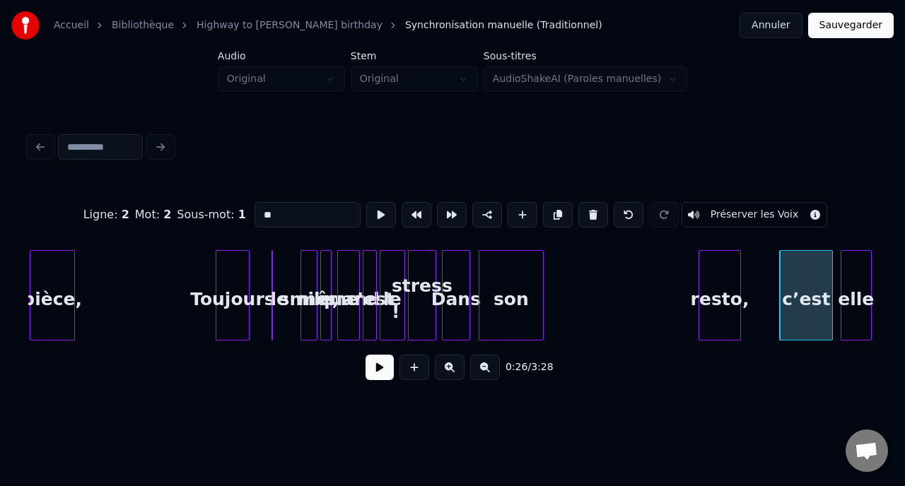
click at [738, 318] on div "resto," at bounding box center [719, 299] width 41 height 96
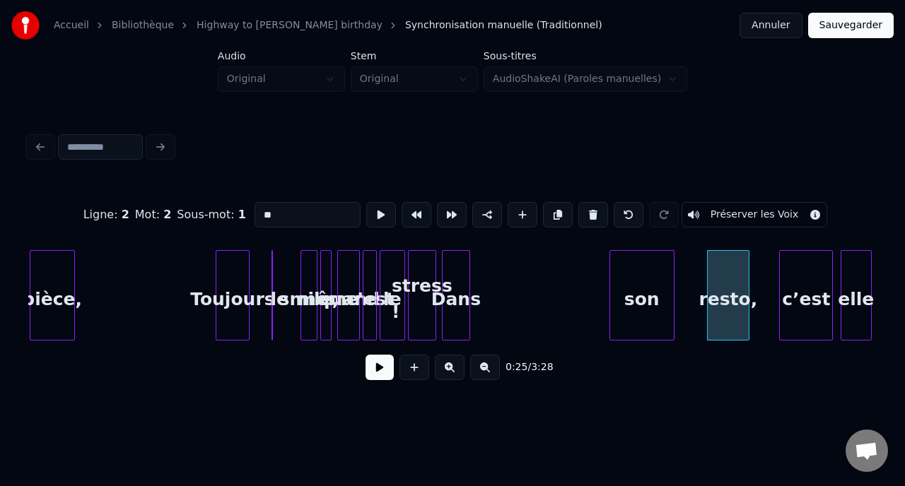
click at [666, 313] on div "son" at bounding box center [642, 299] width 64 height 96
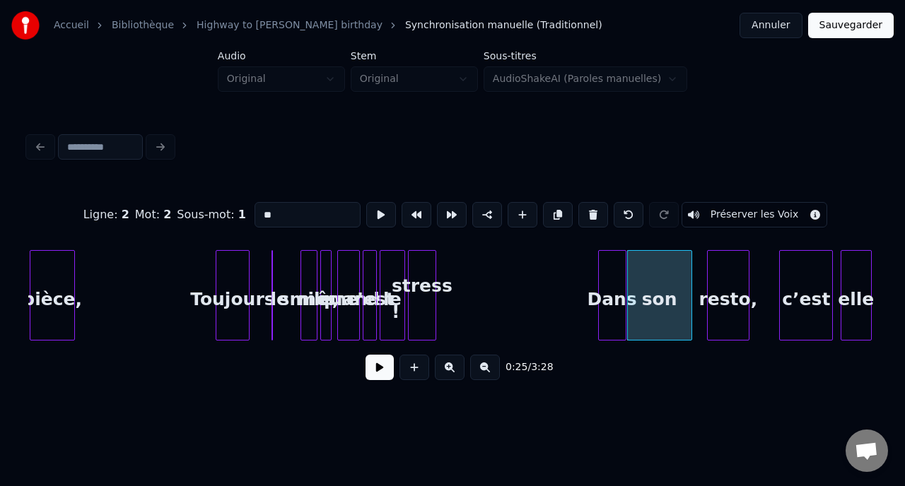
click at [615, 301] on div "Dans" at bounding box center [612, 299] width 27 height 96
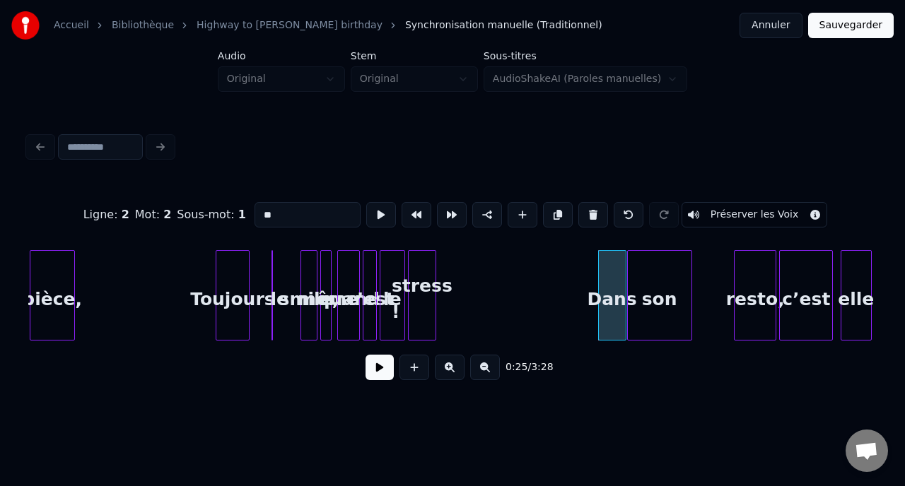
click at [741, 312] on div "resto," at bounding box center [754, 299] width 41 height 96
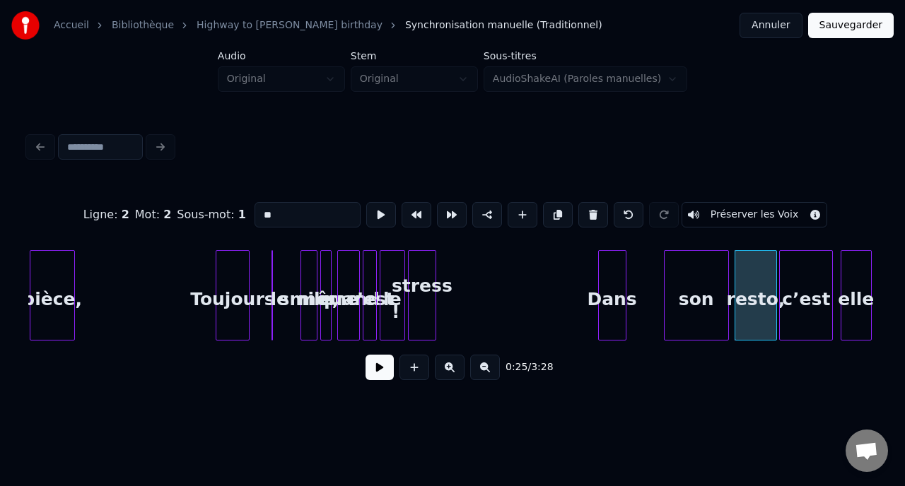
click at [702, 305] on div "son" at bounding box center [696, 299] width 64 height 96
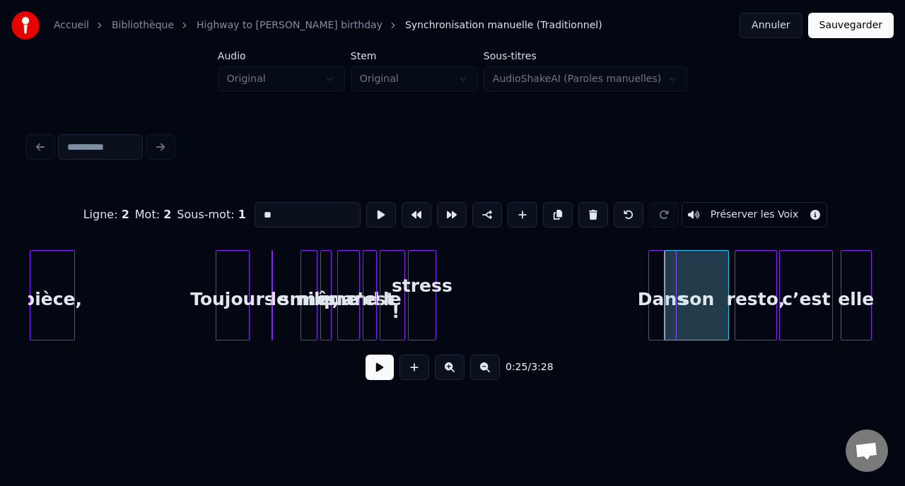
click at [661, 307] on div "Dans" at bounding box center [662, 299] width 27 height 96
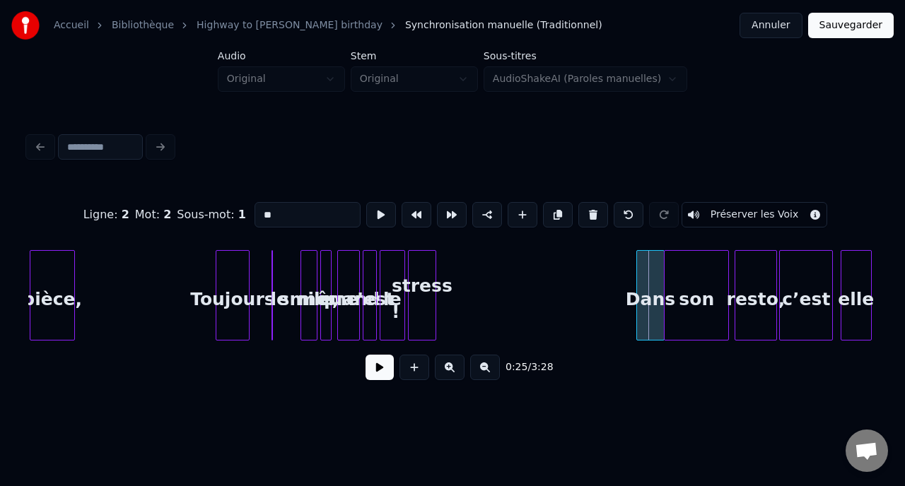
click at [649, 307] on div "Dans" at bounding box center [650, 299] width 27 height 96
click at [804, 307] on div "c’est" at bounding box center [817, 299] width 52 height 96
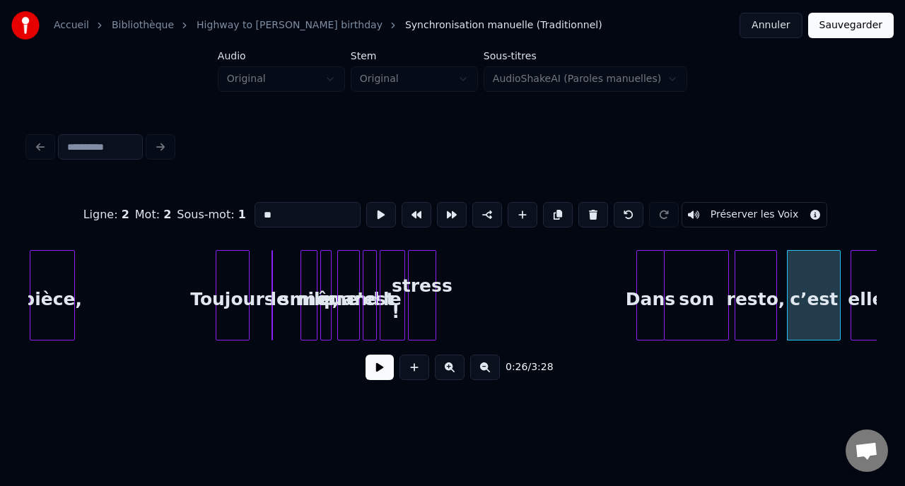
scroll to position [0, 2971]
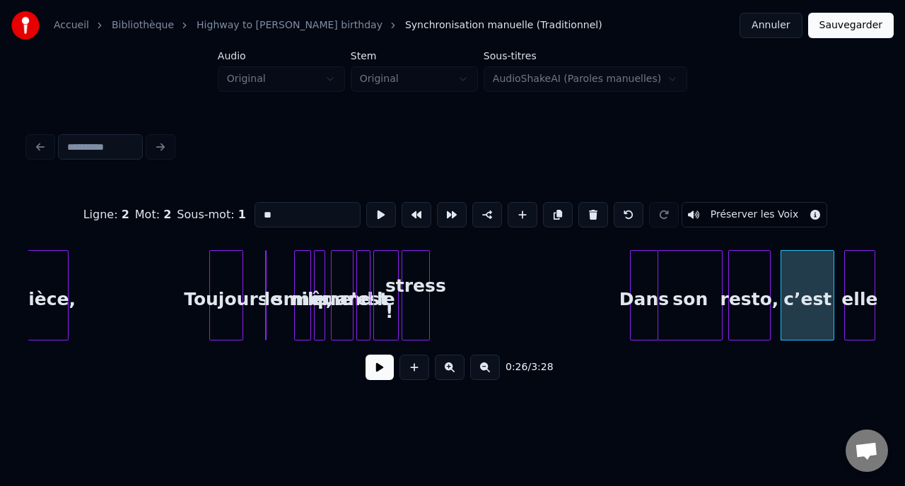
click at [864, 305] on div "elle" at bounding box center [860, 299] width 30 height 96
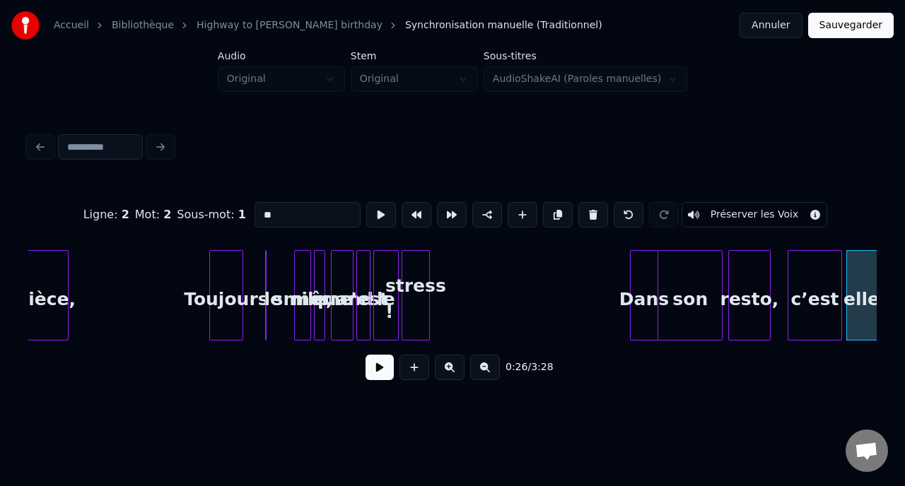
click at [832, 312] on div "c’est" at bounding box center [814, 299] width 52 height 96
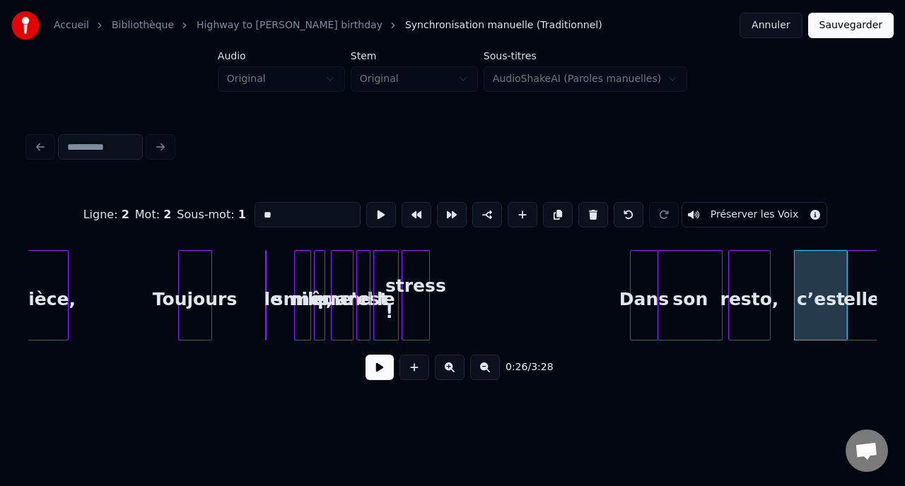
click at [190, 319] on div "Toujours" at bounding box center [195, 299] width 33 height 96
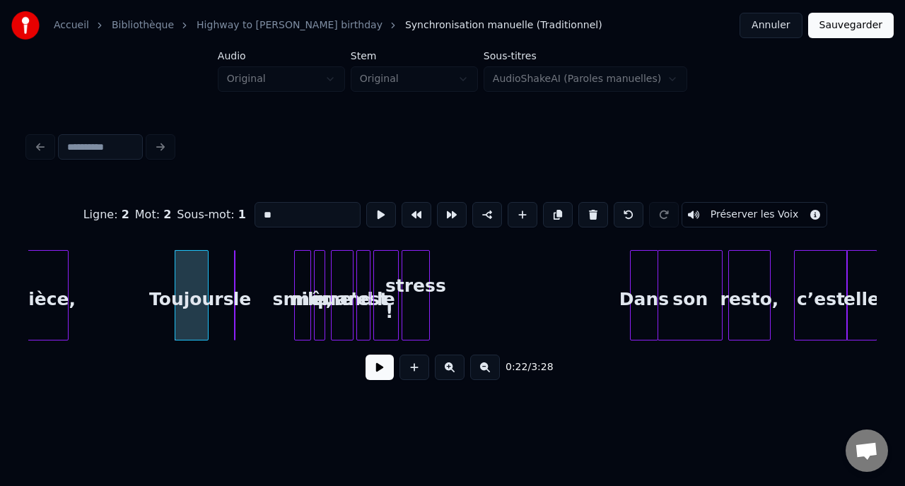
click at [249, 310] on div "le" at bounding box center [242, 299] width 14 height 96
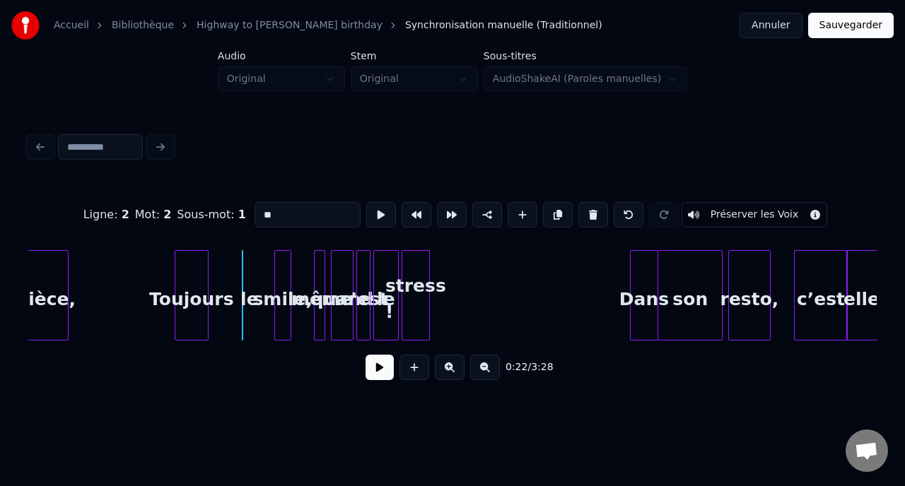
click at [275, 291] on div "smile," at bounding box center [283, 299] width 16 height 96
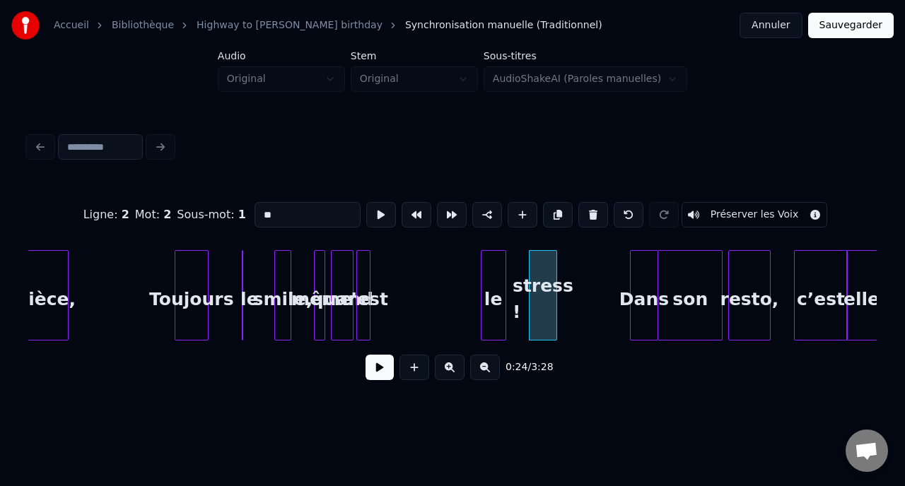
click at [500, 312] on div "le" at bounding box center [493, 299] width 24 height 96
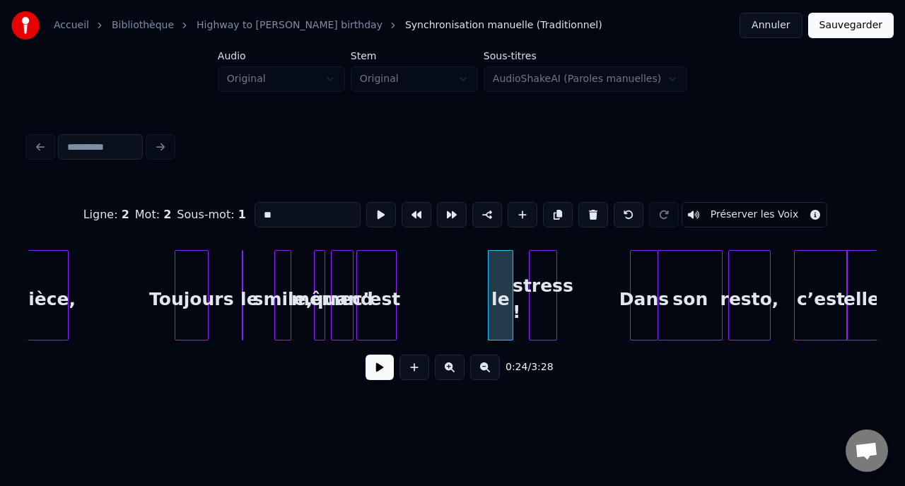
click at [392, 319] on div at bounding box center [394, 295] width 4 height 89
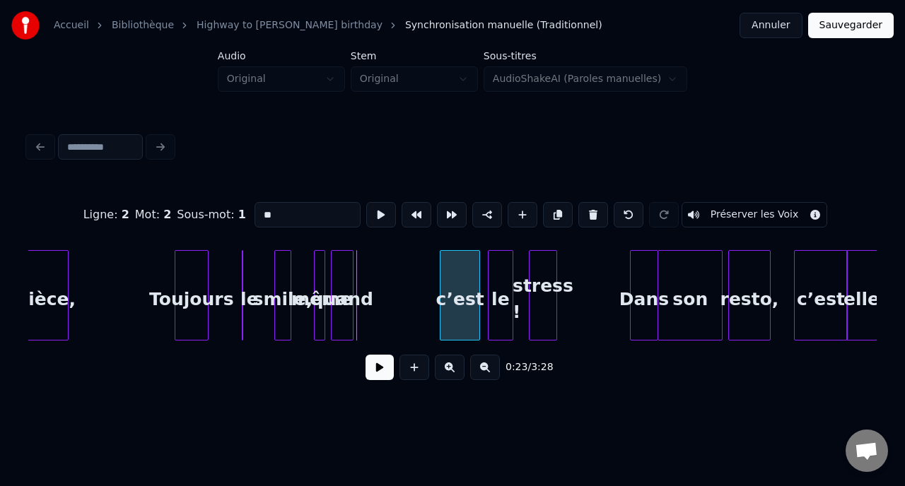
click at [447, 317] on div "c’est" at bounding box center [459, 299] width 39 height 96
click at [410, 314] on div "quand" at bounding box center [408, 299] width 21 height 96
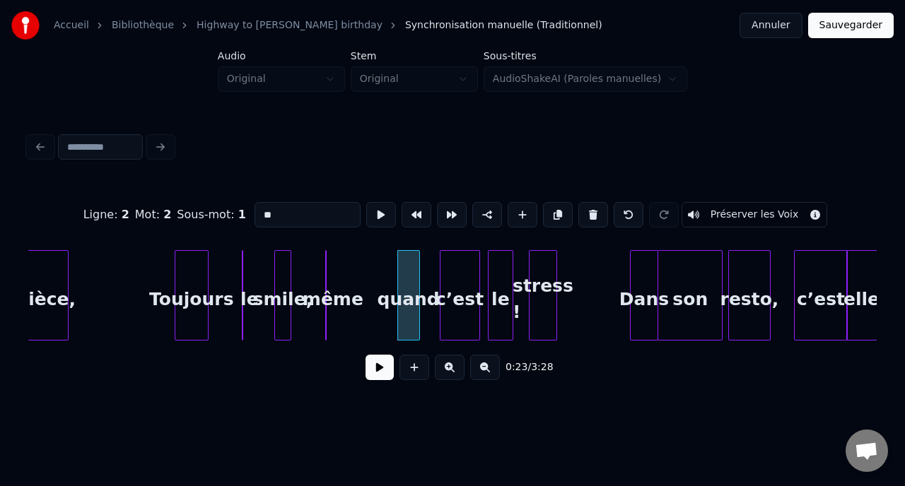
click at [345, 293] on div "même" at bounding box center [352, 299] width 14 height 96
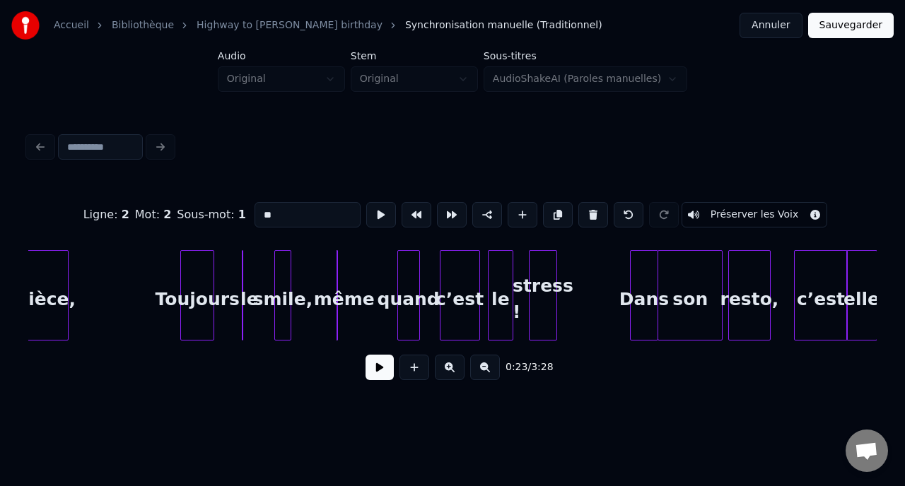
click at [204, 302] on div "Toujours" at bounding box center [197, 299] width 33 height 96
click at [371, 363] on button at bounding box center [379, 367] width 28 height 25
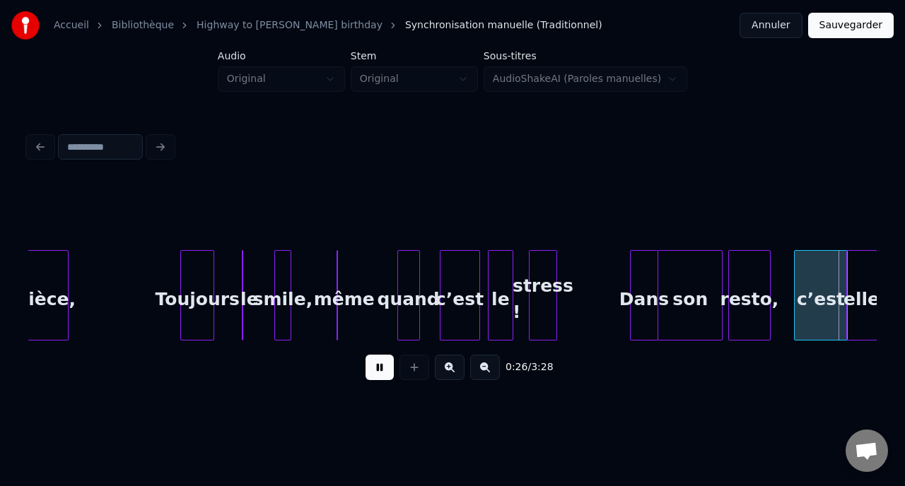
click at [371, 363] on button at bounding box center [379, 367] width 28 height 25
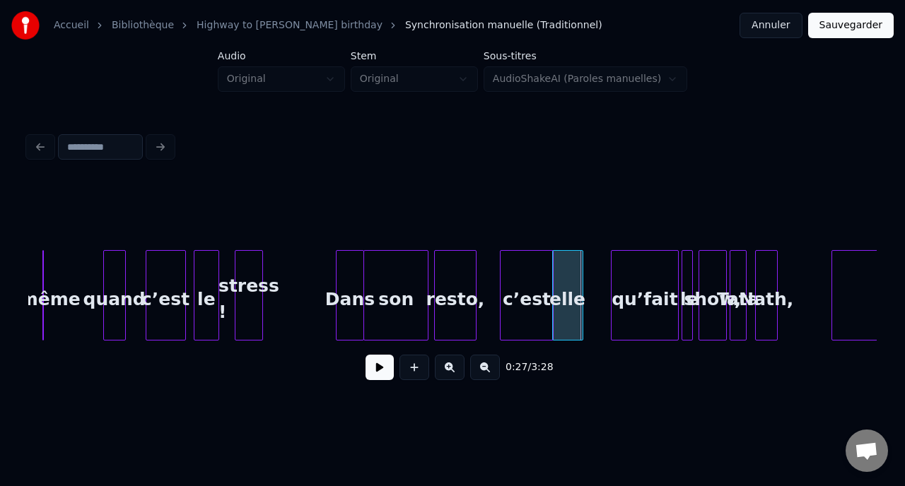
scroll to position [0, 3271]
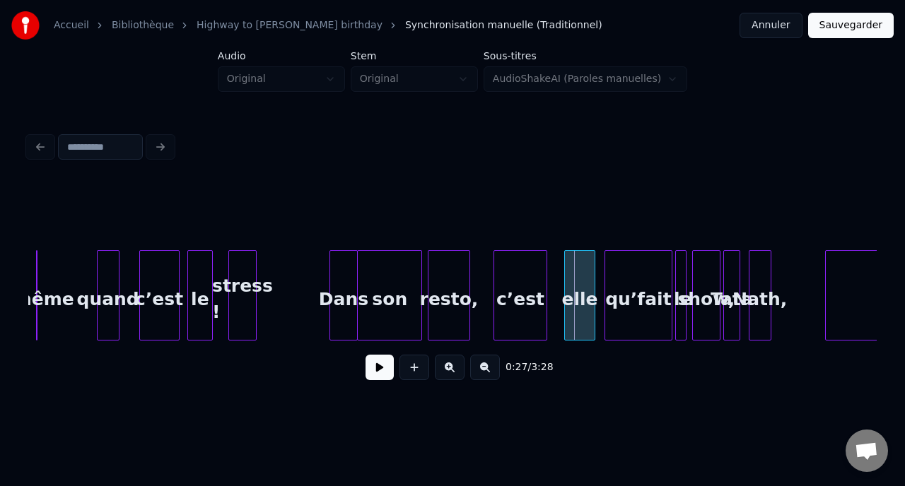
click at [572, 310] on div "elle" at bounding box center [580, 299] width 30 height 96
click at [466, 310] on div "resto," at bounding box center [460, 299] width 41 height 96
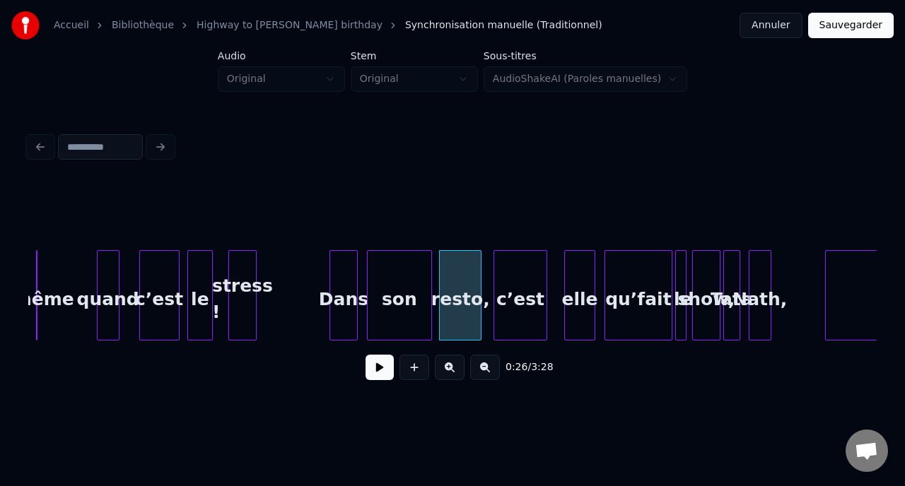
click at [411, 319] on div "son" at bounding box center [399, 299] width 64 height 96
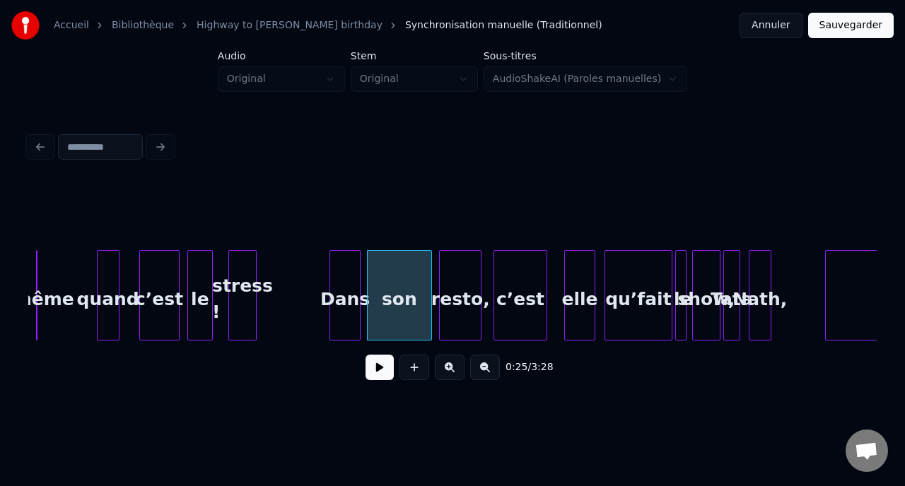
click at [356, 319] on div at bounding box center [357, 295] width 4 height 89
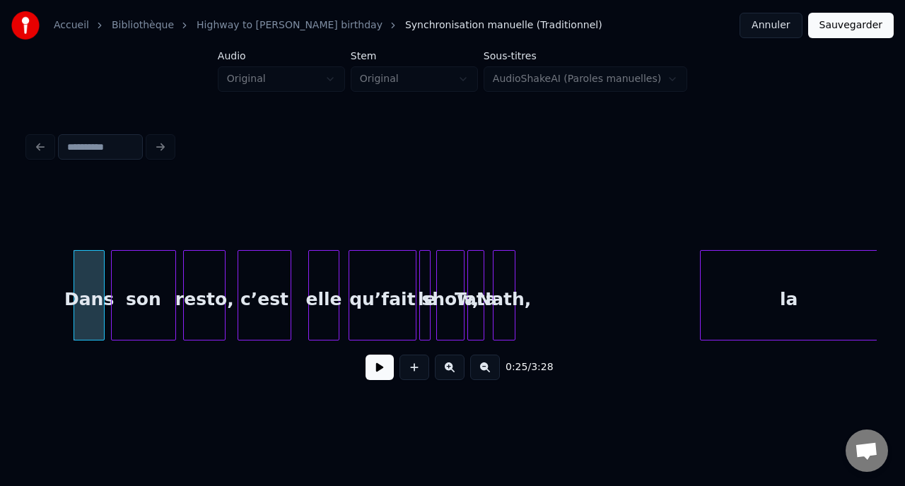
scroll to position [0, 3528]
click at [825, 293] on div "la" at bounding box center [788, 299] width 177 height 96
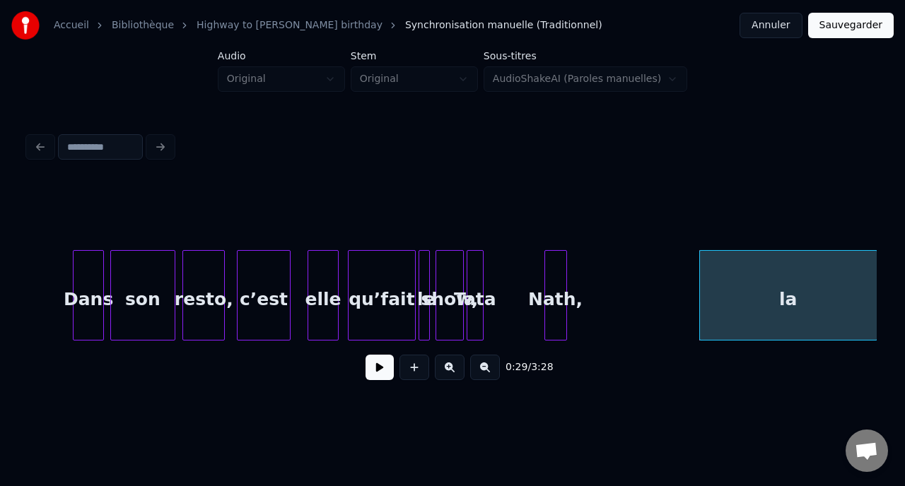
click at [566, 329] on div "Nath," at bounding box center [555, 299] width 21 height 96
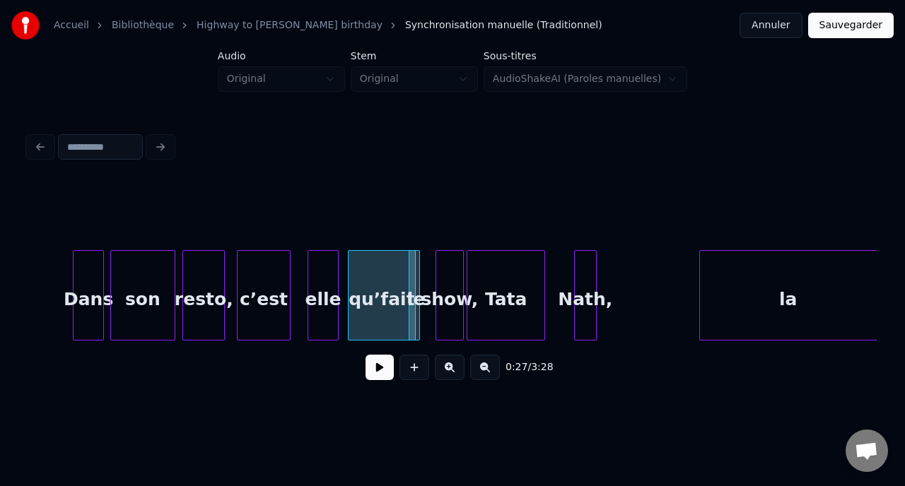
click at [544, 311] on div at bounding box center [542, 295] width 4 height 89
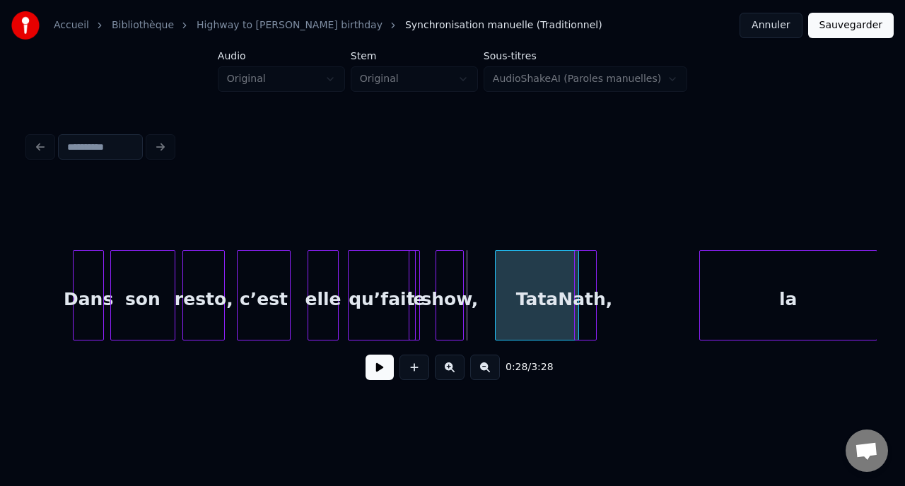
click at [509, 310] on div "Tata" at bounding box center [536, 299] width 82 height 96
click at [503, 298] on div "Tata" at bounding box center [536, 299] width 82 height 96
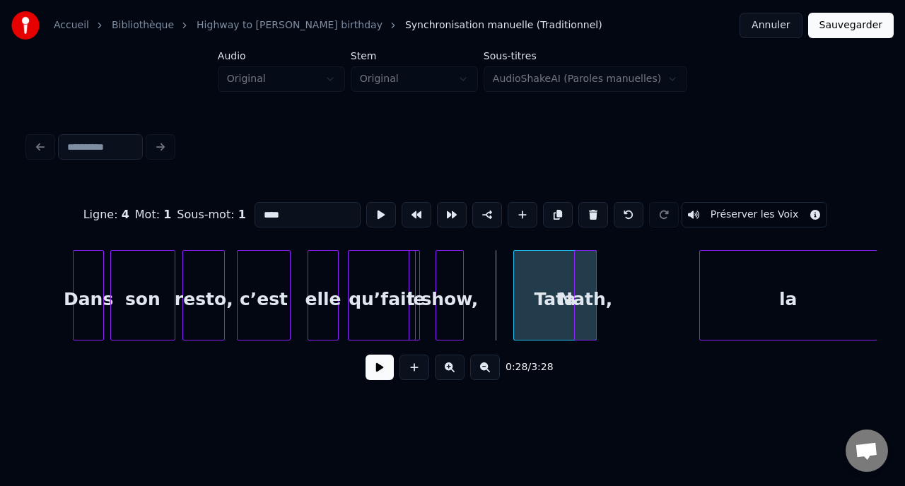
click at [513, 293] on div "Tata" at bounding box center [554, 295] width 83 height 90
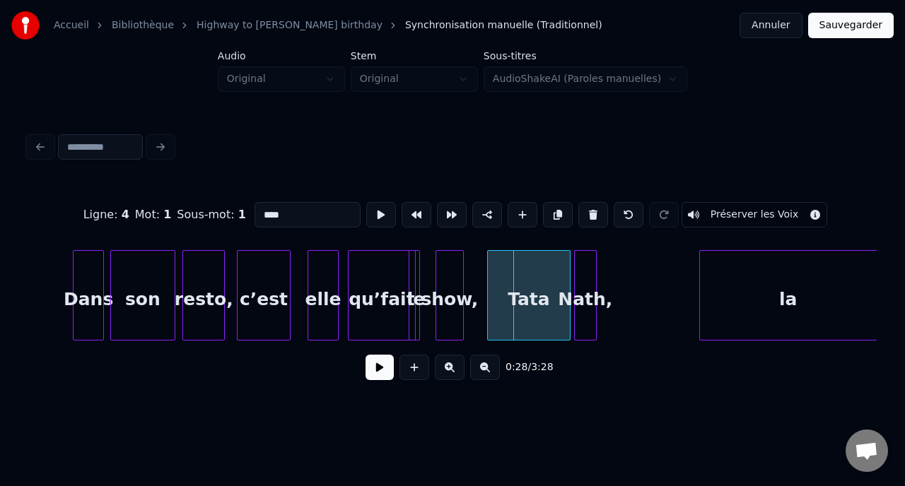
click at [524, 307] on div "Tata" at bounding box center [529, 299] width 82 height 96
click at [468, 321] on div "show," at bounding box center [467, 299] width 27 height 96
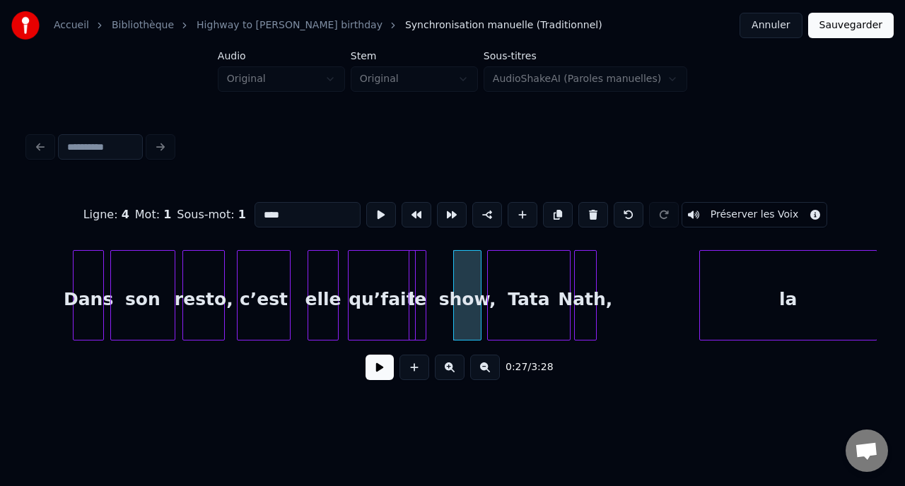
click at [425, 328] on div at bounding box center [423, 295] width 4 height 89
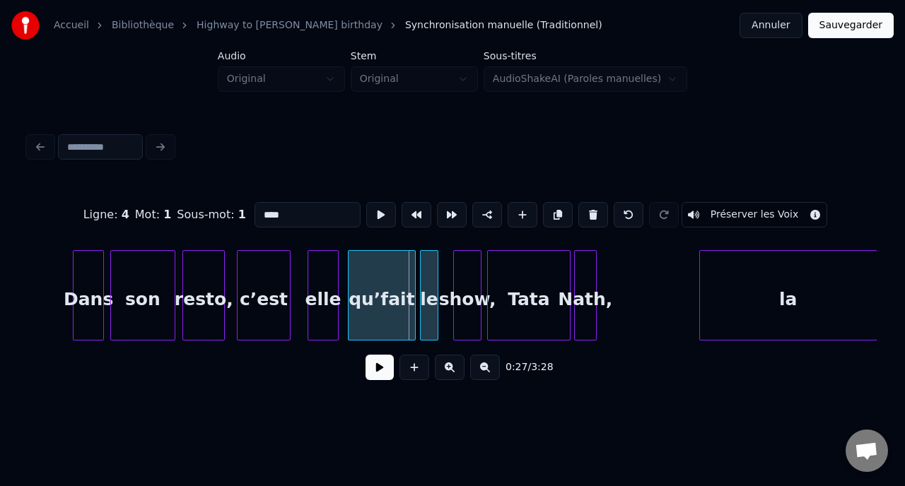
click at [432, 323] on div "le" at bounding box center [428, 299] width 17 height 96
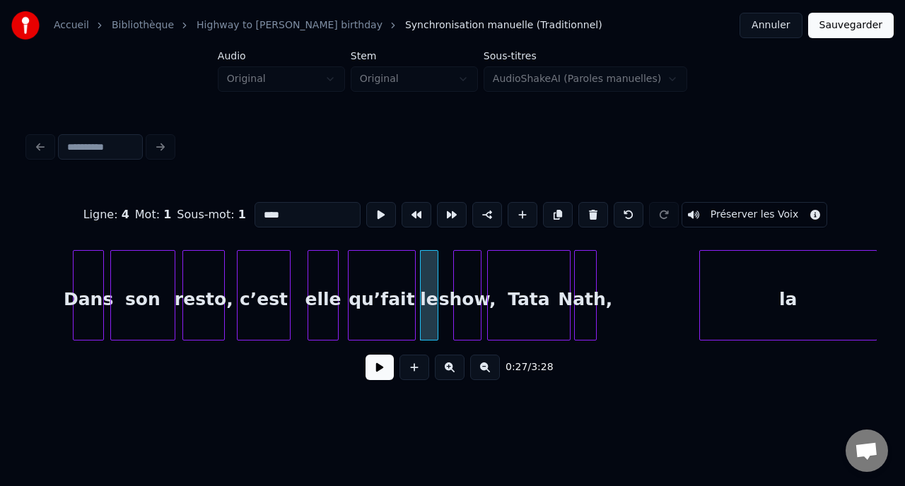
click at [92, 294] on div "Dans" at bounding box center [88, 299] width 30 height 96
type input "****"
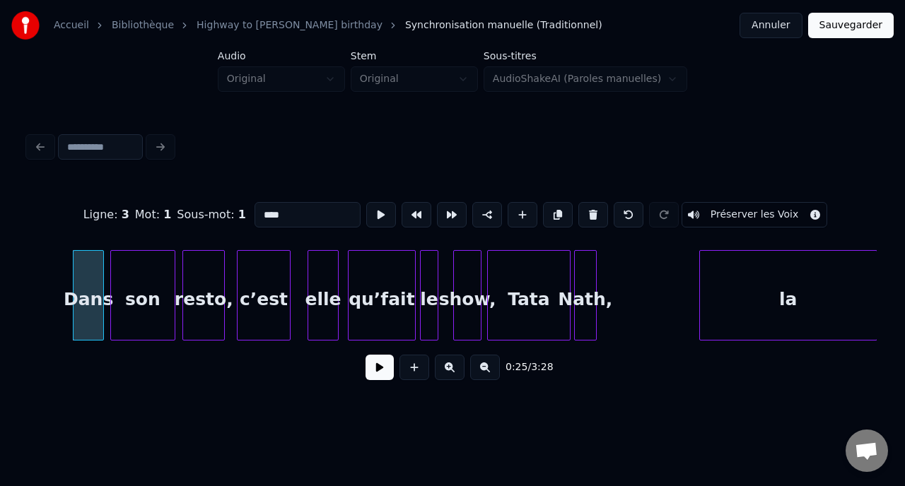
click at [373, 370] on button at bounding box center [379, 367] width 28 height 25
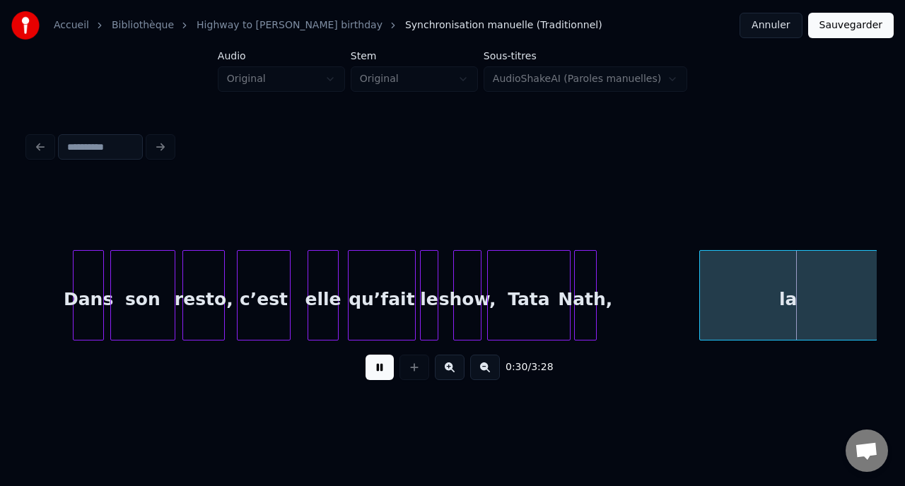
click at [373, 370] on button at bounding box center [379, 367] width 28 height 25
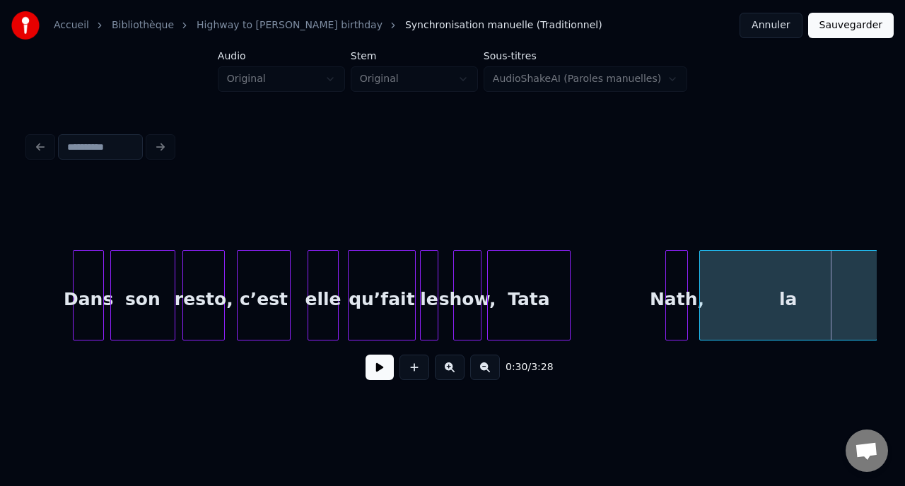
click at [679, 282] on div "Nath," at bounding box center [676, 299] width 21 height 96
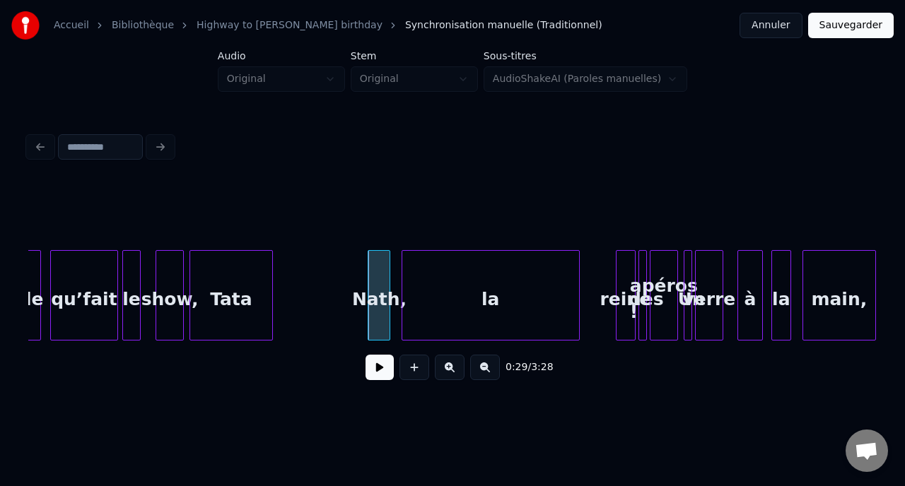
scroll to position [0, 3827]
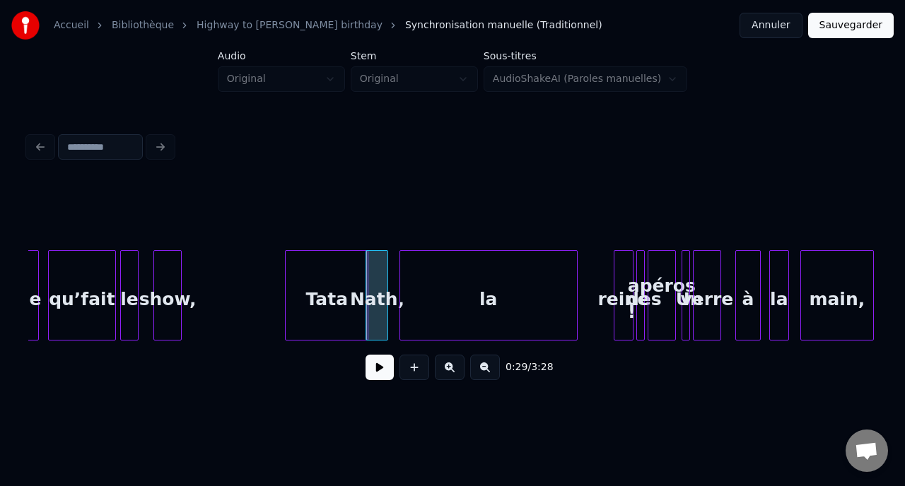
click at [320, 274] on div "Tata" at bounding box center [327, 299] width 82 height 96
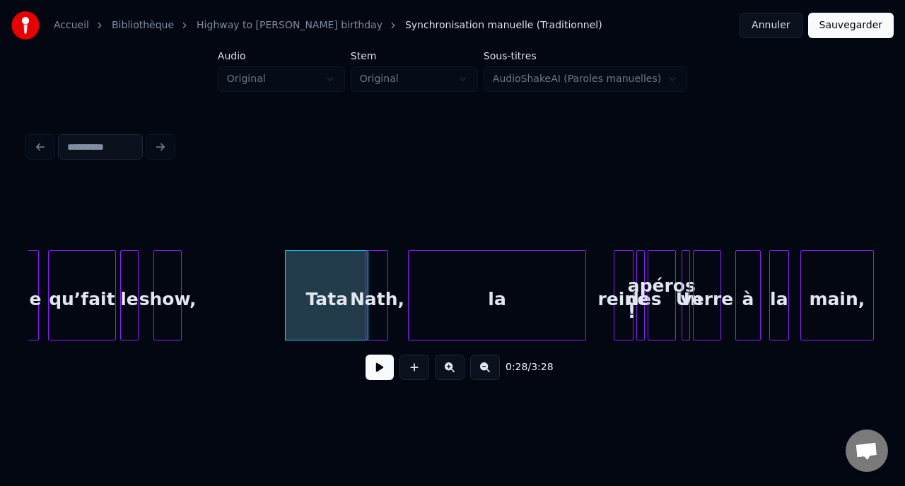
click at [481, 278] on div "la" at bounding box center [496, 299] width 177 height 96
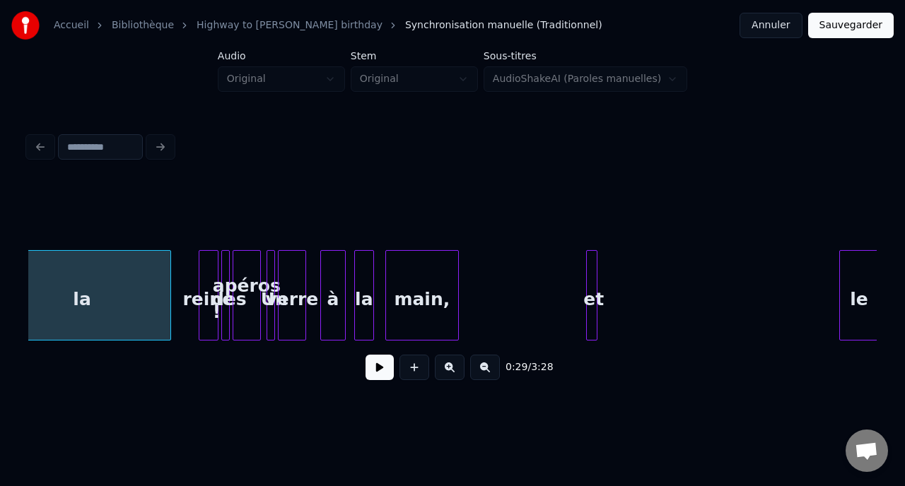
scroll to position [0, 4244]
click at [904, 307] on div "Accueil Bibliothèque Highway to Nath's birthday Synchronisation manuelle (Tradi…" at bounding box center [452, 203] width 905 height 406
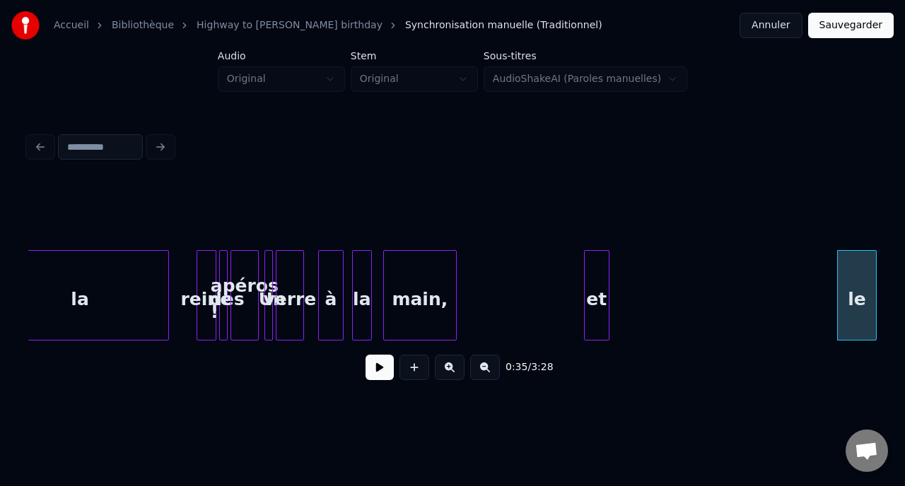
click at [604, 339] on div "reine des apéros ! Un verre à la main, et le la" at bounding box center [452, 295] width 848 height 90
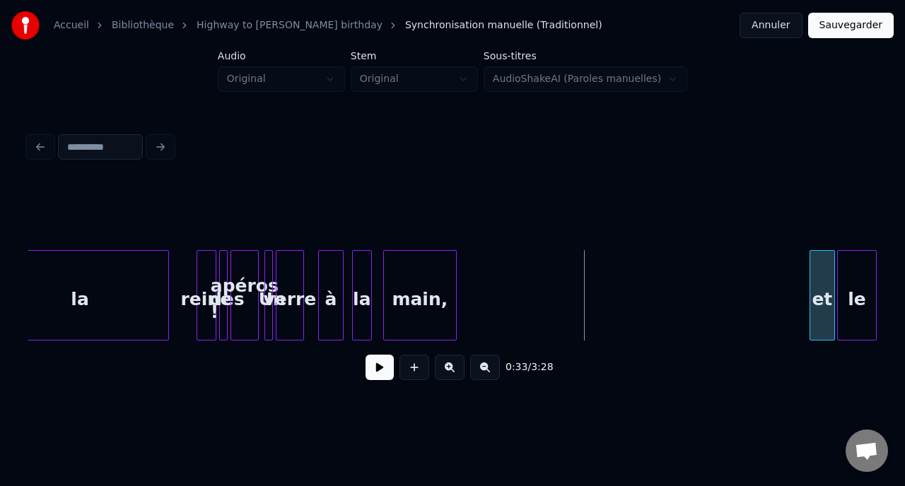
click at [824, 305] on div "et" at bounding box center [822, 299] width 24 height 96
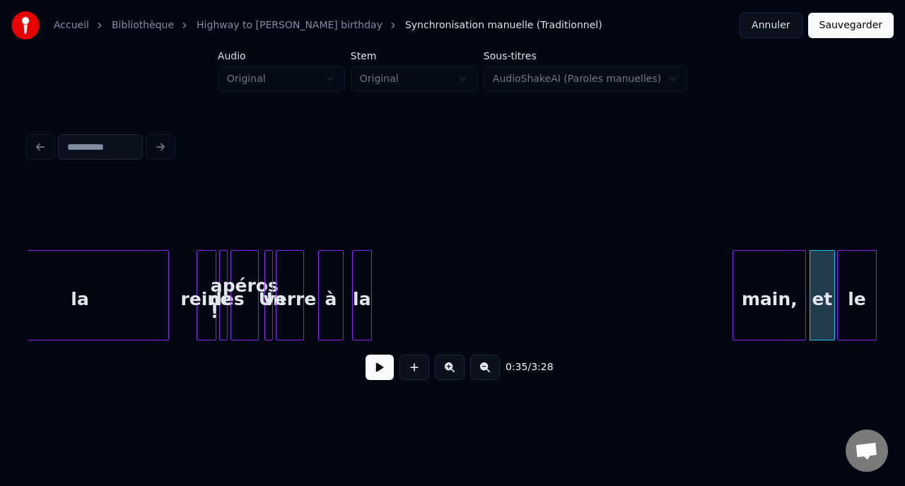
click at [763, 281] on div "main," at bounding box center [769, 299] width 72 height 96
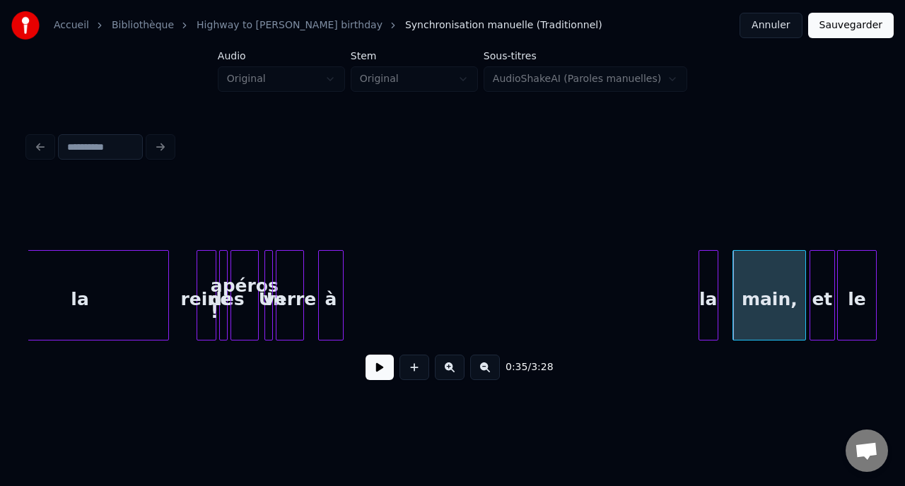
click at [709, 290] on div "la" at bounding box center [708, 299] width 18 height 96
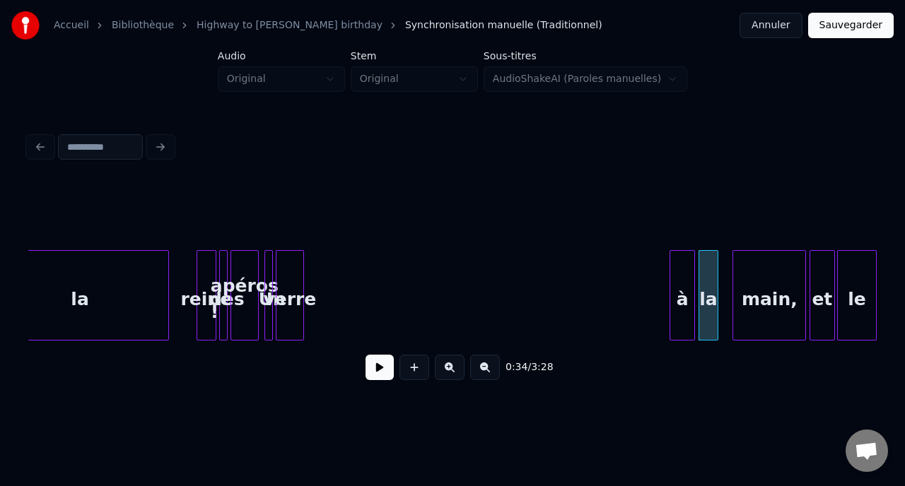
click at [679, 266] on div "à" at bounding box center [682, 299] width 24 height 96
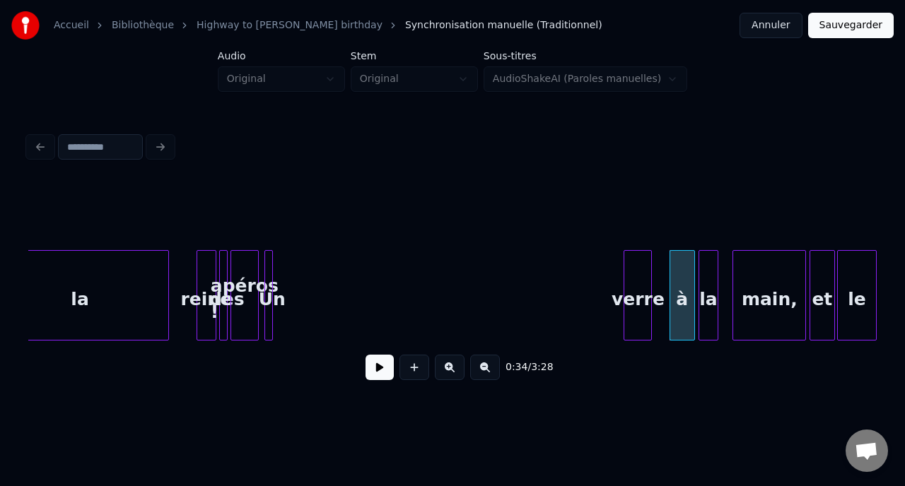
click at [637, 269] on div "verre" at bounding box center [637, 299] width 27 height 96
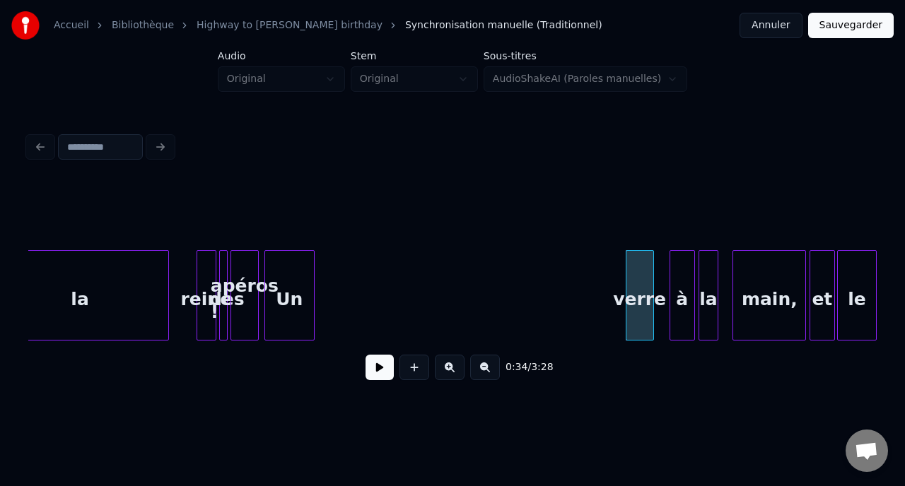
click at [280, 271] on div "Un" at bounding box center [289, 295] width 50 height 90
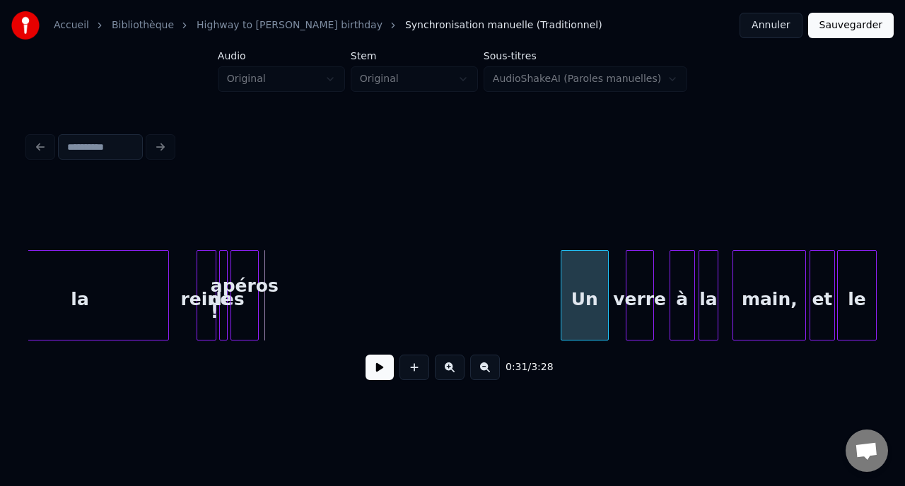
click at [581, 275] on div "Un" at bounding box center [584, 299] width 47 height 96
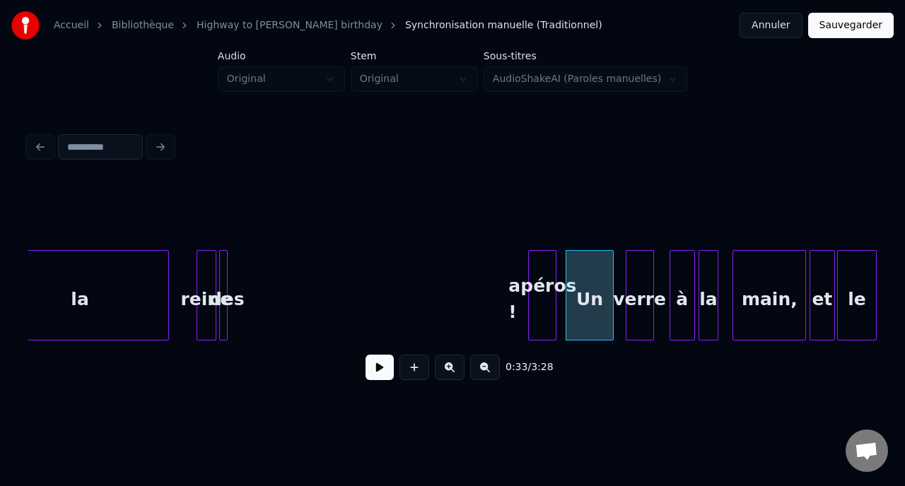
click at [541, 273] on div "apéros !" at bounding box center [542, 299] width 27 height 96
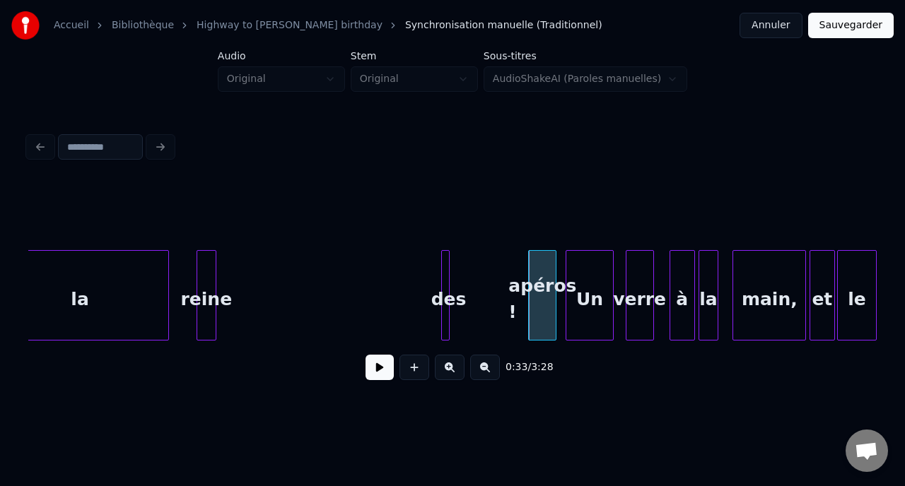
click at [449, 269] on div "des" at bounding box center [449, 299] width 14 height 96
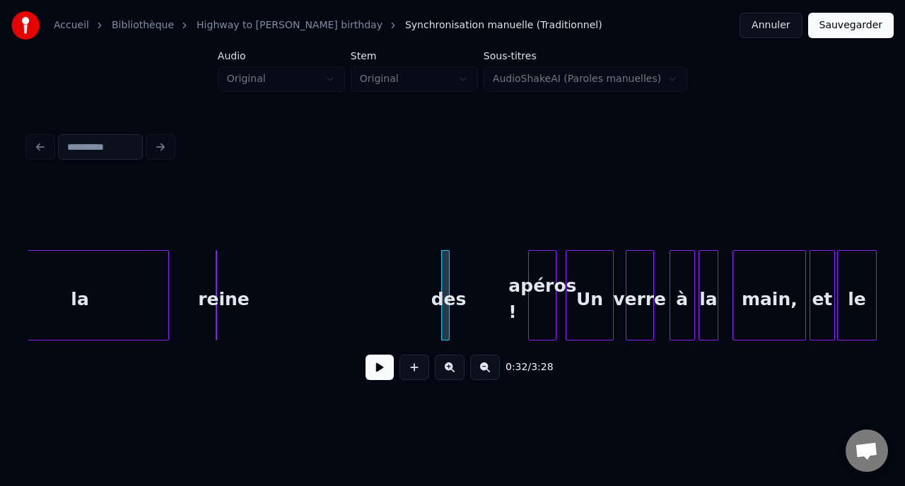
click at [229, 299] on div "reine" at bounding box center [224, 299] width 14 height 96
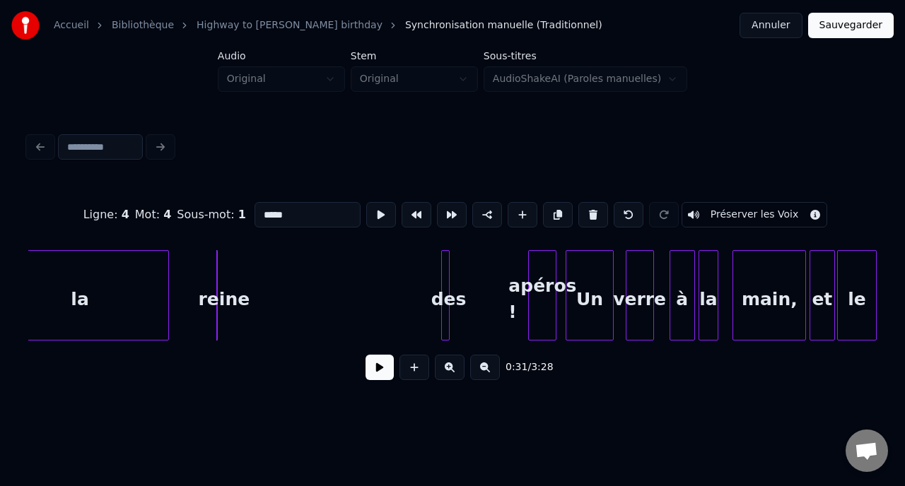
click at [229, 300] on div "reine" at bounding box center [224, 299] width 14 height 96
click at [396, 292] on div "reine" at bounding box center [389, 299] width 14 height 96
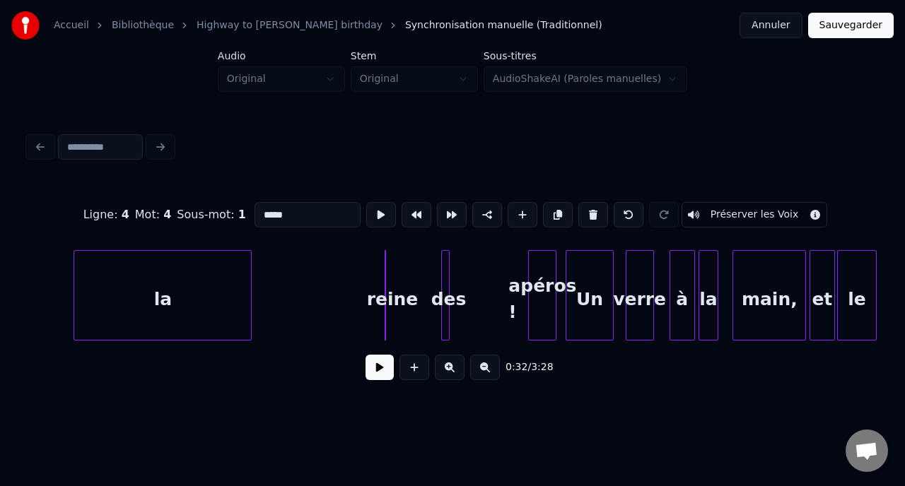
scroll to position [0, 4214]
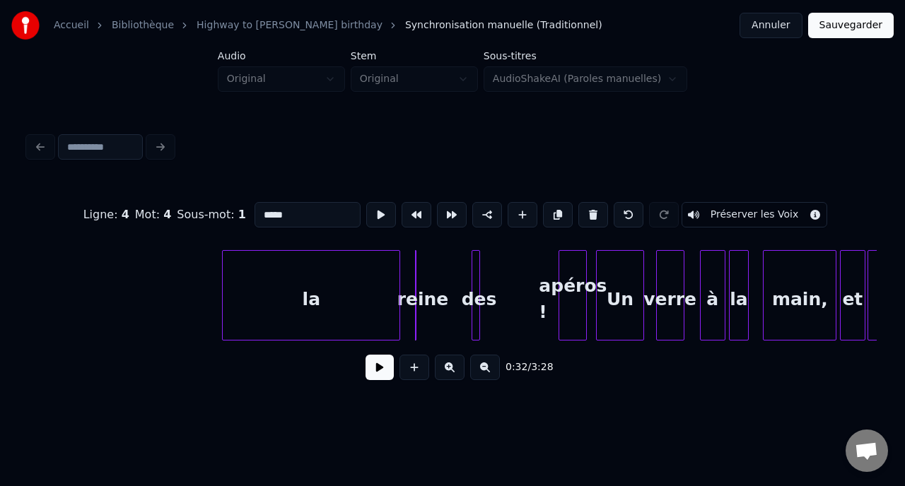
click at [279, 273] on div "la" at bounding box center [311, 299] width 177 height 96
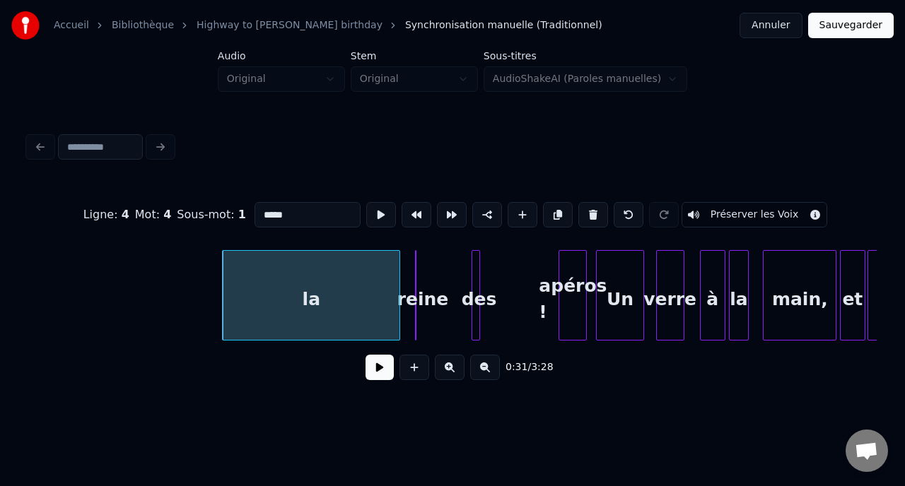
drag, startPoint x: 221, startPoint y: 284, endPoint x: 312, endPoint y: 279, distance: 91.3
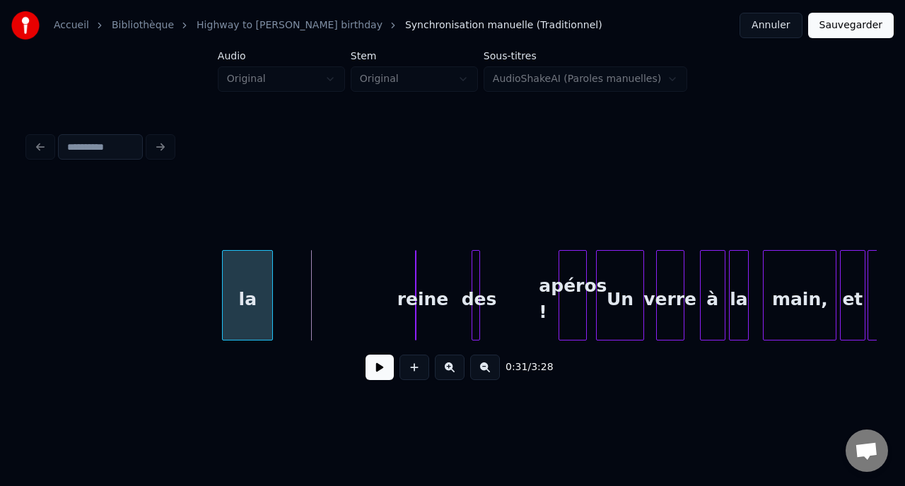
click at [271, 289] on div at bounding box center [270, 295] width 4 height 89
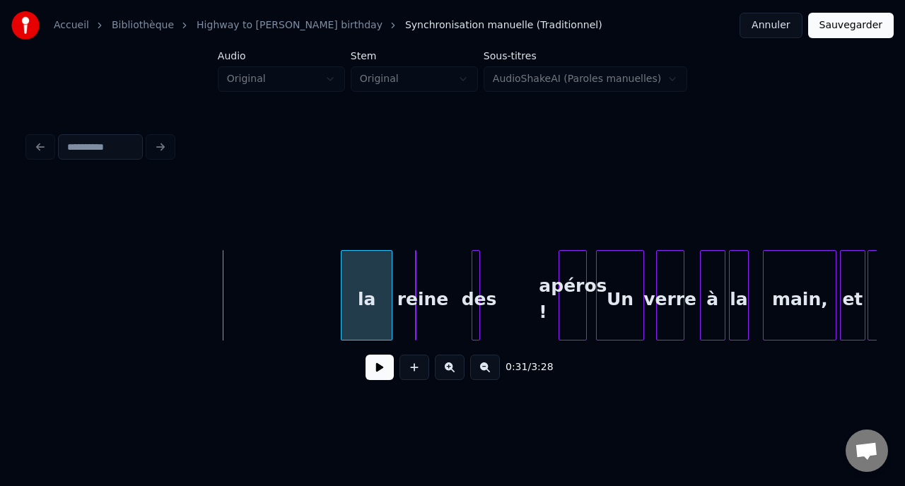
click at [357, 278] on div "la" at bounding box center [366, 299] width 50 height 96
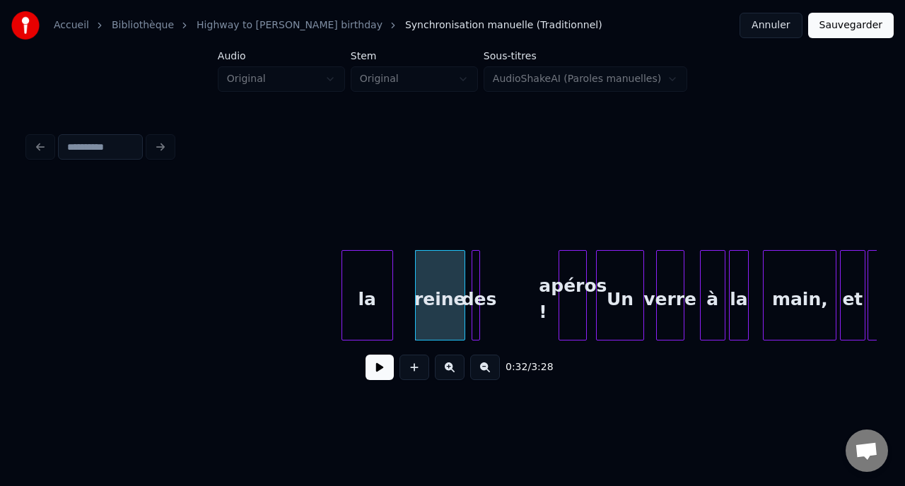
click at [257, 215] on div at bounding box center [452, 215] width 848 height 71
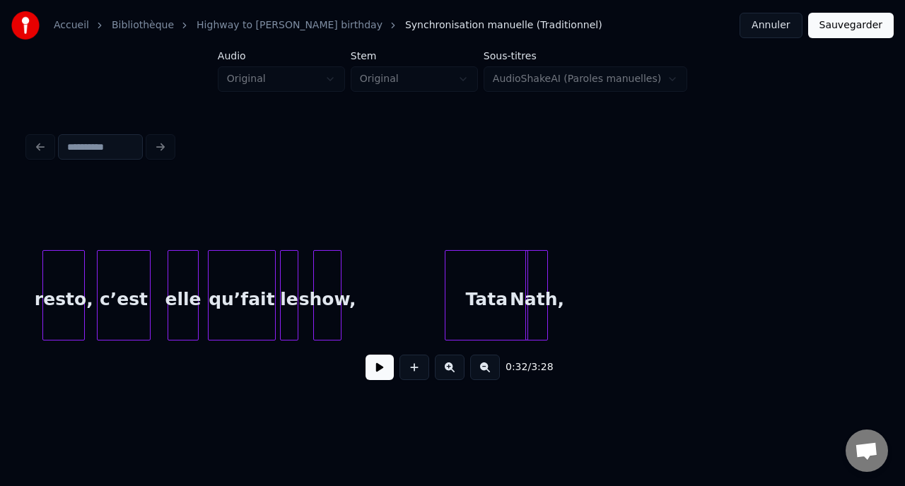
scroll to position [0, 3664]
click at [374, 372] on button at bounding box center [379, 367] width 28 height 25
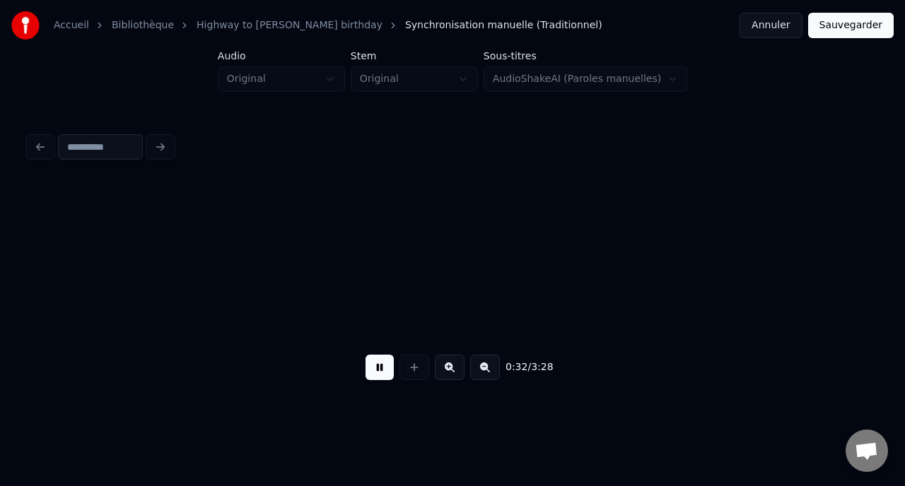
scroll to position [0, 4602]
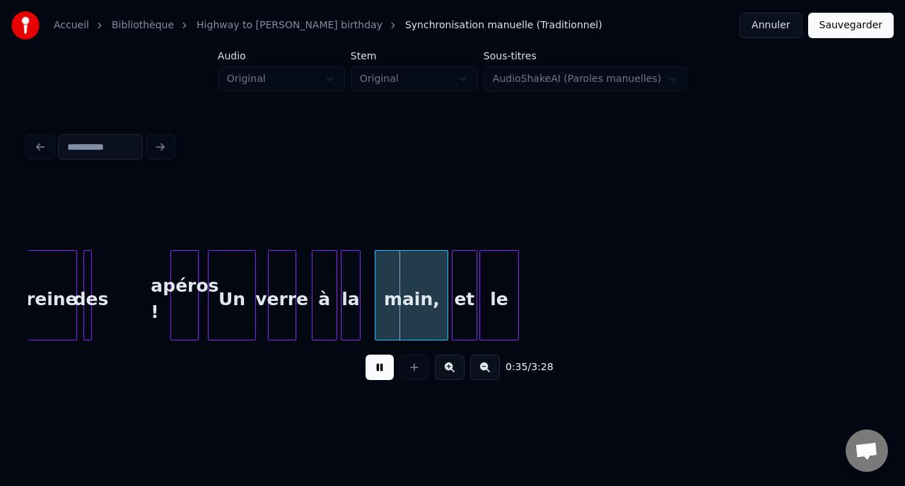
click at [375, 372] on button at bounding box center [379, 367] width 28 height 25
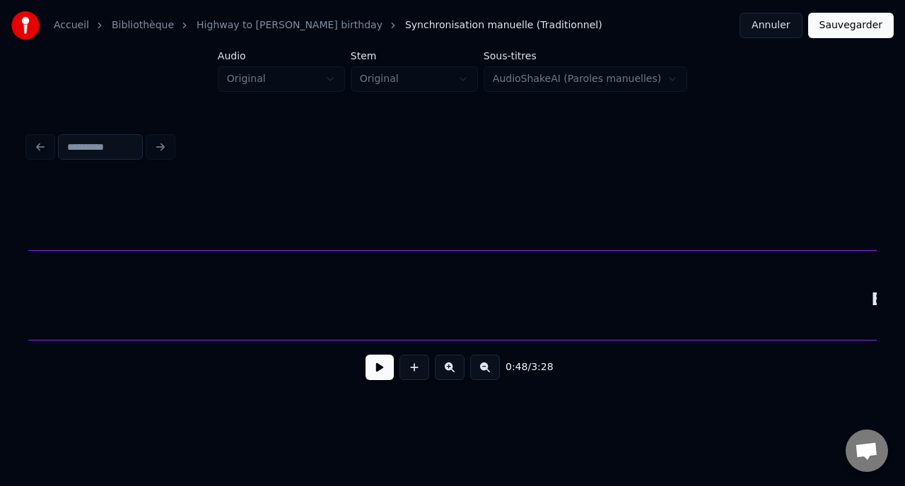
scroll to position [0, 0]
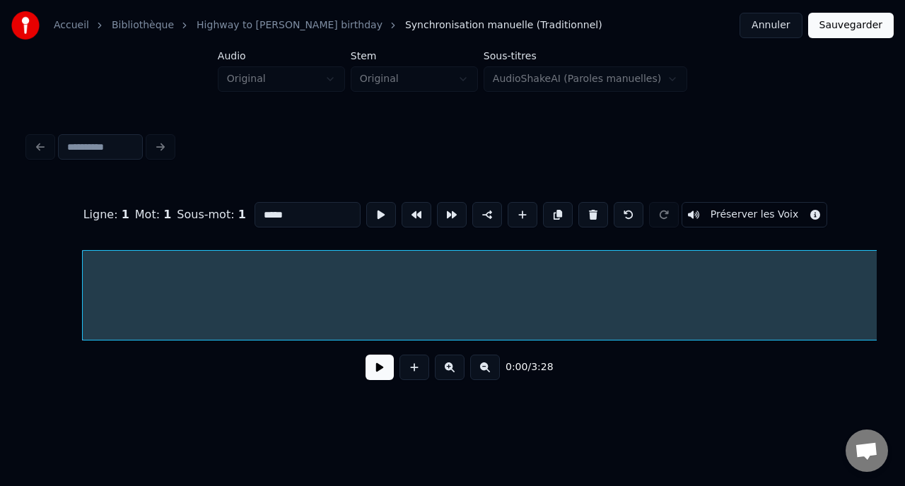
type input "****"
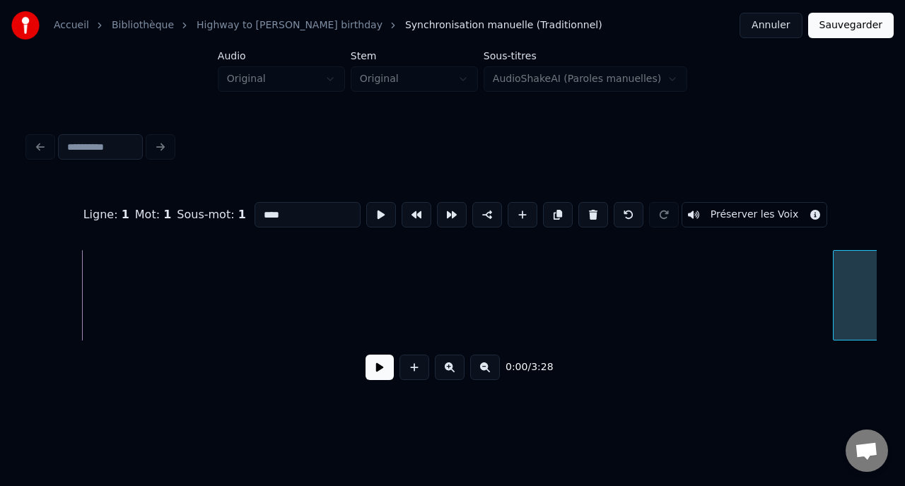
click at [834, 392] on div "Ligne : 1 Mot : 1 Sous-mot : 1 **** Préserver les Voix 0:00 / 3:28" at bounding box center [452, 287] width 848 height 215
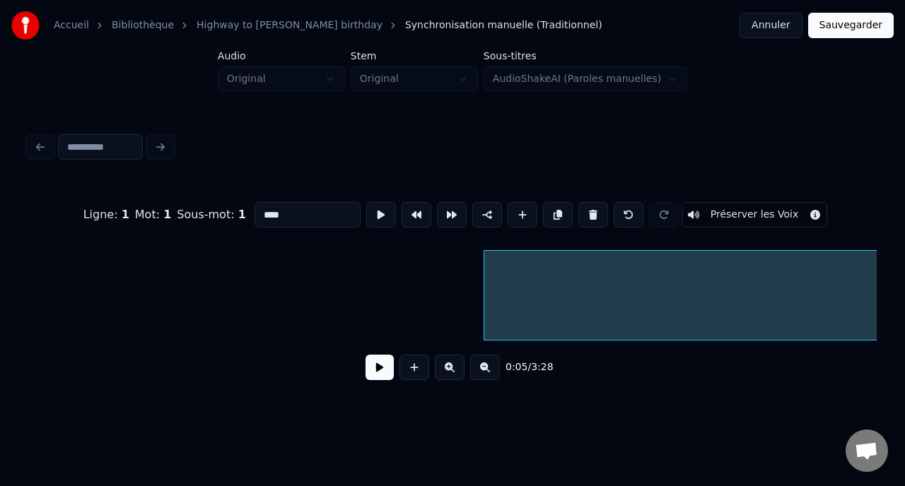
scroll to position [0, 360]
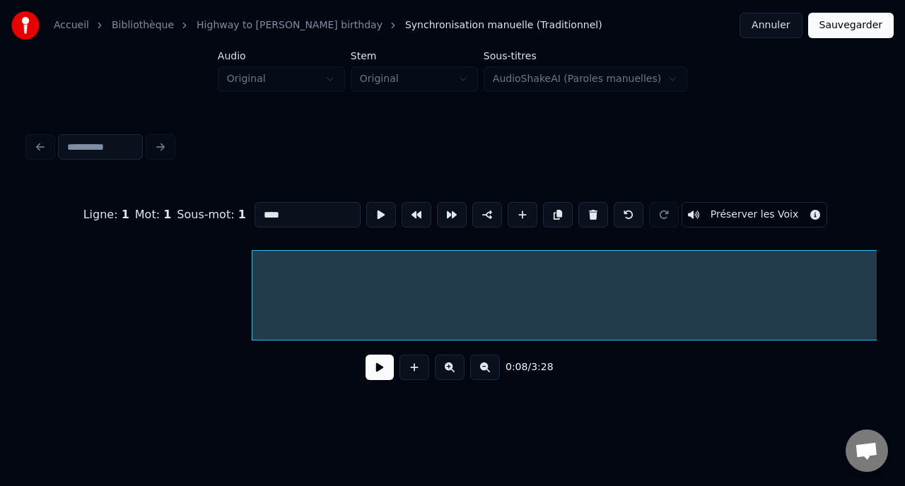
scroll to position [0, 927]
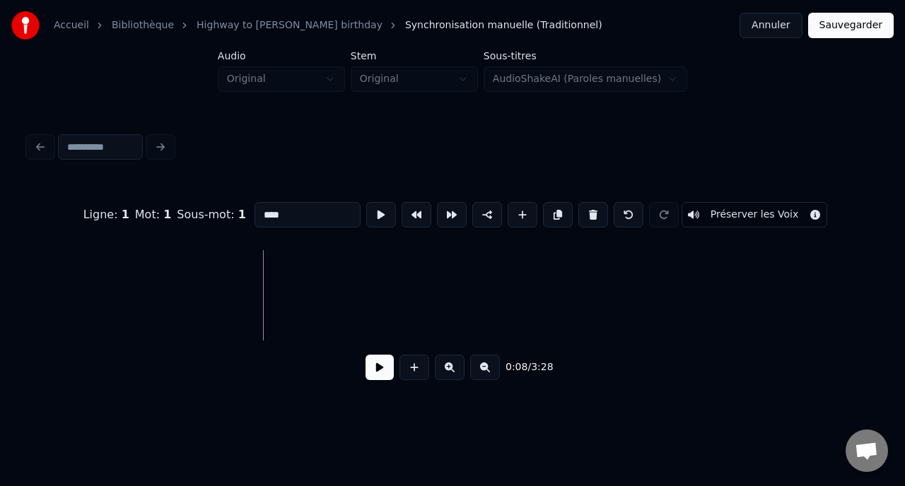
click at [881, 353] on div "Ligne : 1 Mot : 1 Sous-mot : 1 **** Préserver les Voix 0:08 / 3:28" at bounding box center [452, 260] width 859 height 280
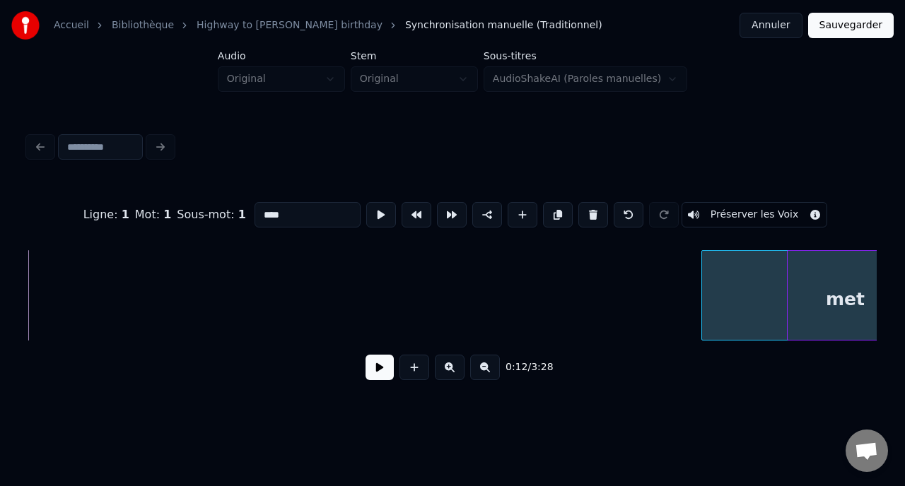
click at [703, 363] on div "Ligne : 1 Mot : 1 Sous-mot : 1 **** Préserver les Voix 0:12 / 3:28" at bounding box center [452, 287] width 848 height 215
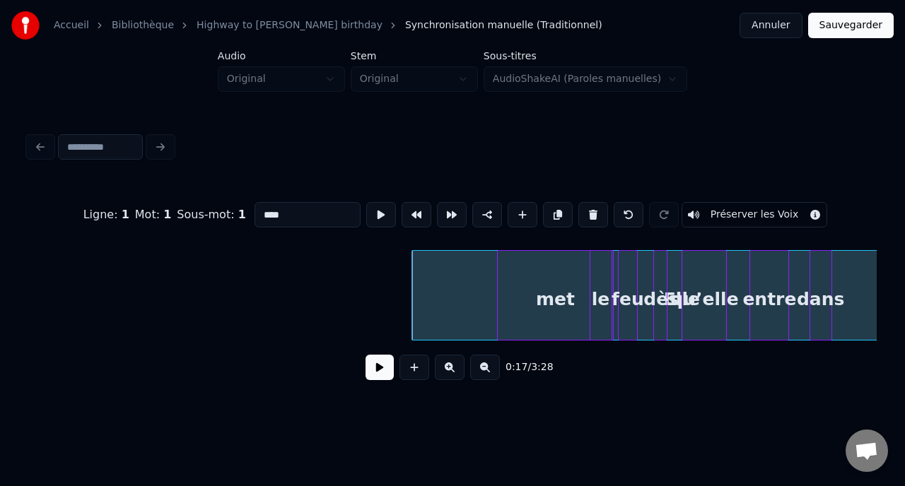
scroll to position [0, 2141]
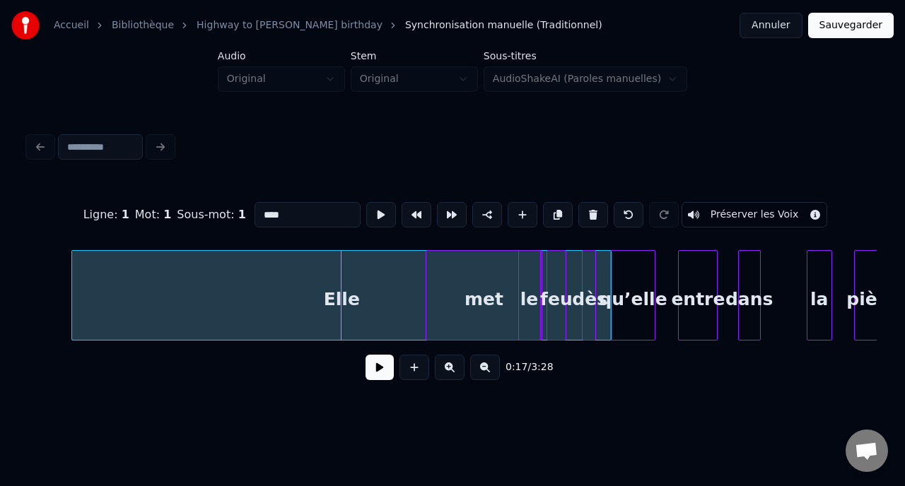
click at [154, 283] on div "Elle" at bounding box center [341, 299] width 539 height 96
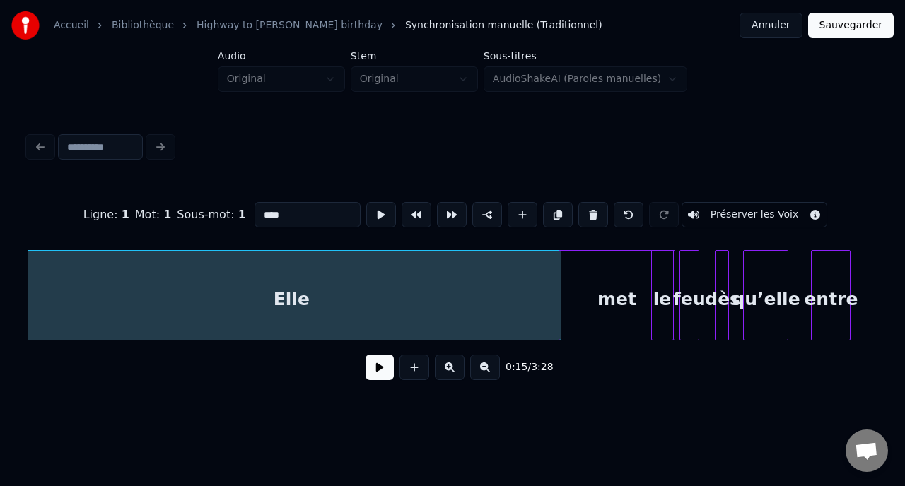
scroll to position [0, 2001]
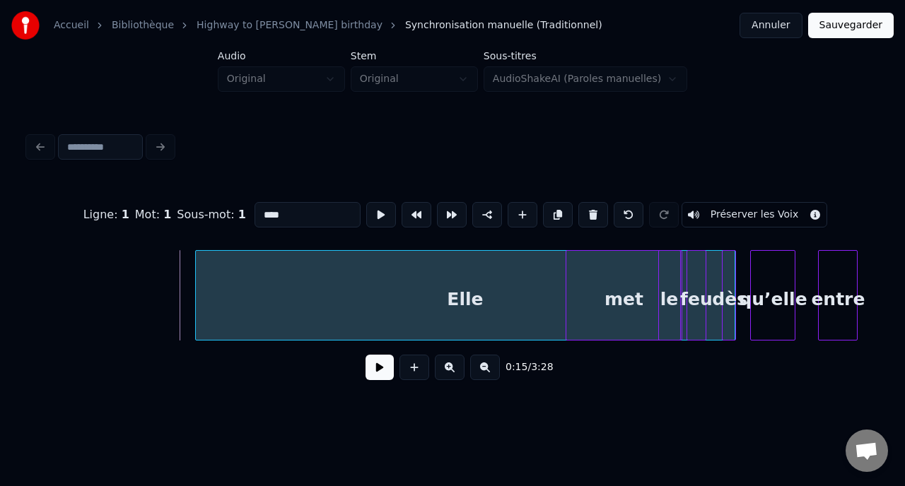
click at [222, 237] on div "Ligne : 1 Mot : 1 Sous-mot : 1 **** Préserver les Voix 0:15 / 3:28" at bounding box center [452, 287] width 848 height 215
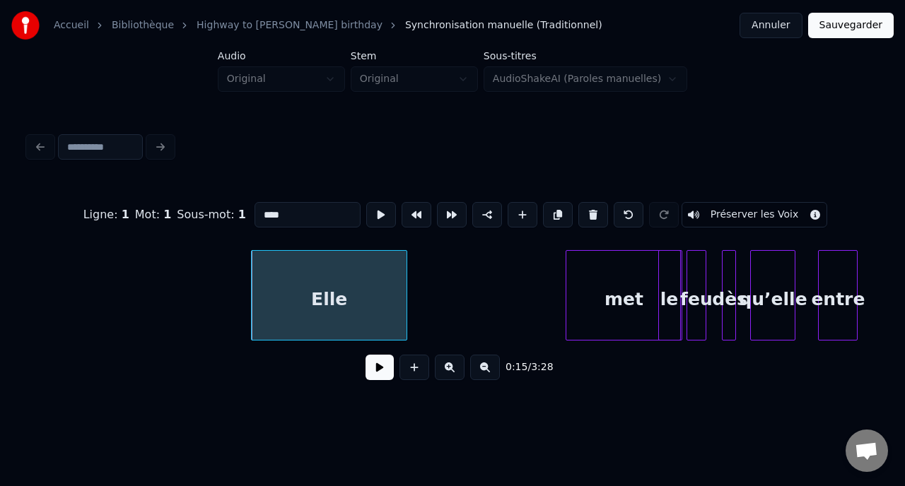
click at [402, 318] on div at bounding box center [404, 295] width 4 height 89
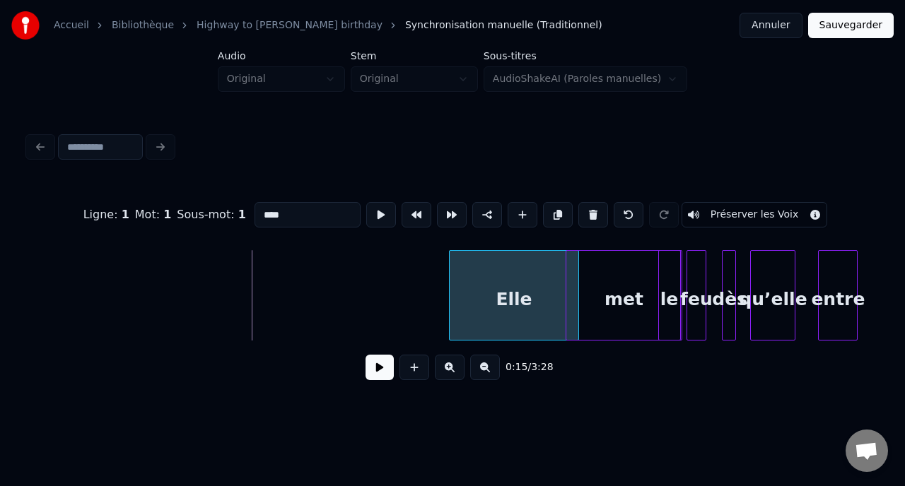
click at [486, 300] on div "Elle" at bounding box center [513, 299] width 129 height 96
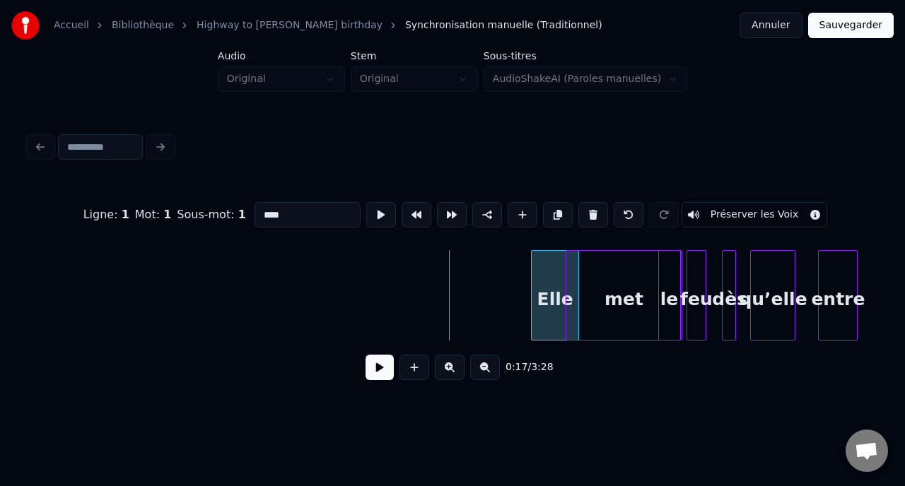
click at [536, 294] on div at bounding box center [533, 295] width 4 height 89
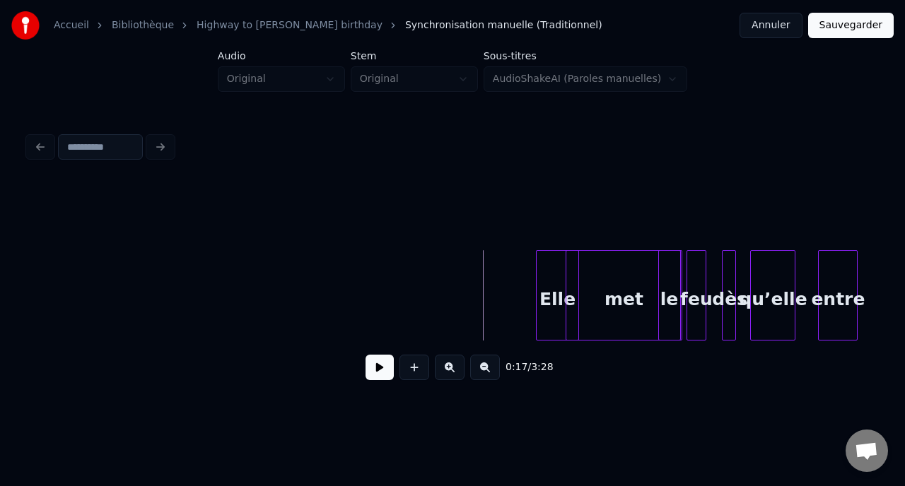
click at [384, 371] on button at bounding box center [379, 367] width 28 height 25
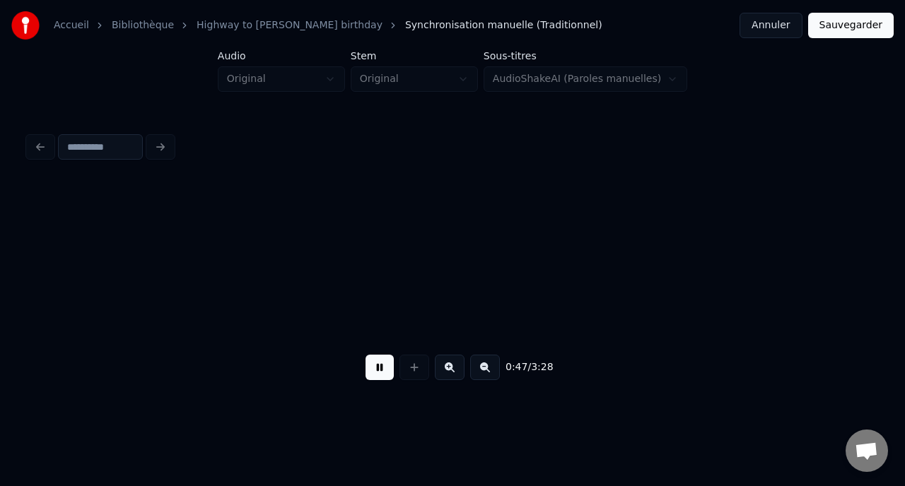
scroll to position [0, 6658]
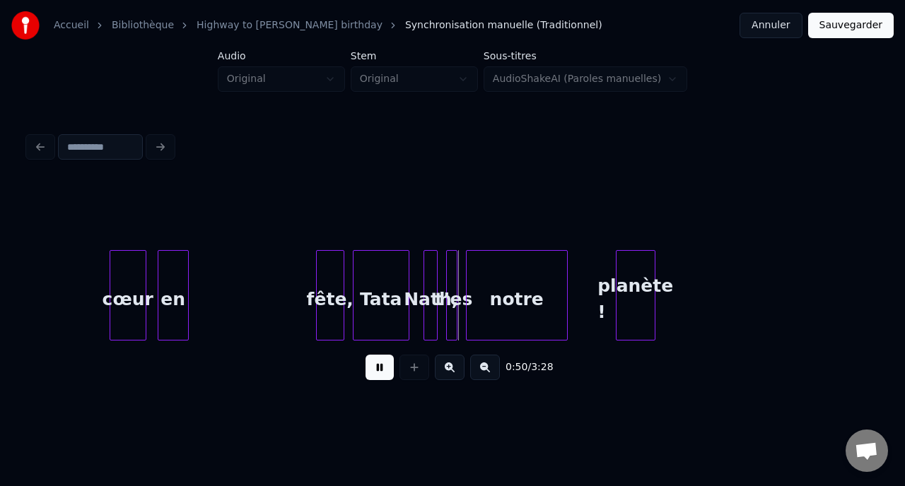
click at [377, 372] on button at bounding box center [379, 367] width 28 height 25
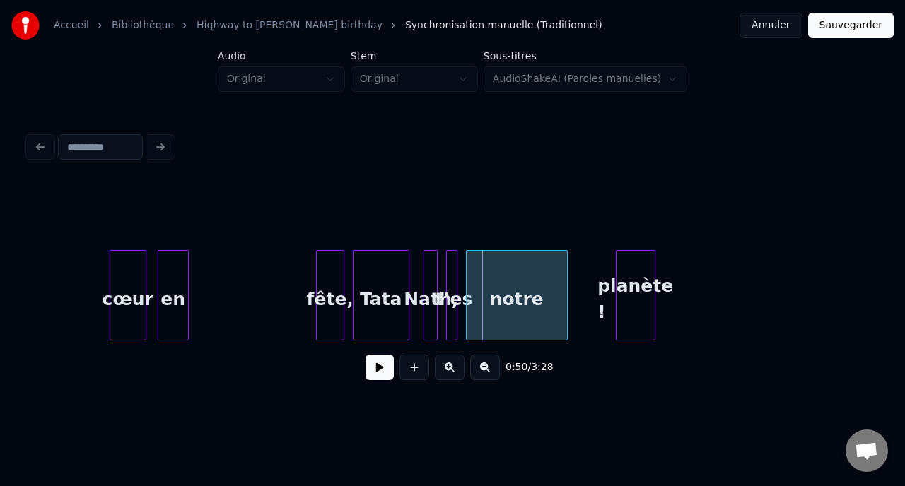
click at [845, 30] on button "Sauvegarder" at bounding box center [851, 25] width 86 height 25
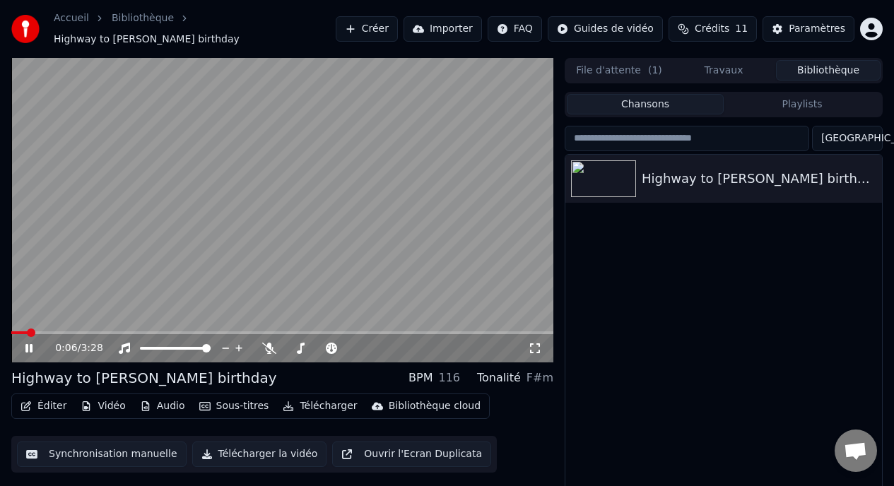
click at [33, 343] on icon at bounding box center [39, 348] width 33 height 11
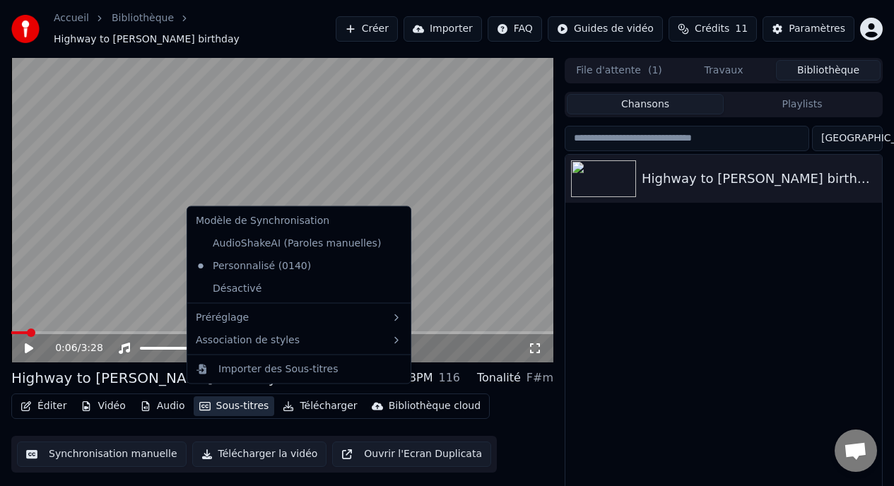
click at [234, 398] on button "Sous-titres" at bounding box center [234, 406] width 81 height 20
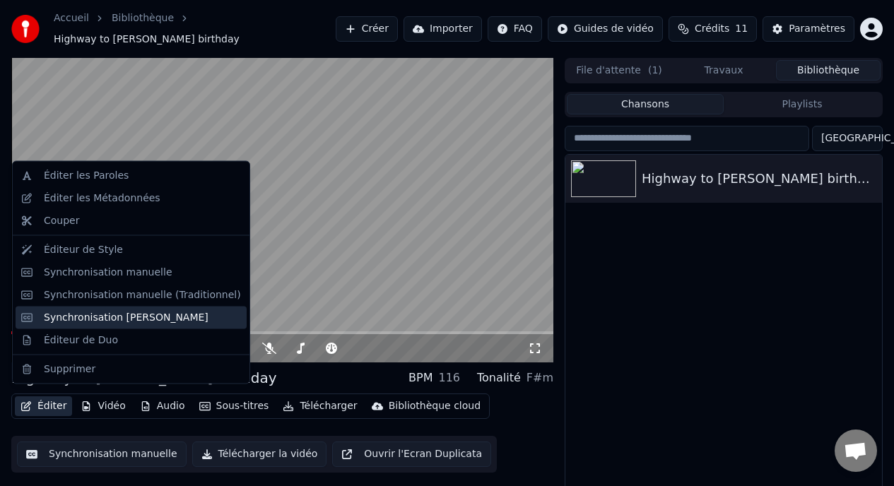
click at [53, 319] on div "Synchronisation [PERSON_NAME]" at bounding box center [126, 317] width 165 height 14
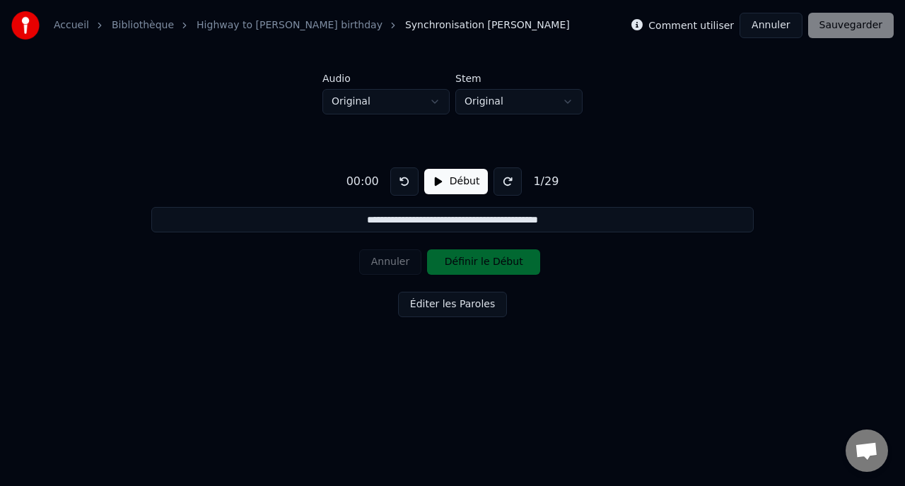
click at [370, 181] on div "00:00" at bounding box center [363, 181] width 44 height 17
click at [343, 220] on input "**********" at bounding box center [451, 219] width 601 height 25
click at [374, 177] on div "00:00" at bounding box center [363, 181] width 44 height 17
click at [509, 184] on button at bounding box center [507, 181] width 28 height 28
click at [508, 184] on button at bounding box center [507, 181] width 28 height 28
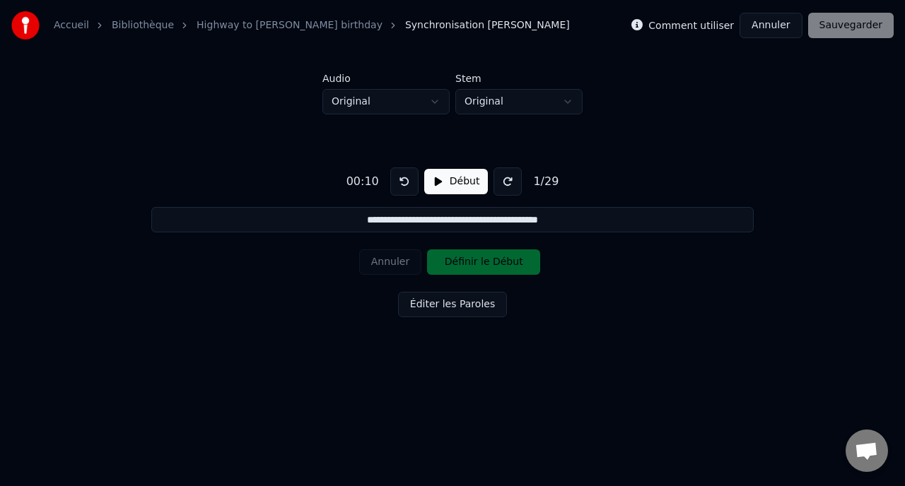
click at [507, 184] on button at bounding box center [507, 181] width 28 height 28
click at [375, 180] on div "00:20" at bounding box center [363, 181] width 44 height 17
click at [370, 182] on div "00:20" at bounding box center [363, 181] width 44 height 17
click at [438, 187] on button "Début" at bounding box center [456, 181] width 64 height 25
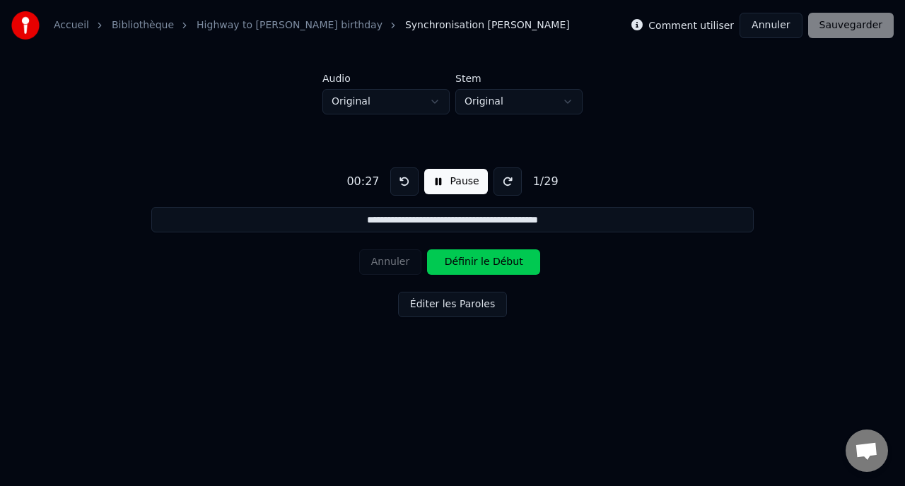
click at [438, 187] on button "Pause" at bounding box center [455, 181] width 63 height 25
click at [408, 182] on button at bounding box center [404, 181] width 28 height 28
click at [440, 189] on button "Début" at bounding box center [456, 181] width 64 height 25
click at [440, 189] on button "Pause" at bounding box center [455, 181] width 63 height 25
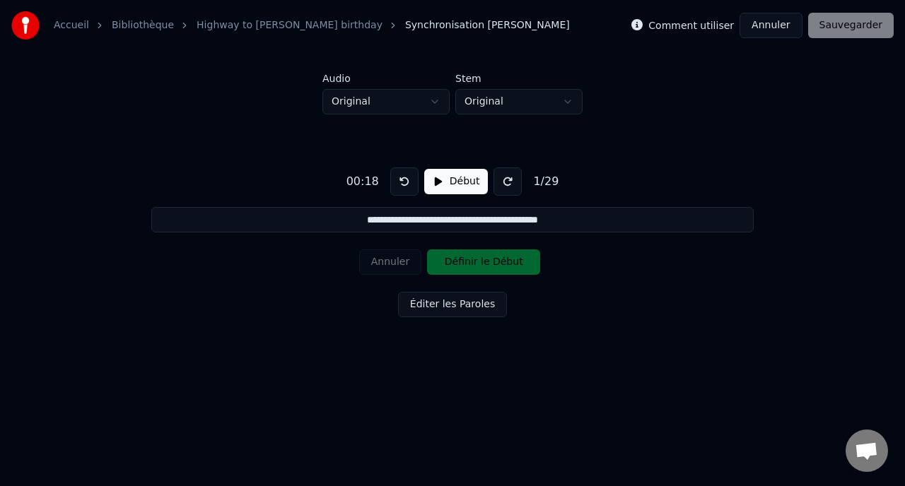
click at [447, 262] on div "Annuler Définir le Début" at bounding box center [452, 262] width 187 height 37
click at [449, 220] on input "**********" at bounding box center [451, 219] width 601 height 25
click at [445, 184] on button "Début" at bounding box center [456, 181] width 64 height 25
click at [442, 260] on button "Définir le Début" at bounding box center [483, 261] width 113 height 25
click at [442, 261] on button "Définir la Fin" at bounding box center [483, 261] width 113 height 25
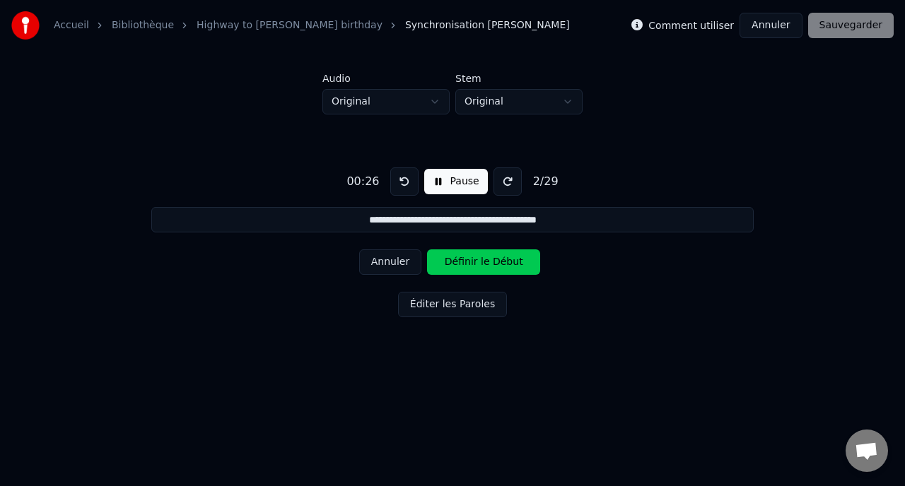
click at [445, 177] on button "Pause" at bounding box center [455, 181] width 63 height 25
click at [440, 182] on button "Début" at bounding box center [456, 181] width 64 height 25
click at [454, 264] on button "Définir le Début" at bounding box center [483, 261] width 113 height 25
click at [396, 182] on button at bounding box center [404, 181] width 28 height 28
click at [397, 182] on button at bounding box center [404, 181] width 28 height 28
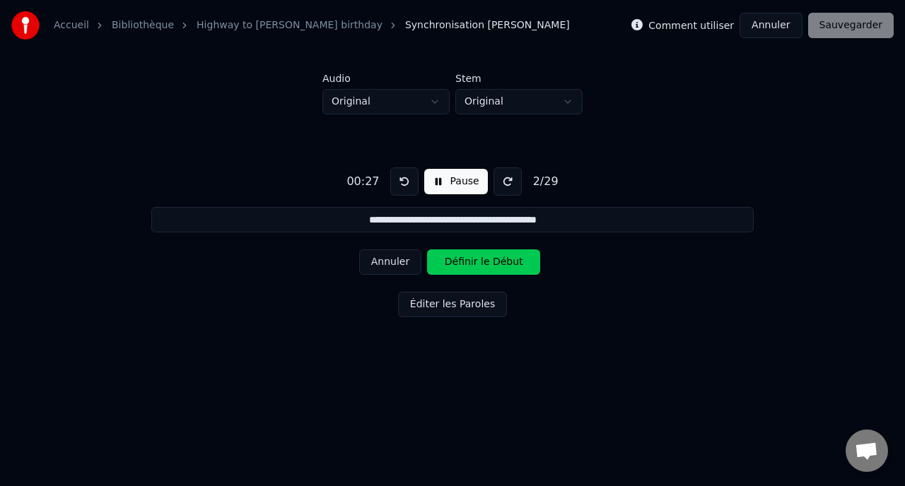
click at [397, 182] on button at bounding box center [404, 181] width 28 height 28
click at [458, 266] on button "Définir le Début" at bounding box center [483, 261] width 113 height 25
click at [458, 266] on button "Définir la Fin" at bounding box center [483, 261] width 113 height 25
click at [454, 187] on button "Pause" at bounding box center [455, 181] width 63 height 25
click at [402, 182] on button at bounding box center [404, 181] width 28 height 28
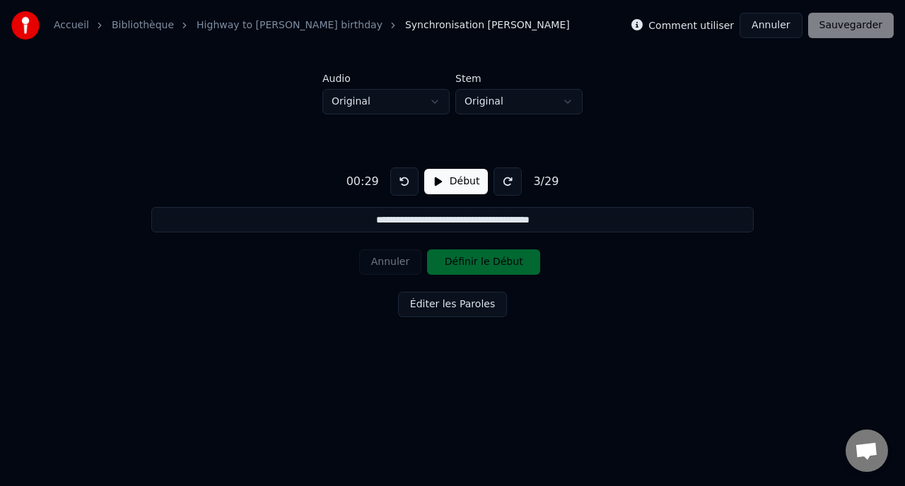
click at [447, 179] on button "Début" at bounding box center [456, 181] width 64 height 25
click at [401, 177] on button at bounding box center [404, 181] width 28 height 28
click at [459, 258] on button "Définir le Début" at bounding box center [483, 261] width 113 height 25
click at [457, 264] on button "Définir la Fin" at bounding box center [483, 261] width 113 height 25
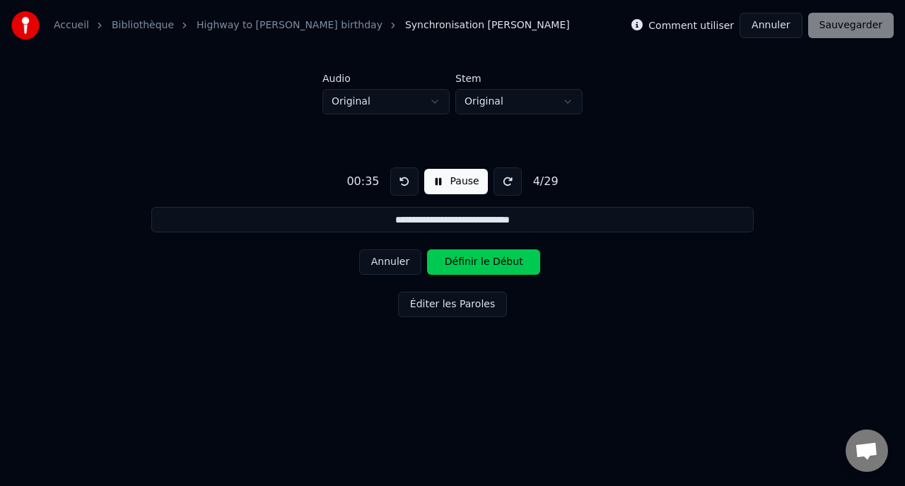
click at [410, 177] on button at bounding box center [404, 181] width 28 height 28
click at [457, 271] on button "Définir le Début" at bounding box center [483, 261] width 113 height 25
click at [401, 184] on button at bounding box center [404, 181] width 28 height 28
click at [455, 273] on button "Définir le Début" at bounding box center [483, 261] width 113 height 25
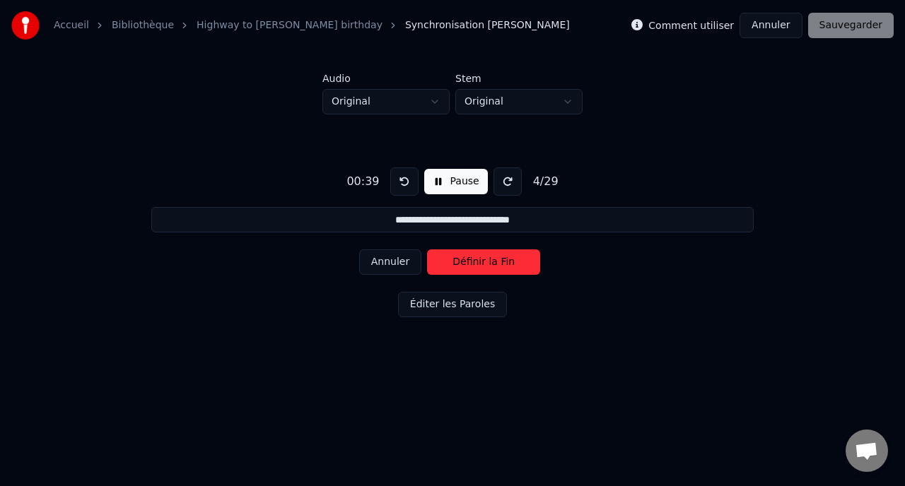
click at [454, 269] on button "Définir la Fin" at bounding box center [483, 261] width 113 height 25
click at [447, 261] on button "Définir le Début" at bounding box center [483, 261] width 113 height 25
click at [447, 261] on button "Définir la Fin" at bounding box center [483, 261] width 113 height 25
click at [447, 261] on button "Définir le Début" at bounding box center [483, 261] width 113 height 25
click at [447, 261] on button "Définir la Fin" at bounding box center [483, 261] width 113 height 25
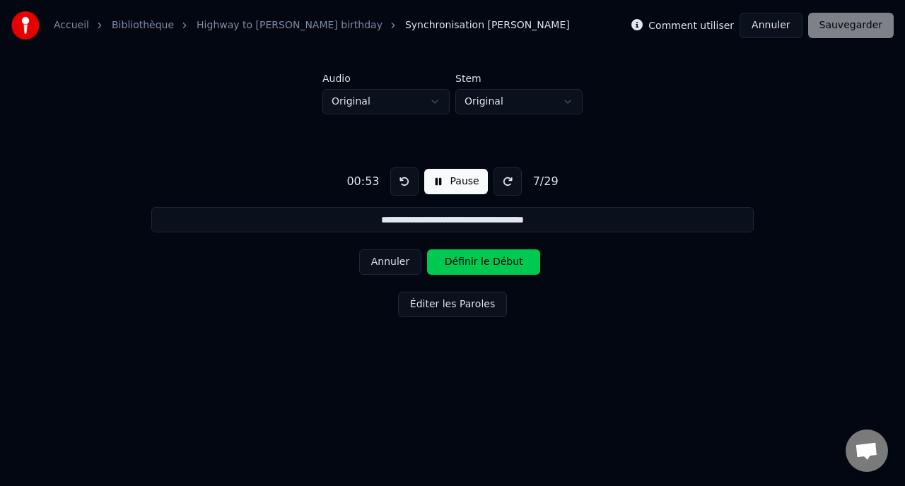
click at [447, 261] on button "Définir le Début" at bounding box center [483, 261] width 113 height 25
click at [447, 261] on button "Définir la Fin" at bounding box center [483, 261] width 113 height 25
click at [447, 261] on button "Définir le Début" at bounding box center [483, 261] width 113 height 25
click at [447, 261] on button "Définir la Fin" at bounding box center [483, 261] width 113 height 25
click at [447, 261] on button "Définir le Début" at bounding box center [483, 261] width 113 height 25
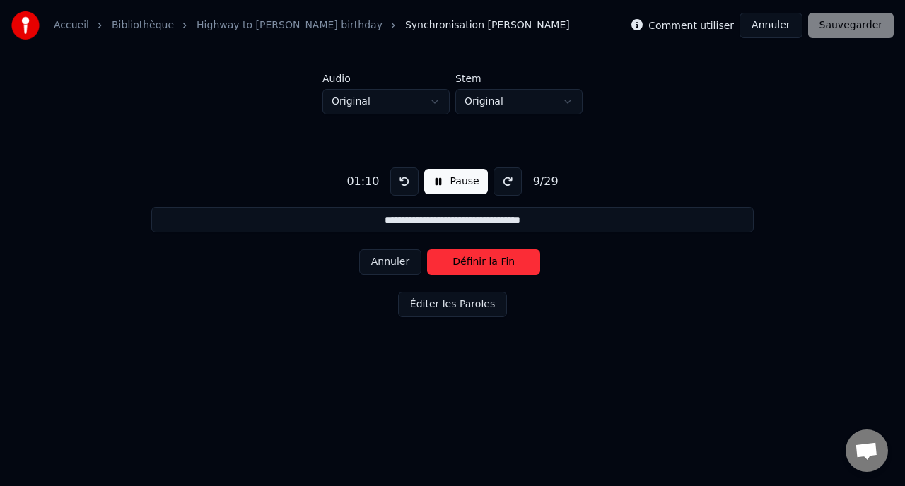
click at [447, 261] on button "Définir la Fin" at bounding box center [483, 261] width 113 height 25
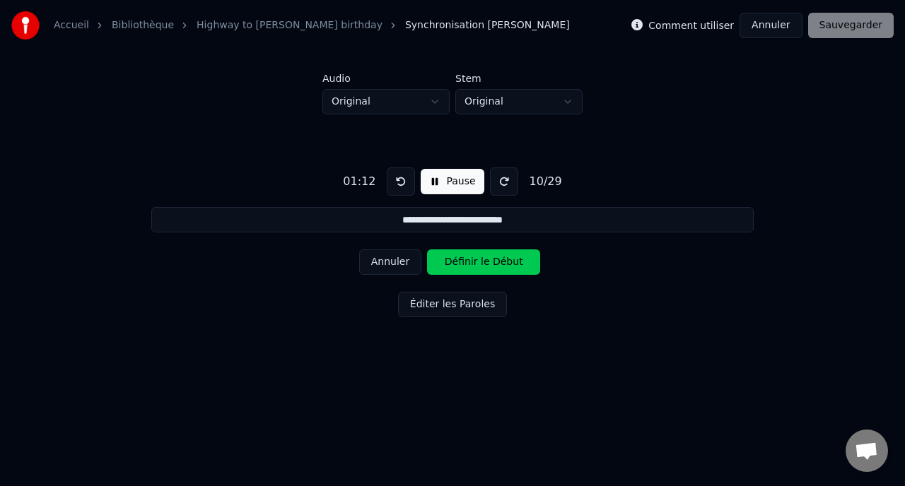
click at [447, 261] on button "Définir le Début" at bounding box center [483, 261] width 113 height 25
click at [447, 261] on button "Définir la Fin" at bounding box center [483, 261] width 113 height 25
click at [402, 195] on button at bounding box center [401, 181] width 28 height 28
click at [384, 264] on button "Annuler" at bounding box center [390, 261] width 62 height 25
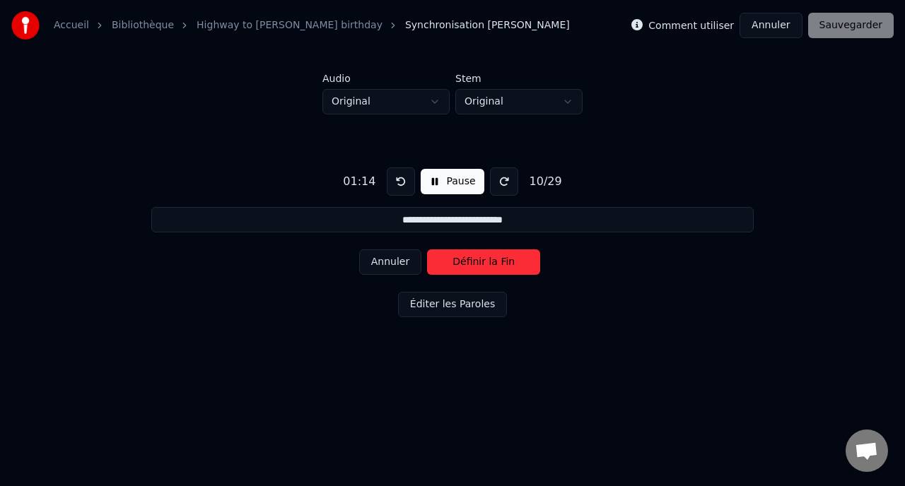
click at [384, 264] on button "Annuler" at bounding box center [390, 261] width 62 height 25
click at [399, 185] on button at bounding box center [404, 181] width 28 height 28
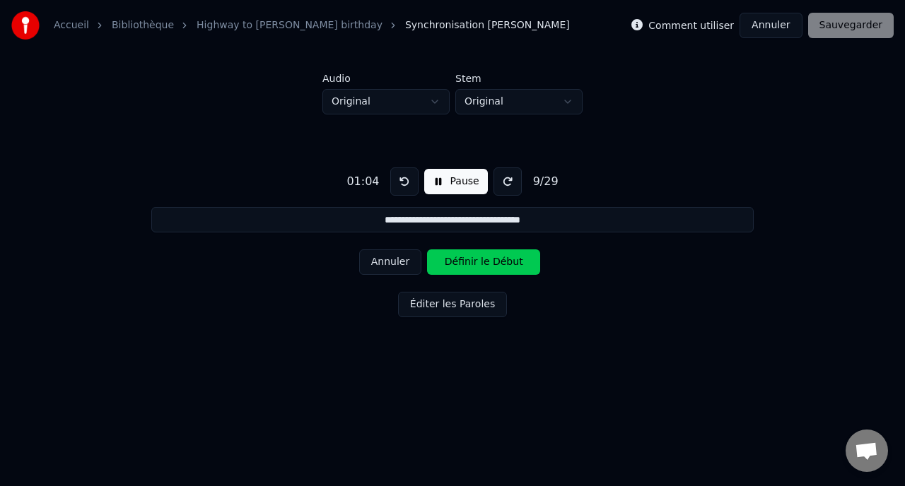
click at [399, 185] on button at bounding box center [404, 181] width 28 height 28
click at [399, 186] on button at bounding box center [404, 181] width 28 height 28
click at [401, 179] on button at bounding box center [404, 181] width 28 height 28
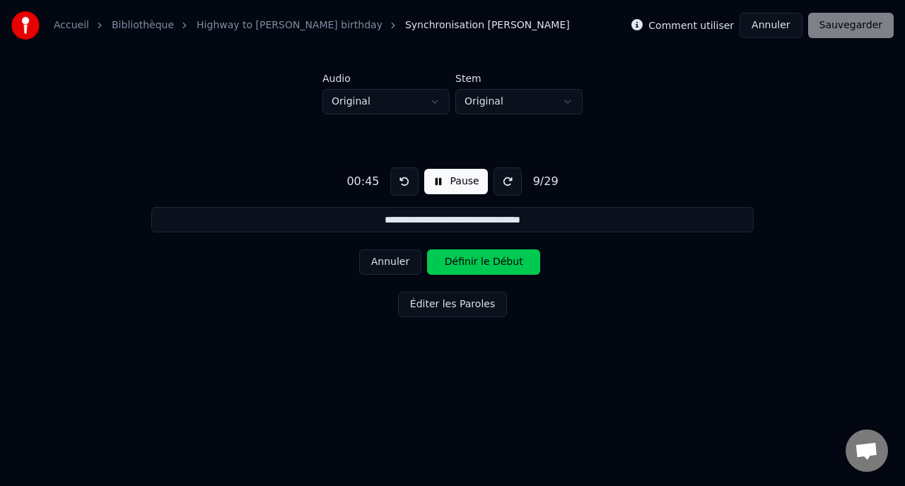
click at [454, 190] on button "Pause" at bounding box center [455, 181] width 63 height 25
click at [385, 276] on div "Annuler Définir le Début" at bounding box center [452, 262] width 187 height 37
click at [413, 310] on button "Éditer les Paroles" at bounding box center [452, 304] width 109 height 25
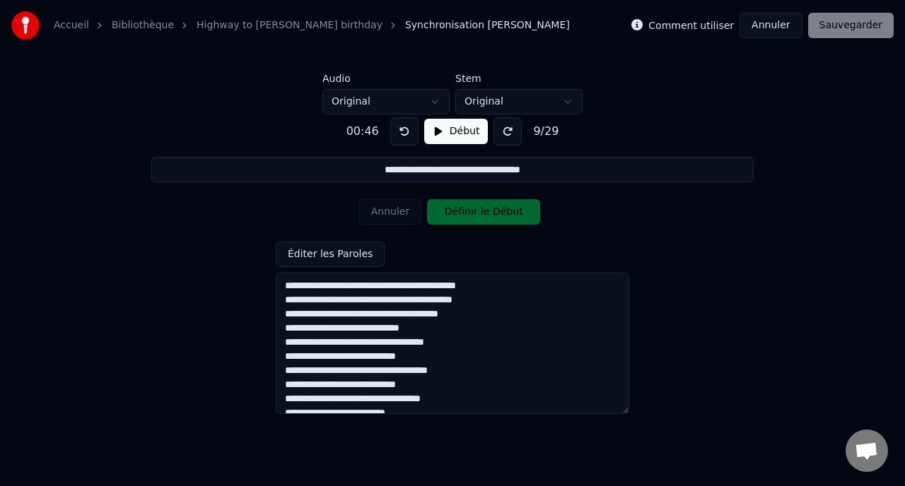
click at [362, 286] on textarea at bounding box center [452, 343] width 353 height 141
click at [858, 30] on div "Comment utiliser Annuler Sauvegarder" at bounding box center [762, 25] width 262 height 25
click at [779, 48] on div "Accueil Bibliothèque Highway to Nath's birthday Synchronisation [PERSON_NAME] C…" at bounding box center [452, 25] width 905 height 51
click at [714, 141] on div "**********" at bounding box center [452, 260] width 859 height 292
click at [842, 29] on div "Comment utiliser Annuler Sauvegarder" at bounding box center [762, 25] width 262 height 25
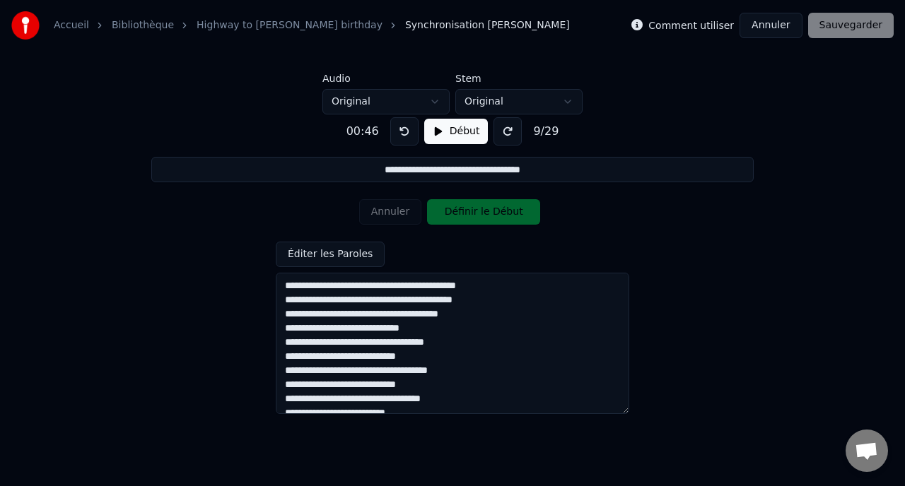
click at [446, 142] on button "Début" at bounding box center [456, 131] width 64 height 25
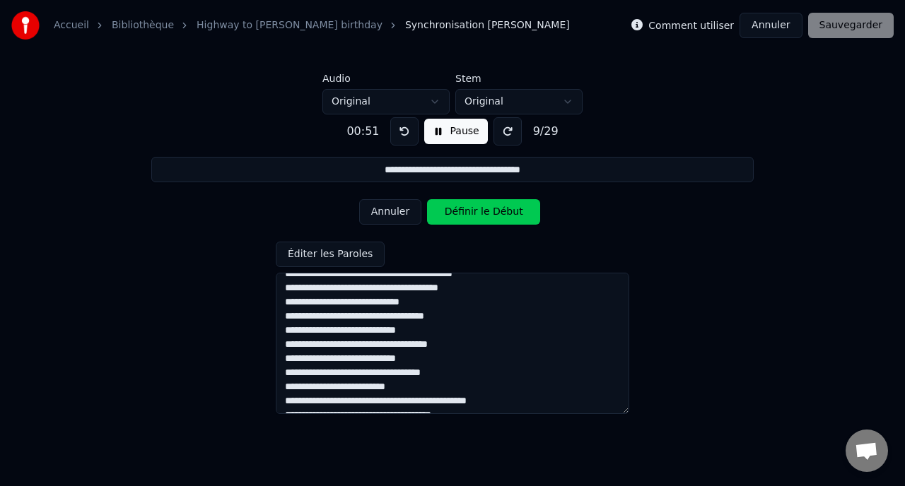
scroll to position [27, 0]
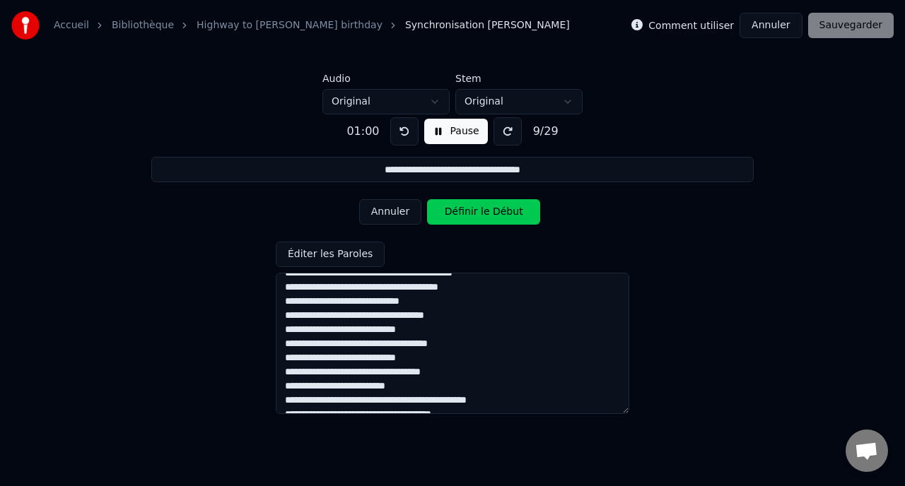
click at [375, 211] on button "Annuler" at bounding box center [390, 211] width 62 height 25
type input "**********"
click at [436, 130] on button "Pause" at bounding box center [455, 131] width 63 height 25
click at [846, 30] on div "Comment utiliser Annuler Sauvegarder" at bounding box center [762, 25] width 262 height 25
click at [685, 20] on label "Comment utiliser" at bounding box center [691, 25] width 86 height 10
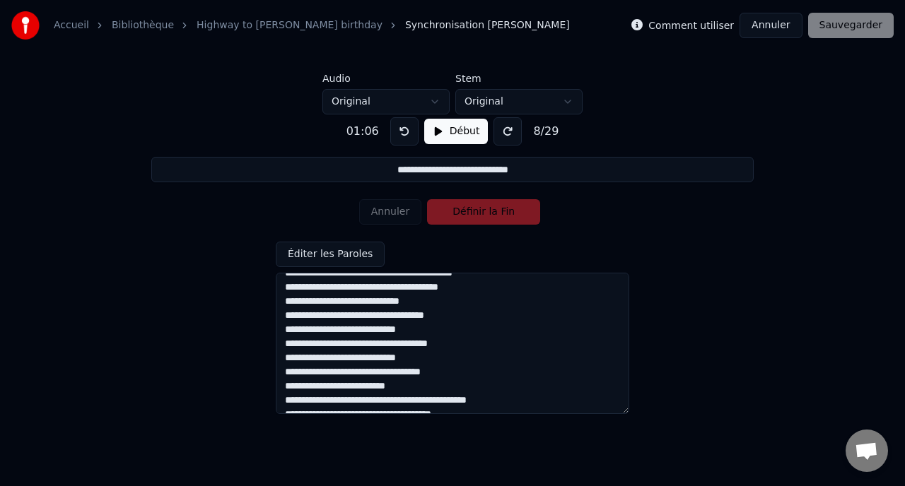
click at [682, 30] on label "Comment utiliser" at bounding box center [691, 25] width 86 height 10
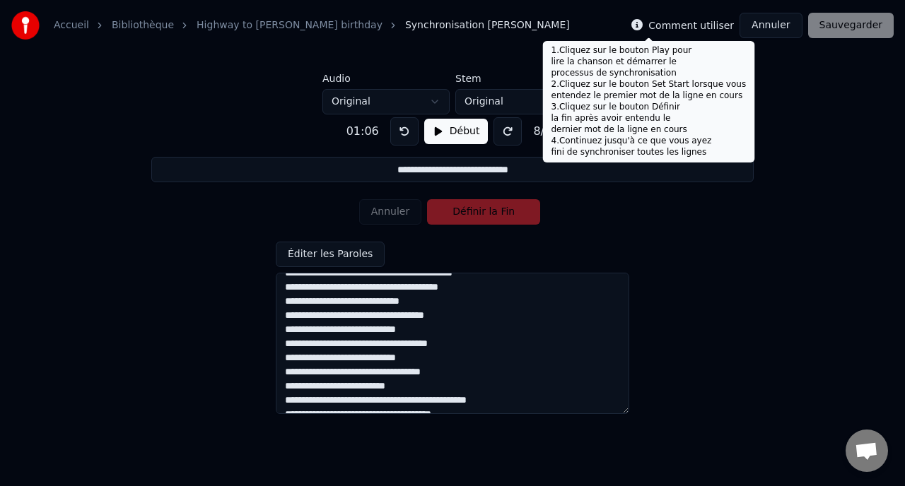
click at [642, 30] on icon at bounding box center [636, 24] width 11 height 11
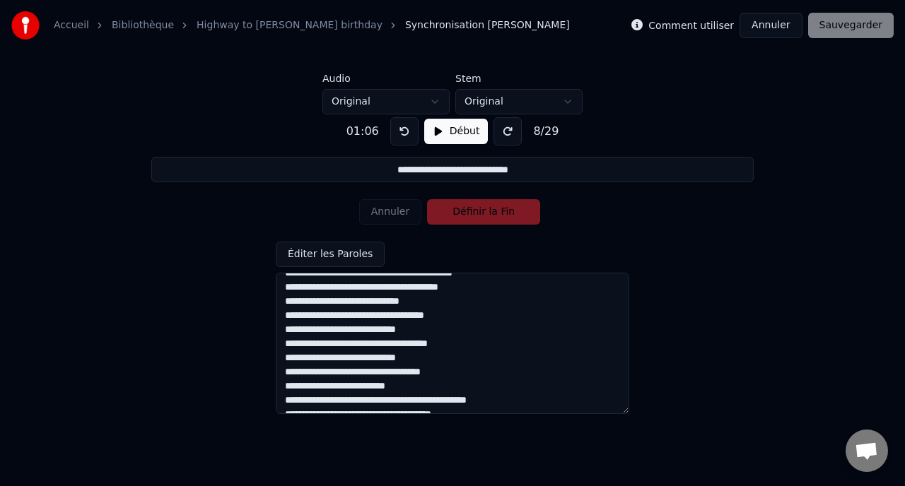
click at [405, 25] on span "Synchronisation [PERSON_NAME]" at bounding box center [487, 25] width 165 height 14
click at [244, 22] on link "Highway to [PERSON_NAME] birthday" at bounding box center [289, 25] width 186 height 14
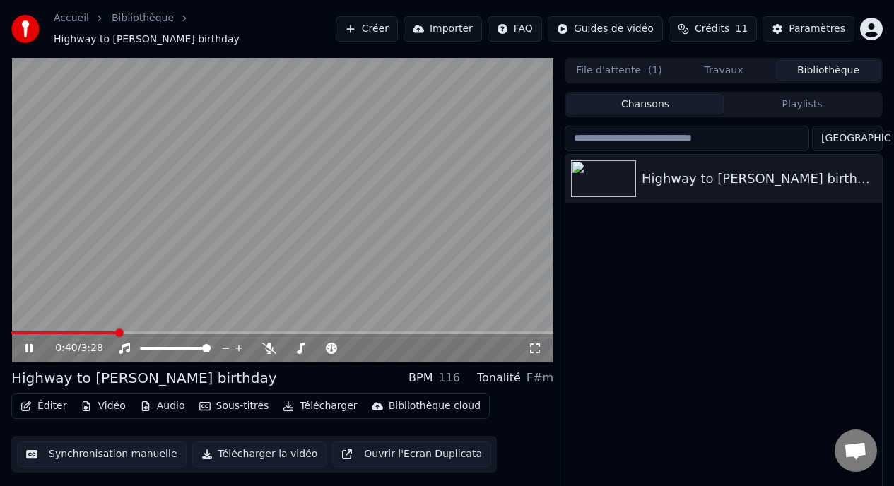
click at [27, 344] on icon at bounding box center [28, 348] width 7 height 8
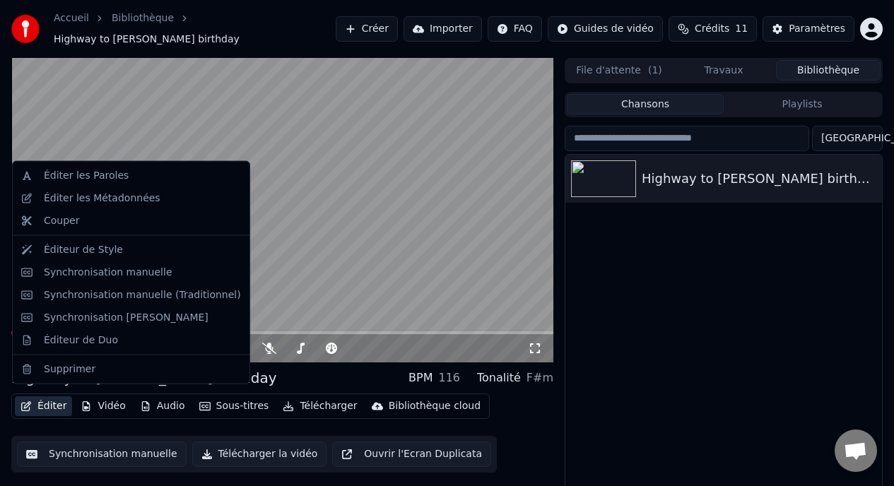
click at [43, 400] on button "Éditer" at bounding box center [43, 406] width 57 height 20
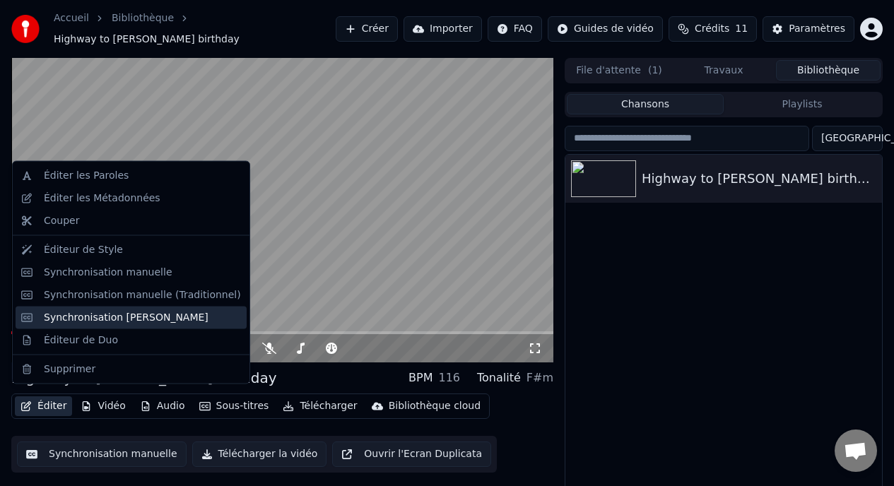
click at [48, 319] on div "Synchronisation [PERSON_NAME]" at bounding box center [126, 317] width 165 height 14
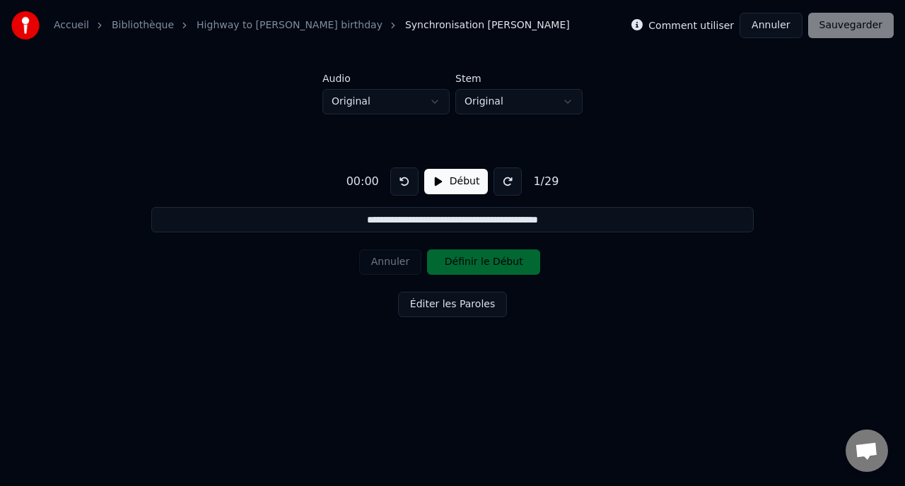
click at [452, 301] on button "Éditer les Paroles" at bounding box center [452, 304] width 109 height 25
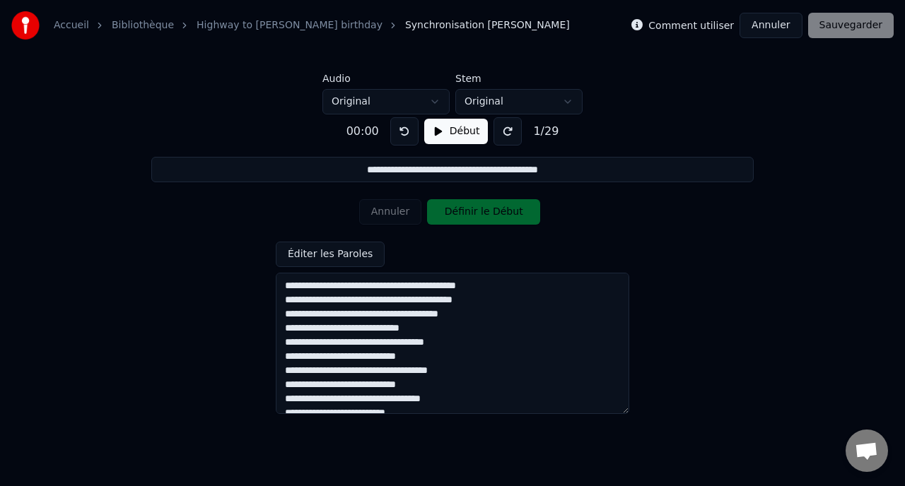
click at [500, 139] on button at bounding box center [507, 131] width 28 height 28
click at [400, 134] on button at bounding box center [404, 131] width 28 height 28
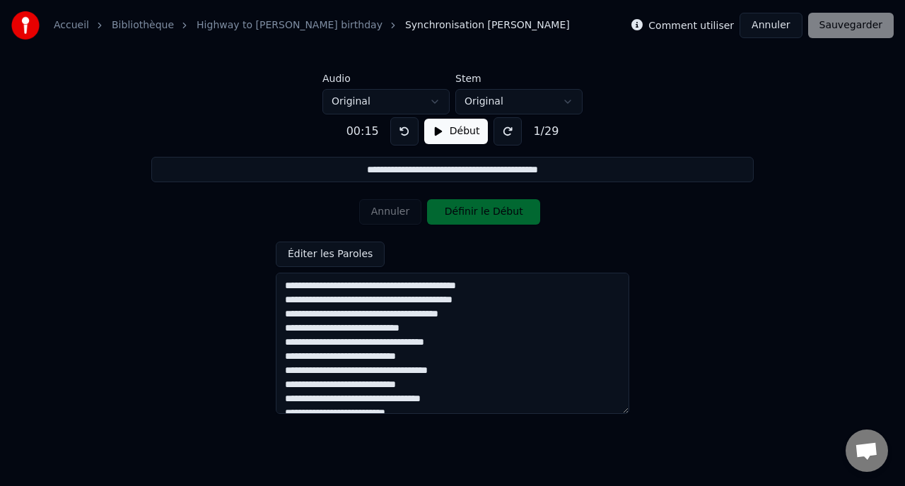
click at [439, 135] on button "Début" at bounding box center [456, 131] width 64 height 25
click at [445, 208] on button "Définir le Début" at bounding box center [483, 211] width 113 height 25
click at [402, 135] on button at bounding box center [404, 131] width 28 height 28
click at [401, 130] on button at bounding box center [404, 131] width 28 height 28
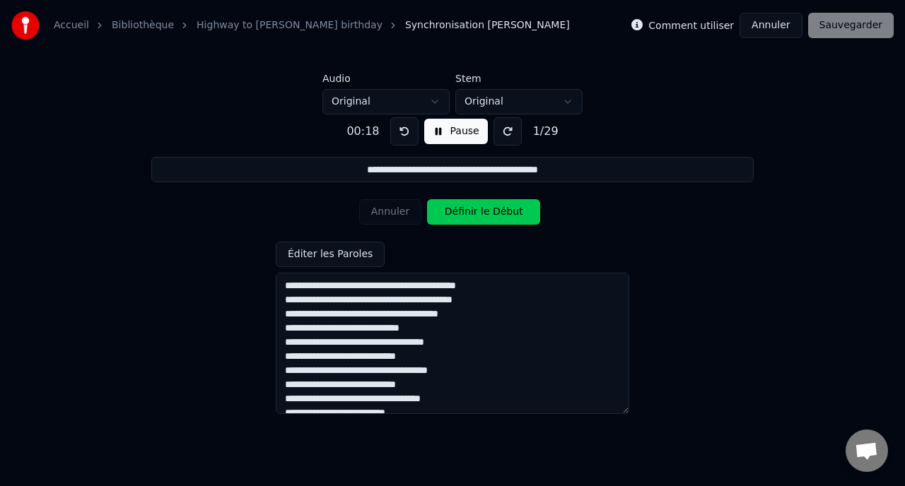
click at [432, 206] on button "Définir le Début" at bounding box center [483, 211] width 113 height 25
click at [450, 220] on button "Définir la Fin" at bounding box center [483, 211] width 113 height 25
click at [453, 227] on div "Annuler Définir le Début" at bounding box center [452, 212] width 187 height 37
click at [444, 201] on button "Définir le Début" at bounding box center [483, 211] width 113 height 25
click at [396, 131] on button at bounding box center [404, 131] width 28 height 28
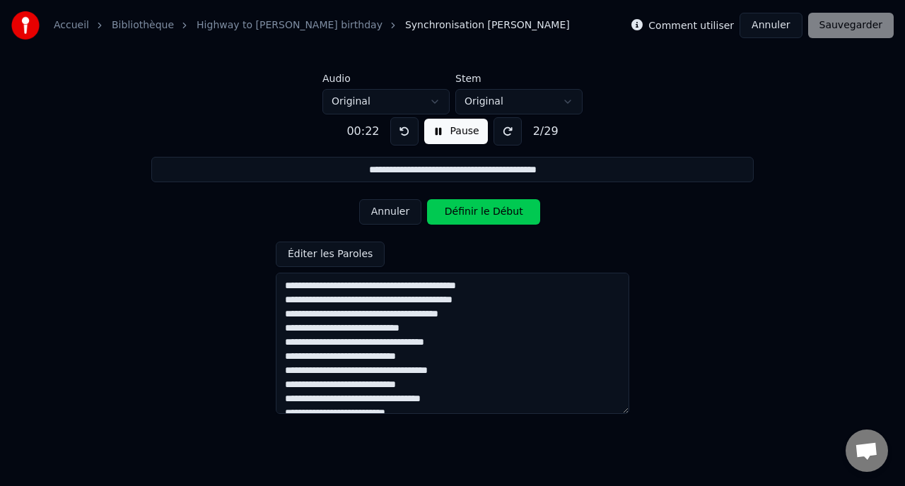
click at [396, 130] on button at bounding box center [404, 131] width 28 height 28
click at [449, 211] on button "Définir le Début" at bounding box center [483, 211] width 113 height 25
click at [448, 211] on button "Définir la Fin" at bounding box center [483, 211] width 113 height 25
click at [448, 211] on button "Définir le Début" at bounding box center [483, 211] width 113 height 25
click at [446, 211] on button "Définir la Fin" at bounding box center [483, 211] width 113 height 25
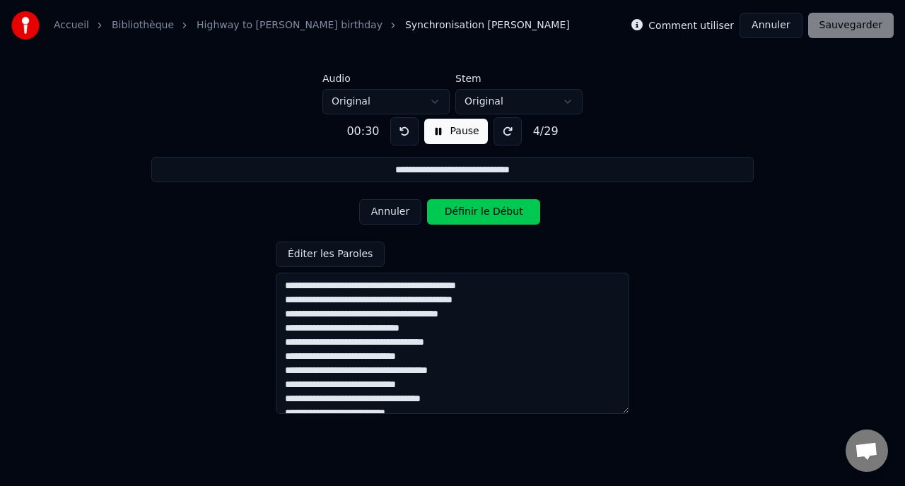
click at [446, 211] on button "Définir le Début" at bounding box center [483, 211] width 113 height 25
click at [446, 211] on button "Définir la Fin" at bounding box center [483, 211] width 113 height 25
click at [446, 211] on button "Définir le Début" at bounding box center [483, 211] width 113 height 25
click at [446, 211] on button "Définir la Fin" at bounding box center [483, 211] width 113 height 25
click at [446, 211] on button "Définir le Début" at bounding box center [483, 211] width 113 height 25
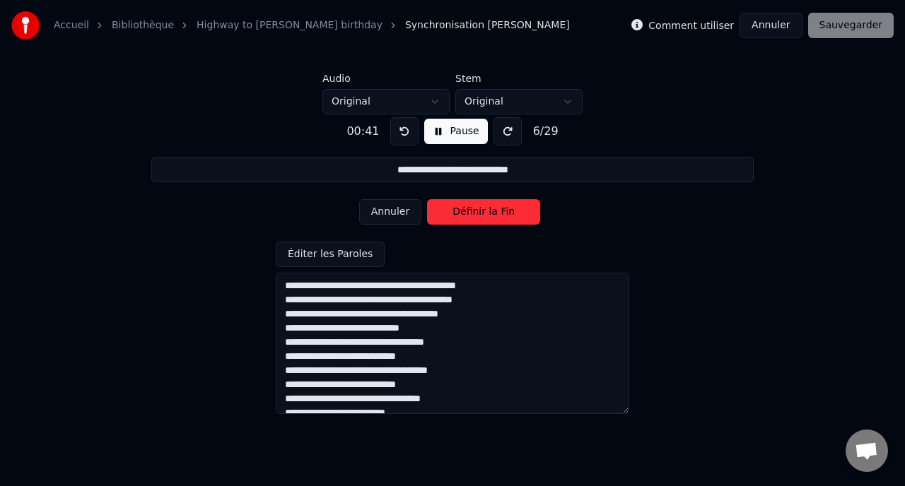
click at [446, 211] on button "Définir la Fin" at bounding box center [483, 211] width 113 height 25
click at [446, 211] on button "Définir le Début" at bounding box center [483, 211] width 113 height 25
click at [446, 211] on button "Définir la Fin" at bounding box center [483, 211] width 113 height 25
click at [446, 211] on button "Définir le Début" at bounding box center [483, 211] width 113 height 25
click at [446, 211] on button "Définir la Fin" at bounding box center [483, 211] width 113 height 25
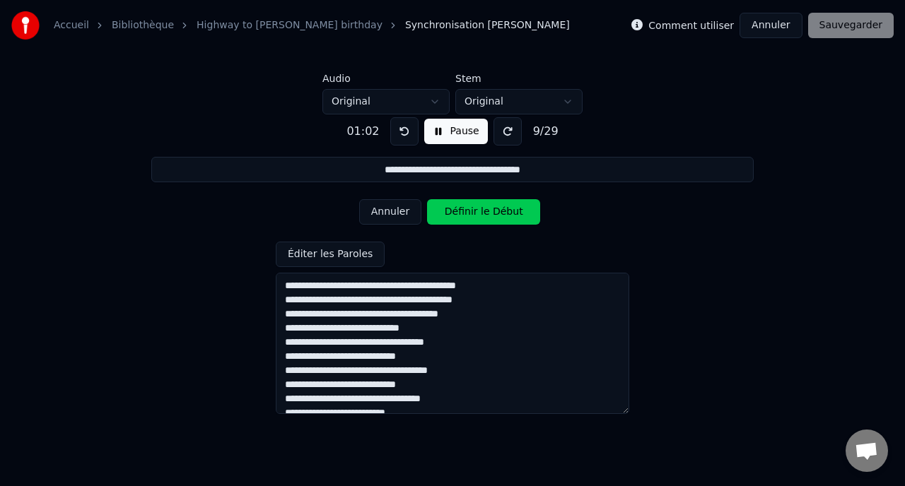
click at [446, 211] on button "Définir le Début" at bounding box center [483, 211] width 113 height 25
click at [446, 211] on button "Définir la Fin" at bounding box center [483, 211] width 113 height 25
click at [446, 211] on button "Définir le Début" at bounding box center [483, 211] width 113 height 25
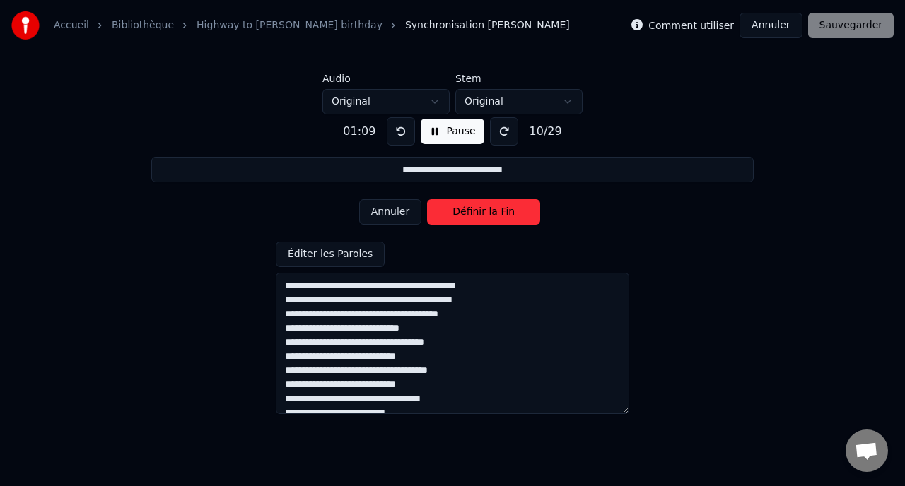
click at [446, 211] on button "Définir la Fin" at bounding box center [483, 211] width 113 height 25
click at [446, 211] on button "Définir le Début" at bounding box center [483, 211] width 113 height 25
click at [446, 211] on button "Définir la Fin" at bounding box center [483, 211] width 113 height 25
click at [446, 211] on button "Définir le Début" at bounding box center [483, 211] width 113 height 25
click at [446, 211] on button "Définir la Fin" at bounding box center [483, 211] width 113 height 25
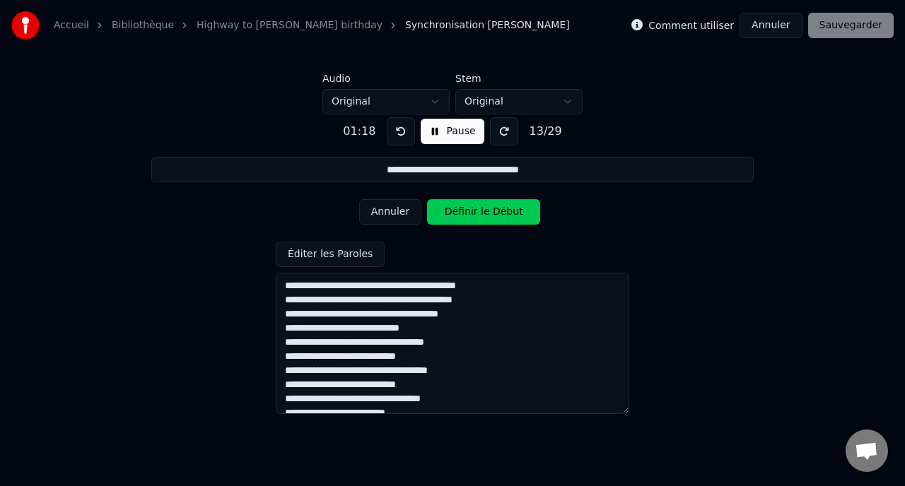
click at [446, 211] on button "Définir le Début" at bounding box center [483, 211] width 113 height 25
click at [446, 211] on button "Définir la Fin" at bounding box center [483, 211] width 113 height 25
click at [446, 211] on button "Définir le Début" at bounding box center [483, 211] width 113 height 25
click at [446, 211] on button "Définir la Fin" at bounding box center [483, 211] width 113 height 25
click at [446, 211] on button "Définir le Début" at bounding box center [483, 211] width 113 height 25
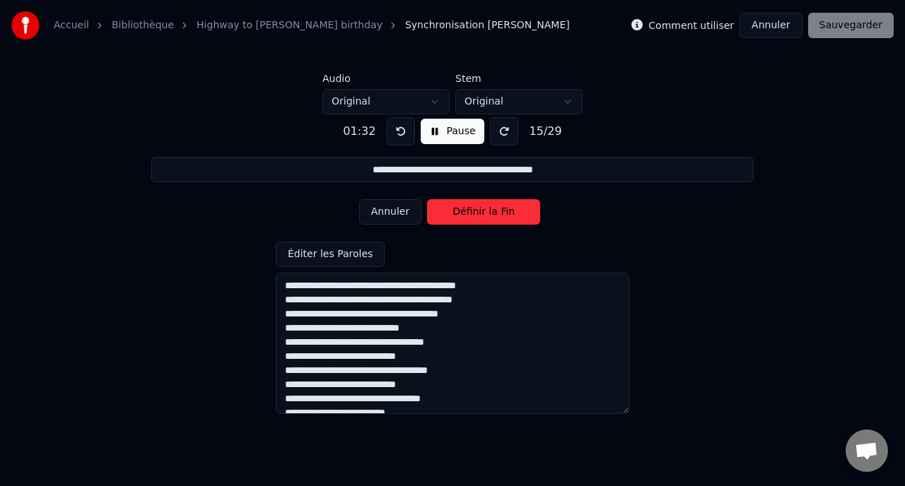
click at [446, 211] on button "Définir la Fin" at bounding box center [483, 211] width 113 height 25
click at [446, 211] on button "Définir le Début" at bounding box center [483, 211] width 113 height 25
click at [446, 211] on button "Définir la Fin" at bounding box center [483, 211] width 113 height 25
click at [446, 211] on button "Définir le Début" at bounding box center [483, 211] width 113 height 25
click at [446, 211] on button "Définir la Fin" at bounding box center [483, 211] width 113 height 25
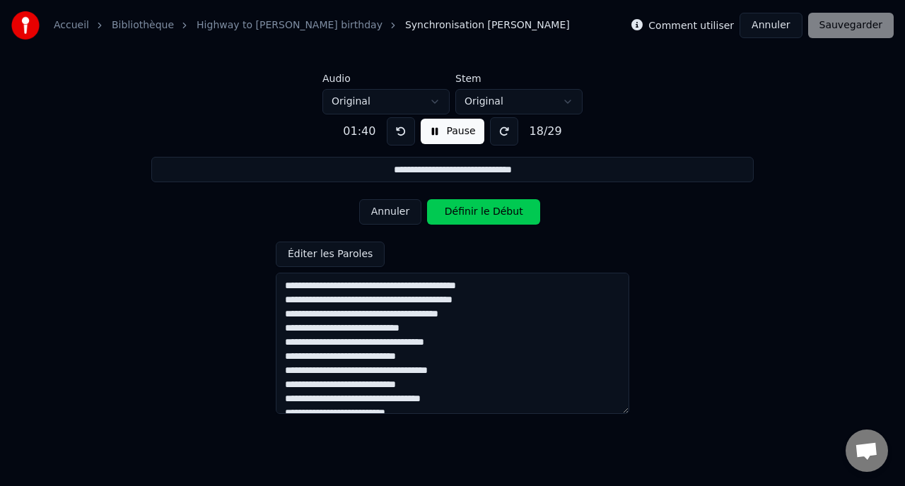
click at [446, 211] on button "Définir le Début" at bounding box center [483, 211] width 113 height 25
click at [446, 211] on button "Définir la Fin" at bounding box center [483, 211] width 113 height 25
click at [446, 211] on button "Définir le Début" at bounding box center [483, 211] width 113 height 25
click at [446, 211] on button "Définir la Fin" at bounding box center [483, 211] width 113 height 25
click at [401, 139] on button at bounding box center [401, 131] width 28 height 28
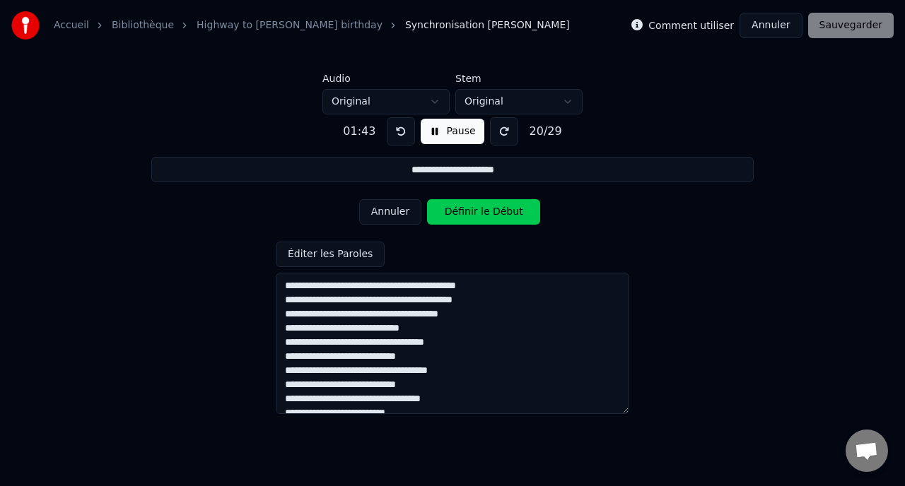
click at [443, 219] on button "Définir le Début" at bounding box center [483, 211] width 113 height 25
click at [443, 219] on button "Définir la Fin" at bounding box center [483, 211] width 113 height 25
click at [403, 129] on button at bounding box center [401, 131] width 28 height 28
click at [399, 209] on button "Annuler" at bounding box center [390, 211] width 62 height 25
click at [399, 210] on button "Annuler" at bounding box center [390, 211] width 62 height 25
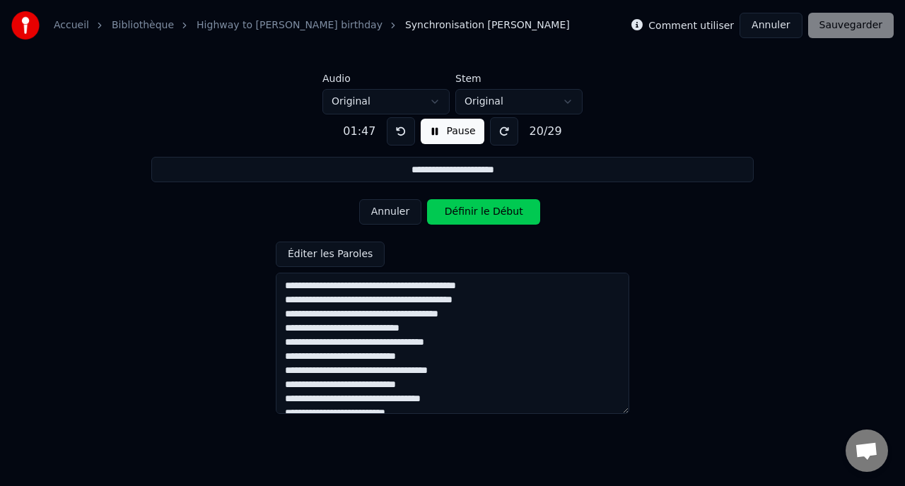
click at [456, 219] on button "Définir le Début" at bounding box center [483, 211] width 113 height 25
click at [456, 219] on button "Définir la Fin" at bounding box center [483, 211] width 113 height 25
click at [456, 219] on button "Définir le Début" at bounding box center [483, 211] width 113 height 25
click at [456, 219] on button "Définir la Fin" at bounding box center [483, 211] width 113 height 25
click at [456, 219] on button "Définir le Début" at bounding box center [483, 211] width 113 height 25
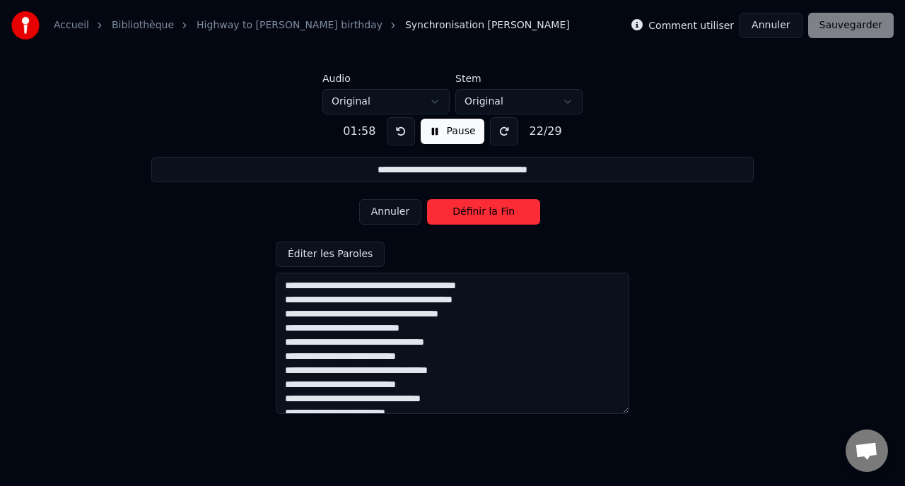
click at [456, 219] on button "Définir la Fin" at bounding box center [483, 211] width 113 height 25
click at [456, 219] on button "Définir le Début" at bounding box center [483, 211] width 113 height 25
click at [456, 219] on button "Définir la Fin" at bounding box center [483, 211] width 113 height 25
click at [456, 219] on button "Définir le Début" at bounding box center [483, 211] width 113 height 25
click at [456, 219] on button "Définir la Fin" at bounding box center [483, 211] width 113 height 25
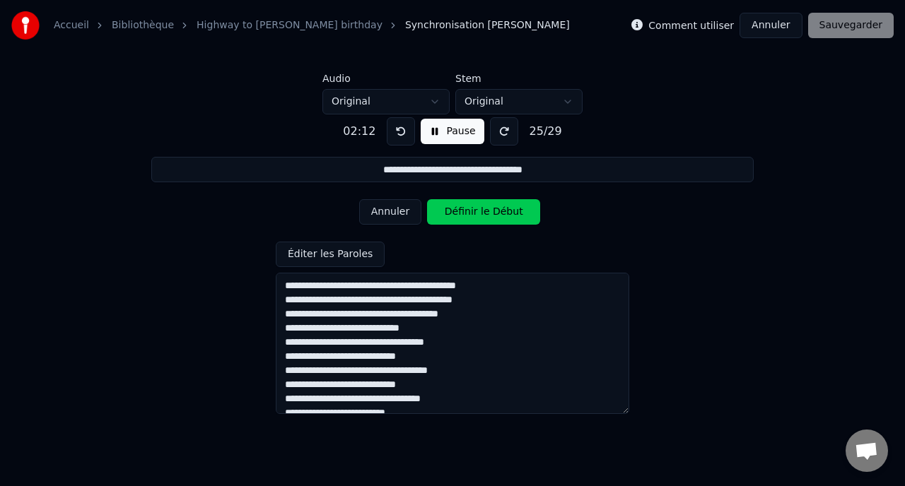
click at [456, 219] on button "Définir le Début" at bounding box center [483, 211] width 113 height 25
click at [459, 219] on button "Définir la Fin" at bounding box center [483, 211] width 113 height 25
click at [459, 219] on button "Définir le Début" at bounding box center [483, 211] width 113 height 25
click at [459, 219] on button "Définir la Fin" at bounding box center [483, 211] width 113 height 25
click at [459, 219] on button "Définir le Début" at bounding box center [483, 211] width 113 height 25
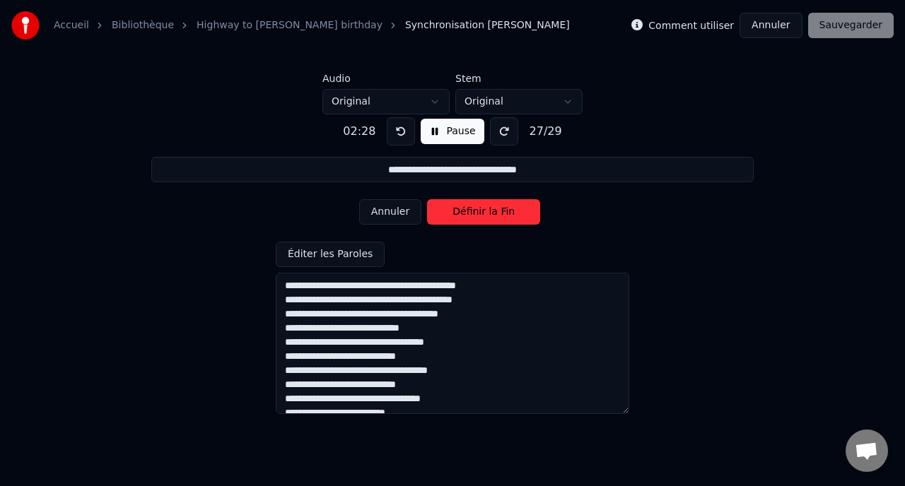
click at [459, 219] on button "Définir la Fin" at bounding box center [483, 211] width 113 height 25
click at [459, 219] on button "Définir le Début" at bounding box center [483, 211] width 113 height 25
click at [459, 219] on button "Définir la Fin" at bounding box center [483, 211] width 113 height 25
type input "**********"
click at [459, 219] on button "Définir le Début" at bounding box center [483, 211] width 113 height 25
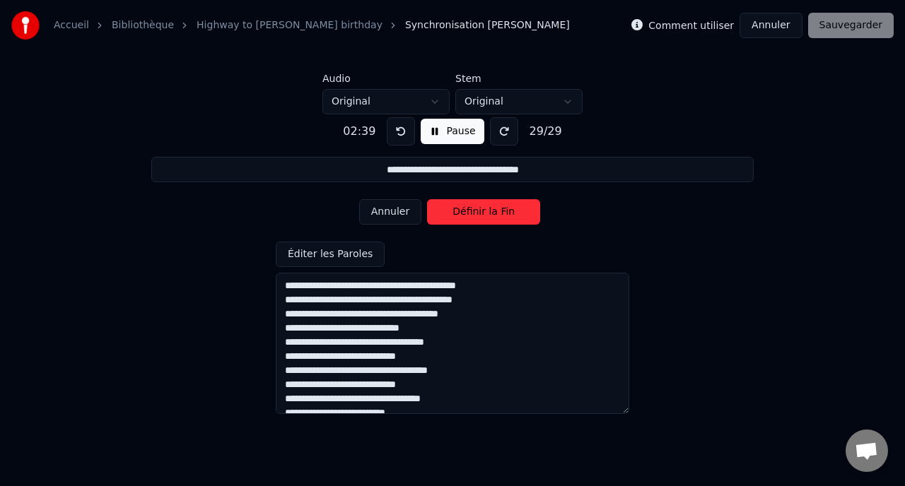
click at [459, 219] on button "Définir la Fin" at bounding box center [483, 211] width 113 height 25
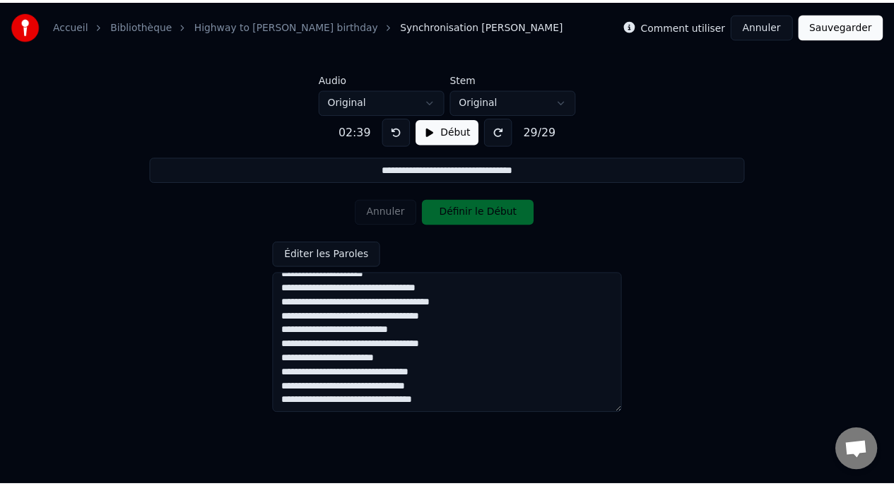
scroll to position [281, 0]
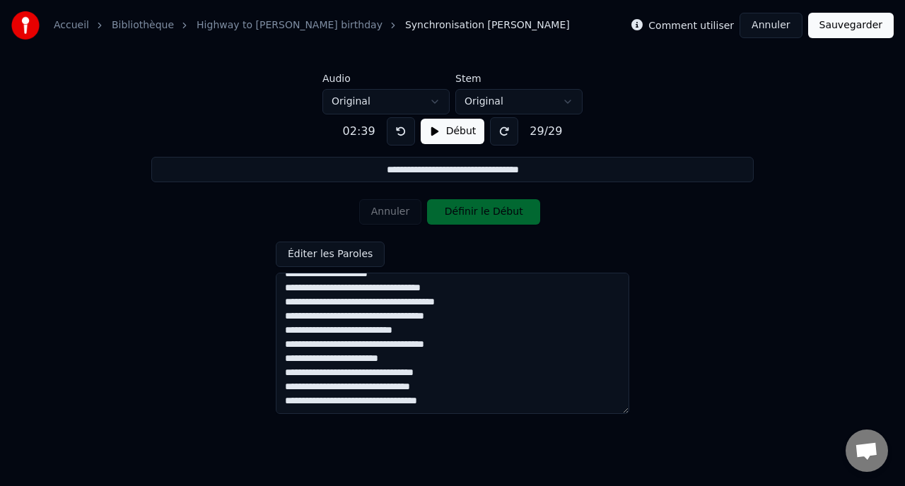
click at [842, 30] on button "Sauvegarder" at bounding box center [851, 25] width 86 height 25
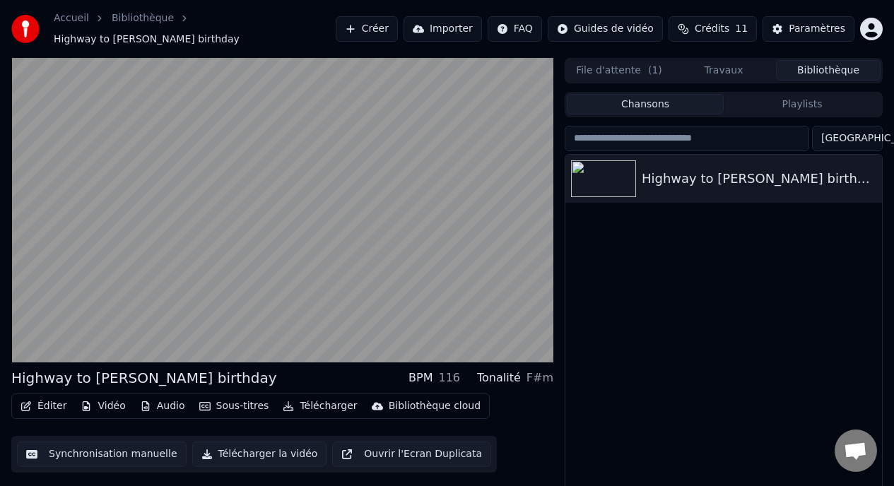
scroll to position [25, 0]
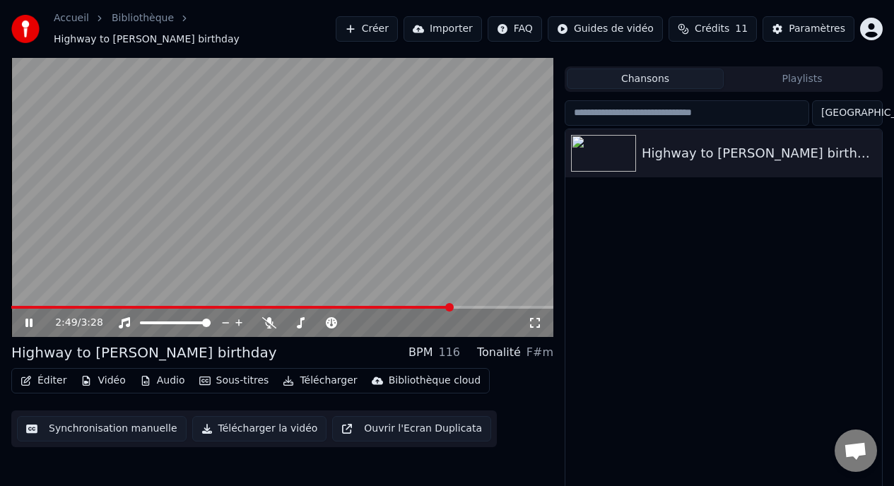
click at [28, 318] on icon at bounding box center [39, 322] width 33 height 11
click at [52, 374] on button "Éditer" at bounding box center [43, 381] width 57 height 20
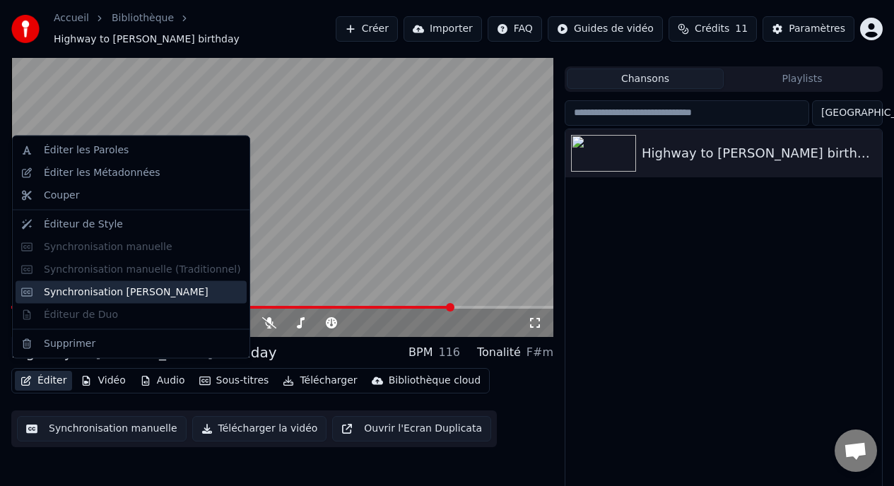
click at [81, 302] on div "Synchronisation [PERSON_NAME]" at bounding box center [131, 292] width 231 height 23
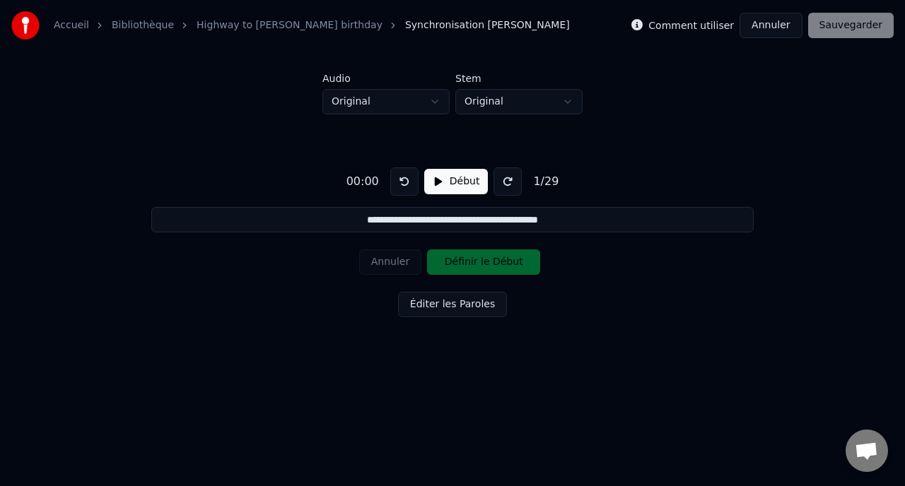
click at [500, 177] on button at bounding box center [507, 181] width 28 height 28
click at [501, 177] on button at bounding box center [507, 181] width 28 height 28
click at [500, 224] on input "**********" at bounding box center [451, 219] width 601 height 25
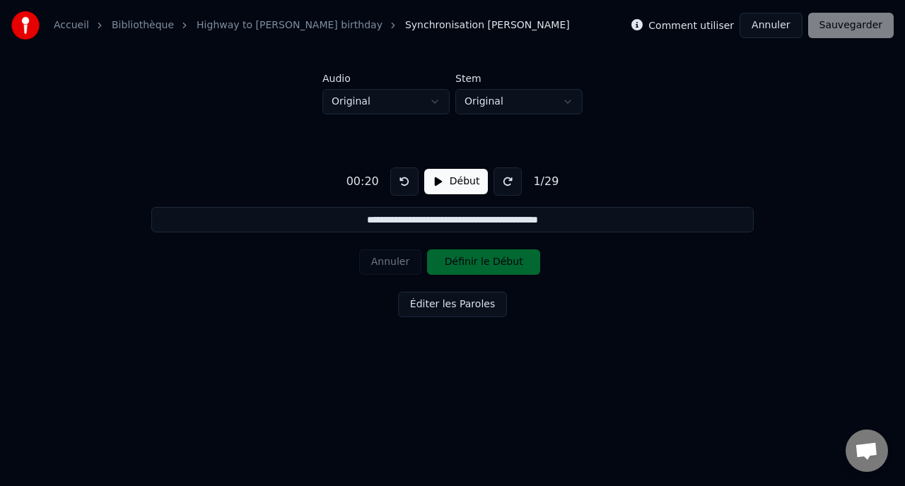
click at [454, 305] on button "Éditer les Paroles" at bounding box center [452, 304] width 109 height 25
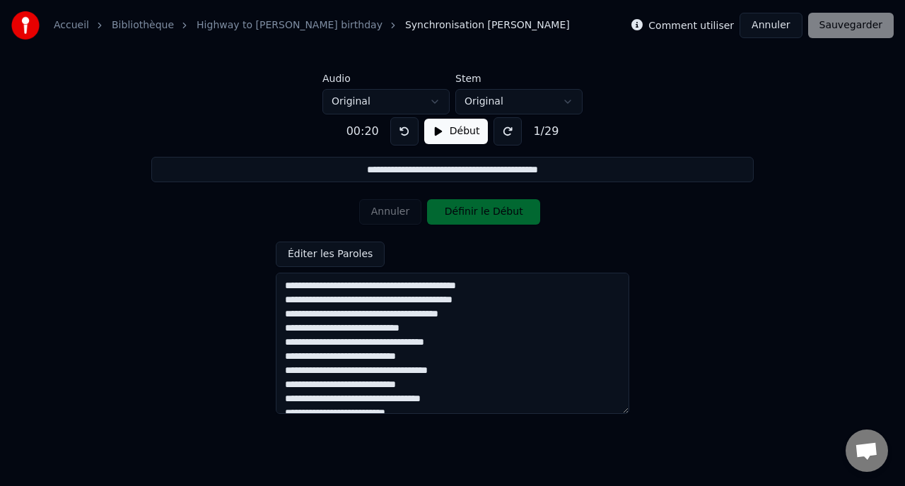
click at [334, 329] on textarea at bounding box center [452, 343] width 353 height 141
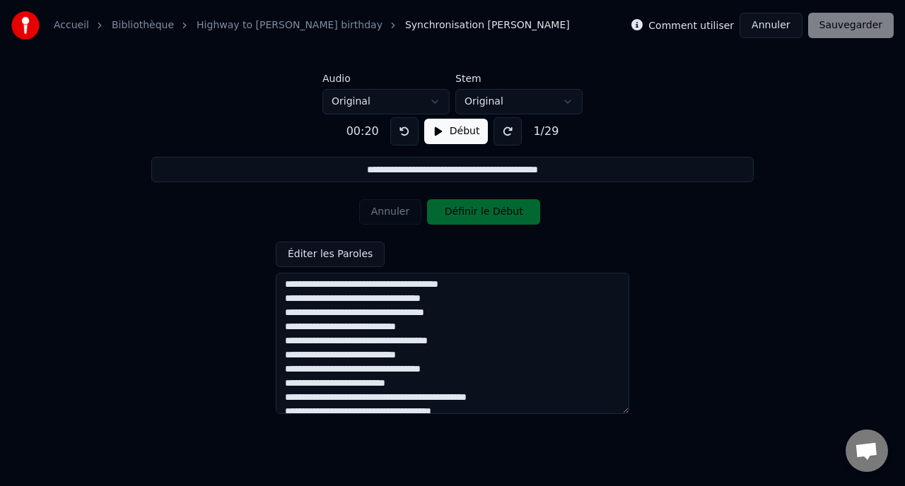
scroll to position [31, 0]
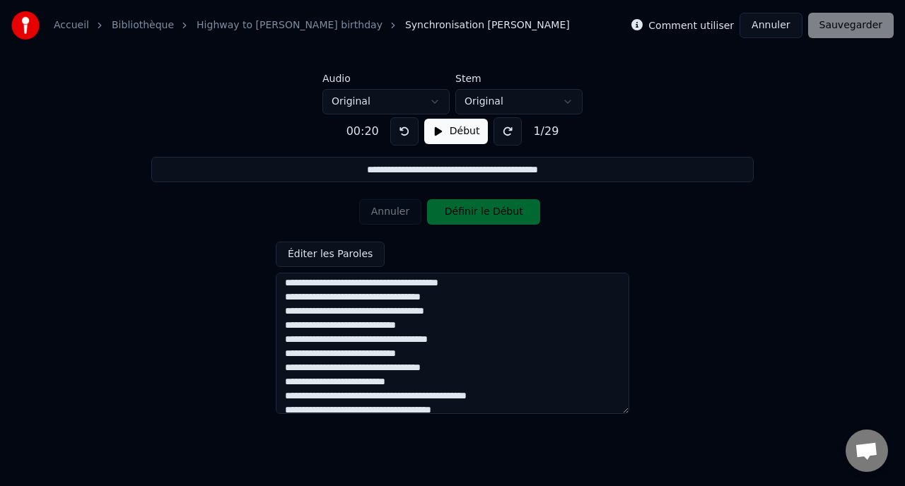
click at [396, 355] on textarea at bounding box center [452, 343] width 353 height 141
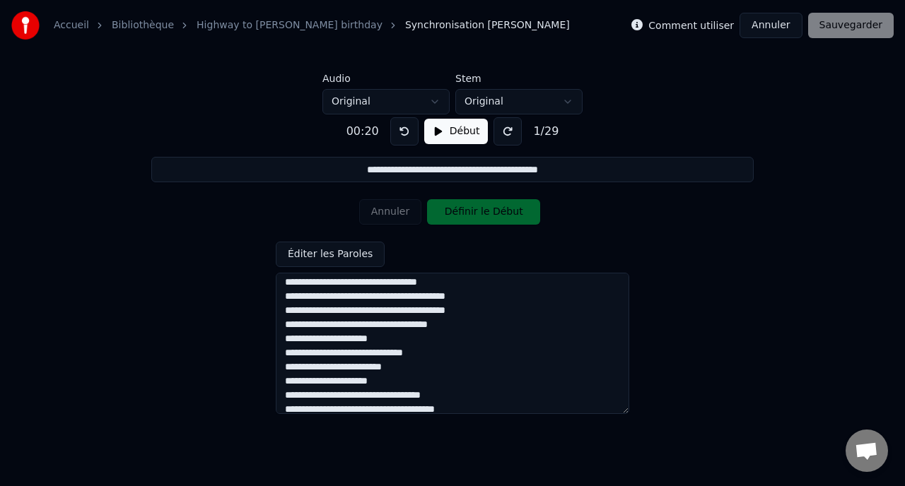
scroll to position [174, 0]
click at [435, 310] on textarea at bounding box center [452, 343] width 353 height 141
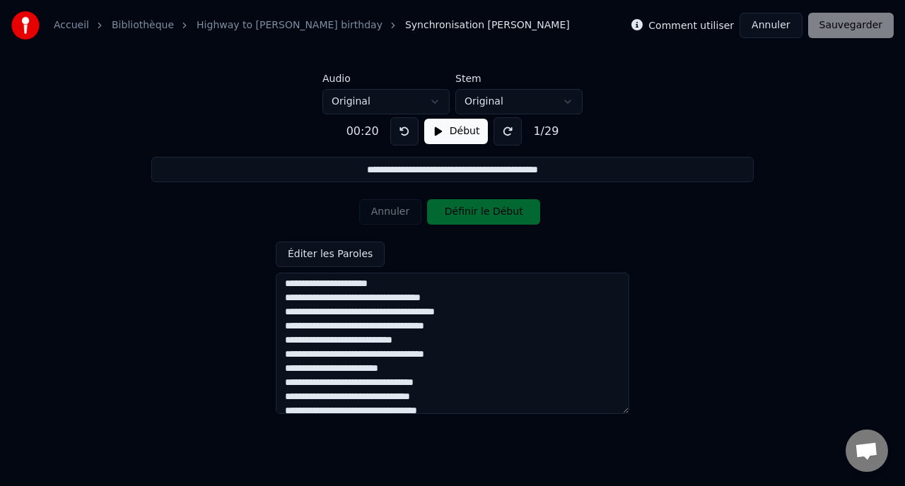
scroll to position [281, 0]
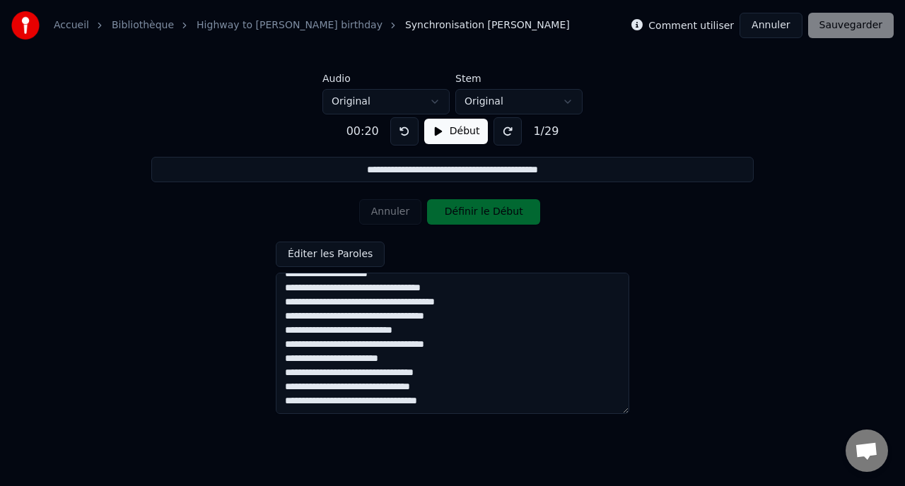
drag, startPoint x: 454, startPoint y: 346, endPoint x: 273, endPoint y: 339, distance: 180.4
click at [273, 339] on div "**********" at bounding box center [452, 260] width 859 height 292
click at [298, 360] on textarea at bounding box center [452, 343] width 353 height 141
click at [483, 399] on textarea at bounding box center [452, 343] width 353 height 141
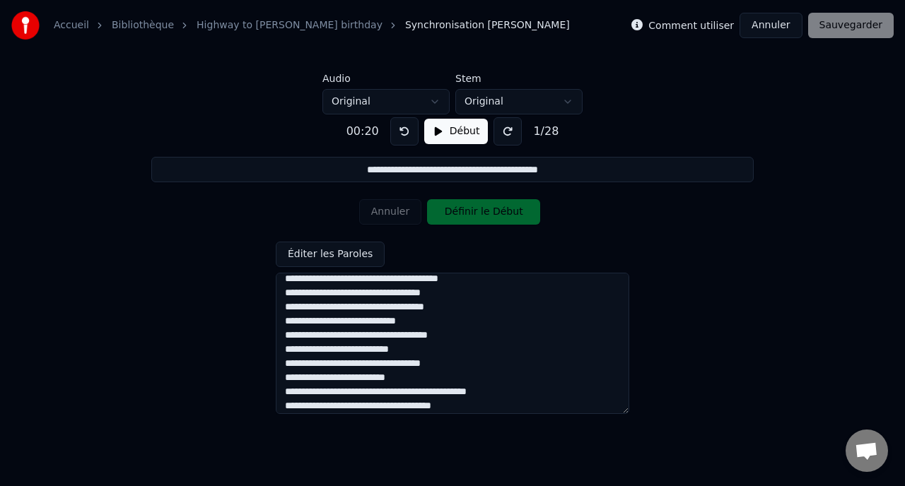
scroll to position [0, 0]
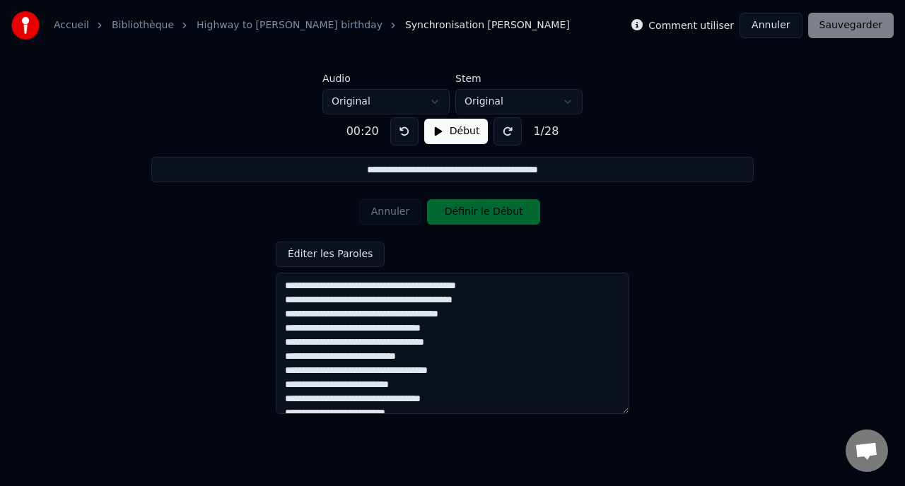
click at [466, 330] on textarea at bounding box center [452, 343] width 353 height 141
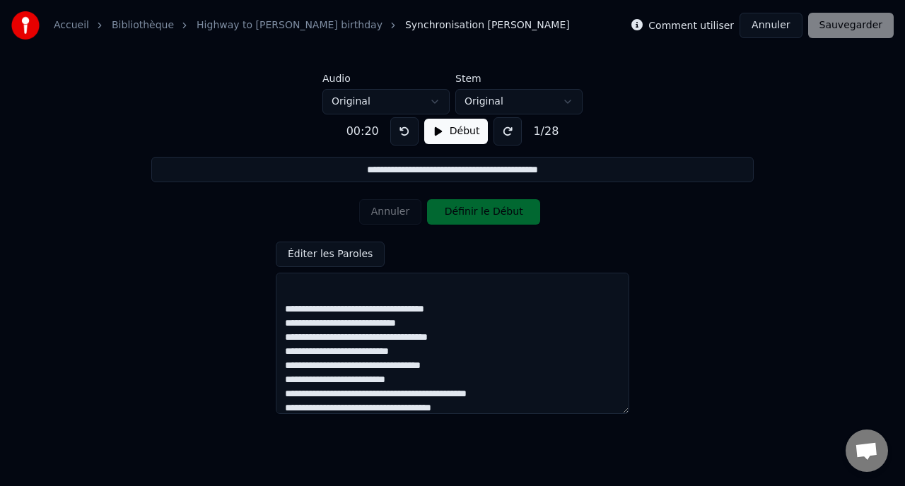
scroll to position [62, 0]
click at [443, 326] on textarea at bounding box center [452, 343] width 353 height 141
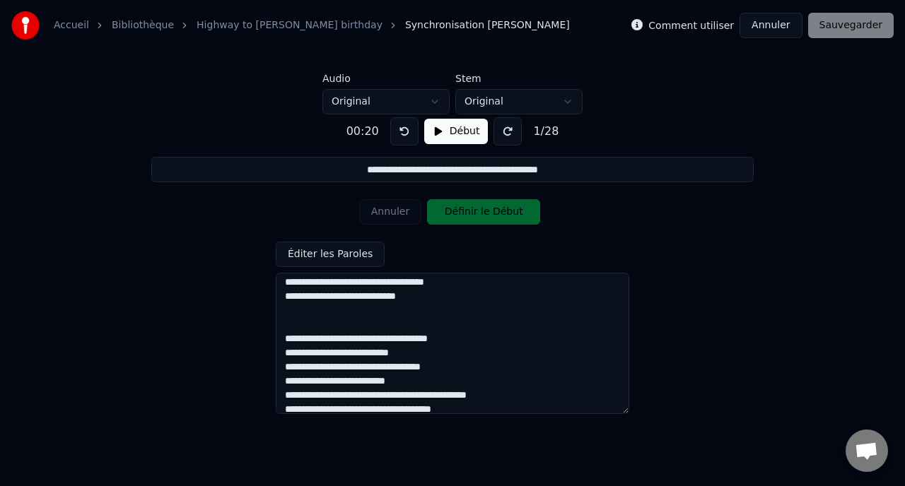
scroll to position [98, 0]
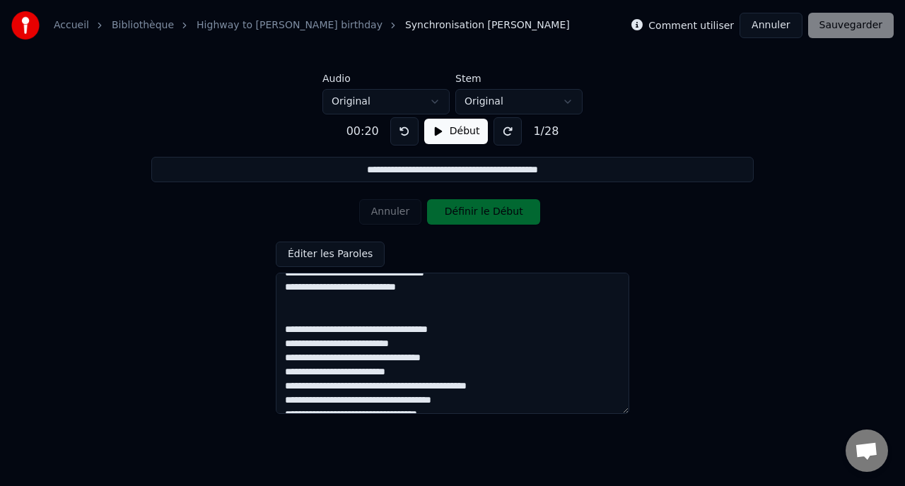
click at [425, 373] on textarea at bounding box center [452, 343] width 353 height 141
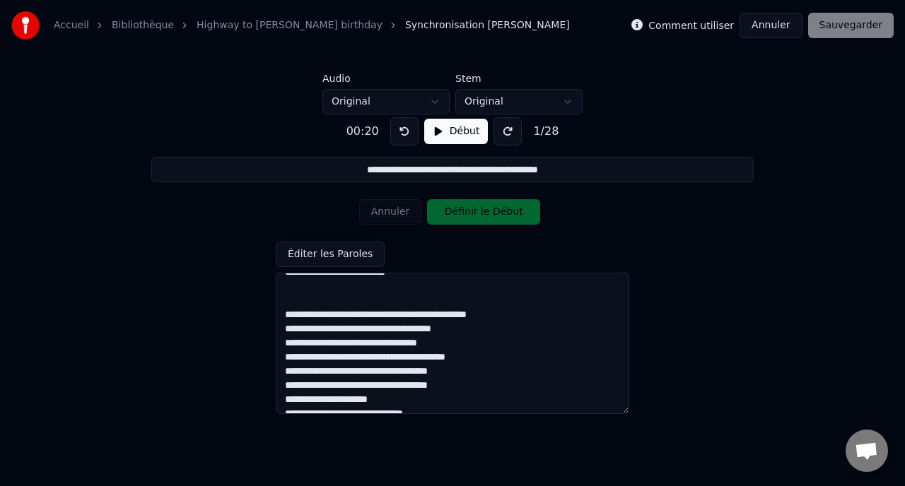
scroll to position [198, 0]
click at [486, 380] on textarea at bounding box center [452, 343] width 353 height 141
click at [486, 355] on textarea at bounding box center [452, 343] width 353 height 141
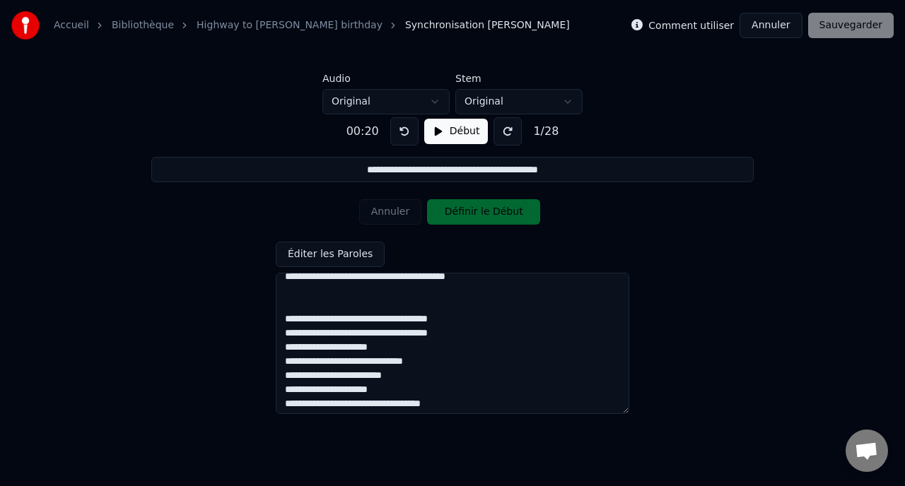
scroll to position [276, 0]
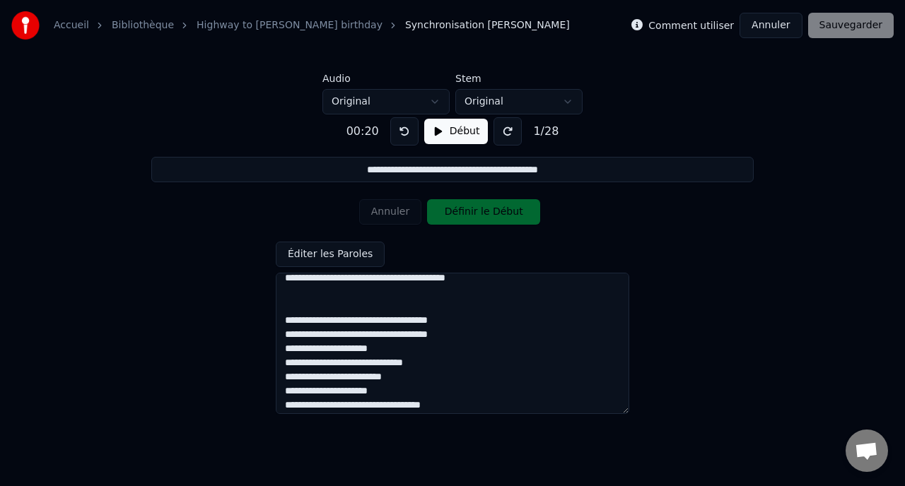
click at [458, 336] on textarea at bounding box center [452, 343] width 353 height 141
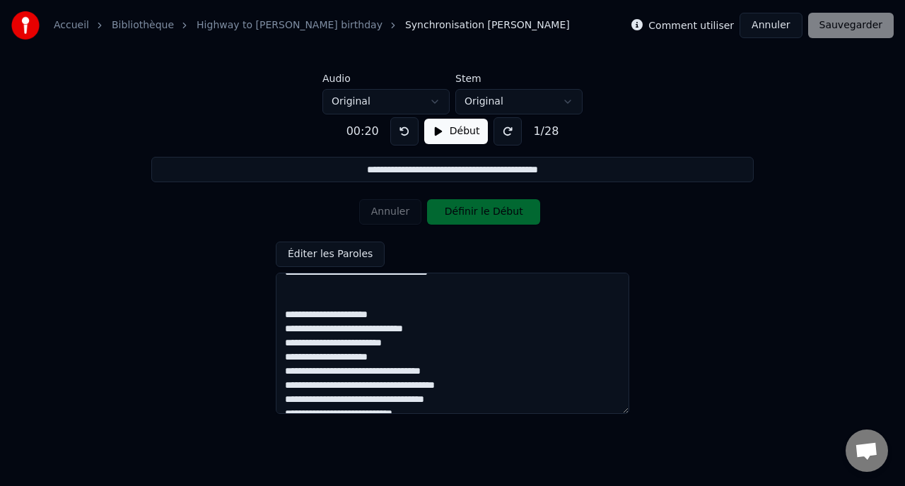
scroll to position [340, 0]
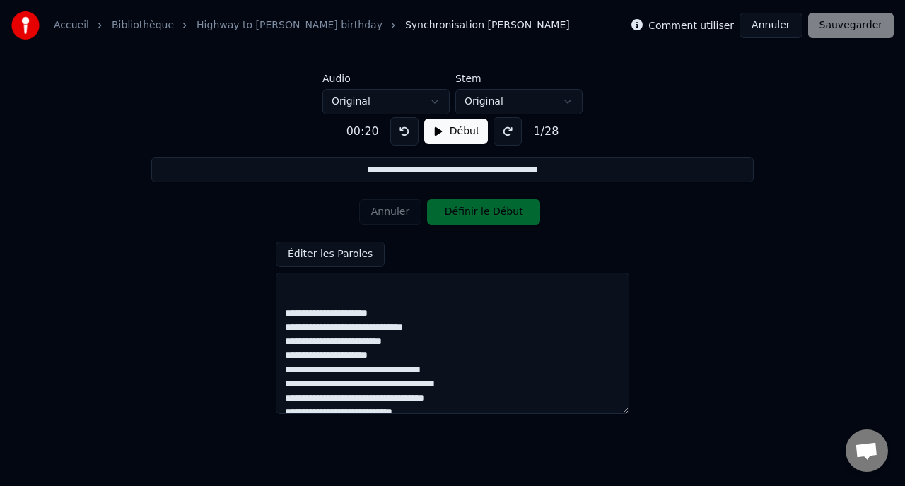
click at [448, 360] on textarea at bounding box center [452, 343] width 353 height 141
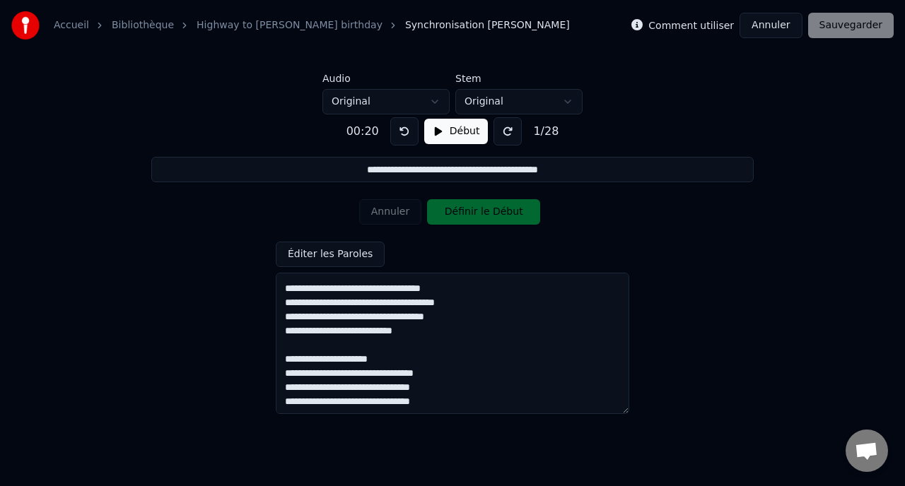
scroll to position [450, 0]
click at [429, 353] on textarea at bounding box center [452, 343] width 353 height 141
click at [424, 345] on textarea at bounding box center [452, 343] width 353 height 141
type textarea "**********"
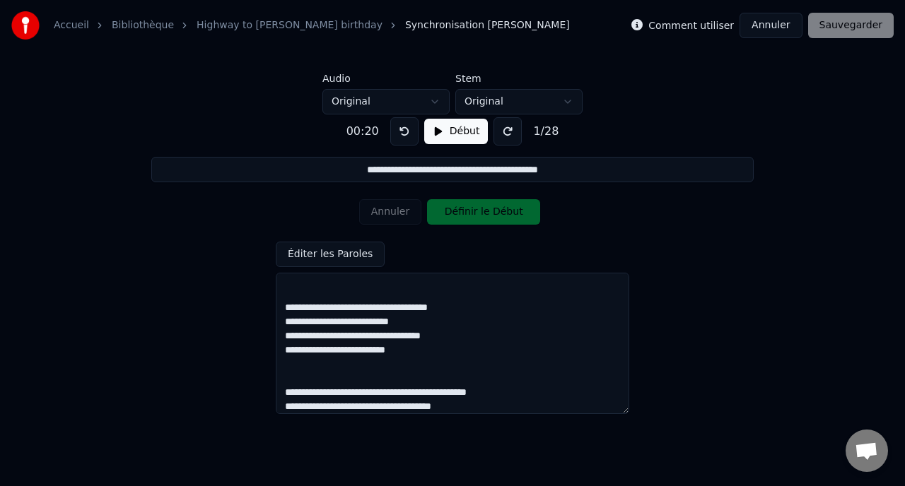
scroll to position [0, 0]
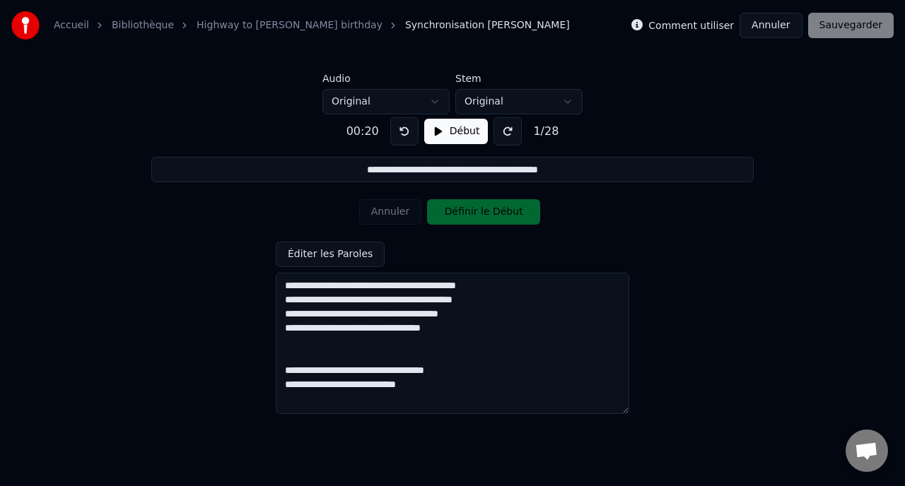
click at [284, 287] on textarea at bounding box center [452, 343] width 353 height 141
type input "**********"
type textarea "**********"
type input "**********"
type textarea "**********"
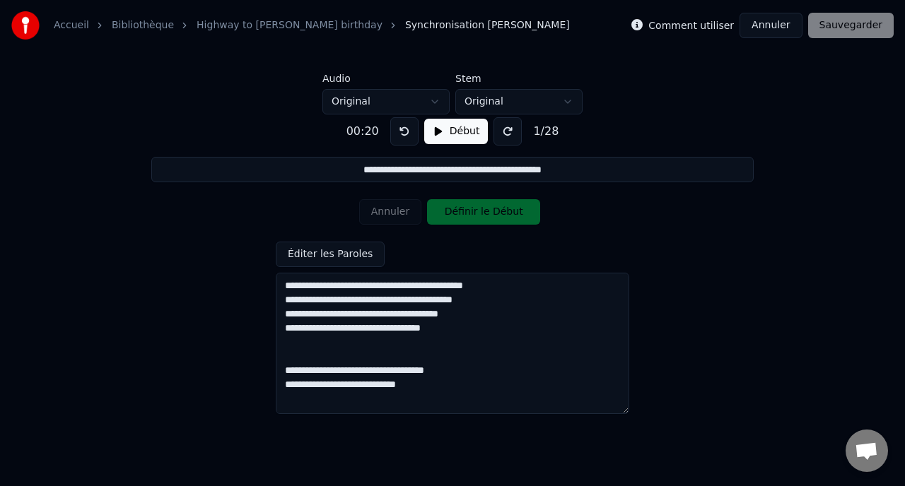
type input "**********"
type textarea "**********"
type input "**********"
type textarea "**********"
type input "**********"
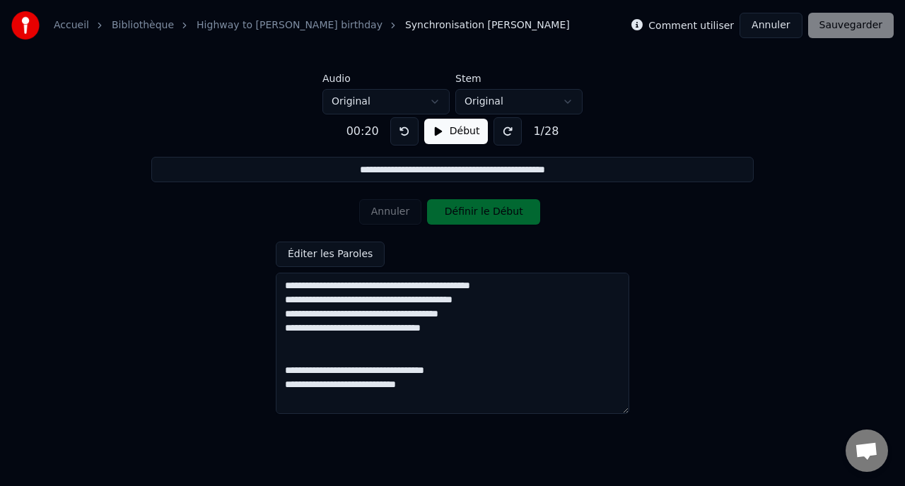
type textarea "**********"
type input "**********"
type textarea "**********"
type input "**********"
type textarea "**********"
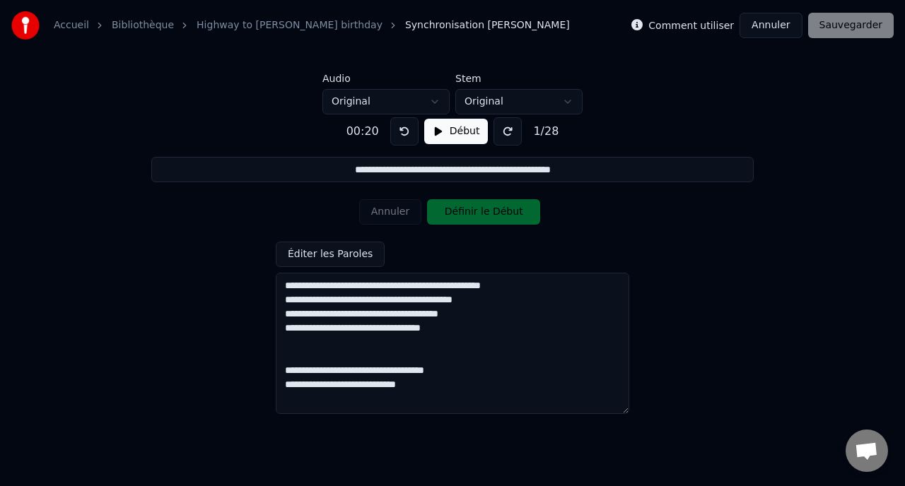
type input "**********"
type textarea "**********"
type input "**********"
type textarea "**********"
type input "*********"
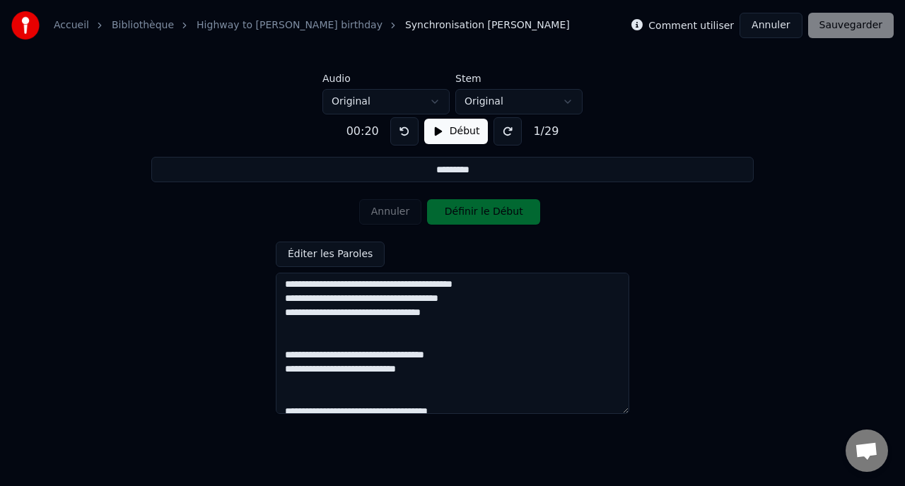
scroll to position [35, 0]
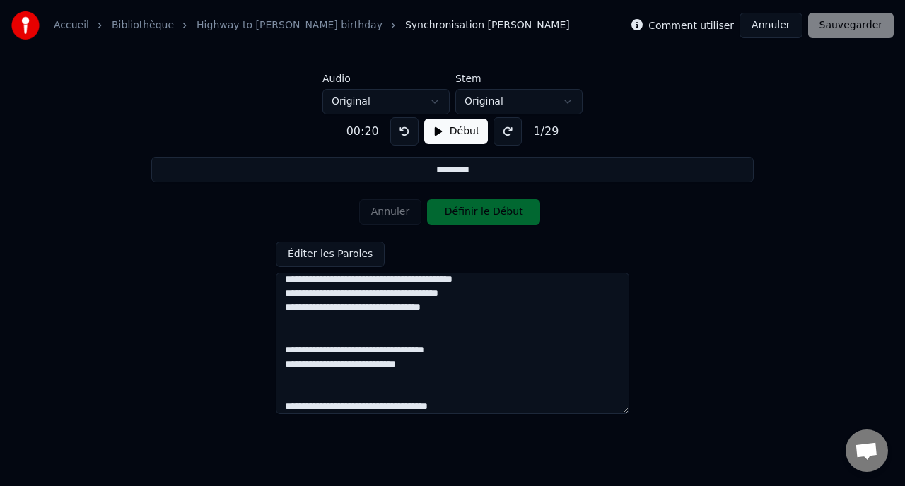
click at [287, 339] on textarea at bounding box center [452, 343] width 353 height 141
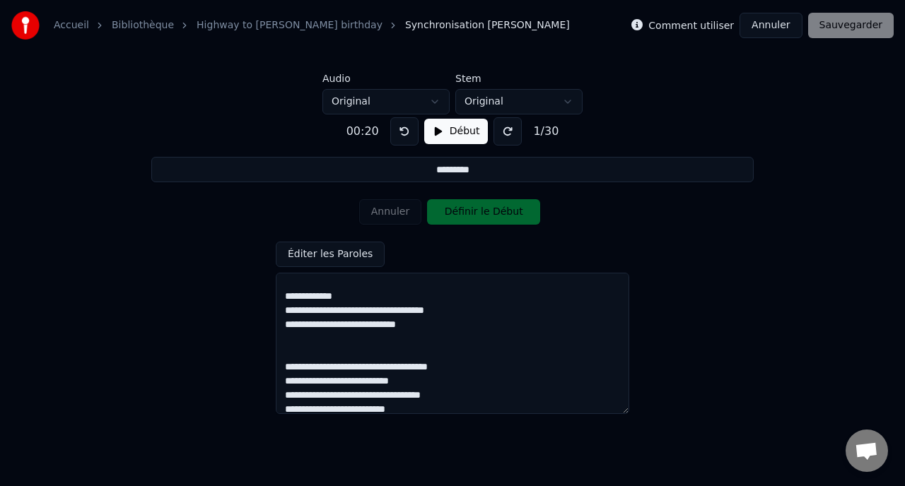
scroll to position [77, 0]
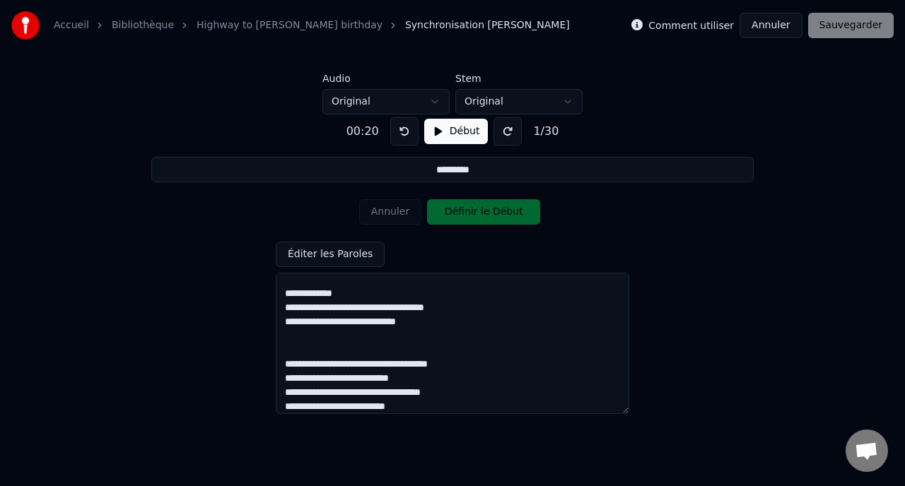
click at [319, 292] on textarea at bounding box center [452, 343] width 353 height 141
click at [316, 355] on textarea at bounding box center [452, 343] width 353 height 141
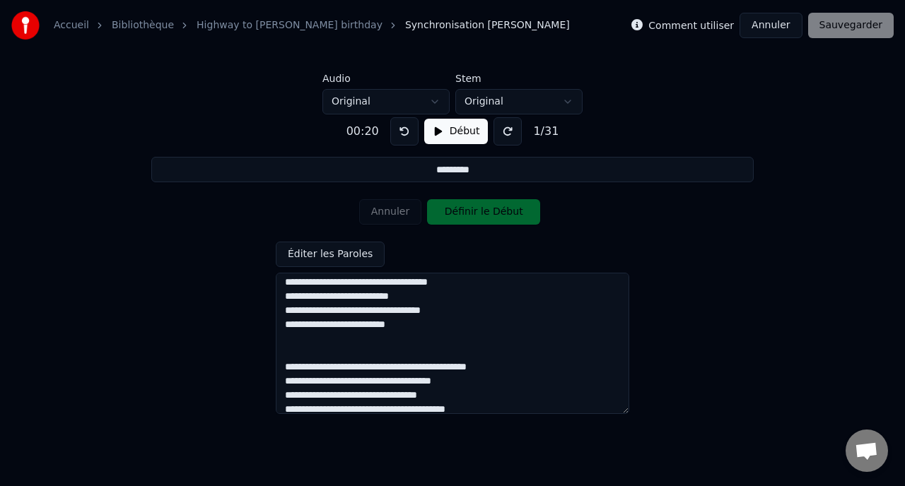
scroll to position [167, 0]
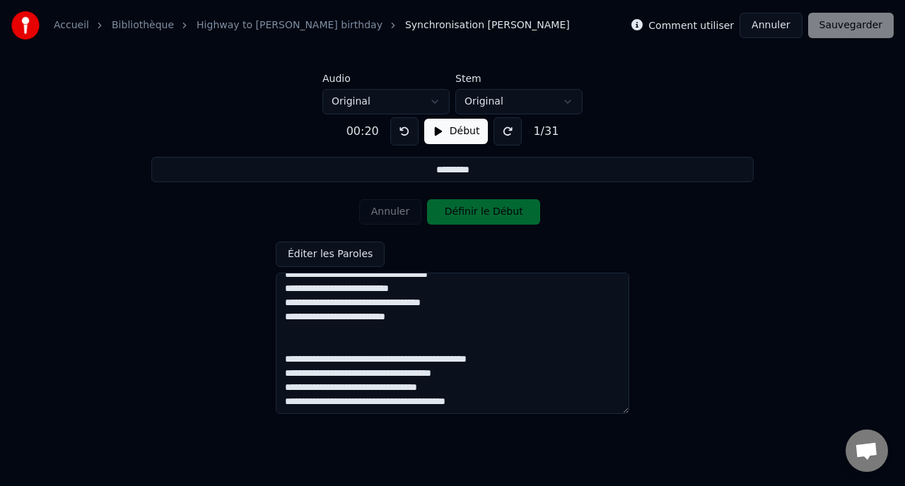
click at [322, 353] on textarea at bounding box center [452, 343] width 353 height 141
click at [319, 349] on textarea at bounding box center [452, 343] width 353 height 141
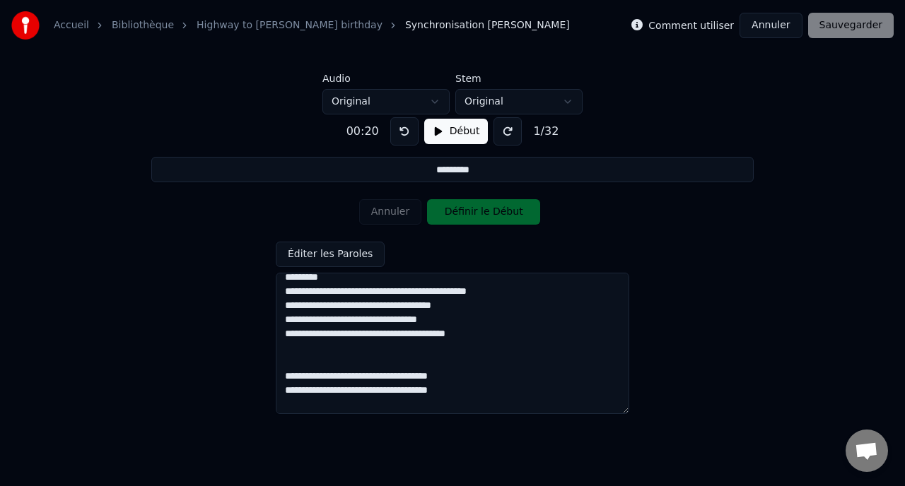
scroll to position [249, 0]
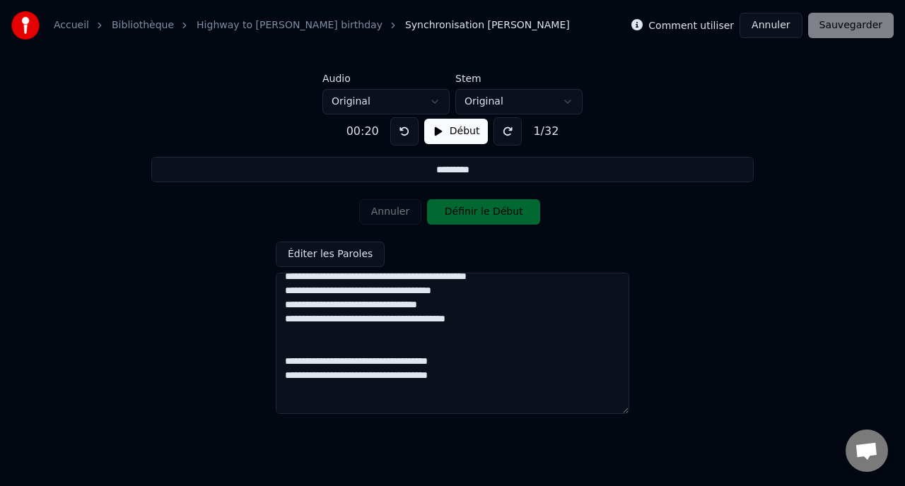
click at [298, 347] on textarea at bounding box center [452, 343] width 353 height 141
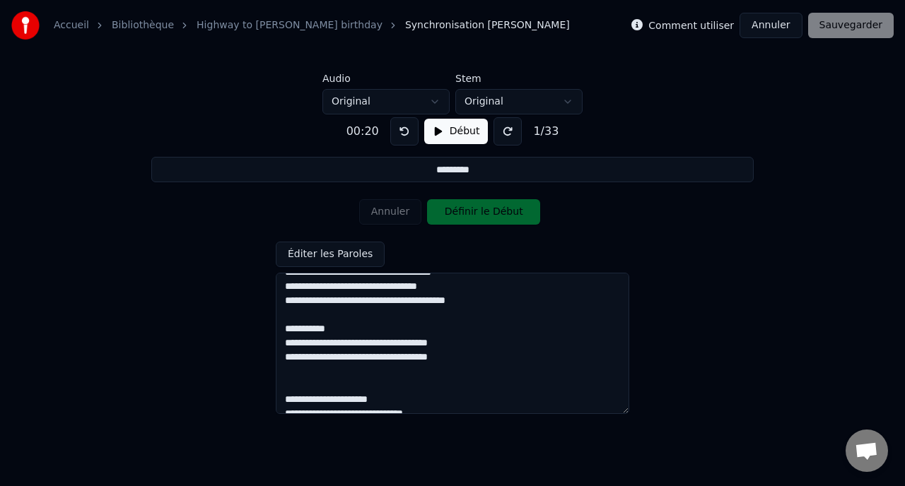
scroll to position [276, 0]
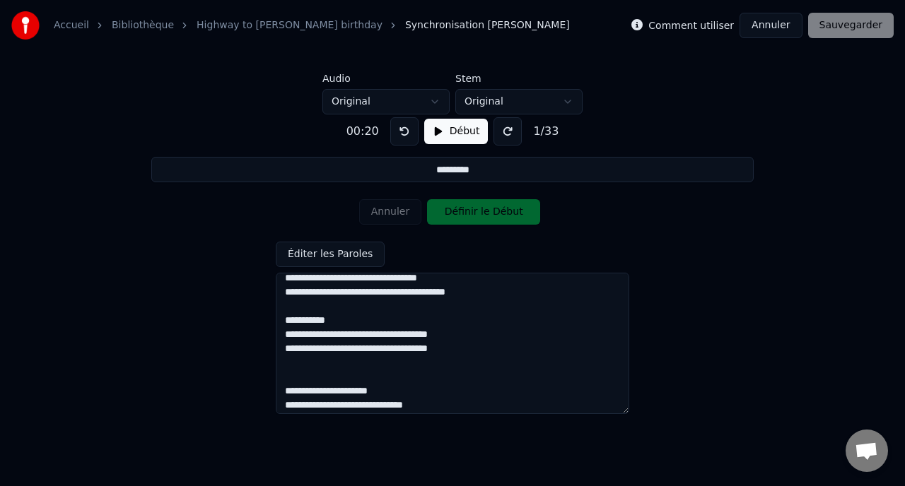
click at [312, 378] on textarea at bounding box center [452, 343] width 353 height 141
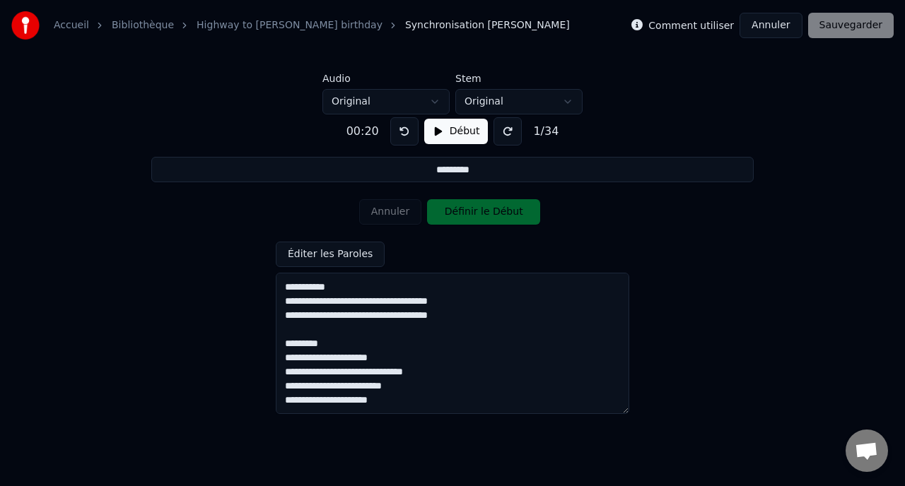
scroll to position [343, 0]
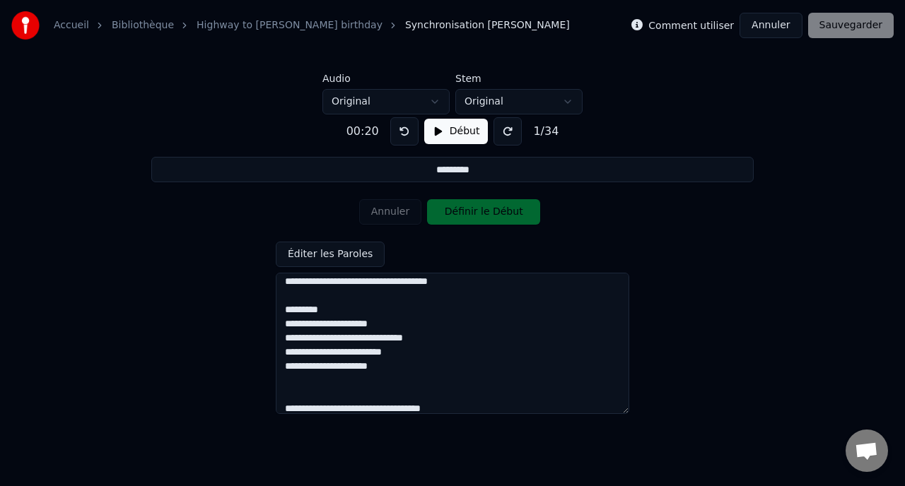
click at [301, 399] on textarea at bounding box center [452, 343] width 353 height 141
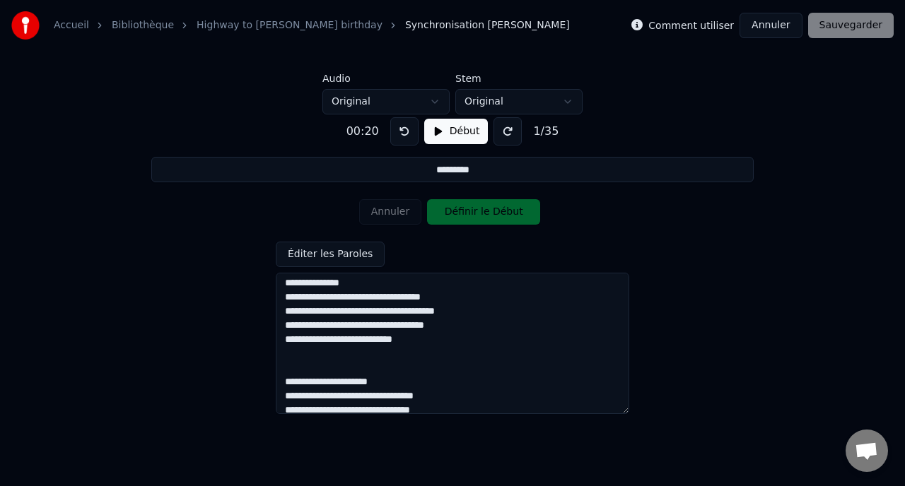
scroll to position [467, 0]
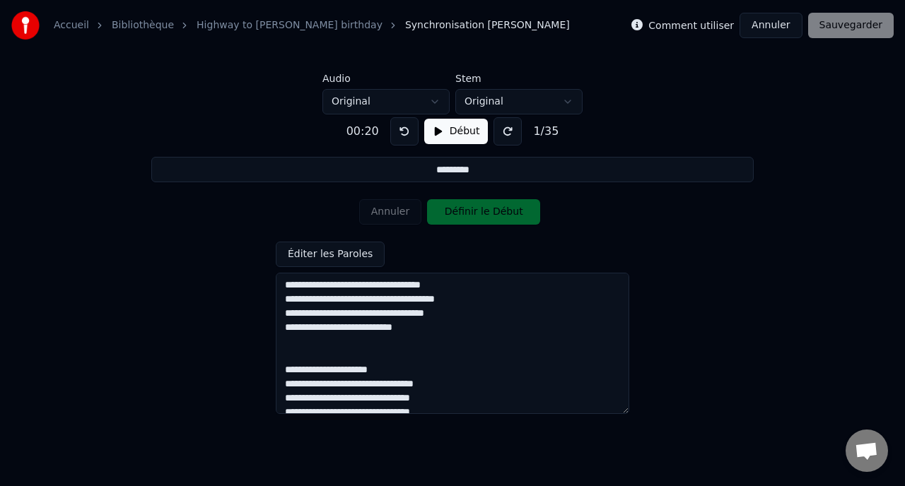
click at [325, 355] on textarea at bounding box center [452, 343] width 353 height 141
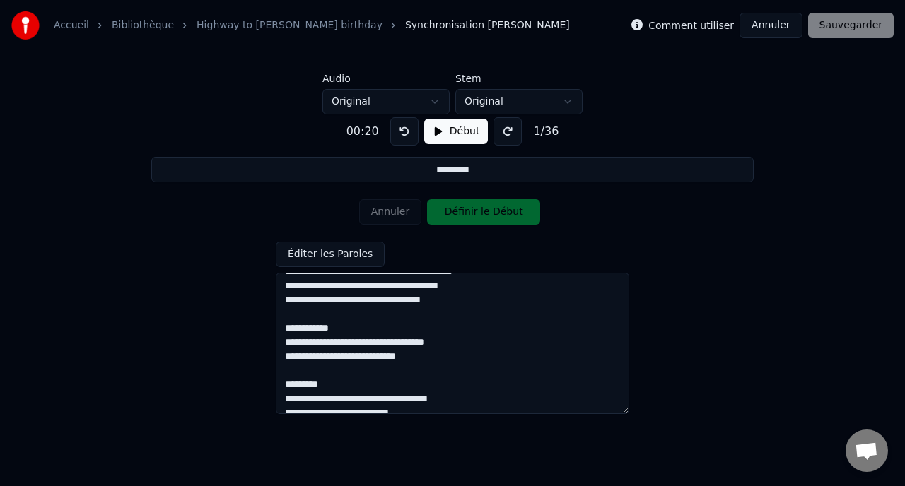
scroll to position [0, 0]
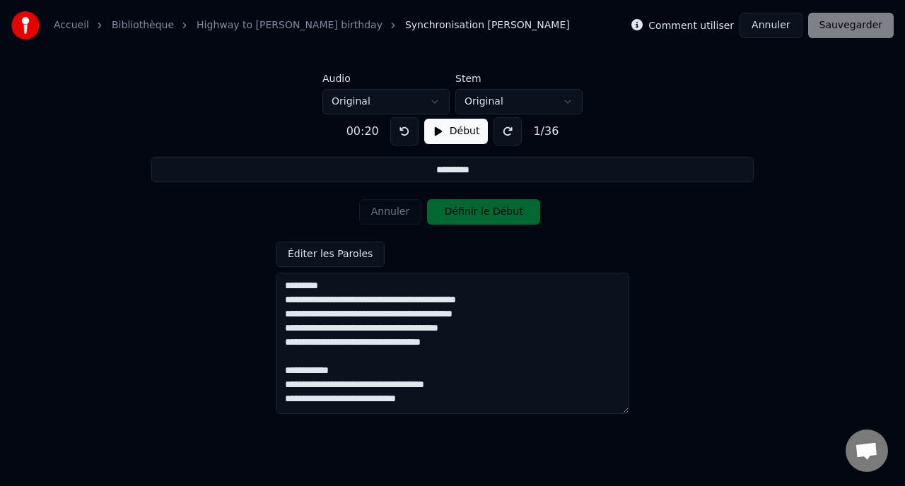
type textarea "**********"
click at [404, 134] on button at bounding box center [404, 131] width 28 height 28
click at [439, 129] on button "Début" at bounding box center [456, 131] width 64 height 25
click at [449, 204] on button "Définir le Début" at bounding box center [483, 211] width 113 height 25
click at [449, 205] on button "Définir la Fin" at bounding box center [483, 211] width 113 height 25
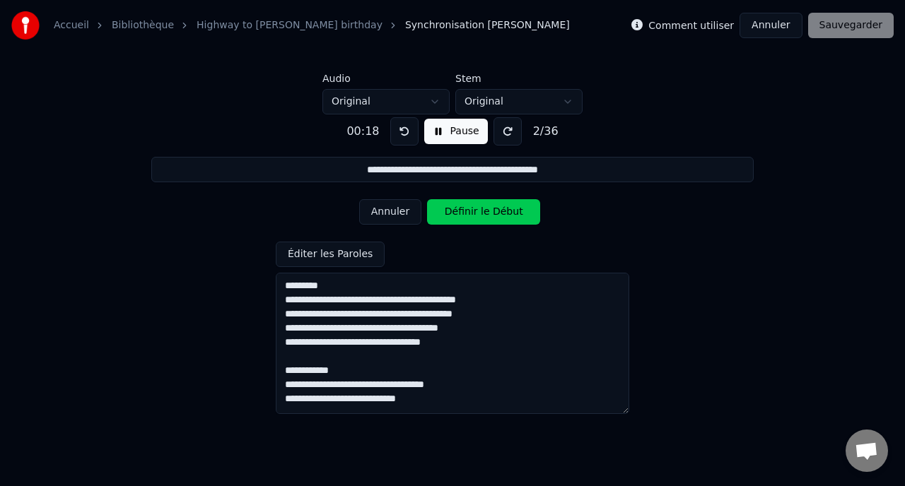
click at [449, 205] on button "Définir le Début" at bounding box center [483, 211] width 113 height 25
click at [447, 214] on button "Définir la Fin" at bounding box center [483, 211] width 113 height 25
click at [447, 215] on button "Définir le Début" at bounding box center [483, 211] width 113 height 25
click at [447, 215] on button "Définir la Fin" at bounding box center [483, 211] width 113 height 25
click at [447, 215] on button "Définir le Début" at bounding box center [483, 211] width 113 height 25
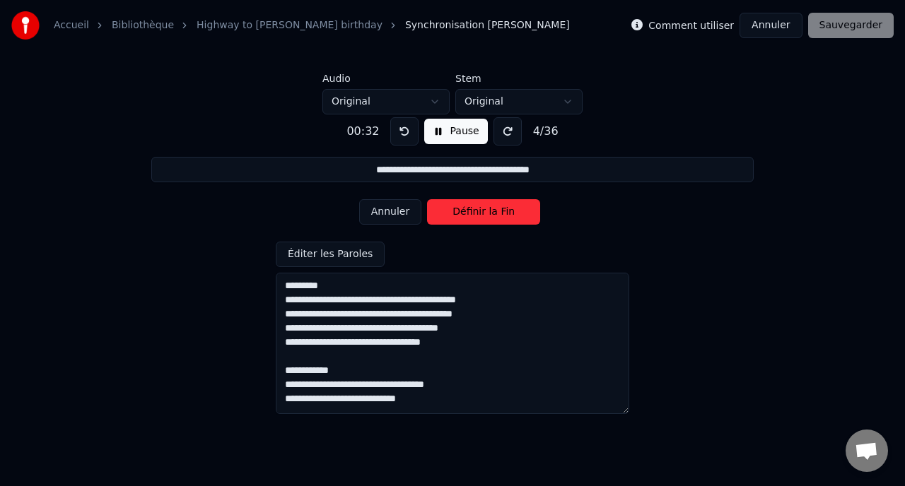
click at [447, 215] on button "Définir la Fin" at bounding box center [483, 211] width 113 height 25
click at [447, 215] on button "Définir le Début" at bounding box center [483, 211] width 113 height 25
click at [447, 215] on button "Définir la Fin" at bounding box center [483, 211] width 113 height 25
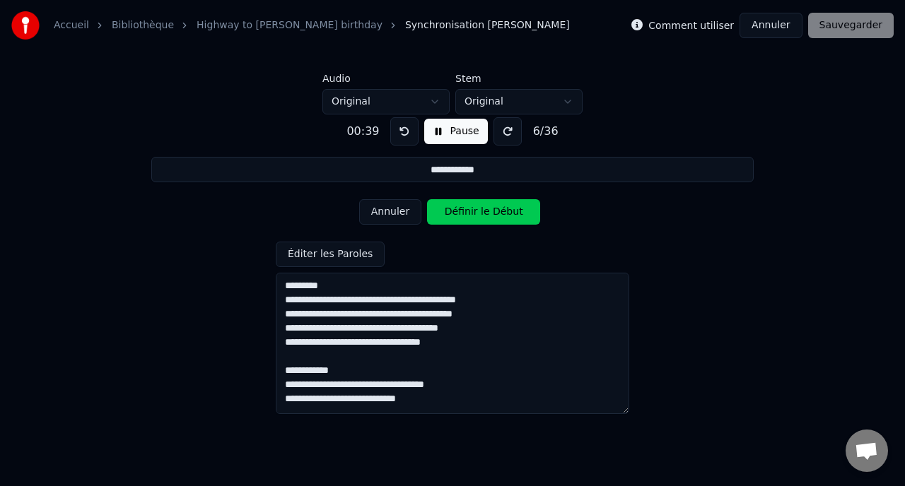
click at [447, 215] on button "Définir le Début" at bounding box center [483, 211] width 113 height 25
click at [447, 215] on button "Définir la Fin" at bounding box center [483, 211] width 113 height 25
click at [447, 215] on button "Définir le Début" at bounding box center [483, 211] width 113 height 25
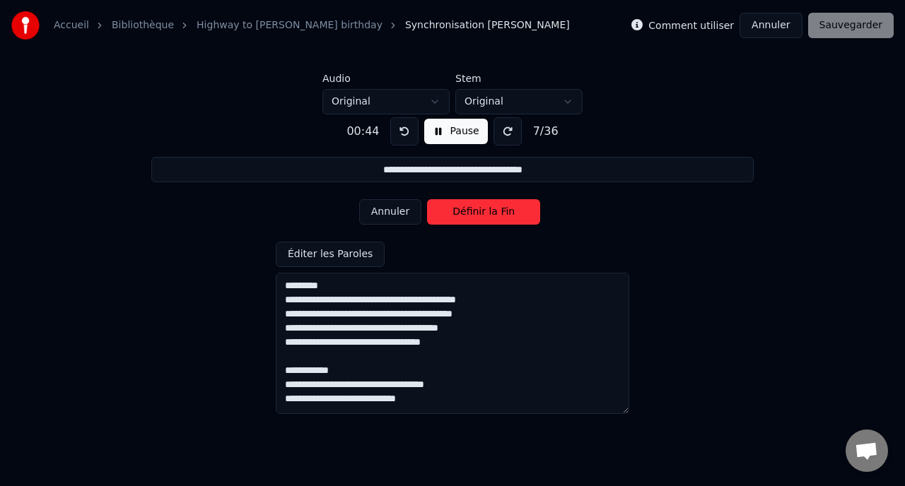
click at [447, 215] on button "Définir la Fin" at bounding box center [483, 211] width 113 height 25
click at [447, 215] on button "Définir le Début" at bounding box center [483, 211] width 113 height 25
click at [447, 215] on button "Définir la Fin" at bounding box center [483, 211] width 113 height 25
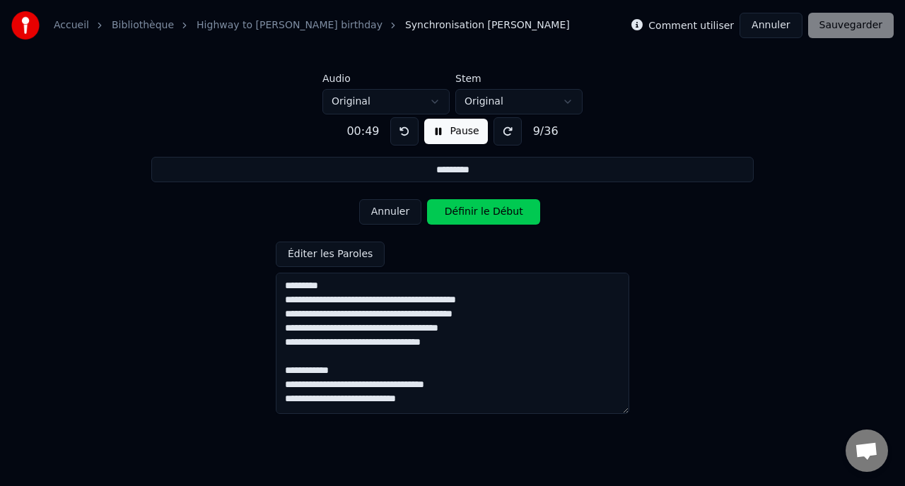
click at [447, 215] on button "Définir le Début" at bounding box center [483, 211] width 113 height 25
click at [447, 215] on button "Définir la Fin" at bounding box center [483, 211] width 113 height 25
click at [447, 215] on button "Définir le Début" at bounding box center [483, 211] width 113 height 25
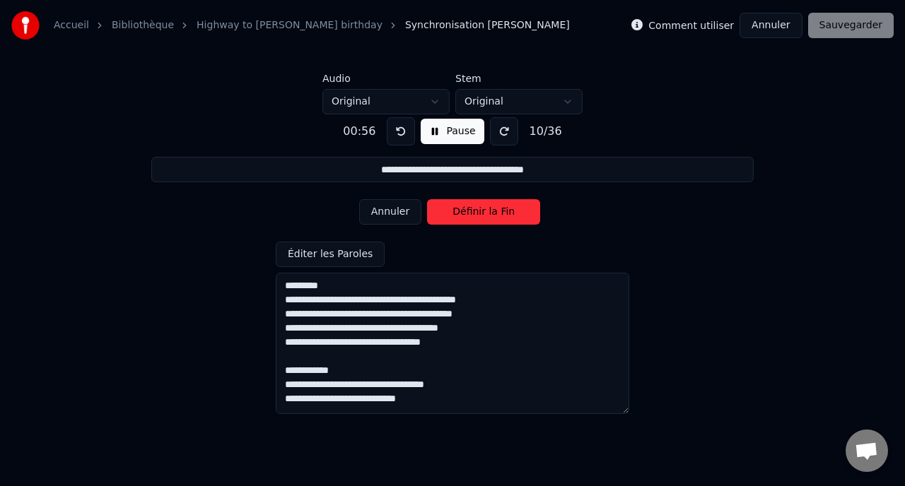
click at [447, 215] on button "Définir la Fin" at bounding box center [483, 211] width 113 height 25
click at [447, 215] on button "Définir le Début" at bounding box center [483, 211] width 113 height 25
click at [447, 215] on button "Définir la Fin" at bounding box center [483, 211] width 113 height 25
click at [447, 215] on button "Définir le Début" at bounding box center [483, 211] width 113 height 25
click at [447, 215] on button "Définir la Fin" at bounding box center [483, 211] width 113 height 25
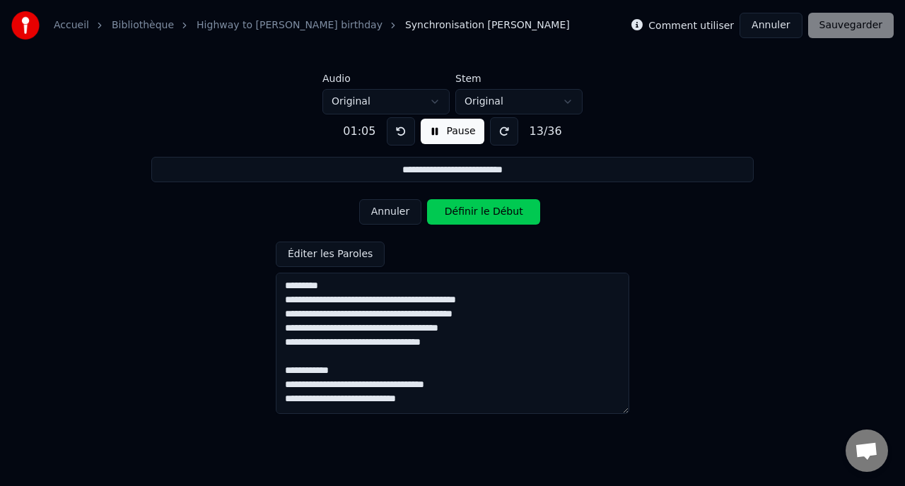
click at [447, 215] on button "Définir le Début" at bounding box center [483, 211] width 113 height 25
click at [447, 215] on button "Définir la Fin" at bounding box center [483, 211] width 113 height 25
click at [444, 129] on button "Pause" at bounding box center [451, 131] width 63 height 25
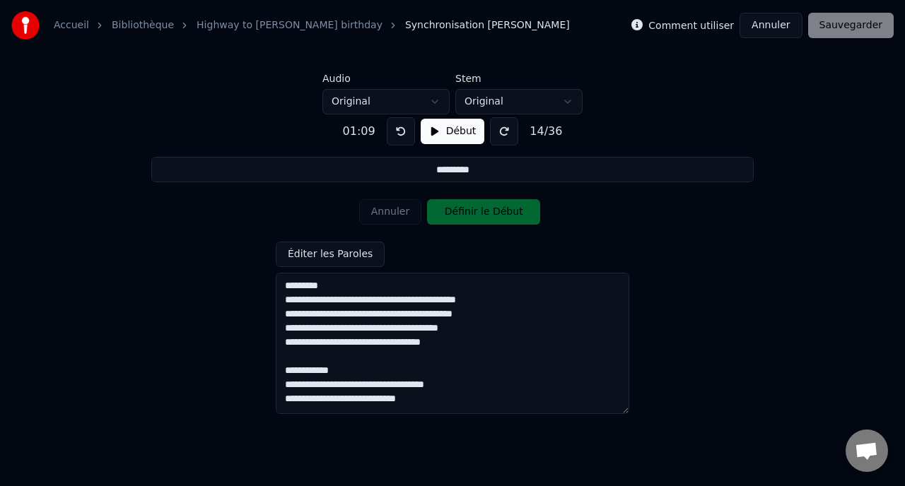
click at [403, 210] on div "Annuler Définir le Début" at bounding box center [452, 212] width 187 height 37
click at [401, 209] on div "Annuler Définir le Début" at bounding box center [452, 212] width 187 height 37
click at [394, 129] on button at bounding box center [401, 131] width 28 height 28
click at [401, 213] on div "Annuler Définir le Début" at bounding box center [452, 212] width 187 height 37
click at [436, 131] on button "Début" at bounding box center [452, 131] width 64 height 25
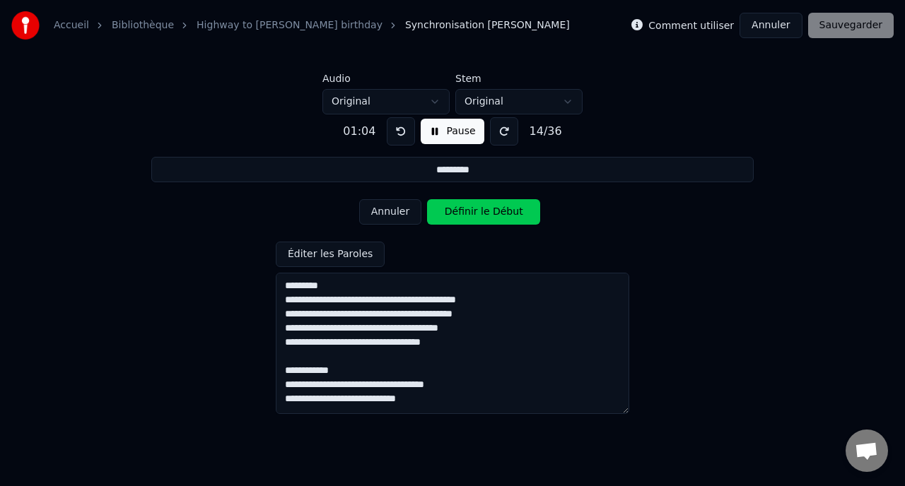
click at [396, 206] on button "Annuler" at bounding box center [390, 211] width 62 height 25
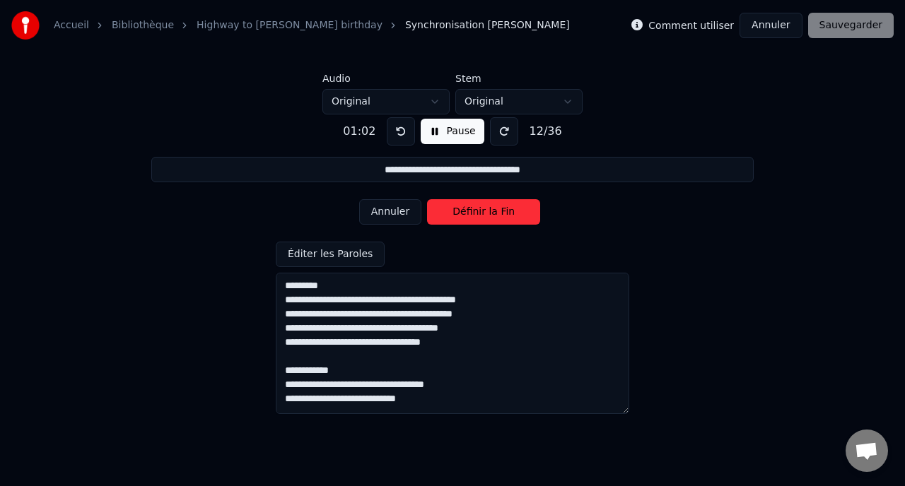
click at [437, 135] on button "Pause" at bounding box center [451, 131] width 63 height 25
click at [399, 129] on button at bounding box center [401, 131] width 28 height 28
click at [399, 130] on button at bounding box center [401, 131] width 28 height 28
click at [447, 141] on button "Début" at bounding box center [452, 131] width 64 height 25
click at [394, 202] on button "Annuler" at bounding box center [390, 211] width 62 height 25
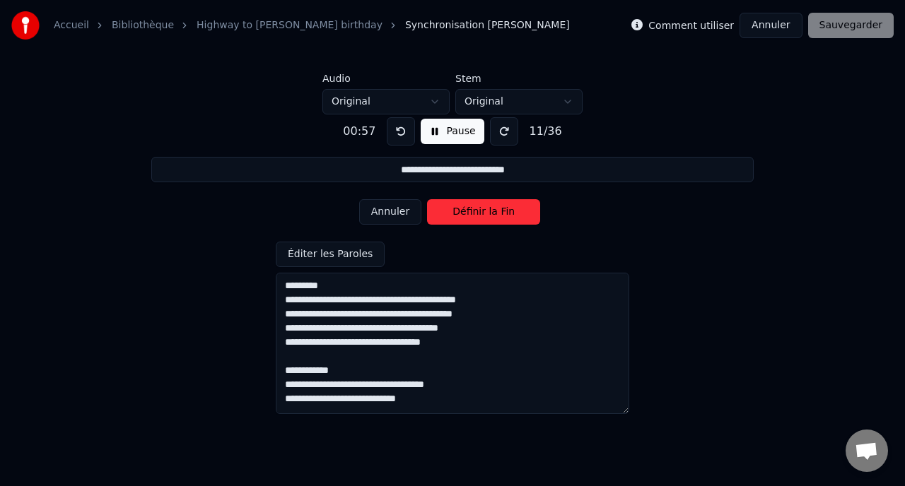
click at [394, 204] on button "Annuler" at bounding box center [390, 211] width 62 height 25
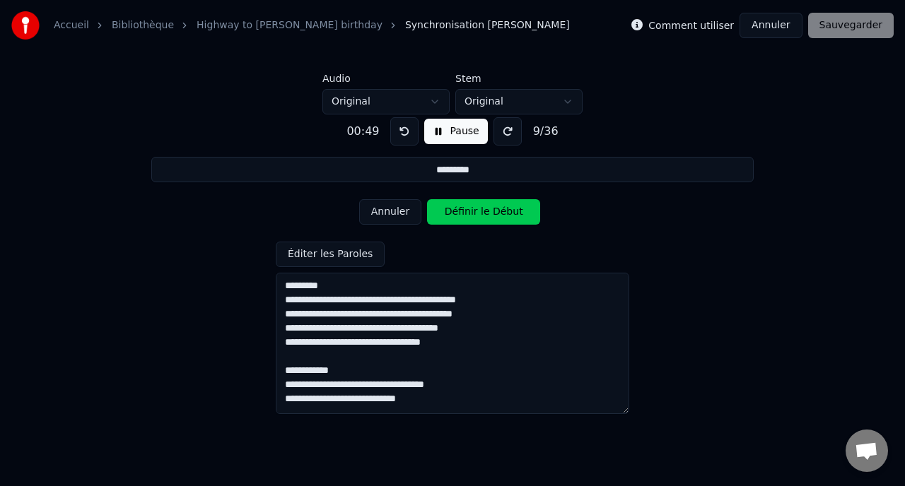
click at [394, 204] on button "Annuler" at bounding box center [390, 211] width 62 height 25
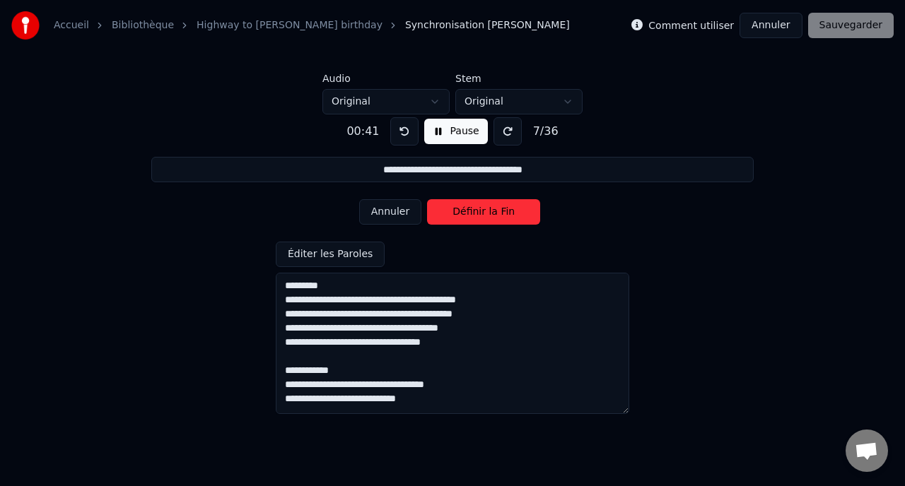
click at [394, 204] on button "Annuler" at bounding box center [390, 211] width 62 height 25
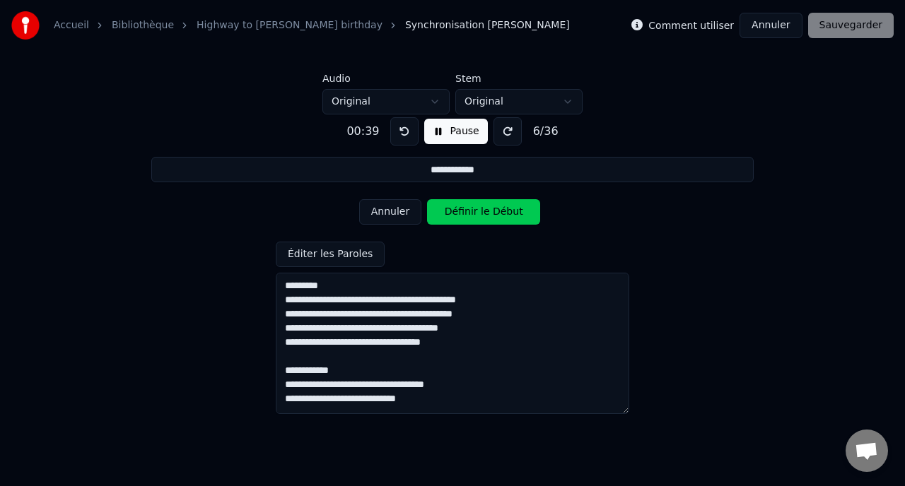
click at [394, 204] on button "Annuler" at bounding box center [390, 211] width 62 height 25
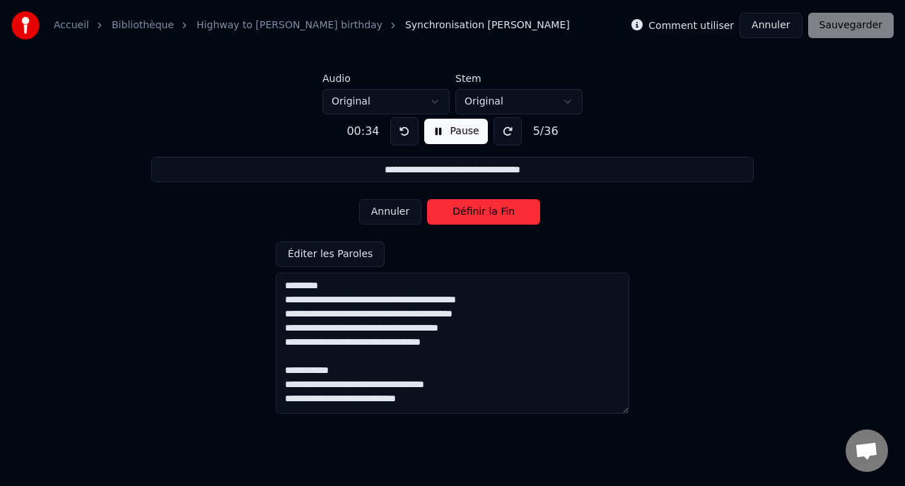
click at [394, 204] on button "Annuler" at bounding box center [390, 211] width 62 height 25
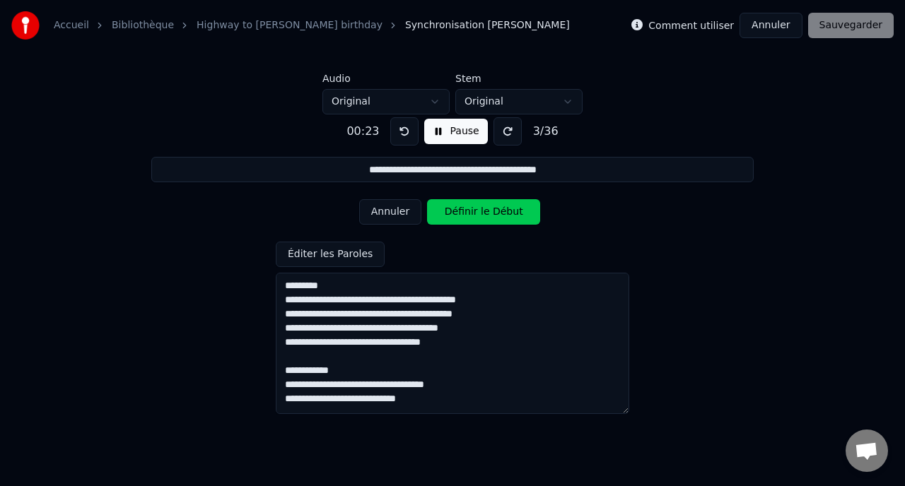
click at [394, 204] on button "Annuler" at bounding box center [390, 211] width 62 height 25
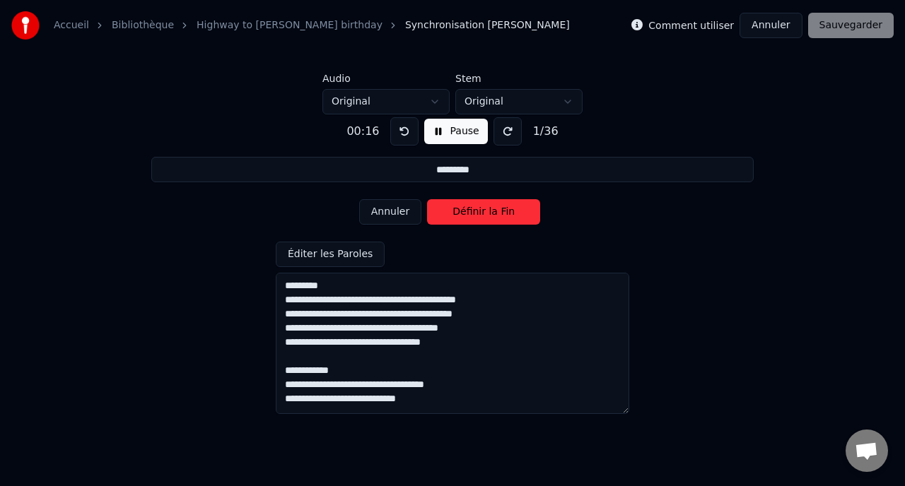
click at [394, 204] on button "Annuler" at bounding box center [390, 211] width 62 height 25
click at [394, 204] on div "Annuler Définir la Fin" at bounding box center [452, 212] width 187 height 37
click at [398, 204] on div "Annuler Définir le Début" at bounding box center [452, 212] width 187 height 37
click at [456, 216] on button "Définir le Début" at bounding box center [483, 211] width 113 height 25
click at [456, 216] on button "Définir la Fin" at bounding box center [483, 211] width 113 height 25
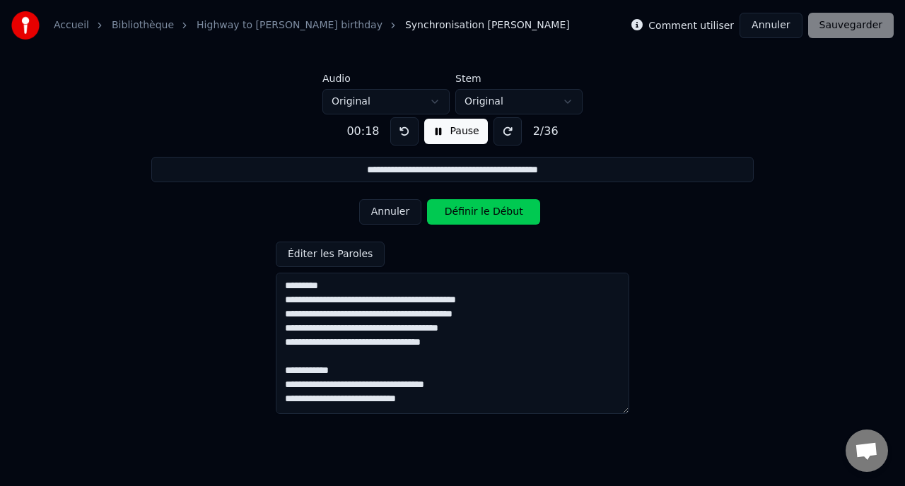
click at [456, 216] on button "Définir le Début" at bounding box center [483, 211] width 113 height 25
click at [458, 220] on button "Définir la Fin" at bounding box center [483, 211] width 113 height 25
click at [458, 220] on button "Définir le Début" at bounding box center [483, 211] width 113 height 25
click at [401, 214] on button "Annuler" at bounding box center [390, 211] width 62 height 25
click at [410, 213] on button "Annuler" at bounding box center [390, 211] width 62 height 25
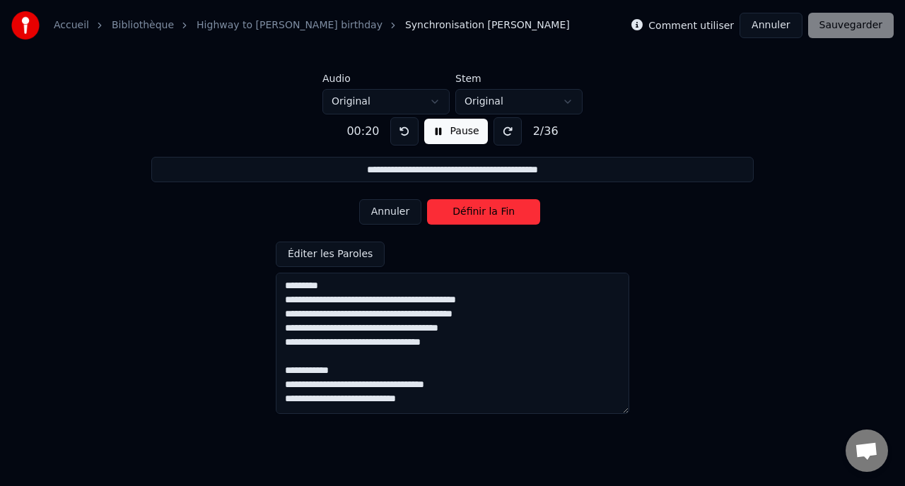
click at [397, 213] on button "Annuler" at bounding box center [390, 211] width 62 height 25
click at [456, 216] on button "Définir le Début" at bounding box center [483, 211] width 113 height 25
click at [456, 216] on button "Définir la Fin" at bounding box center [483, 211] width 113 height 25
click at [456, 216] on button "Définir le Début" at bounding box center [483, 211] width 113 height 25
click at [457, 216] on button "Définir la Fin" at bounding box center [483, 211] width 113 height 25
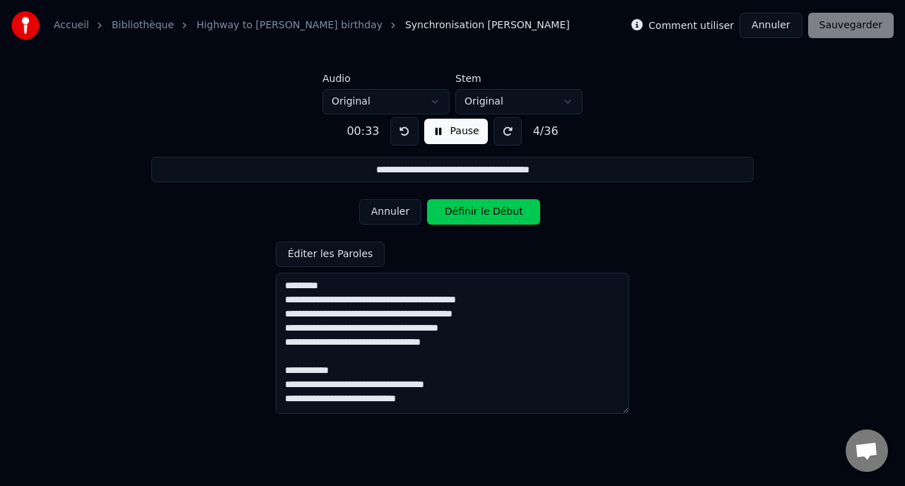
click at [457, 216] on button "Définir le Début" at bounding box center [483, 211] width 113 height 25
click at [456, 221] on button "Définir la Fin" at bounding box center [483, 211] width 113 height 25
click at [456, 221] on button "Définir le Début" at bounding box center [483, 211] width 113 height 25
click at [457, 218] on button "Définir la Fin" at bounding box center [483, 211] width 113 height 25
click at [454, 146] on div "**********" at bounding box center [452, 260] width 859 height 292
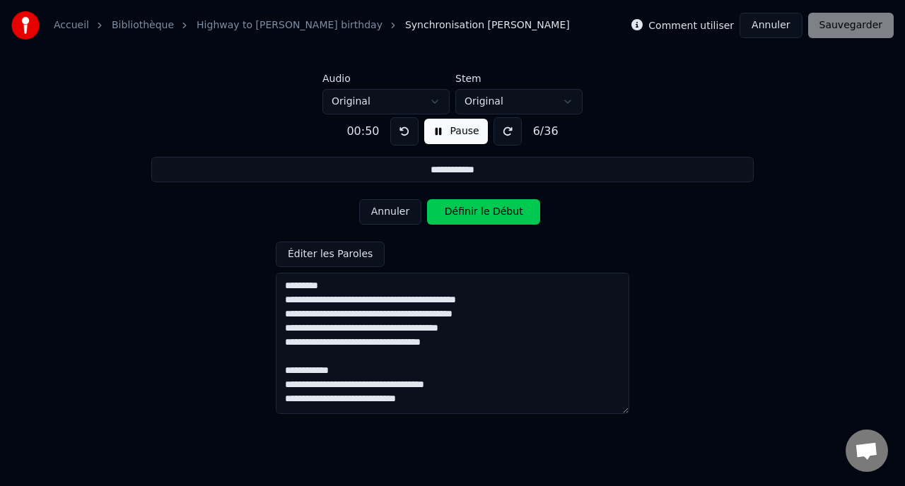
click at [454, 134] on button "Pause" at bounding box center [455, 131] width 63 height 25
click at [452, 131] on button "Début" at bounding box center [456, 131] width 64 height 25
click at [459, 204] on button "Définir le Début" at bounding box center [483, 211] width 113 height 25
click at [454, 217] on button "Définir la Fin" at bounding box center [483, 211] width 113 height 25
click at [454, 217] on button "Définir le Début" at bounding box center [483, 211] width 113 height 25
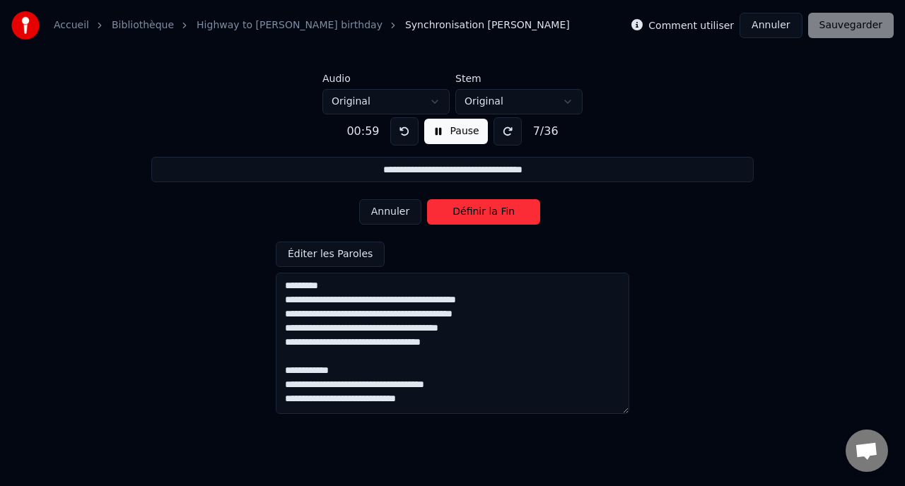
click at [455, 217] on button "Définir la Fin" at bounding box center [483, 211] width 113 height 25
click at [455, 217] on button "Définir le Début" at bounding box center [483, 211] width 113 height 25
click at [455, 217] on button "Définir la Fin" at bounding box center [483, 211] width 113 height 25
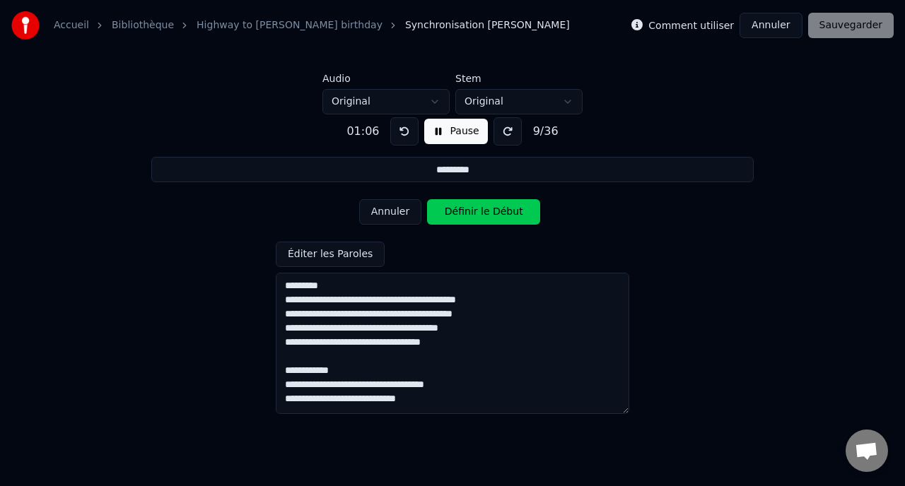
click at [454, 131] on button "Pause" at bounding box center [455, 131] width 63 height 25
click at [454, 131] on button "Début" at bounding box center [456, 131] width 64 height 25
click at [450, 212] on button "Définir le Début" at bounding box center [483, 211] width 113 height 25
click at [442, 213] on button "Définir la Fin" at bounding box center [483, 211] width 113 height 25
click at [442, 213] on button "Définir le Début" at bounding box center [483, 211] width 113 height 25
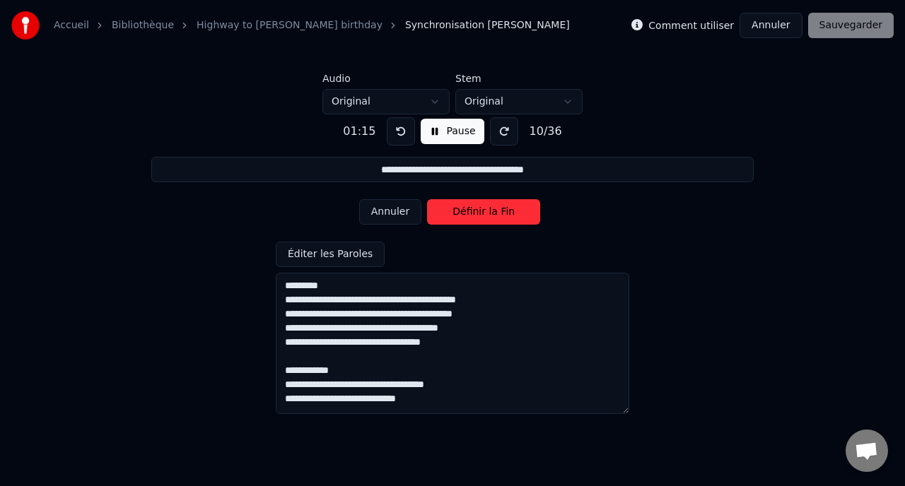
click at [442, 213] on button "Définir la Fin" at bounding box center [483, 211] width 113 height 25
click at [442, 213] on button "Définir le Début" at bounding box center [483, 211] width 113 height 25
click at [442, 214] on button "Définir la Fin" at bounding box center [483, 211] width 113 height 25
click at [442, 214] on button "Définir le Début" at bounding box center [483, 211] width 113 height 25
click at [442, 214] on button "Définir la Fin" at bounding box center [483, 211] width 113 height 25
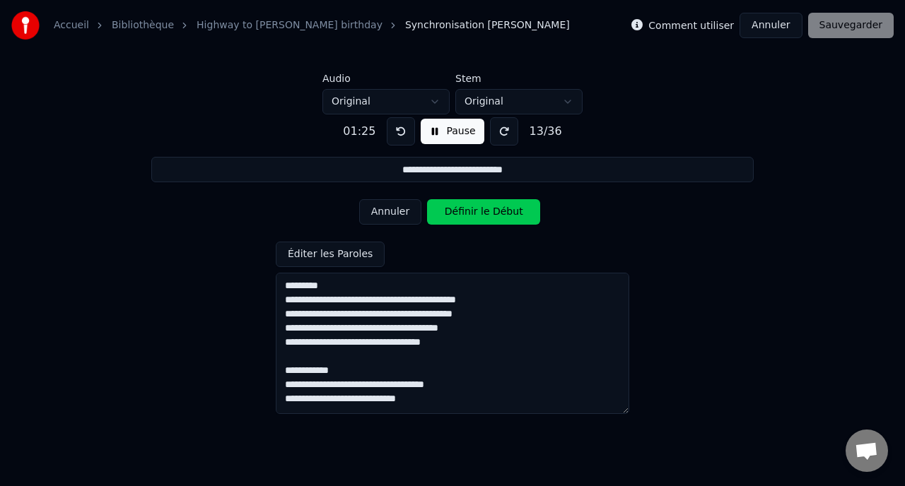
click at [442, 214] on button "Définir le Début" at bounding box center [483, 211] width 113 height 25
click at [443, 214] on button "Définir la Fin" at bounding box center [483, 211] width 113 height 25
click at [443, 214] on button "Définir le Début" at bounding box center [483, 211] width 113 height 25
click at [443, 214] on button "Définir la Fin" at bounding box center [483, 211] width 113 height 25
click at [443, 214] on button "Définir le Début" at bounding box center [483, 211] width 113 height 25
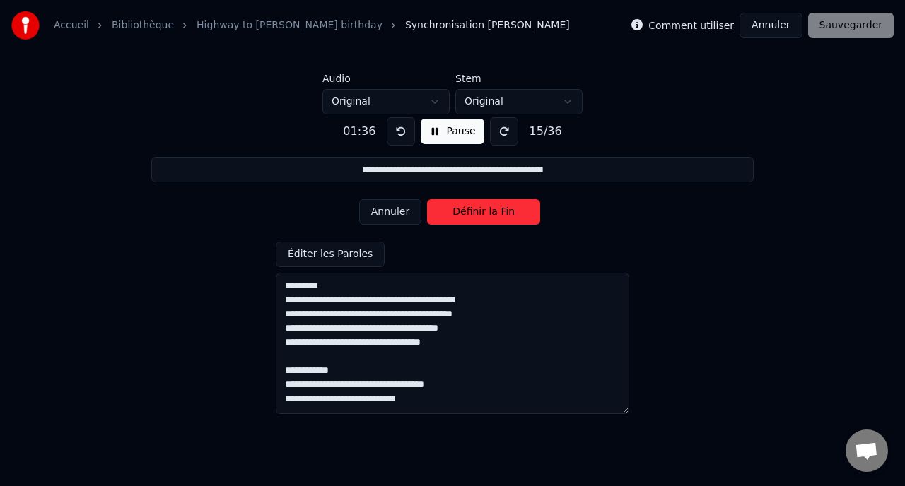
click at [443, 214] on button "Définir la Fin" at bounding box center [483, 211] width 113 height 25
click at [443, 214] on button "Définir le Début" at bounding box center [483, 211] width 113 height 25
click at [443, 215] on button "Définir la Fin" at bounding box center [483, 211] width 113 height 25
click at [443, 215] on button "Définir le Début" at bounding box center [483, 211] width 113 height 25
click at [443, 215] on button "Définir la Fin" at bounding box center [483, 211] width 113 height 25
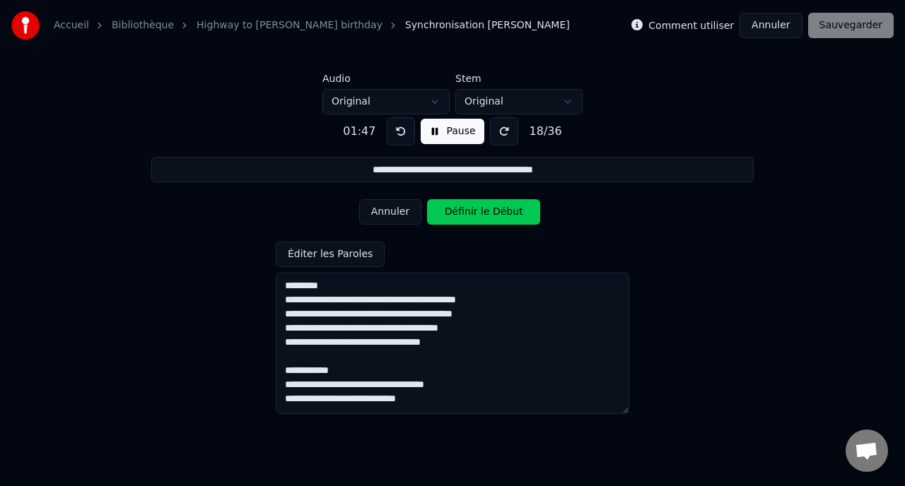
click at [443, 215] on button "Définir le Début" at bounding box center [483, 211] width 113 height 25
click at [443, 215] on button "Définir la Fin" at bounding box center [483, 211] width 113 height 25
click at [443, 215] on button "Définir le Début" at bounding box center [483, 211] width 113 height 25
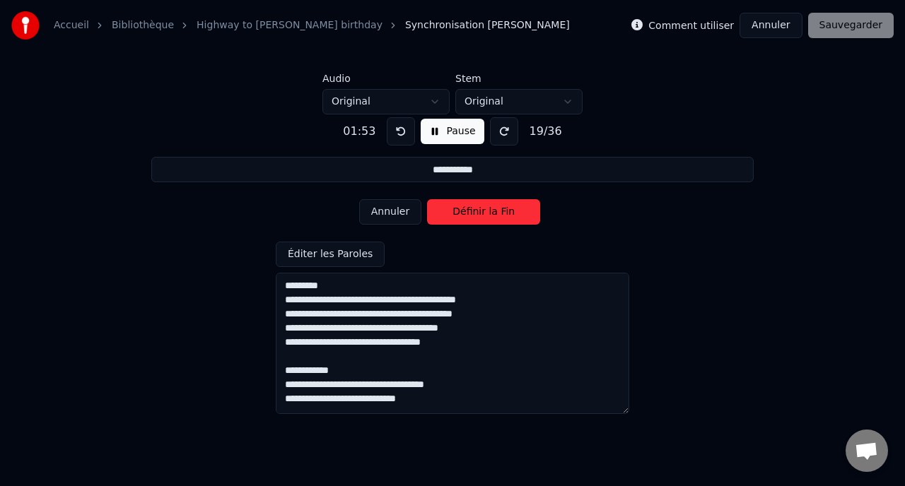
click at [443, 215] on button "Définir la Fin" at bounding box center [483, 211] width 113 height 25
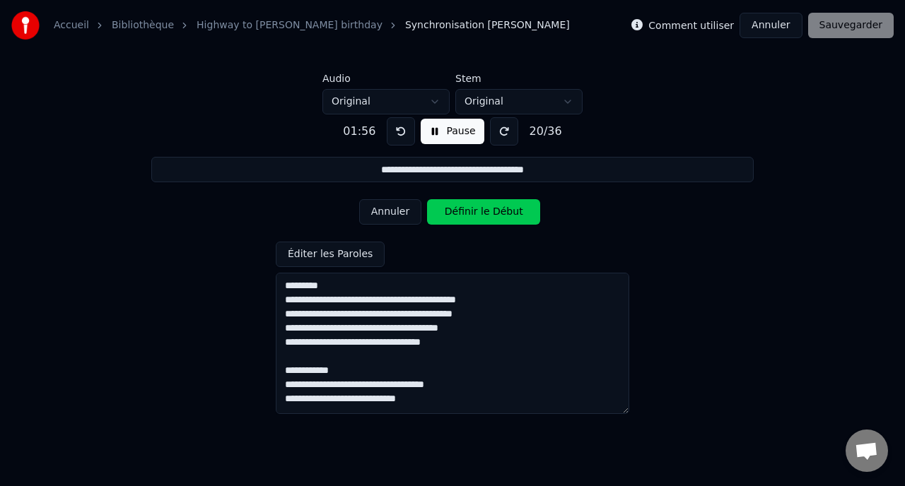
click at [443, 215] on button "Définir le Début" at bounding box center [483, 211] width 113 height 25
click at [396, 215] on button "Annuler" at bounding box center [390, 211] width 62 height 25
click at [401, 216] on button "Annuler" at bounding box center [390, 211] width 62 height 25
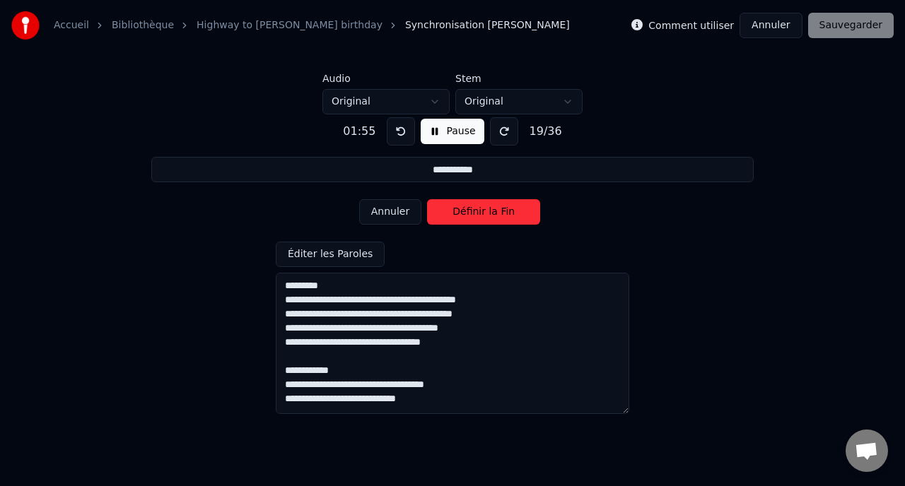
click at [518, 218] on button "Définir la Fin" at bounding box center [483, 211] width 113 height 25
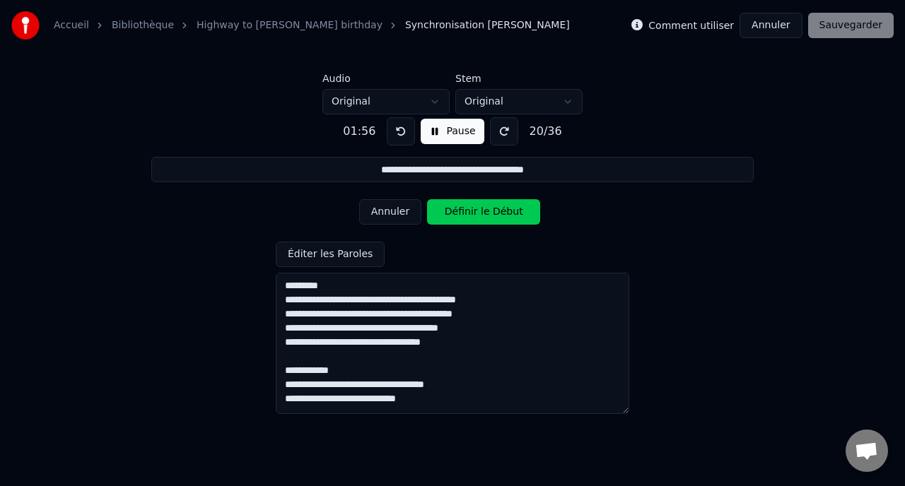
click at [518, 218] on button "Définir le Début" at bounding box center [483, 211] width 113 height 25
click at [518, 218] on button "Définir la Fin" at bounding box center [483, 211] width 113 height 25
click at [518, 218] on button "Définir le Début" at bounding box center [483, 211] width 113 height 25
click at [518, 218] on button "Définir la Fin" at bounding box center [483, 211] width 113 height 25
click at [518, 218] on button "Définir le Début" at bounding box center [483, 211] width 113 height 25
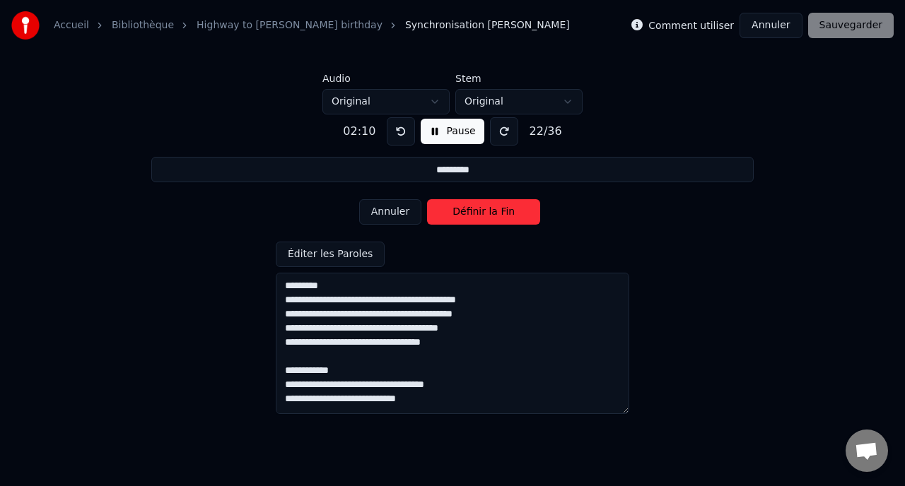
click at [518, 218] on button "Définir la Fin" at bounding box center [483, 211] width 113 height 25
click at [518, 218] on button "Définir le Début" at bounding box center [483, 211] width 113 height 25
click at [513, 217] on button "Définir la Fin" at bounding box center [483, 211] width 113 height 25
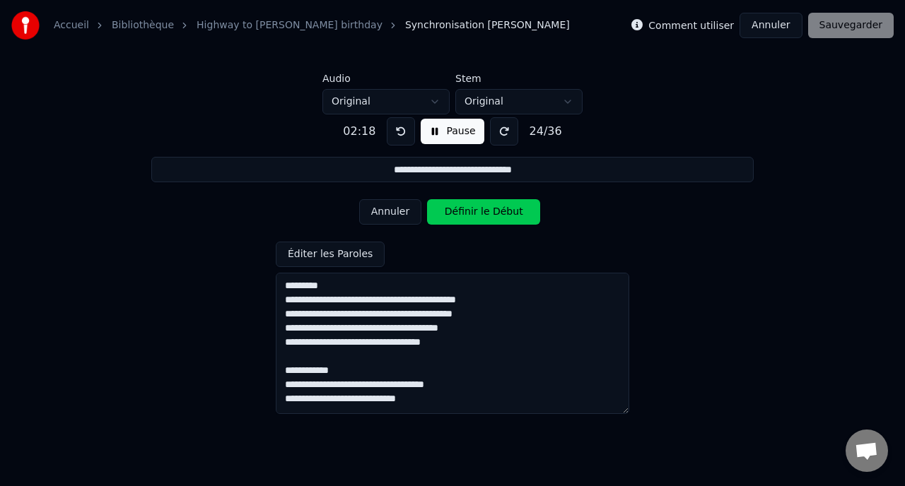
click at [513, 217] on button "Définir le Début" at bounding box center [483, 211] width 113 height 25
click at [513, 217] on button "Définir la Fin" at bounding box center [483, 211] width 113 height 25
click at [459, 121] on button "Pause" at bounding box center [451, 131] width 63 height 25
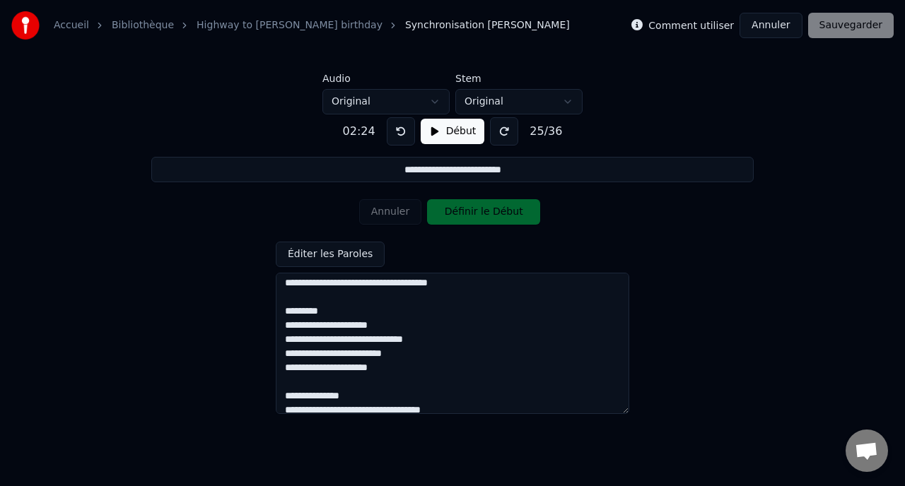
scroll to position [353, 0]
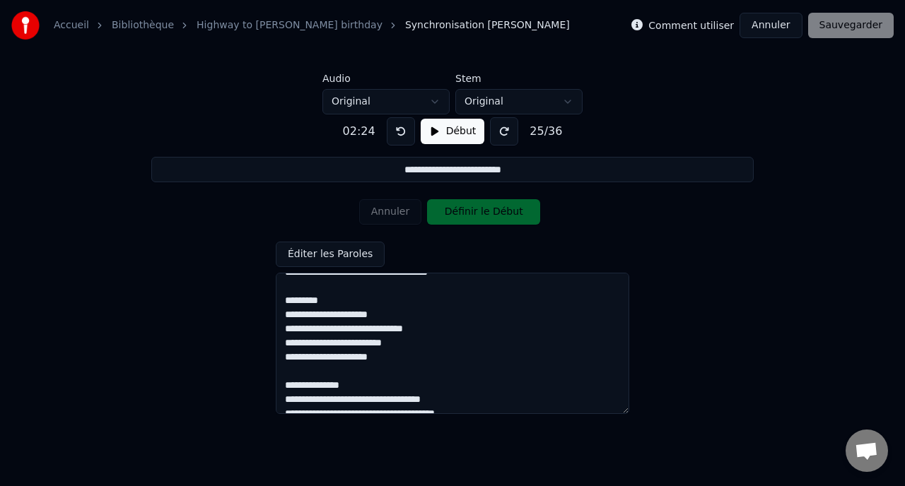
click at [451, 131] on button "Début" at bounding box center [452, 131] width 64 height 25
click at [449, 212] on button "Définir le Début" at bounding box center [483, 211] width 113 height 25
click at [449, 213] on button "Définir la Fin" at bounding box center [483, 211] width 113 height 25
click at [449, 213] on button "Définir le Début" at bounding box center [483, 211] width 113 height 25
click at [449, 213] on button "Définir la Fin" at bounding box center [483, 211] width 113 height 25
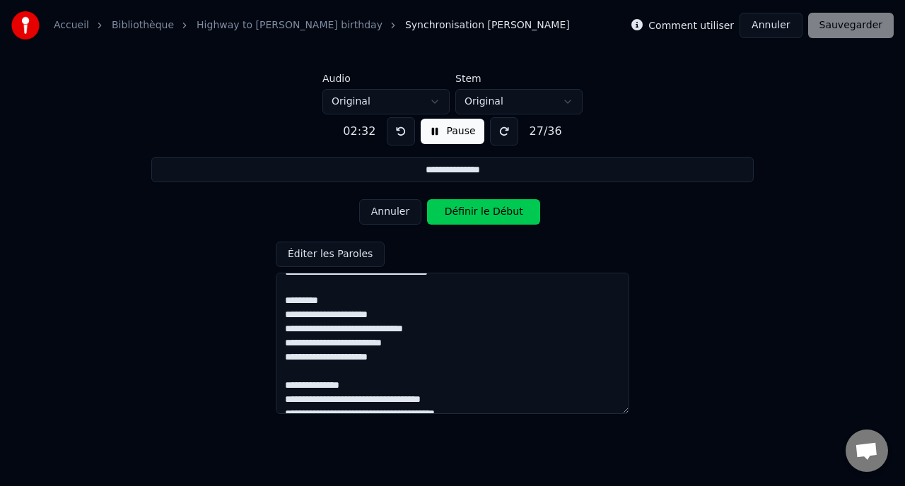
click at [449, 213] on button "Définir le Début" at bounding box center [483, 211] width 113 height 25
click at [449, 213] on button "Définir la Fin" at bounding box center [483, 211] width 113 height 25
click at [397, 211] on button "Annuler" at bounding box center [390, 211] width 62 height 25
click at [396, 210] on button "Annuler" at bounding box center [390, 211] width 62 height 25
click at [435, 121] on button "Pause" at bounding box center [451, 131] width 63 height 25
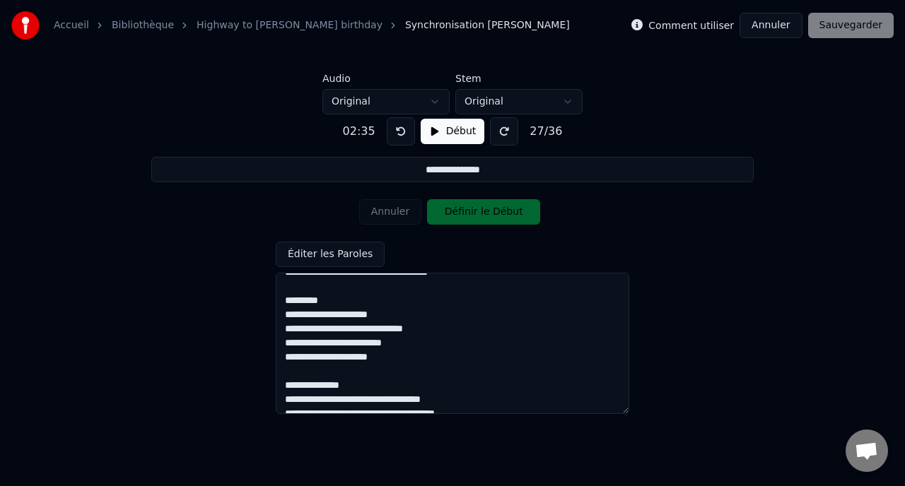
click at [396, 218] on div "Annuler Définir le Début" at bounding box center [452, 212] width 187 height 37
click at [449, 131] on button "Début" at bounding box center [452, 131] width 64 height 25
click at [403, 216] on button "Annuler" at bounding box center [390, 211] width 62 height 25
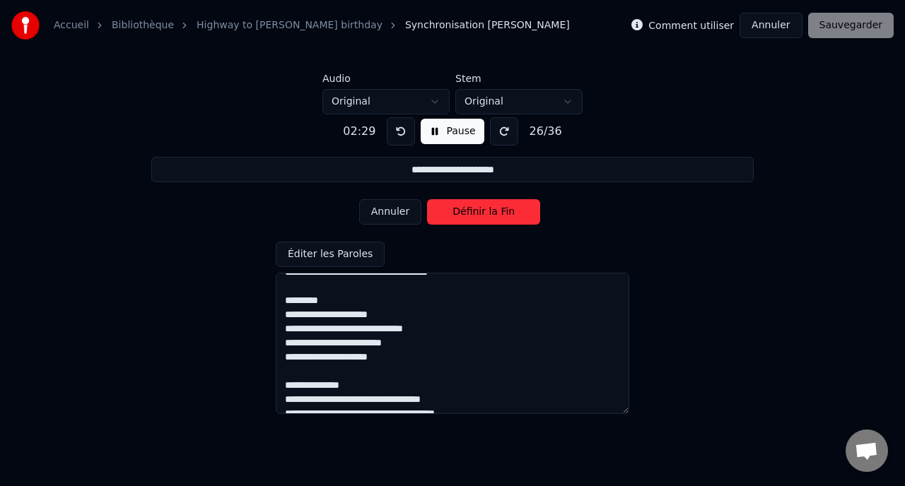
click at [403, 216] on button "Annuler" at bounding box center [390, 211] width 62 height 25
click at [445, 215] on button "Définir le Début" at bounding box center [483, 211] width 113 height 25
click at [445, 215] on button "Définir la Fin" at bounding box center [483, 211] width 113 height 25
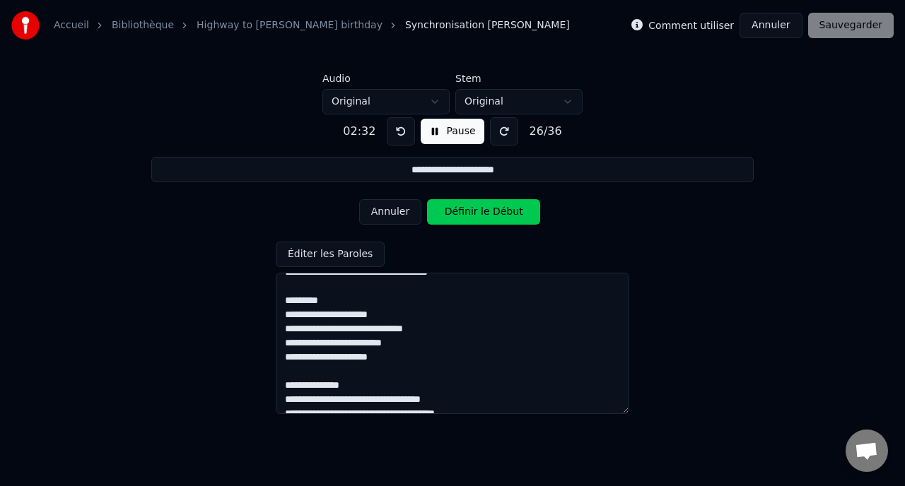
click at [445, 216] on button "Définir le Début" at bounding box center [483, 211] width 113 height 25
click at [459, 216] on button "Définir la Fin" at bounding box center [483, 211] width 113 height 25
click at [459, 217] on button "Définir le Début" at bounding box center [483, 211] width 113 height 25
click at [459, 217] on button "Définir la Fin" at bounding box center [483, 211] width 113 height 25
click at [459, 218] on button "Définir le Début" at bounding box center [483, 211] width 113 height 25
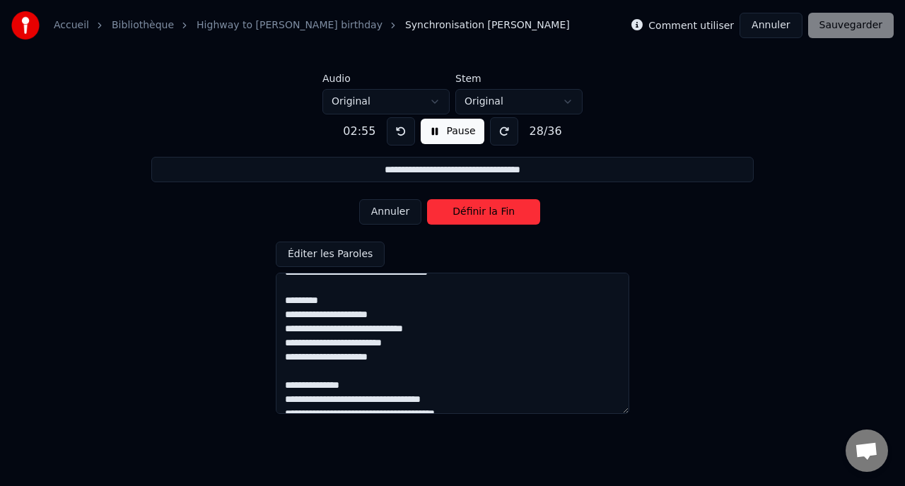
click at [459, 218] on button "Définir la Fin" at bounding box center [483, 211] width 113 height 25
click at [459, 218] on button "Définir le Début" at bounding box center [483, 211] width 113 height 25
click at [459, 218] on button "Définir la Fin" at bounding box center [483, 211] width 113 height 25
click at [459, 218] on button "Définir le Début" at bounding box center [483, 211] width 113 height 25
click at [459, 218] on button "Définir la Fin" at bounding box center [483, 211] width 113 height 25
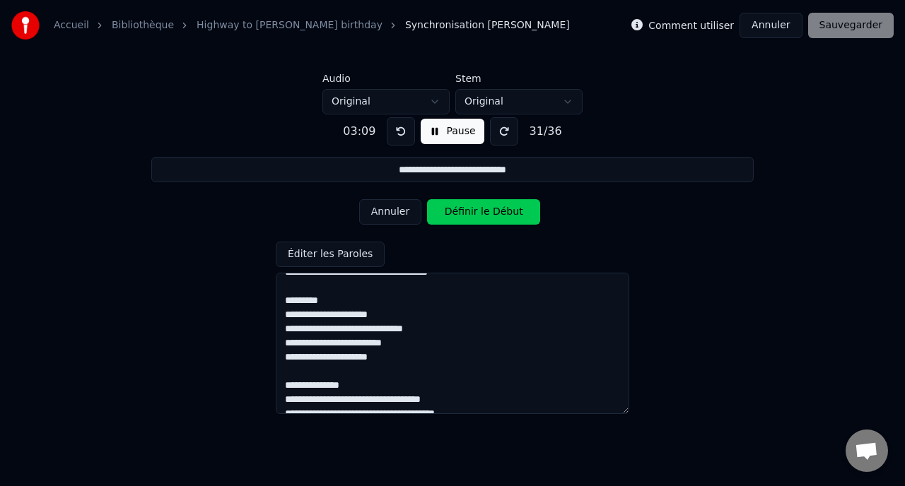
click at [459, 218] on button "Définir le Début" at bounding box center [483, 211] width 113 height 25
click at [459, 218] on button "Définir la Fin" at bounding box center [483, 211] width 113 height 25
click at [459, 218] on button "Définir le Début" at bounding box center [483, 211] width 113 height 25
click at [460, 218] on button "Définir la Fin" at bounding box center [483, 211] width 113 height 25
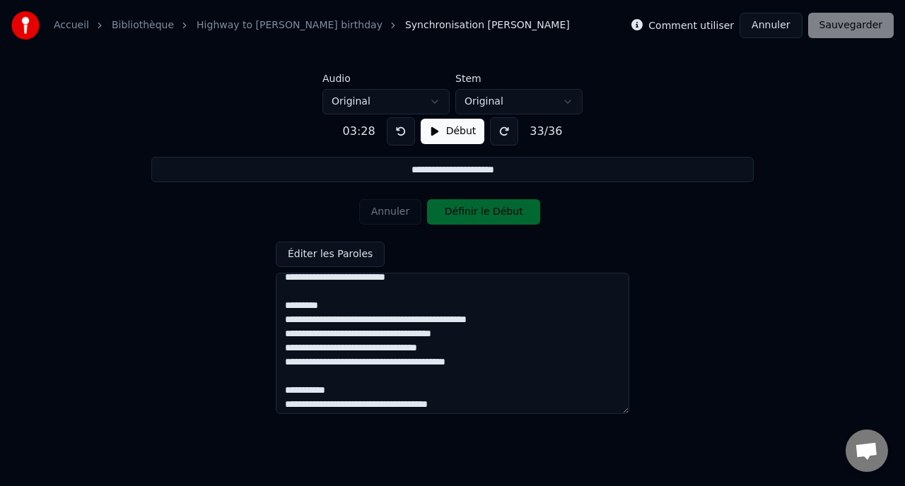
scroll to position [0, 0]
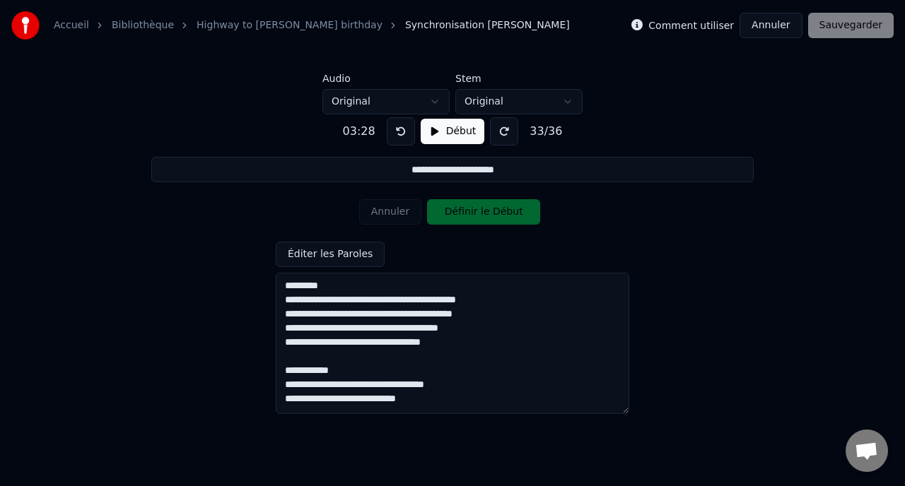
click at [535, 131] on div "33 / 36" at bounding box center [546, 131] width 44 height 17
click at [531, 98] on html "**********" at bounding box center [452, 194] width 905 height 388
click at [415, 98] on html "**********" at bounding box center [452, 194] width 905 height 388
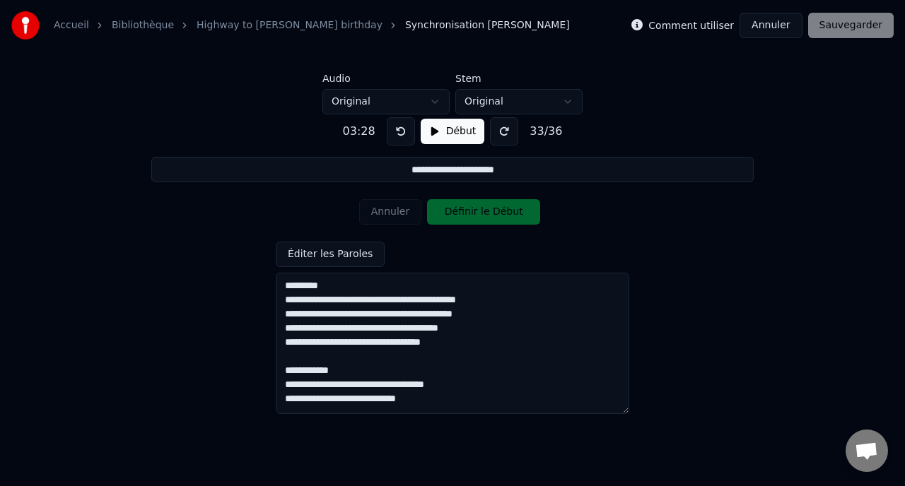
drag, startPoint x: 450, startPoint y: 175, endPoint x: 355, endPoint y: 189, distance: 96.4
click at [355, 190] on div "**********" at bounding box center [452, 260] width 859 height 292
click at [390, 180] on input "**********" at bounding box center [451, 169] width 601 height 25
click at [354, 297] on textarea at bounding box center [452, 343] width 353 height 141
click at [336, 287] on textarea at bounding box center [452, 343] width 353 height 141
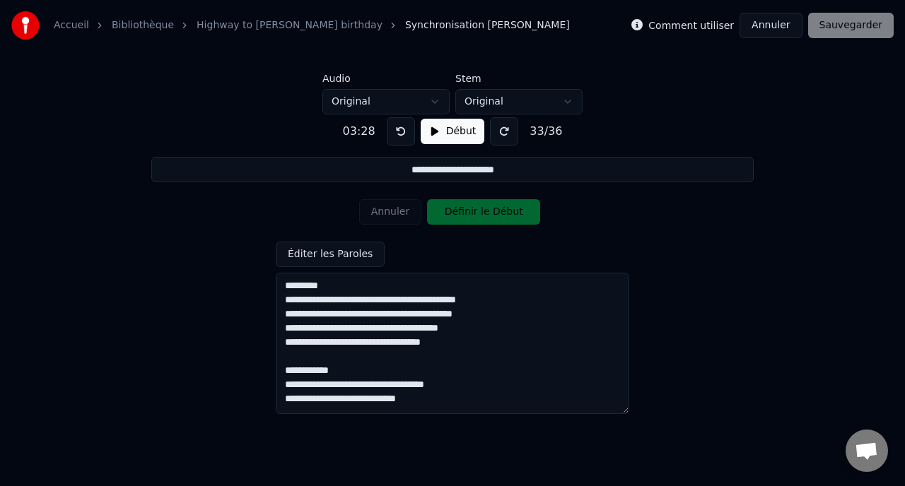
click at [440, 208] on div "Annuler Définir le Début" at bounding box center [452, 212] width 187 height 37
click at [452, 130] on button "Début" at bounding box center [452, 131] width 64 height 25
click at [395, 208] on button "Annuler" at bounding box center [390, 211] width 62 height 25
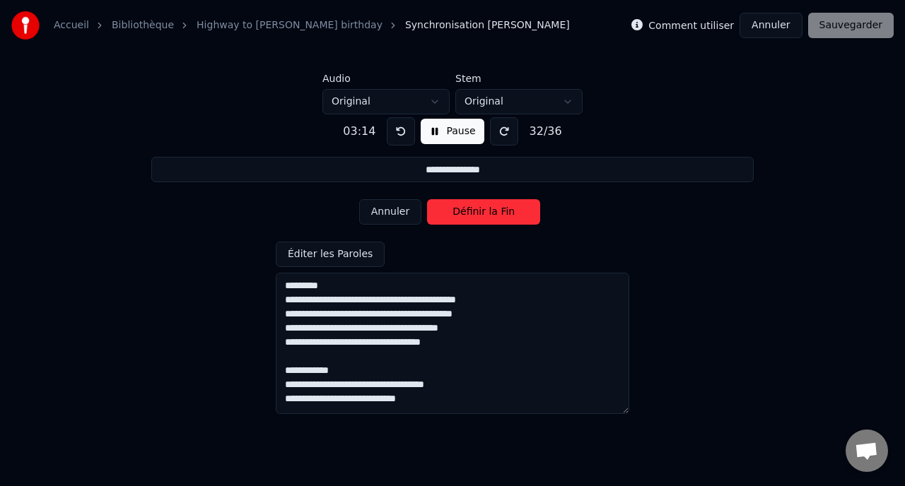
click at [395, 208] on button "Annuler" at bounding box center [390, 211] width 62 height 25
click at [394, 210] on button "Annuler" at bounding box center [390, 211] width 62 height 25
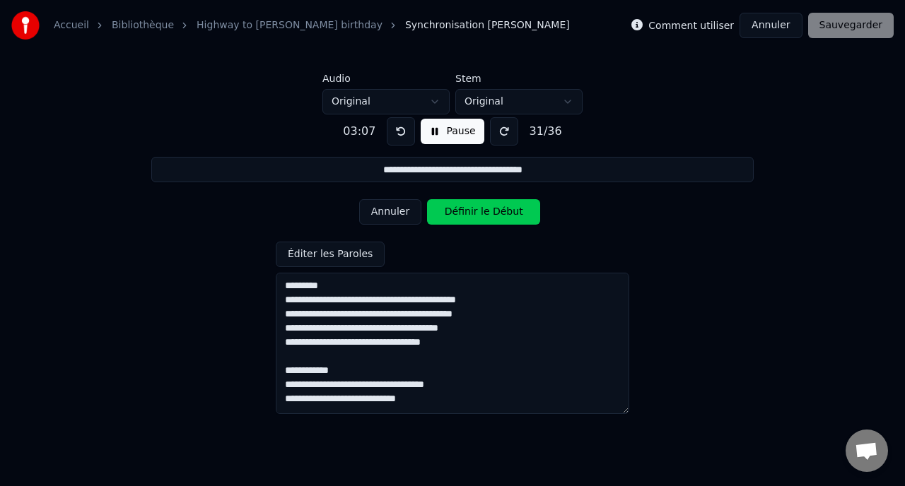
click at [394, 210] on button "Annuler" at bounding box center [390, 211] width 62 height 25
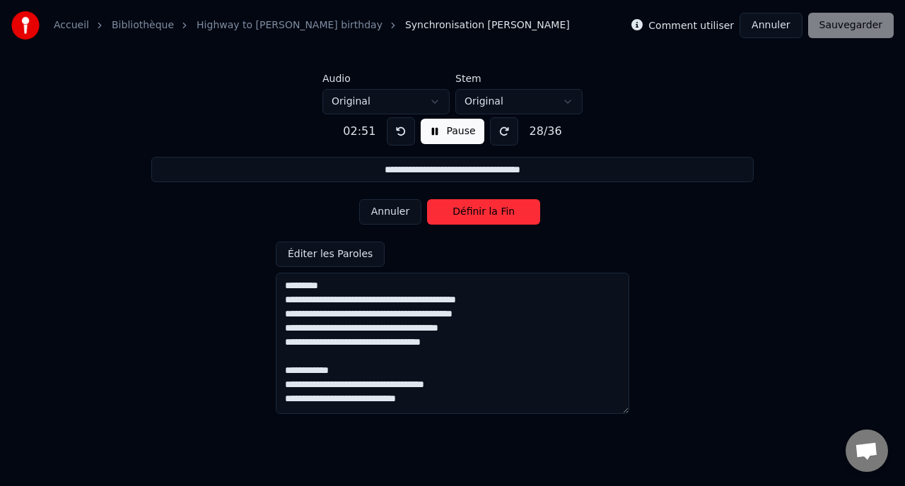
click at [394, 210] on button "Annuler" at bounding box center [390, 211] width 62 height 25
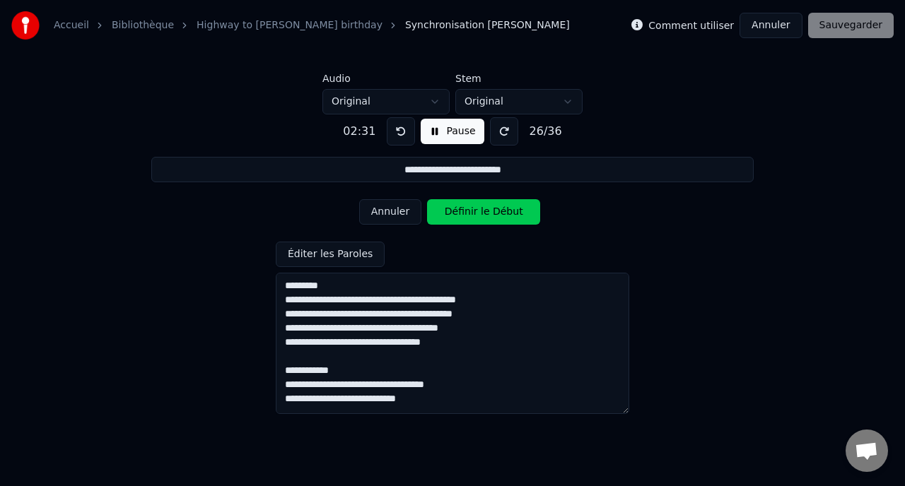
click at [394, 210] on button "Annuler" at bounding box center [390, 211] width 62 height 25
click at [394, 209] on button "Annuler" at bounding box center [390, 211] width 62 height 25
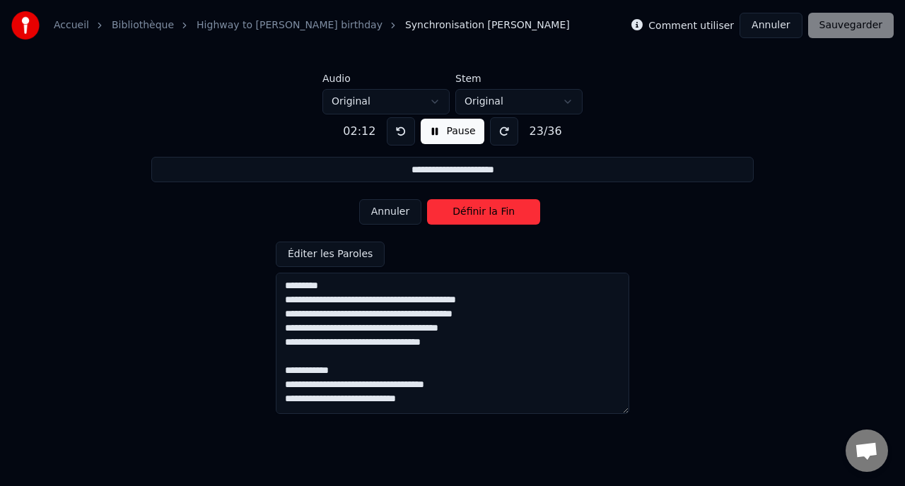
click at [394, 209] on button "Annuler" at bounding box center [390, 211] width 62 height 25
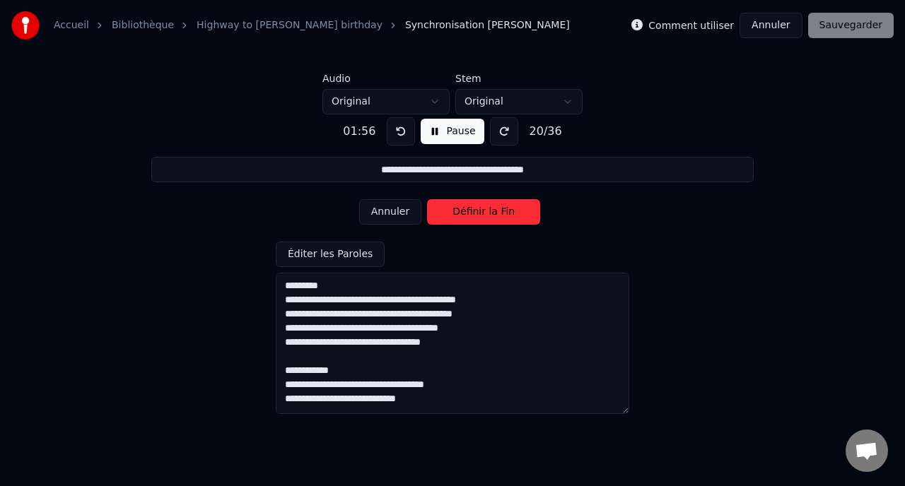
click at [394, 209] on button "Annuler" at bounding box center [390, 211] width 62 height 25
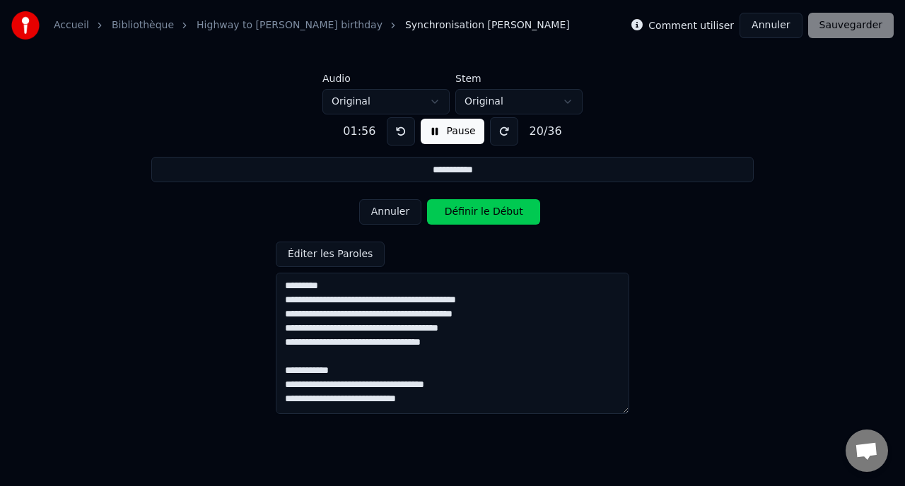
click at [394, 209] on button "Annuler" at bounding box center [390, 211] width 62 height 25
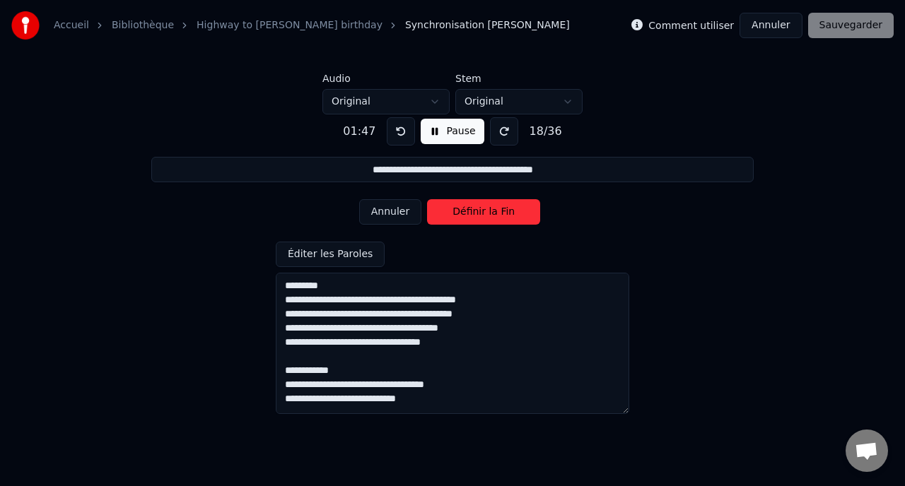
click at [394, 209] on button "Annuler" at bounding box center [390, 211] width 62 height 25
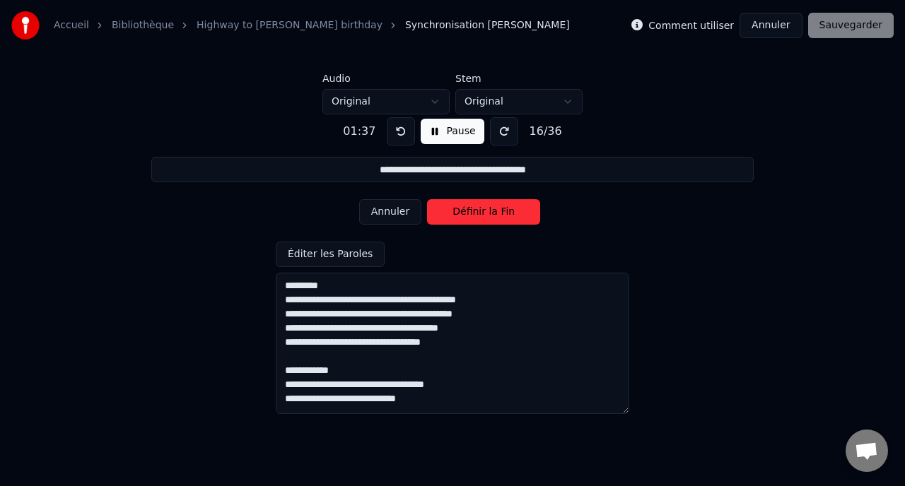
click at [394, 209] on button "Annuler" at bounding box center [390, 211] width 62 height 25
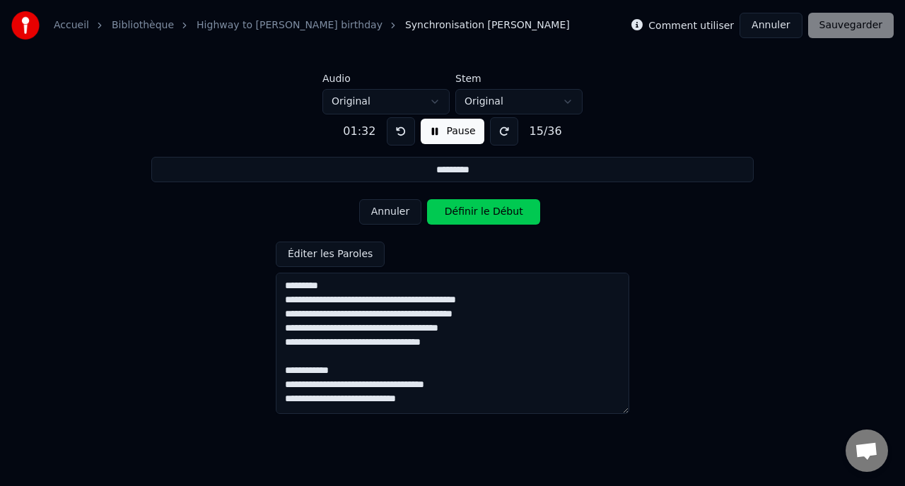
click at [394, 209] on button "Annuler" at bounding box center [390, 211] width 62 height 25
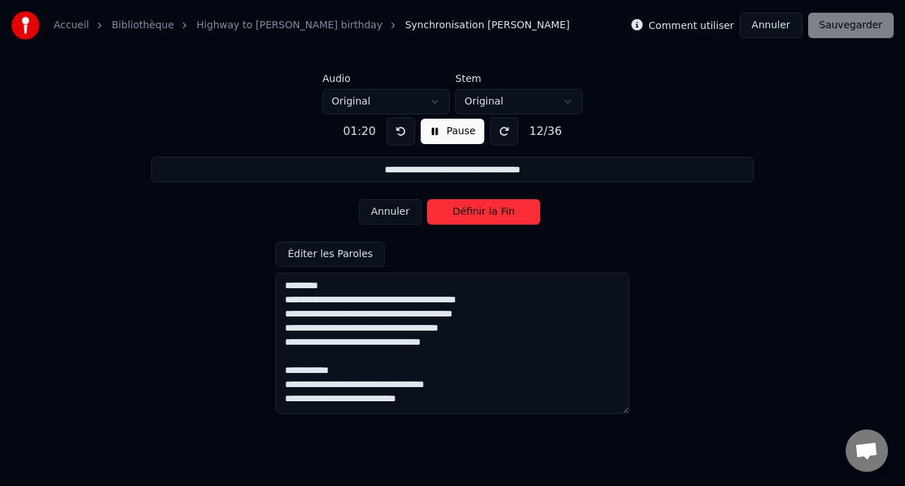
click at [394, 209] on button "Annuler" at bounding box center [390, 211] width 62 height 25
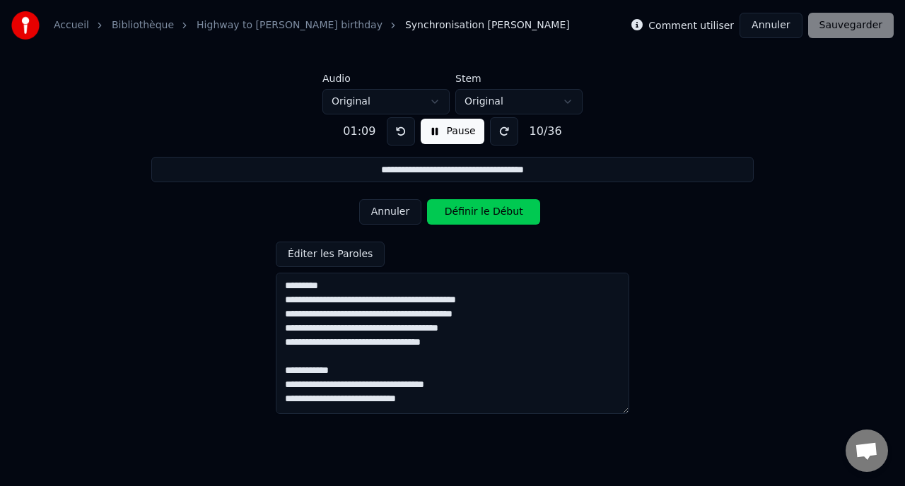
click at [394, 209] on button "Annuler" at bounding box center [390, 211] width 62 height 25
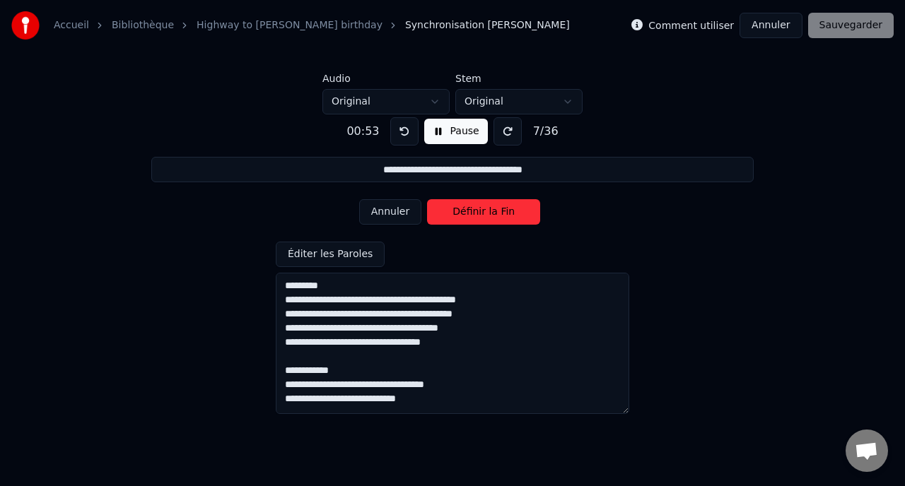
click at [394, 209] on button "Annuler" at bounding box center [390, 211] width 62 height 25
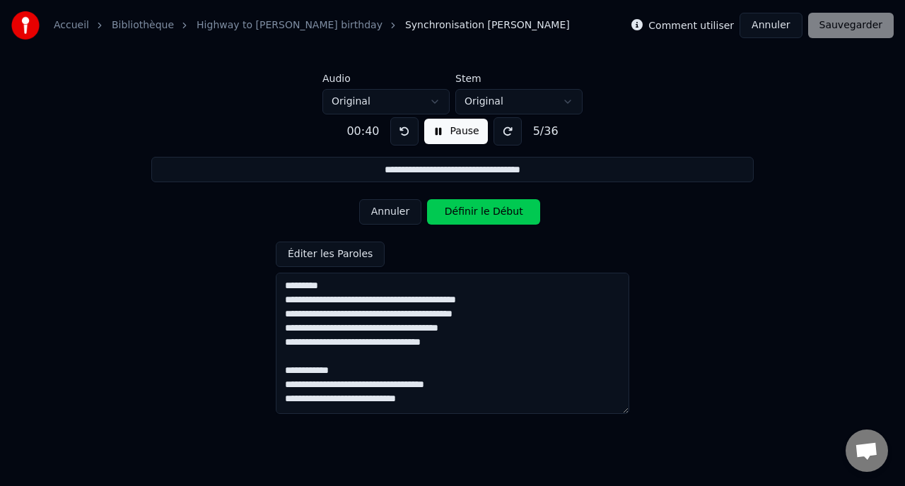
click at [394, 209] on button "Annuler" at bounding box center [390, 211] width 62 height 25
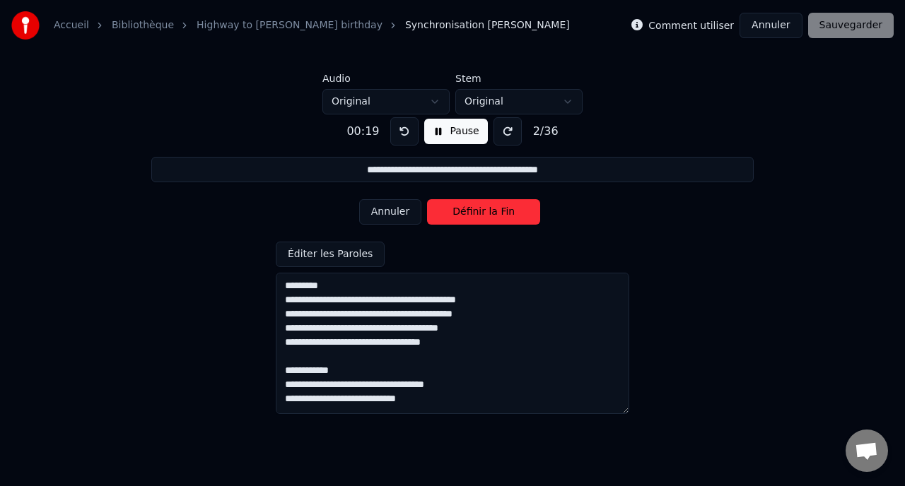
click at [394, 209] on button "Annuler" at bounding box center [390, 211] width 62 height 25
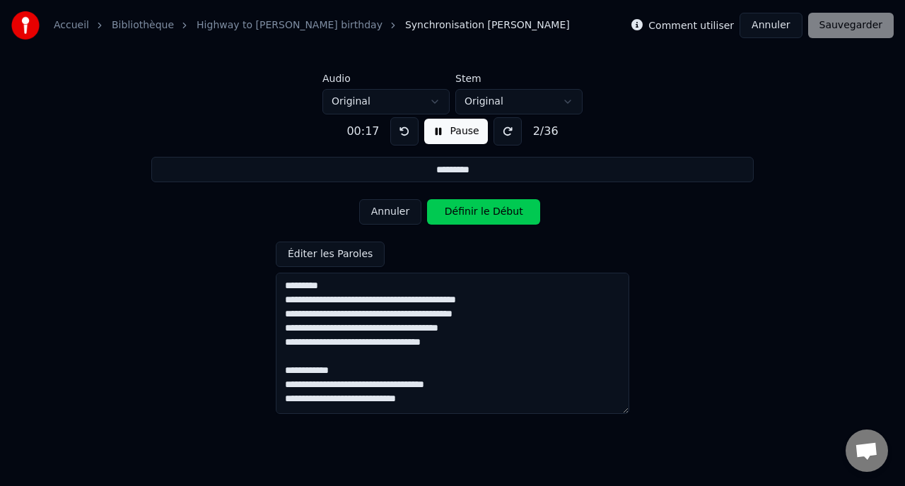
click at [394, 209] on button "Annuler" at bounding box center [390, 211] width 62 height 25
click at [394, 209] on div "Annuler Définir le Début" at bounding box center [452, 212] width 187 height 37
click at [452, 133] on button "Pause" at bounding box center [455, 131] width 63 height 25
click at [442, 131] on button "Début" at bounding box center [456, 131] width 64 height 25
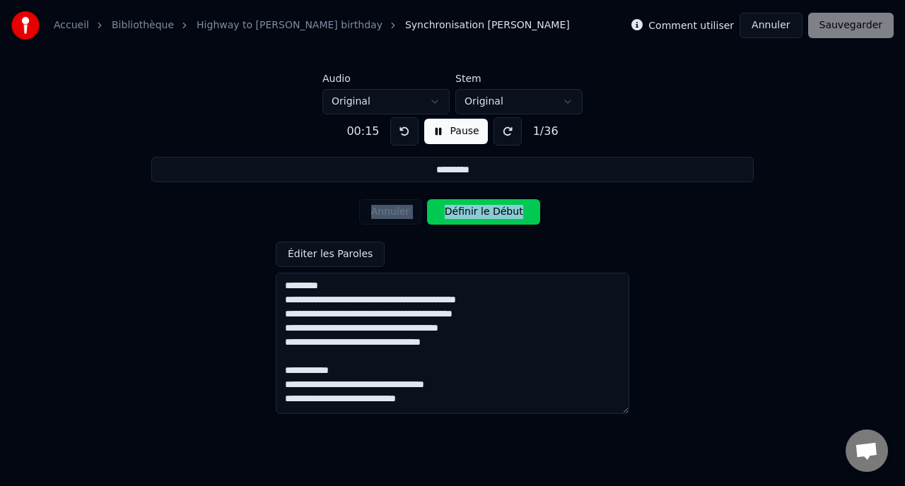
click at [452, 218] on button "Définir le Début" at bounding box center [483, 211] width 113 height 25
click at [452, 212] on button "Définir la Fin" at bounding box center [483, 211] width 113 height 25
click at [452, 212] on button "Définir le Début" at bounding box center [483, 211] width 113 height 25
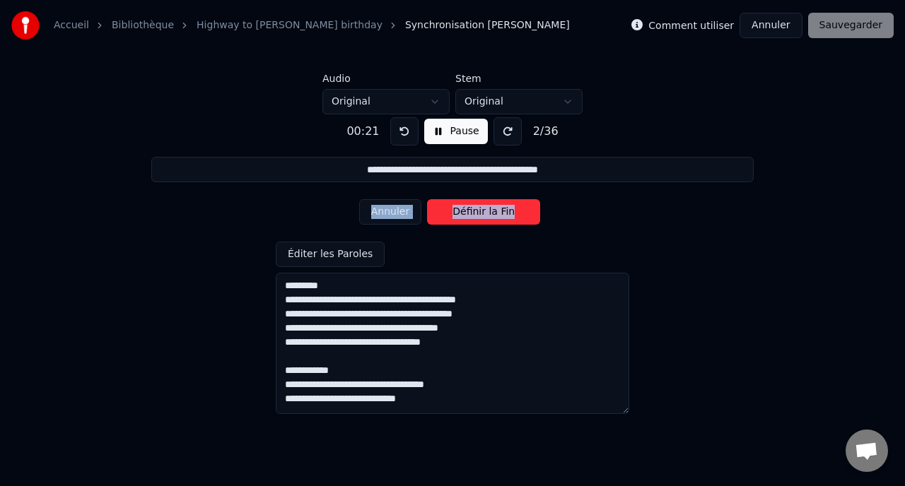
click at [452, 212] on button "Définir la Fin" at bounding box center [483, 211] width 113 height 25
click at [452, 212] on button "Définir le Début" at bounding box center [483, 211] width 113 height 25
click at [449, 211] on button "Définir la Fin" at bounding box center [483, 211] width 113 height 25
click at [449, 211] on button "Définir le Début" at bounding box center [483, 211] width 113 height 25
click at [449, 211] on button "Définir la Fin" at bounding box center [483, 211] width 113 height 25
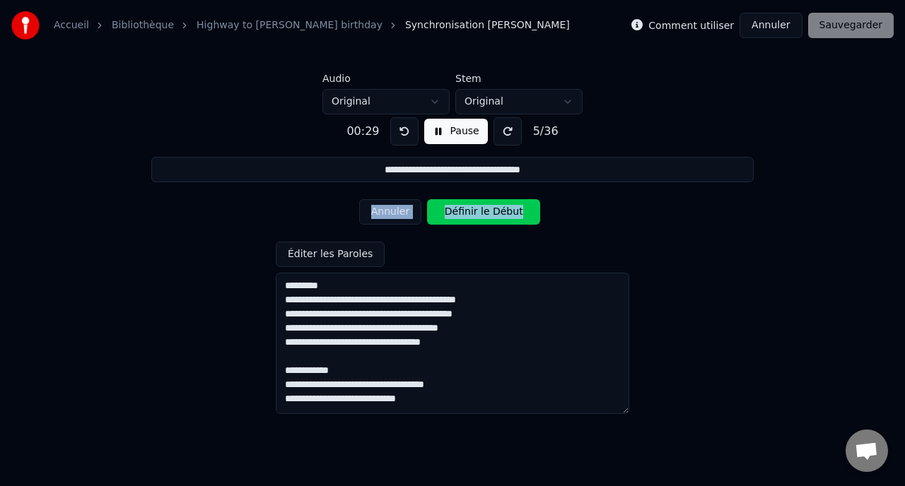
click at [449, 211] on button "Définir le Début" at bounding box center [483, 211] width 113 height 25
click at [449, 211] on button "Définir la Fin" at bounding box center [483, 211] width 113 height 25
click at [449, 211] on button "Définir le Début" at bounding box center [483, 211] width 113 height 25
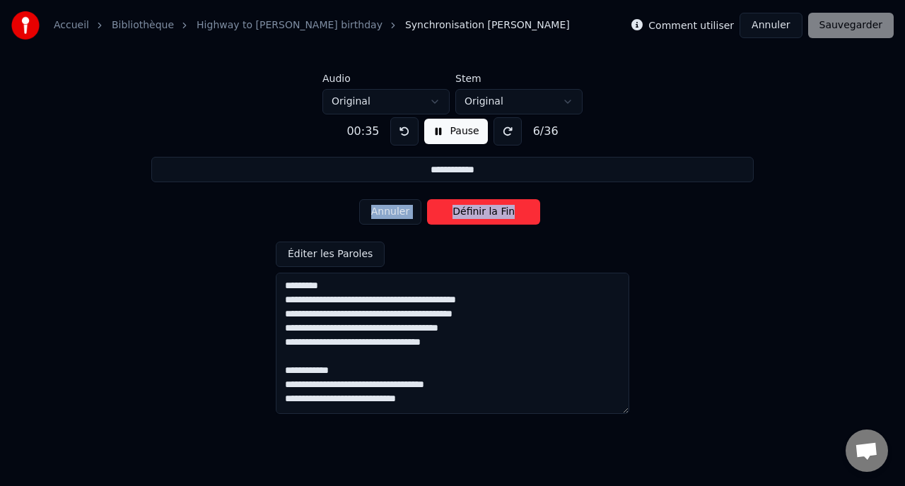
click at [449, 211] on button "Définir la Fin" at bounding box center [483, 211] width 113 height 25
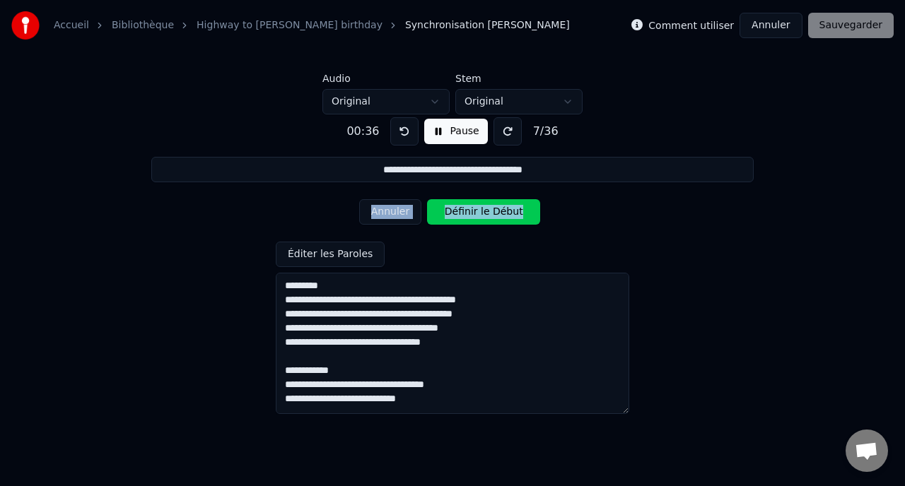
click at [449, 211] on button "Définir le Début" at bounding box center [483, 211] width 113 height 25
click at [449, 211] on button "Définir la Fin" at bounding box center [483, 211] width 113 height 25
click at [449, 211] on button "Définir le Début" at bounding box center [483, 211] width 113 height 25
click at [449, 211] on button "Définir la Fin" at bounding box center [483, 211] width 113 height 25
click at [449, 211] on button "Définir le Début" at bounding box center [483, 211] width 113 height 25
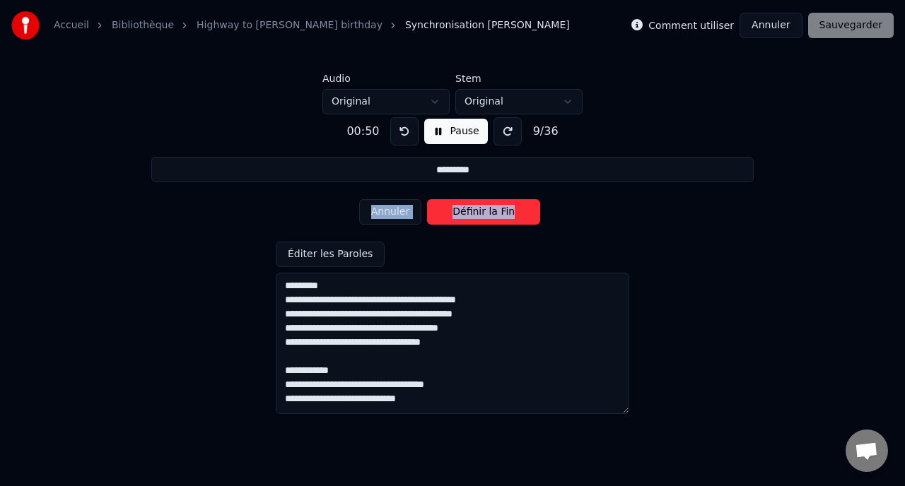
click at [449, 211] on button "Définir la Fin" at bounding box center [483, 211] width 113 height 25
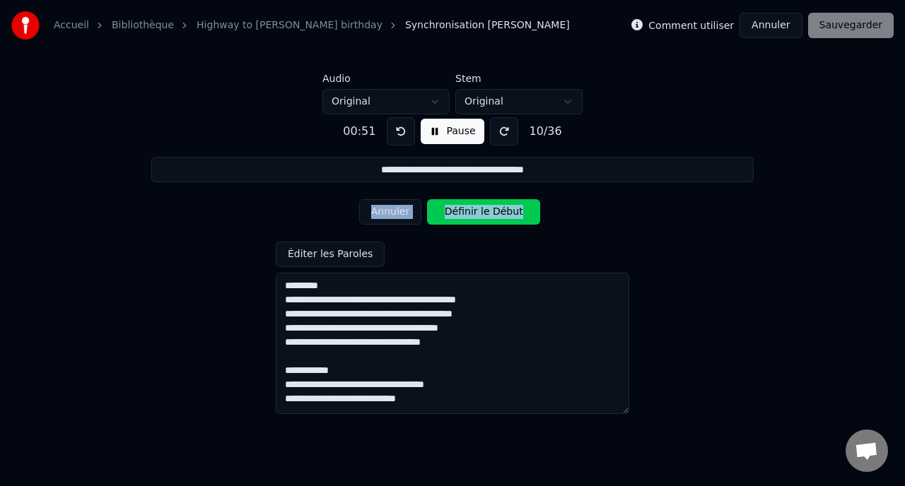
click at [449, 211] on button "Définir le Début" at bounding box center [483, 211] width 113 height 25
click at [393, 129] on button at bounding box center [401, 131] width 28 height 28
click at [440, 213] on button "Définir le Début" at bounding box center [483, 211] width 113 height 25
click at [440, 211] on button "Définir la Fin" at bounding box center [483, 211] width 113 height 25
click at [440, 211] on button "Définir le Début" at bounding box center [483, 211] width 113 height 25
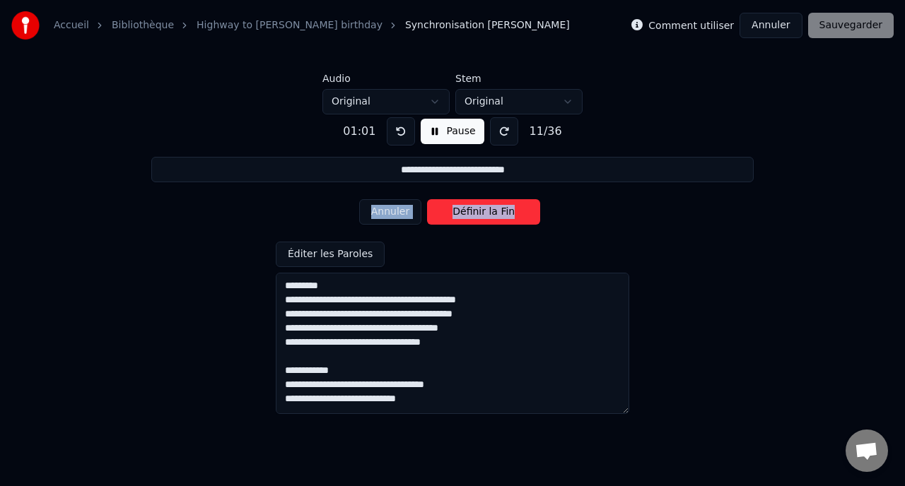
click at [440, 211] on button "Définir la Fin" at bounding box center [483, 211] width 113 height 25
click at [440, 211] on button "Définir le Début" at bounding box center [483, 211] width 113 height 25
click at [440, 211] on button "Définir la Fin" at bounding box center [483, 211] width 113 height 25
click at [440, 211] on button "Définir le Début" at bounding box center [483, 211] width 113 height 25
click at [440, 211] on button "Définir la Fin" at bounding box center [483, 211] width 113 height 25
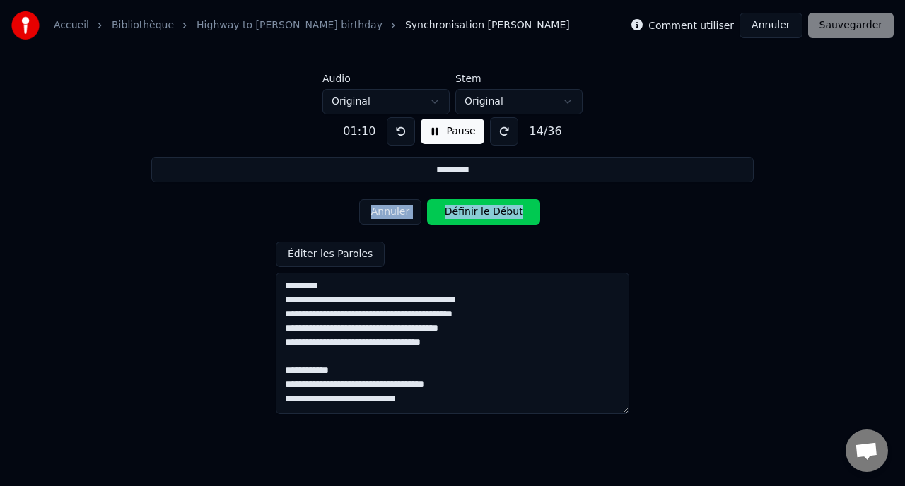
click at [440, 211] on button "Définir le Début" at bounding box center [483, 211] width 113 height 25
click at [440, 211] on button "Définir la Fin" at bounding box center [483, 211] width 113 height 25
click at [440, 211] on button "Définir le Début" at bounding box center [483, 211] width 113 height 25
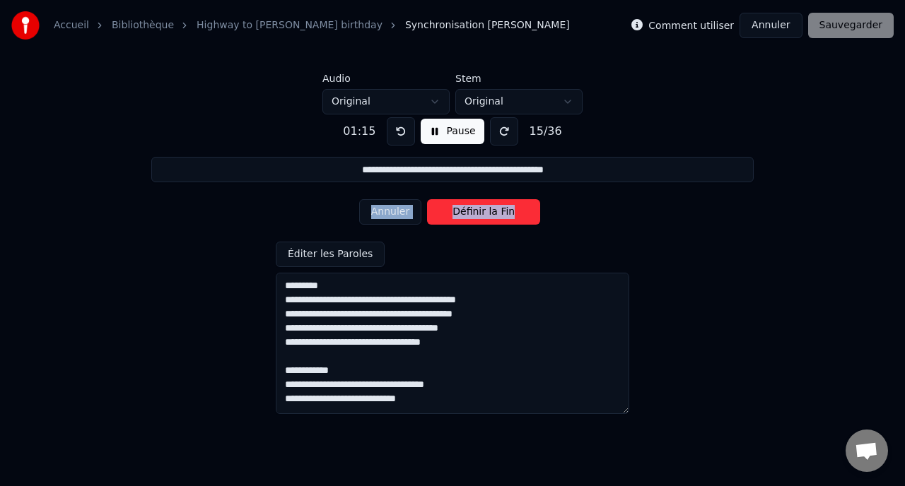
click at [440, 211] on button "Définir la Fin" at bounding box center [483, 211] width 113 height 25
click at [440, 211] on button "Définir le Début" at bounding box center [483, 211] width 113 height 25
click at [440, 211] on button "Définir la Fin" at bounding box center [483, 211] width 113 height 25
click at [440, 211] on button "Définir le Début" at bounding box center [483, 211] width 113 height 25
click at [440, 211] on button "Définir la Fin" at bounding box center [483, 211] width 113 height 25
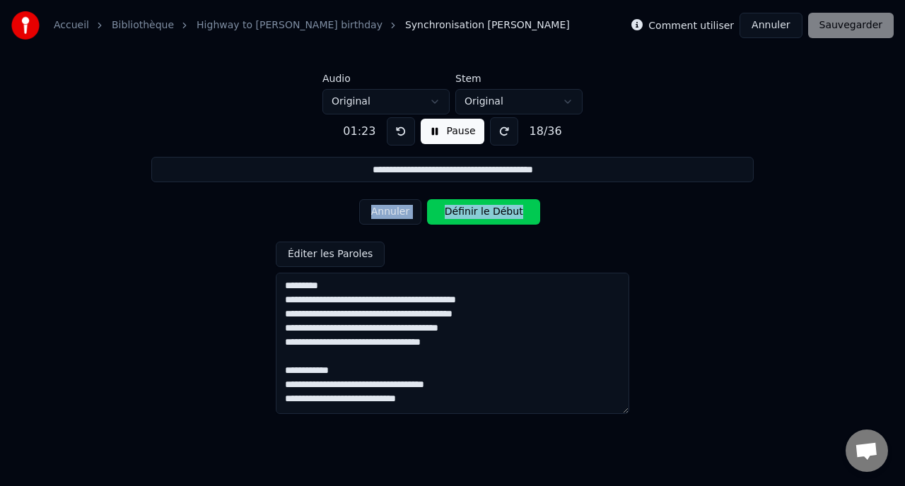
click at [440, 211] on button "Définir le Début" at bounding box center [483, 211] width 113 height 25
click at [440, 211] on button "Définir la Fin" at bounding box center [483, 211] width 113 height 25
click at [440, 211] on button "Définir le Début" at bounding box center [483, 211] width 113 height 25
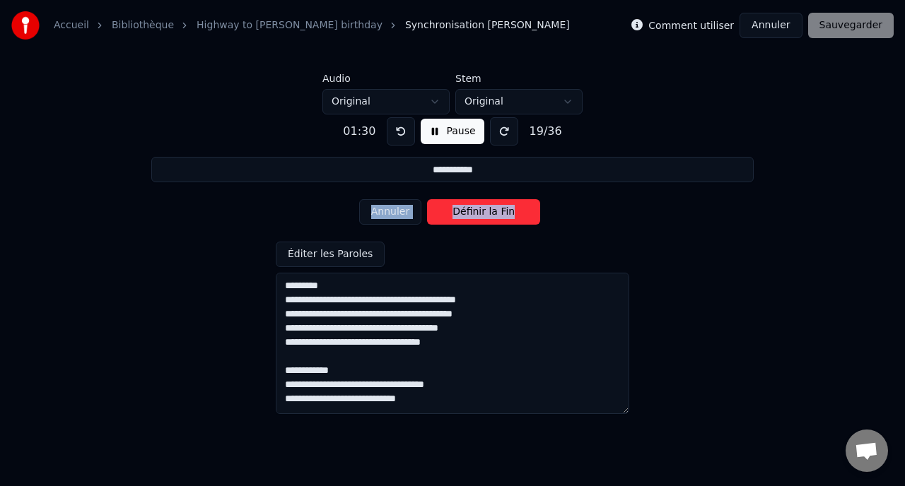
click at [440, 211] on button "Définir la Fin" at bounding box center [483, 211] width 113 height 25
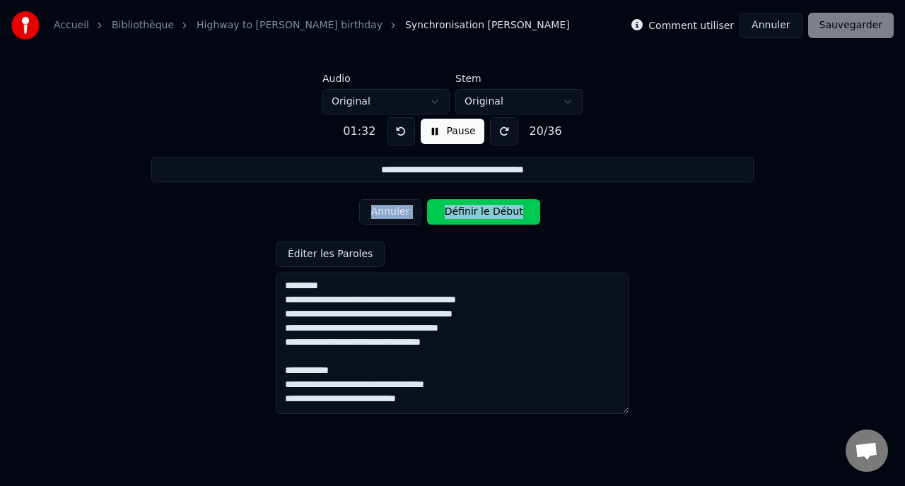
click at [440, 211] on button "Définir le Début" at bounding box center [483, 211] width 113 height 25
click at [440, 211] on button "Définir la Fin" at bounding box center [483, 211] width 113 height 25
click at [440, 211] on button "Définir le Début" at bounding box center [483, 211] width 113 height 25
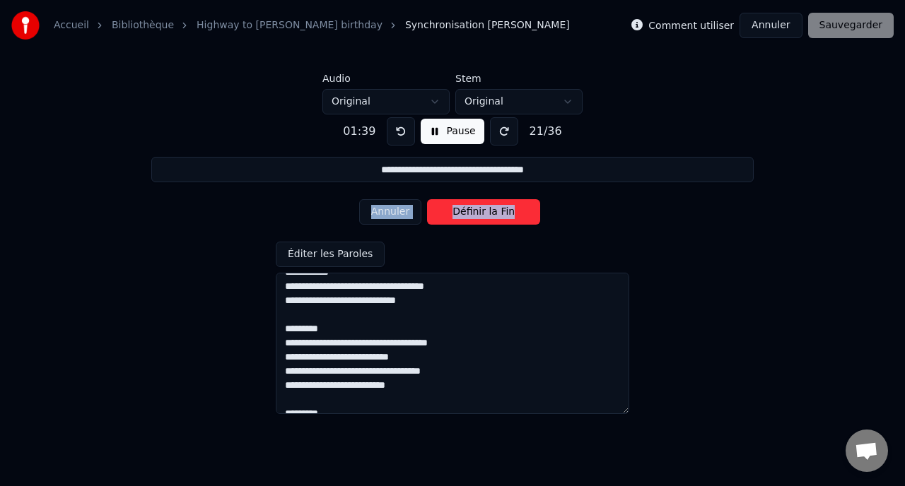
scroll to position [102, 0]
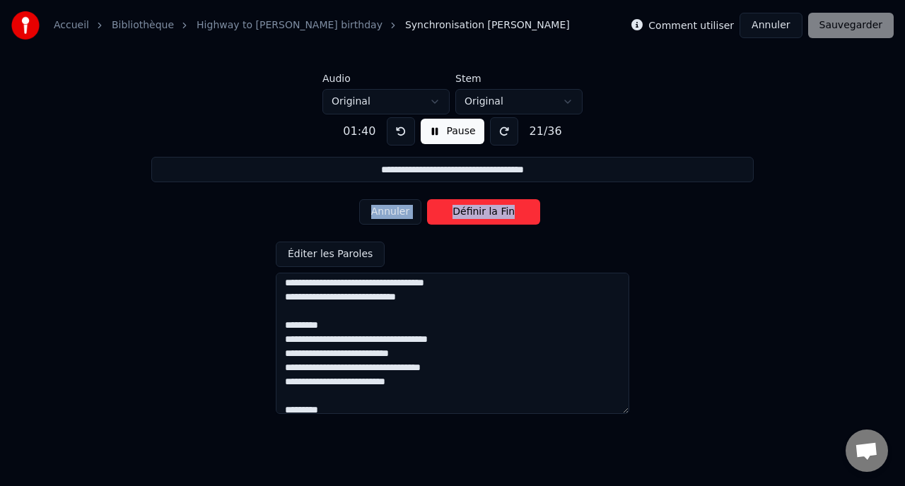
click at [452, 218] on button "Définir la Fin" at bounding box center [483, 211] width 113 height 25
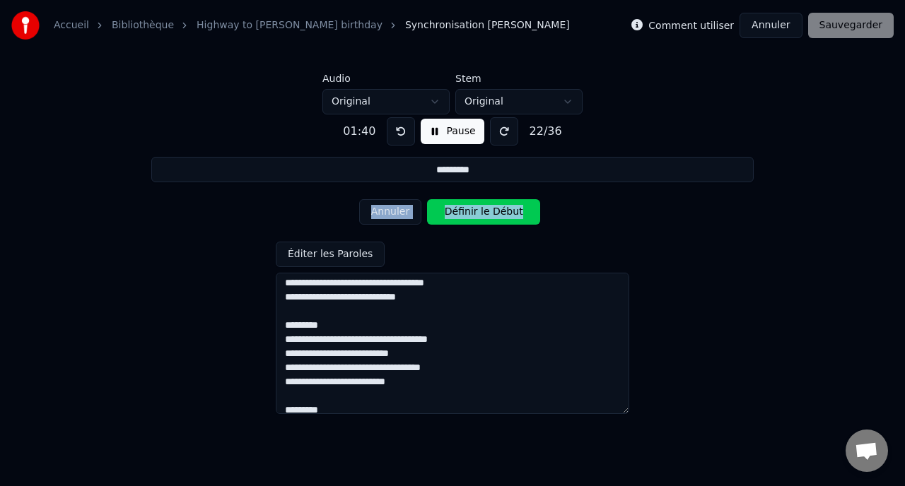
click at [452, 218] on button "Définir le Début" at bounding box center [483, 211] width 113 height 25
click at [452, 218] on button "Définir la Fin" at bounding box center [483, 211] width 113 height 25
click at [452, 218] on button "Définir le Début" at bounding box center [483, 211] width 113 height 25
click at [451, 218] on button "Définir la Fin" at bounding box center [483, 211] width 113 height 25
click at [451, 218] on button "Définir le Début" at bounding box center [483, 211] width 113 height 25
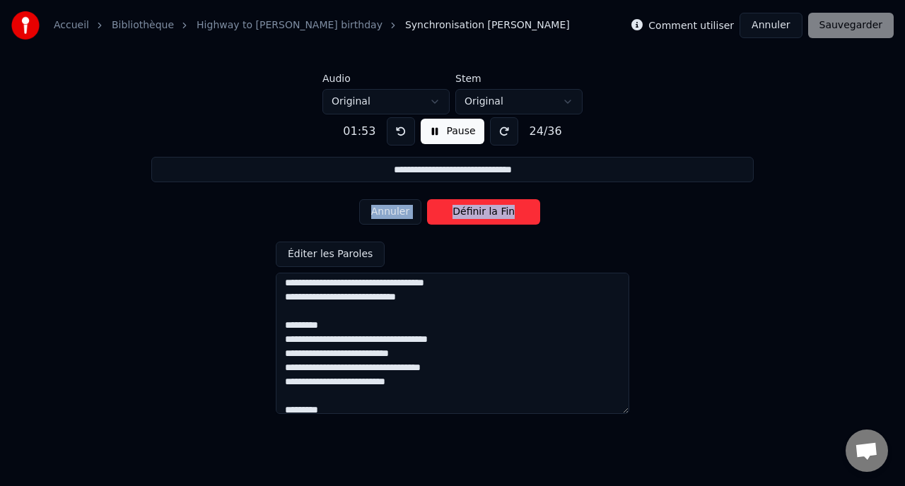
click at [450, 218] on button "Définir la Fin" at bounding box center [483, 211] width 113 height 25
click at [450, 218] on button "Définir le Début" at bounding box center [483, 211] width 113 height 25
click at [450, 218] on button "Définir la Fin" at bounding box center [483, 211] width 113 height 25
click at [450, 218] on button "Définir le Début" at bounding box center [483, 211] width 113 height 25
click at [450, 218] on button "Définir la Fin" at bounding box center [483, 211] width 113 height 25
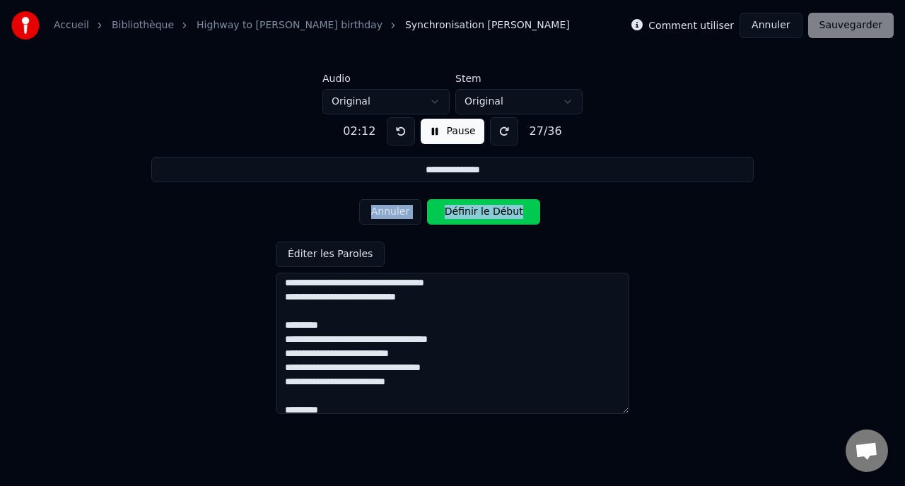
click at [450, 215] on button "Définir le Début" at bounding box center [483, 211] width 113 height 25
click at [450, 215] on button "Définir la Fin" at bounding box center [483, 211] width 113 height 25
click at [449, 215] on button "Définir le Début" at bounding box center [483, 211] width 113 height 25
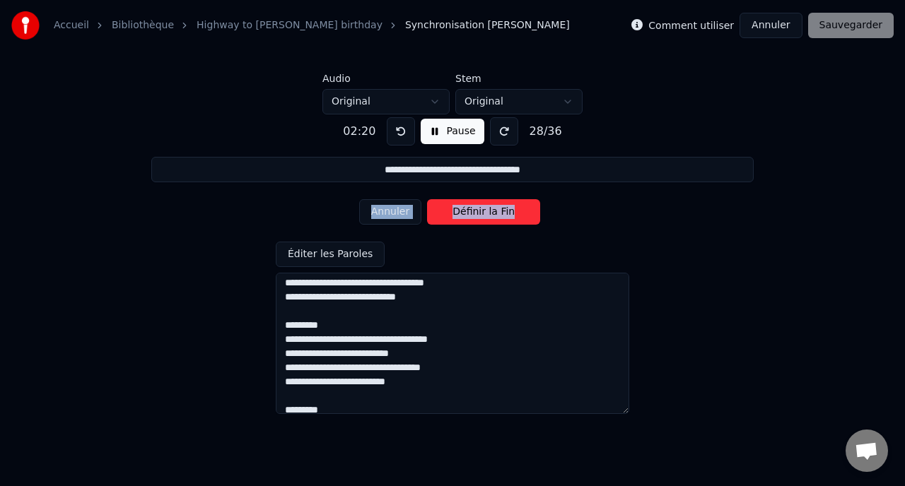
click at [449, 216] on button "Définir la Fin" at bounding box center [483, 211] width 113 height 25
click at [449, 216] on button "Définir le Début" at bounding box center [483, 211] width 113 height 25
click at [449, 216] on button "Définir la Fin" at bounding box center [483, 211] width 113 height 25
click at [449, 216] on button "Définir le Début" at bounding box center [483, 211] width 113 height 25
click at [449, 216] on button "Définir la Fin" at bounding box center [483, 211] width 113 height 25
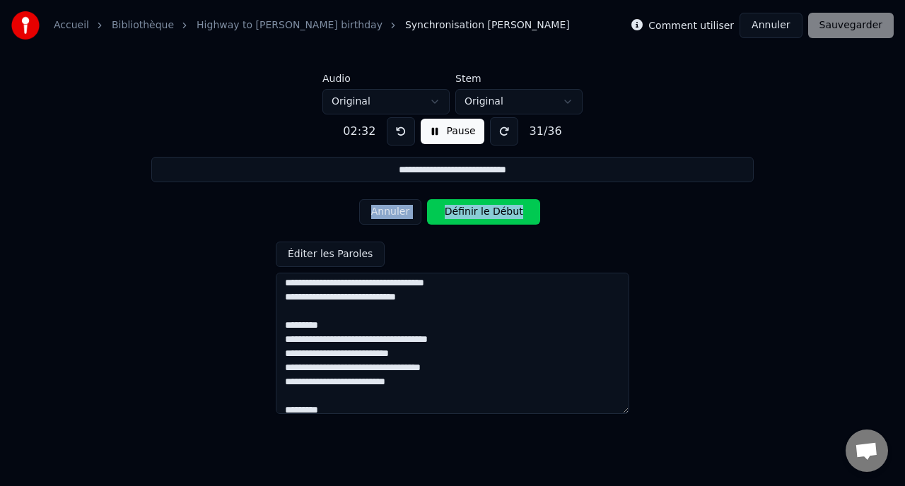
click at [448, 216] on button "Définir le Début" at bounding box center [483, 211] width 113 height 25
click at [448, 216] on button "Définir la Fin" at bounding box center [483, 211] width 113 height 25
type input "**********"
click at [432, 136] on button "Pause" at bounding box center [451, 131] width 63 height 25
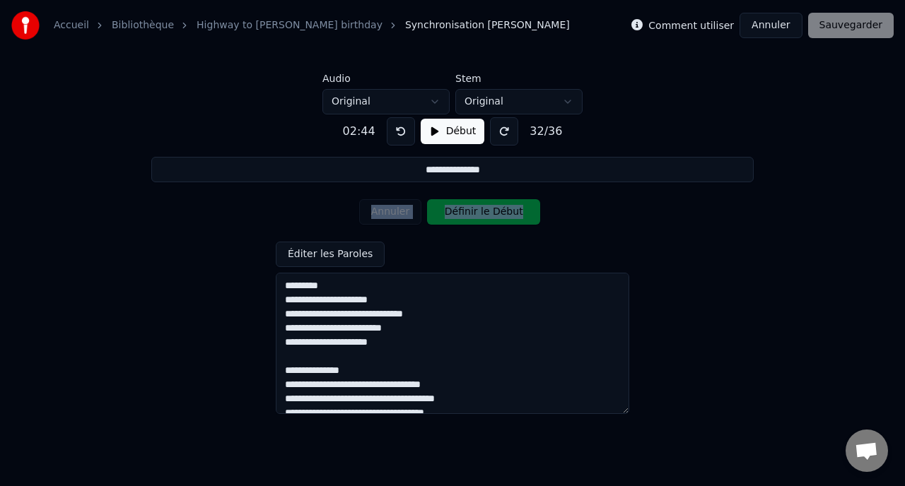
scroll to position [372, 0]
